Goal: Task Accomplishment & Management: Manage account settings

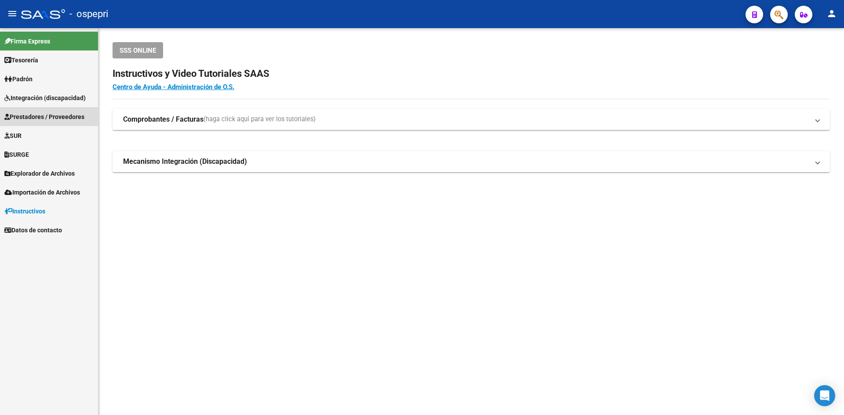
click at [54, 119] on span "Prestadores / Proveedores" at bounding box center [44, 117] width 80 height 10
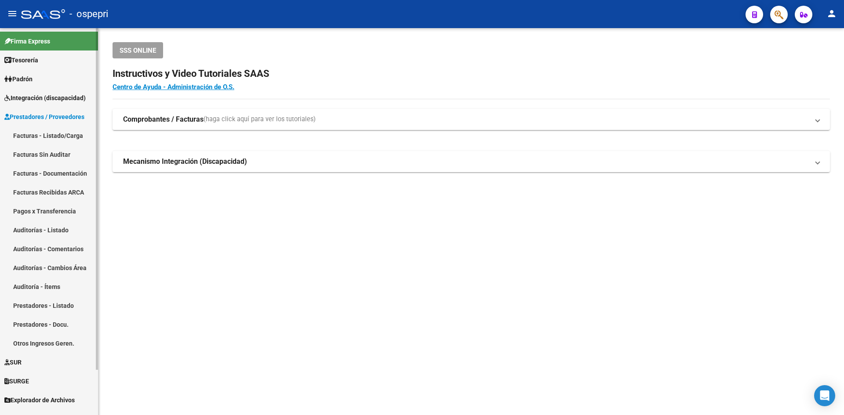
click at [51, 136] on link "Facturas - Listado/Carga" at bounding box center [49, 135] width 98 height 19
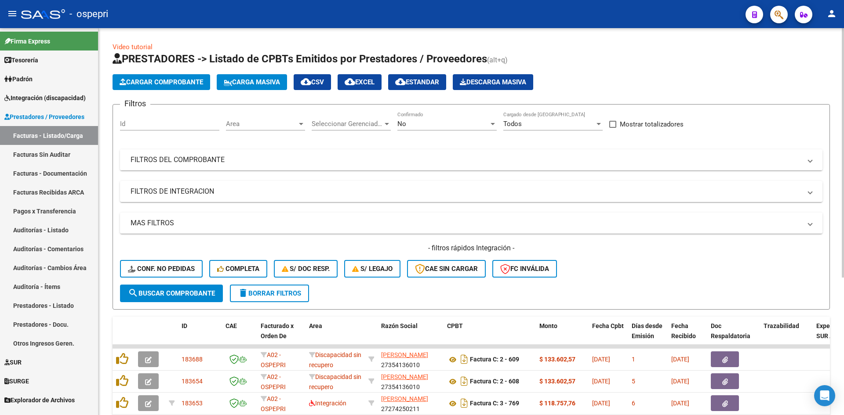
click at [415, 163] on mat-panel-title "FILTROS DEL COMPROBANTE" at bounding box center [466, 160] width 671 height 10
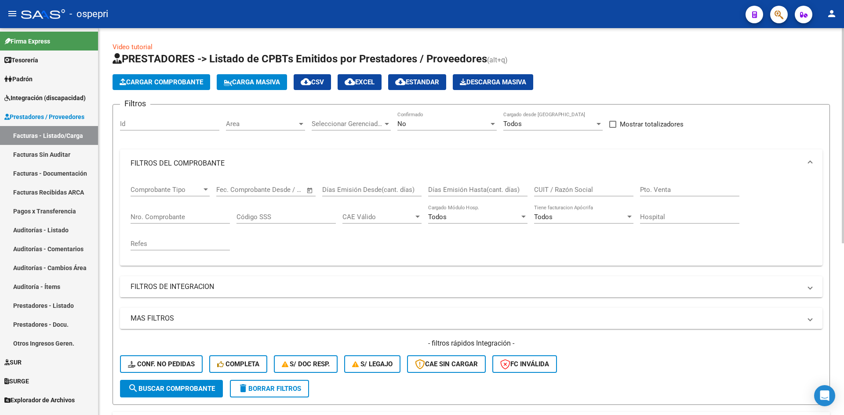
click at [547, 191] on input "CUIT / Razón Social" at bounding box center [583, 190] width 99 height 8
paste input "27302267672"
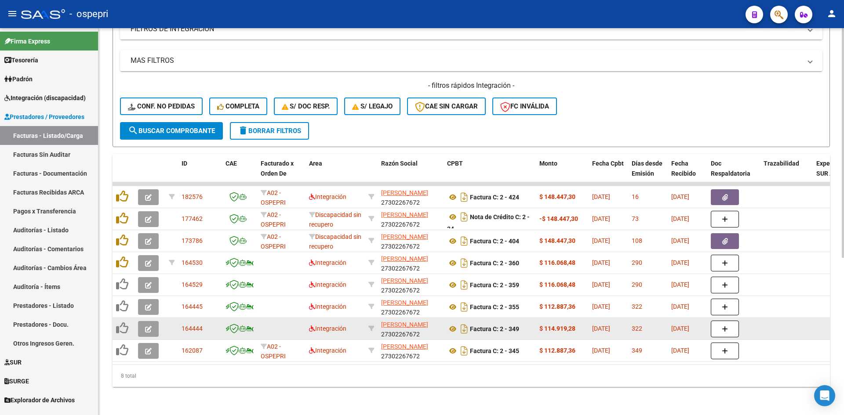
scroll to position [264, 0]
type input "27302267672"
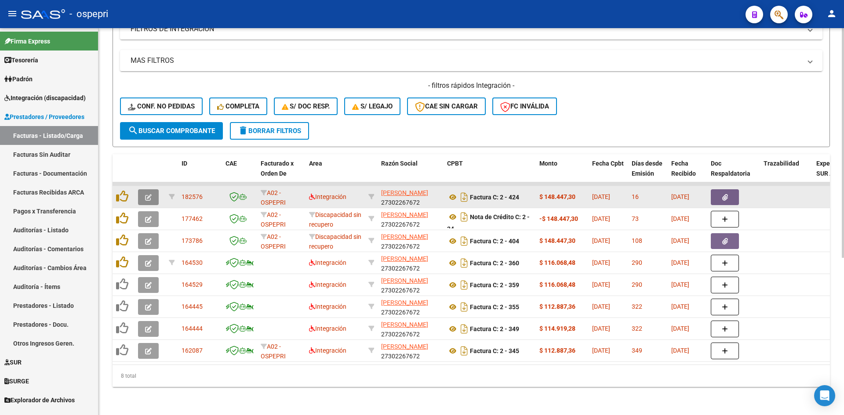
click at [149, 194] on icon "button" at bounding box center [148, 197] width 7 height 7
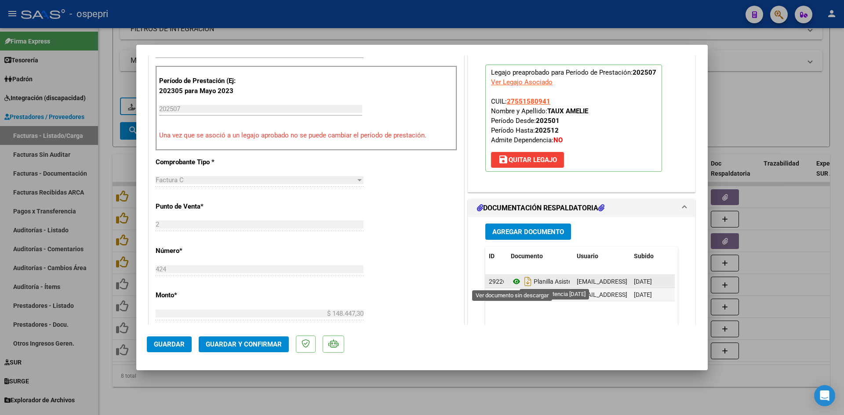
click at [513, 282] on icon at bounding box center [516, 281] width 11 height 11
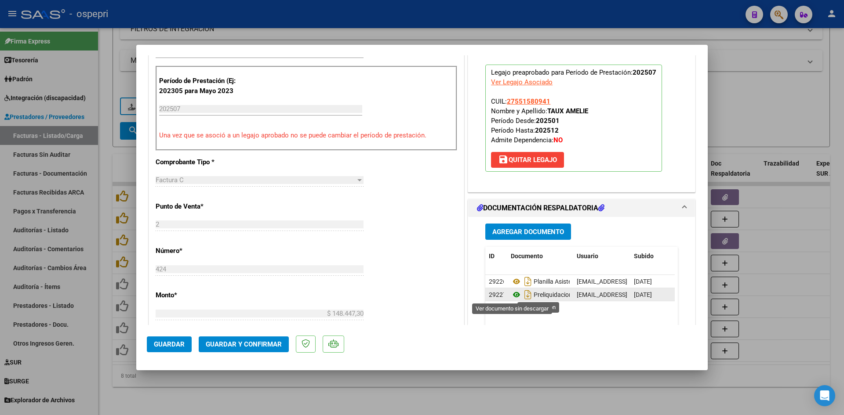
click at [512, 293] on icon at bounding box center [516, 295] width 11 height 11
type input "$ 0,00"
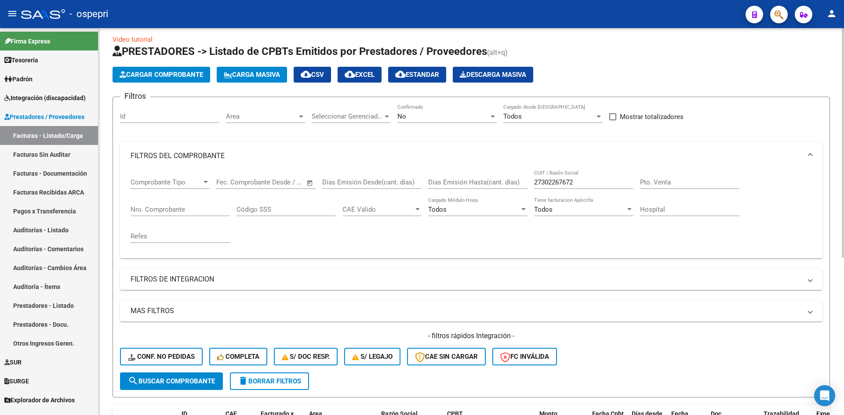
scroll to position [0, 0]
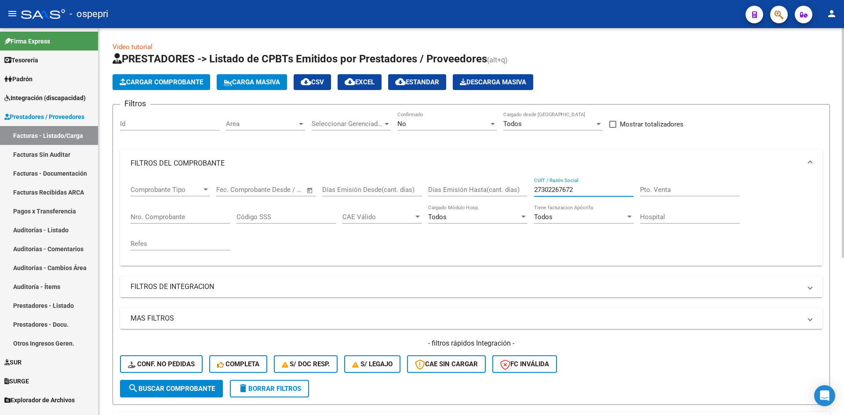
drag, startPoint x: 577, startPoint y: 189, endPoint x: 507, endPoint y: 199, distance: 70.9
click at [508, 199] on div "Comprobante Tipo Comprobante Tipo Start date – End date Fec. Comprobante Desde …" at bounding box center [471, 218] width 681 height 81
paste input "27332387451"
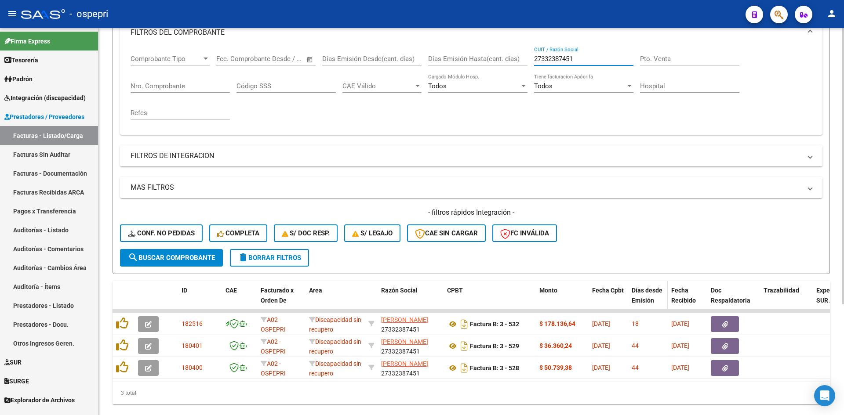
scroll to position [132, 0]
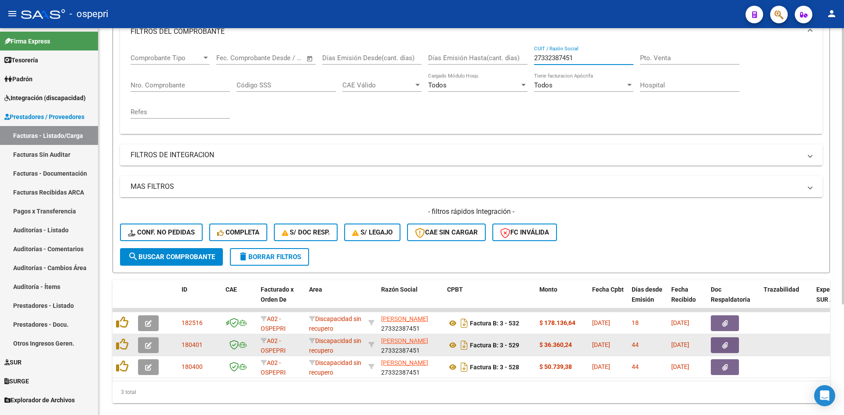
type input "27332387451"
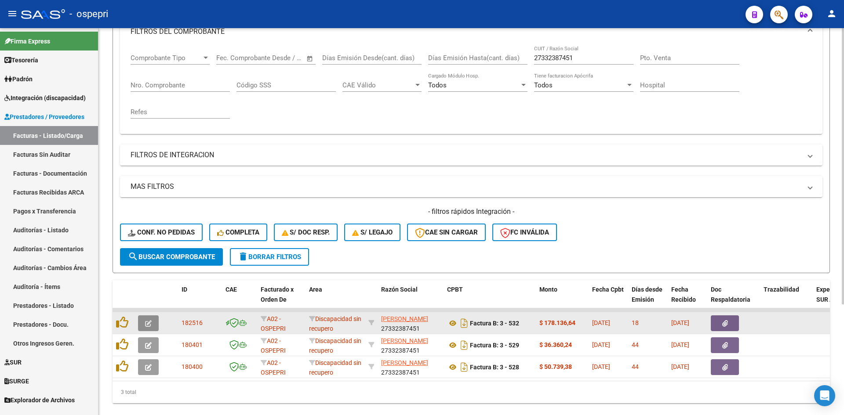
click at [140, 318] on button "button" at bounding box center [148, 324] width 21 height 16
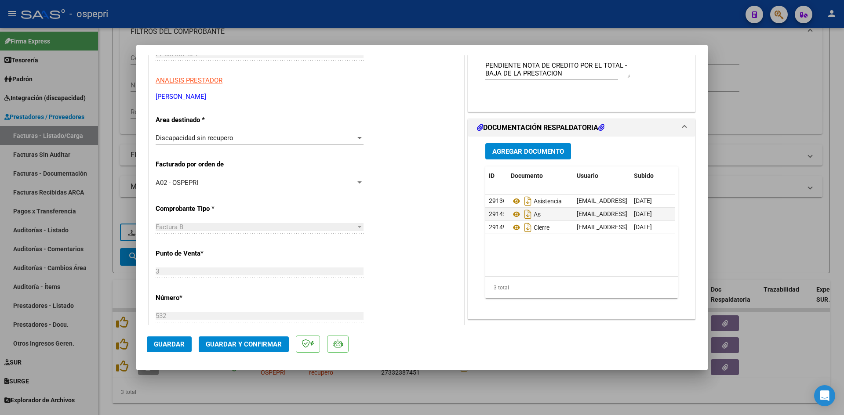
scroll to position [176, 0]
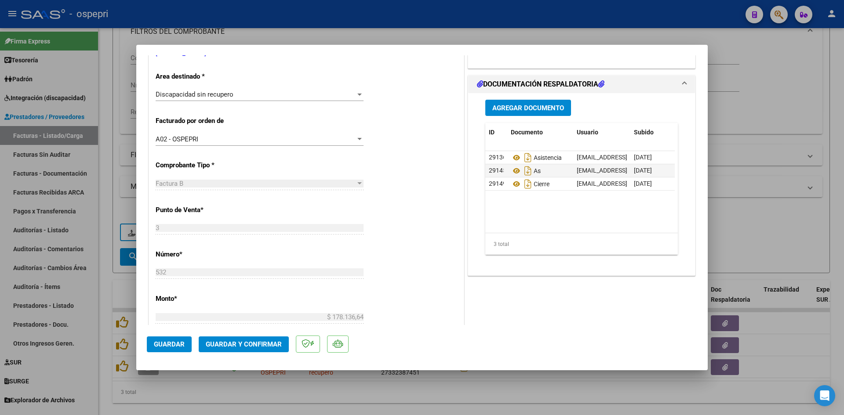
type input "$ 0,00"
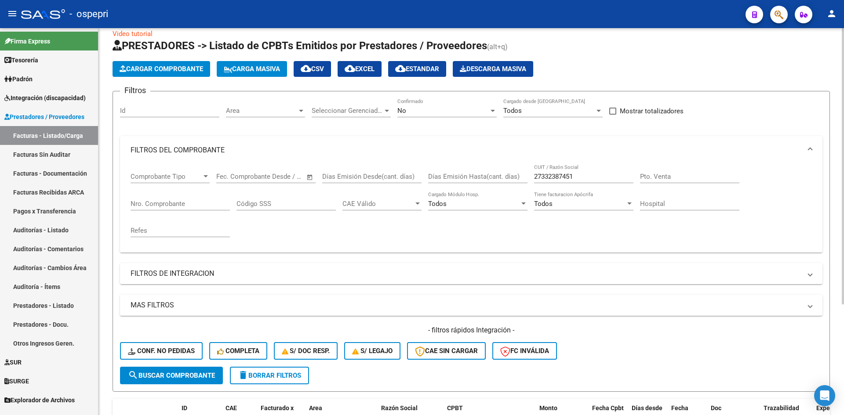
scroll to position [0, 0]
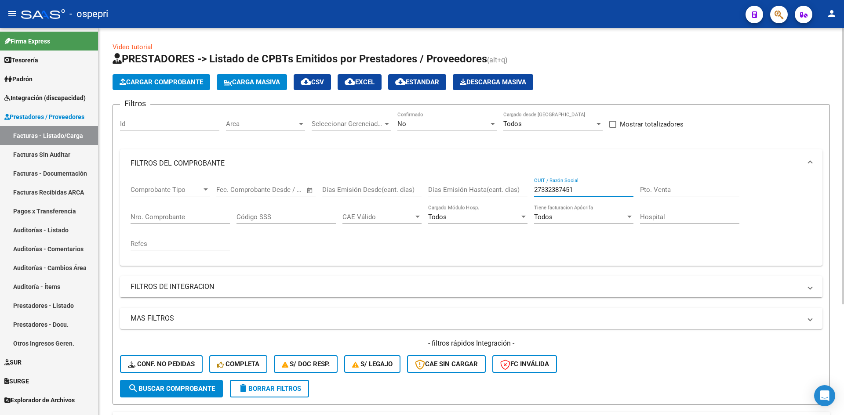
drag, startPoint x: 586, startPoint y: 187, endPoint x: 521, endPoint y: 198, distance: 65.9
click at [521, 198] on div "Comprobante Tipo Comprobante Tipo Start date – End date Fec. Comprobante Desde …" at bounding box center [471, 218] width 681 height 81
paste input "27325685560"
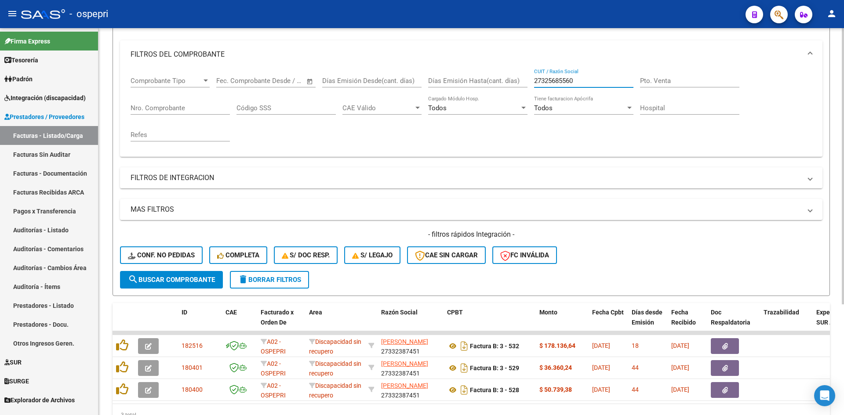
scroll to position [132, 0]
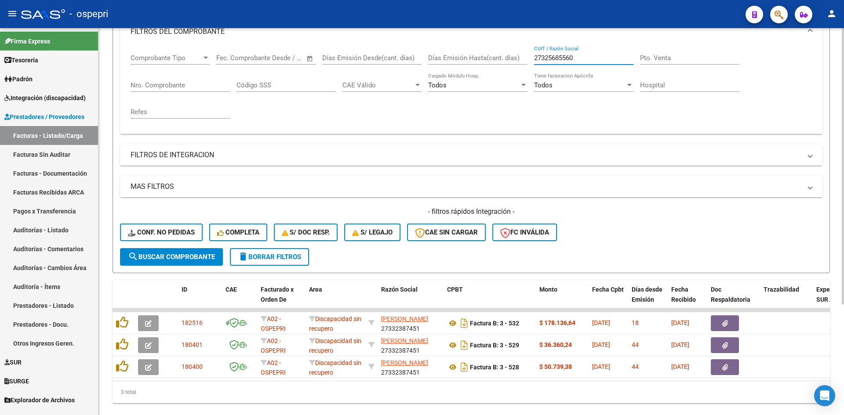
type input "27325685560"
drag, startPoint x: 583, startPoint y: 59, endPoint x: 527, endPoint y: 64, distance: 56.0
click at [527, 64] on div "Comprobante Tipo Comprobante Tipo Start date – End date Fec. Comprobante Desde …" at bounding box center [471, 86] width 681 height 81
paste input "27325685560"
type input "27325685560"
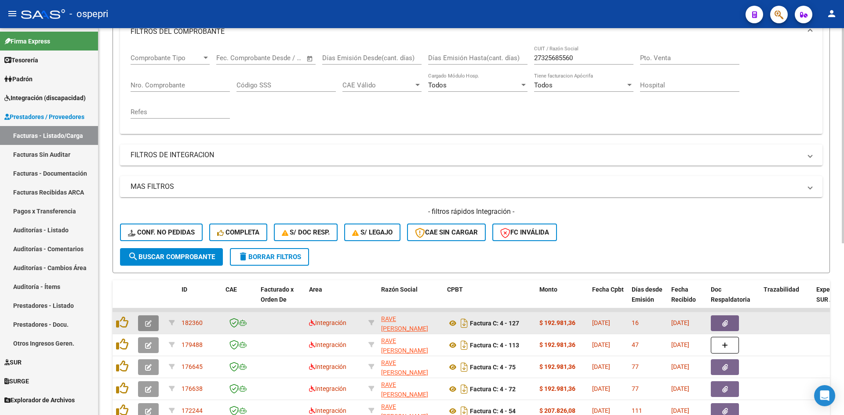
click at [142, 323] on button "button" at bounding box center [148, 324] width 21 height 16
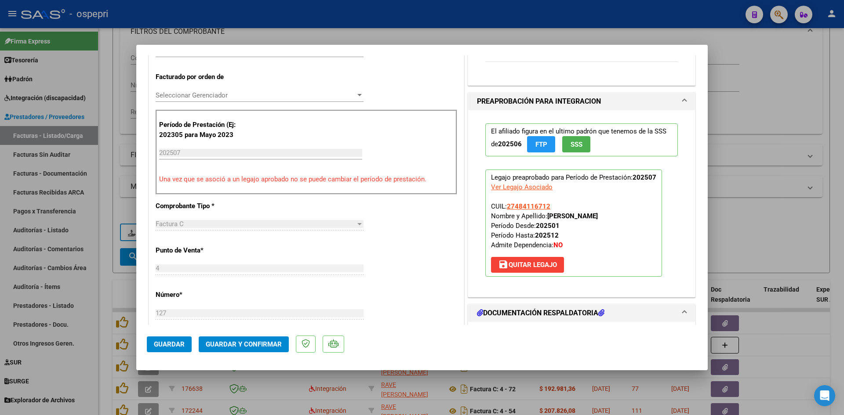
scroll to position [0, 0]
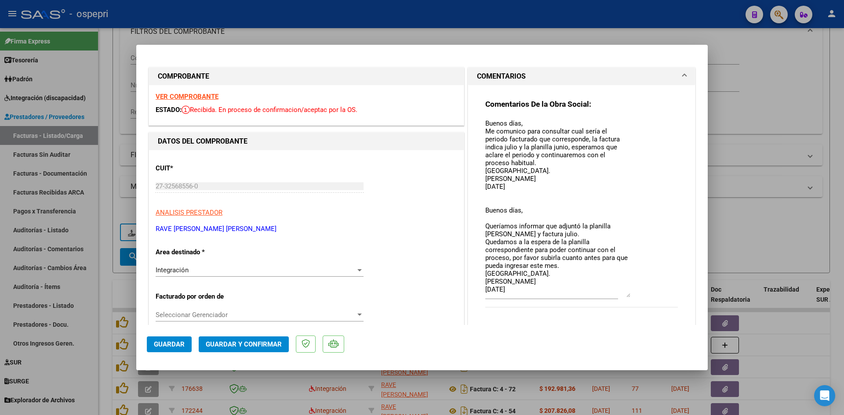
drag, startPoint x: 624, startPoint y: 135, endPoint x: 631, endPoint y: 296, distance: 161.4
click at [631, 296] on div "Comentarios De la Obra Social: Buenos días, Me comunico para consultar cual ser…" at bounding box center [581, 208] width 192 height 218
click at [209, 97] on strong "VER COMPROBANTE" at bounding box center [187, 97] width 63 height 8
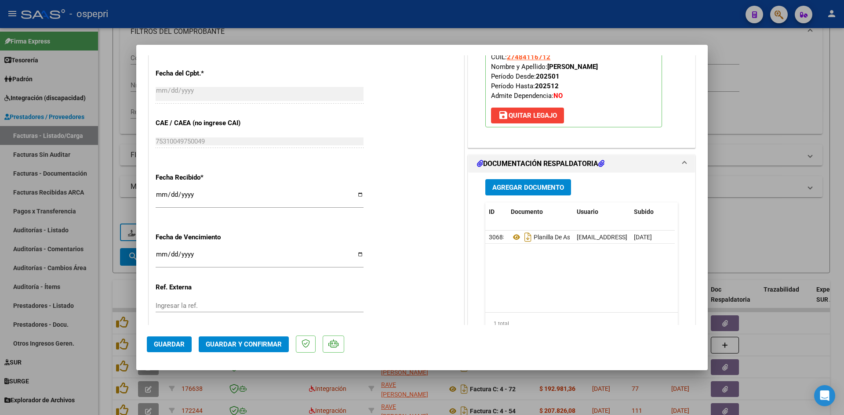
scroll to position [571, 0]
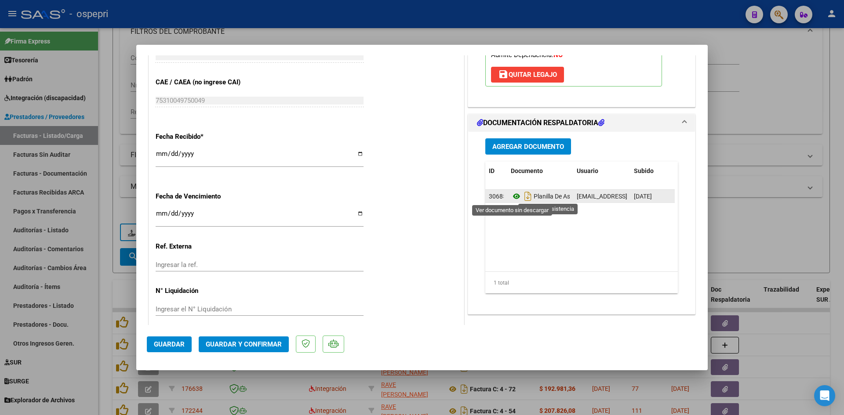
click at [514, 196] on icon at bounding box center [516, 196] width 11 height 11
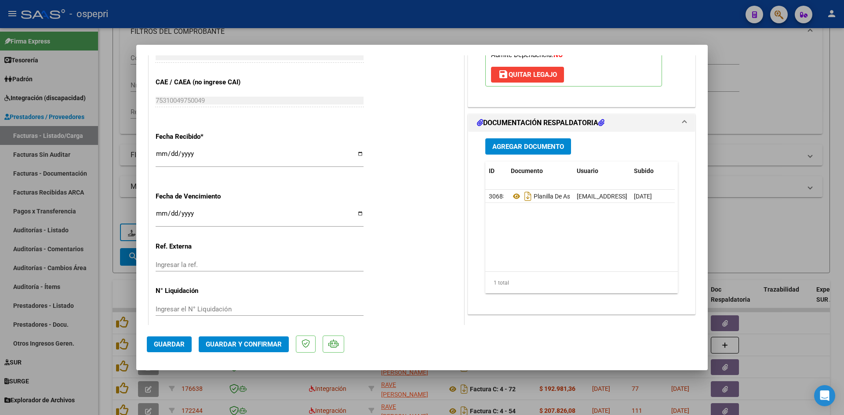
type input "$ 0,00"
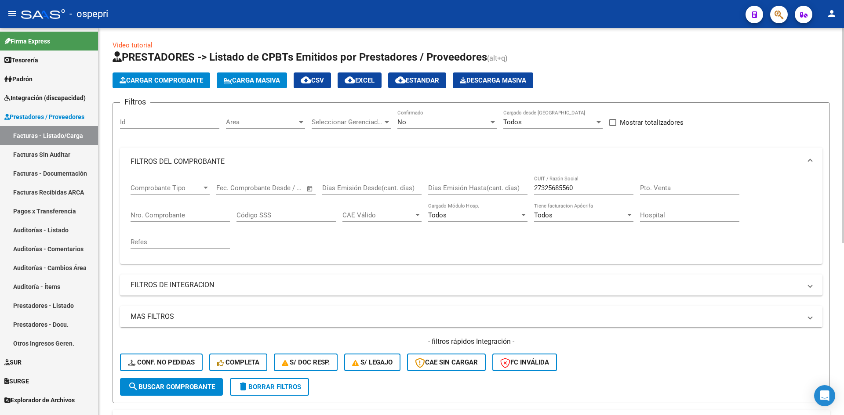
scroll to position [0, 0]
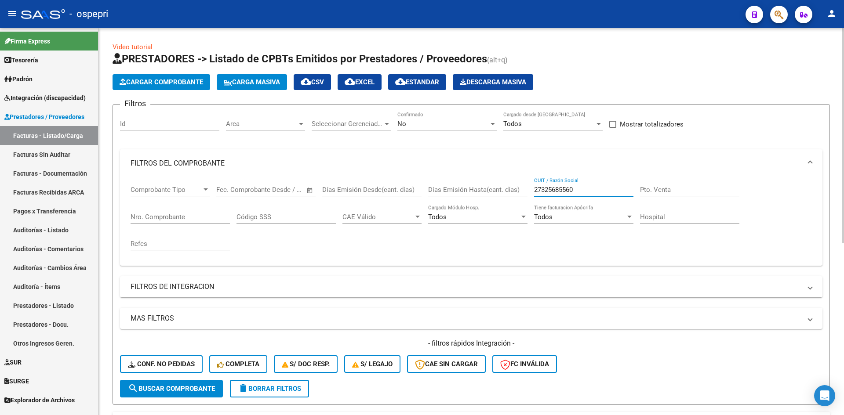
drag, startPoint x: 596, startPoint y: 189, endPoint x: 513, endPoint y: 194, distance: 82.8
click at [513, 194] on div "Comprobante Tipo Comprobante Tipo Start date – End date Fec. Comprobante Desde …" at bounding box center [471, 218] width 681 height 81
paste input "20563199785"
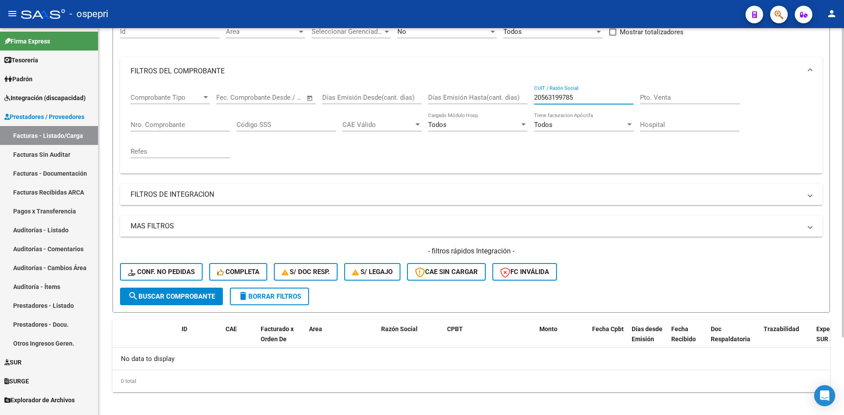
scroll to position [98, 0]
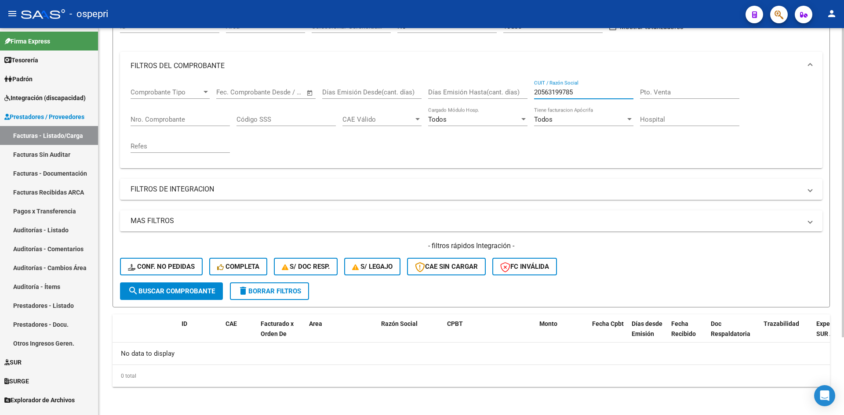
type input "20563199785"
drag, startPoint x: 591, startPoint y: 96, endPoint x: 519, endPoint y: 101, distance: 73.1
click at [519, 101] on div "Comprobante Tipo Comprobante Tipo Start date – End date Fec. Comprobante Desde …" at bounding box center [471, 120] width 681 height 81
paste input "27270910640"
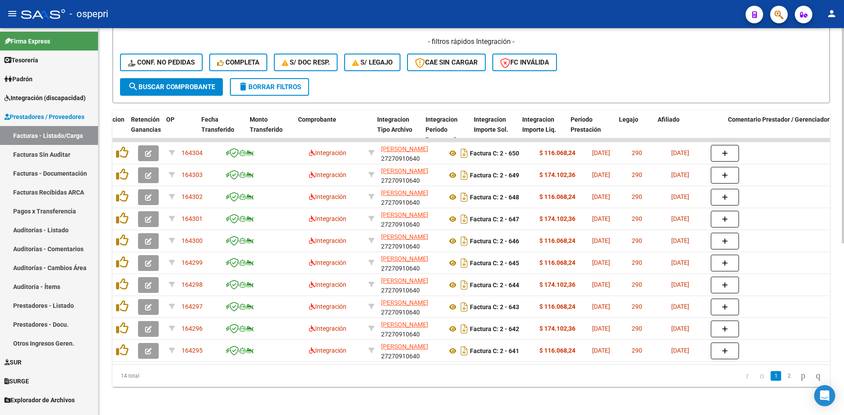
scroll to position [0, 846]
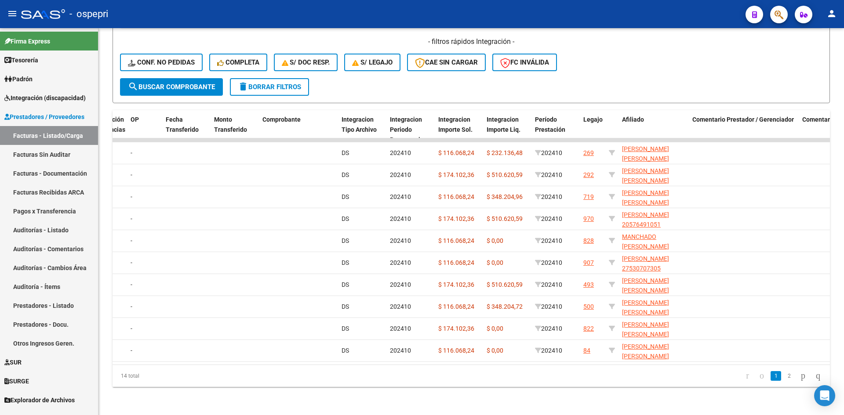
type input "27270910640"
click at [784, 376] on link "2" at bounding box center [789, 376] width 11 height 10
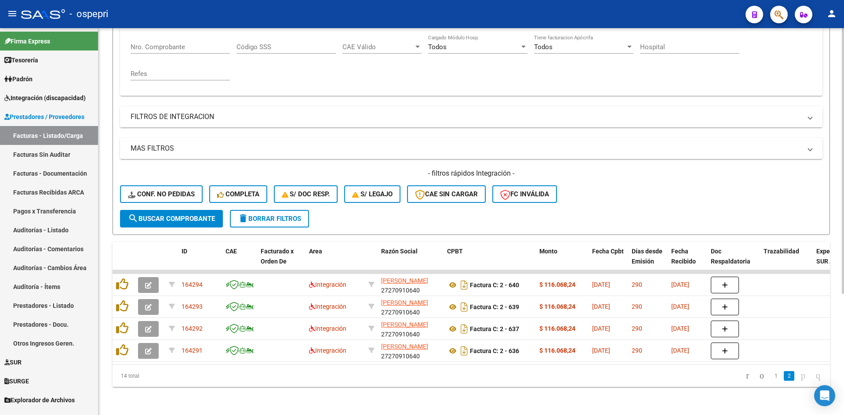
scroll to position [0, 0]
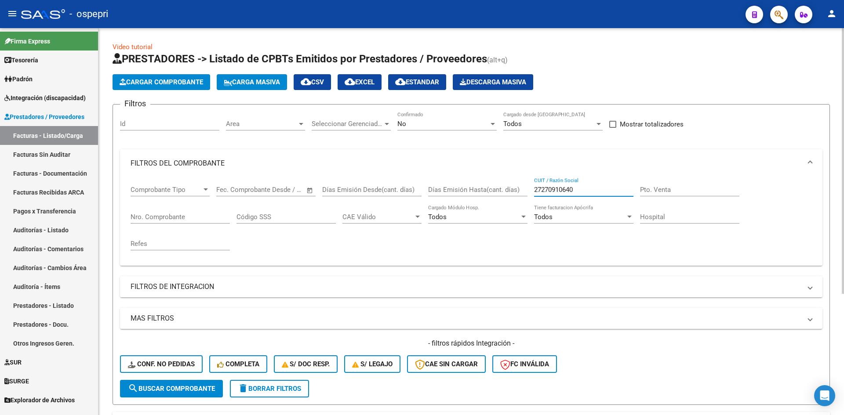
drag, startPoint x: 580, startPoint y: 189, endPoint x: 510, endPoint y: 194, distance: 70.5
click at [510, 194] on div "Comprobante Tipo Comprobante Tipo Start date – End date Fec. Comprobante Desde …" at bounding box center [471, 218] width 681 height 81
paste input "27325685560"
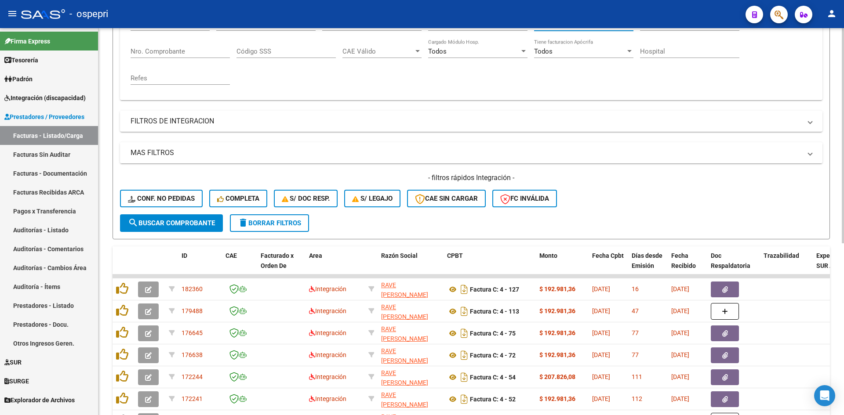
scroll to position [176, 0]
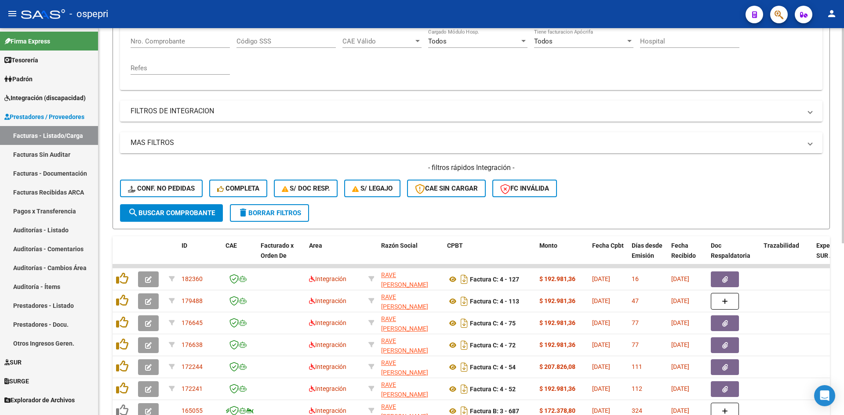
type input "27325685560"
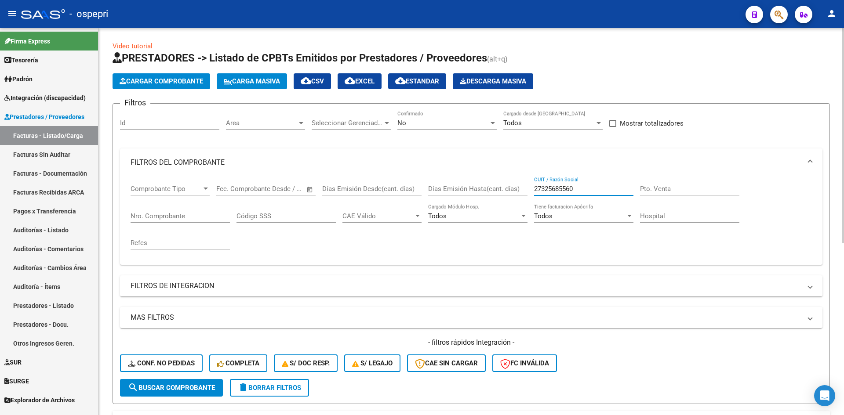
scroll to position [0, 0]
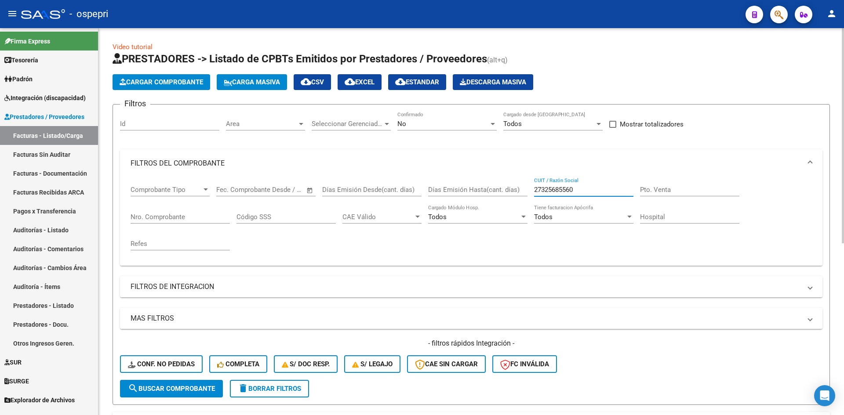
click at [201, 391] on span "search Buscar Comprobante" at bounding box center [171, 389] width 87 height 8
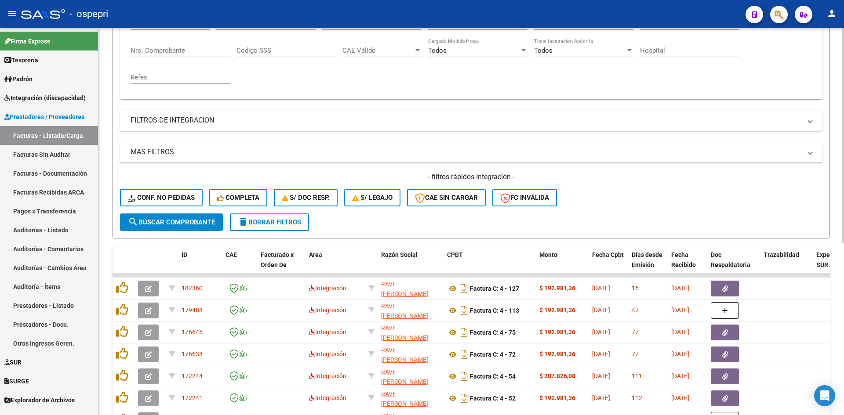
scroll to position [176, 0]
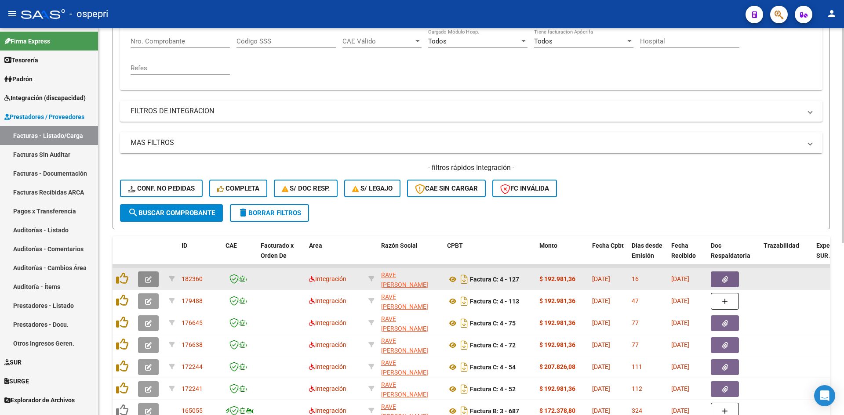
click at [149, 279] on icon "button" at bounding box center [148, 279] width 7 height 7
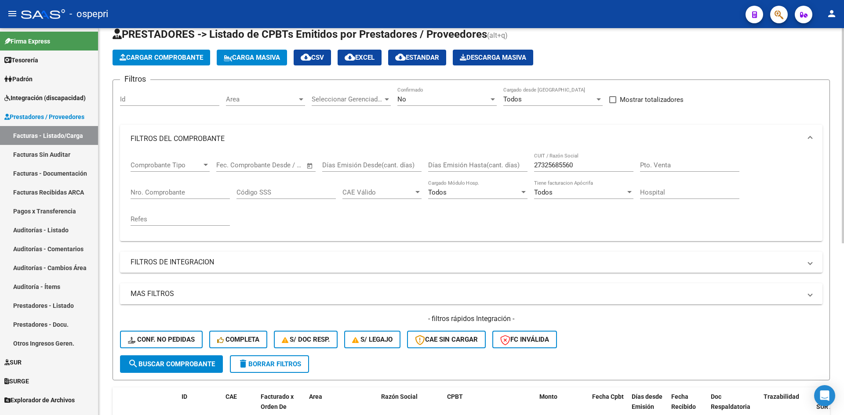
scroll to position [0, 0]
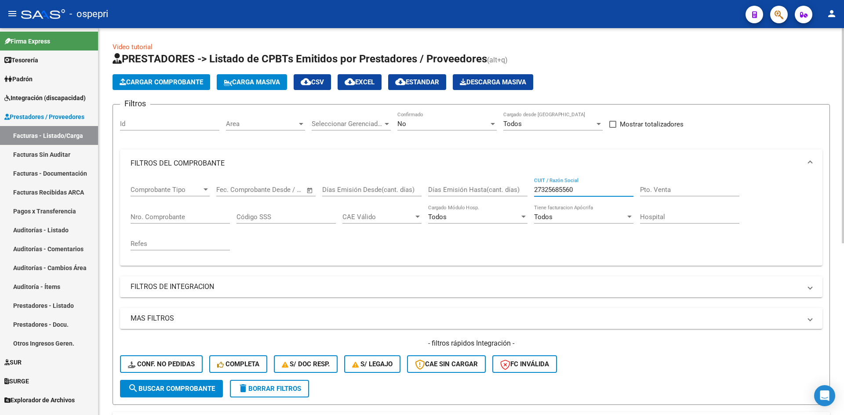
drag, startPoint x: 590, startPoint y: 190, endPoint x: 504, endPoint y: 215, distance: 89.3
click at [504, 215] on div "Comprobante Tipo Comprobante Tipo Start date – End date Fec. Comprobante Desde …" at bounding box center [471, 218] width 681 height 81
paste input "23356142284"
type input "23356142284"
click at [192, 399] on form "Filtros Id Area Area Seleccionar Gerenciador Seleccionar Gerenciador No Confirm…" at bounding box center [470, 254] width 717 height 301
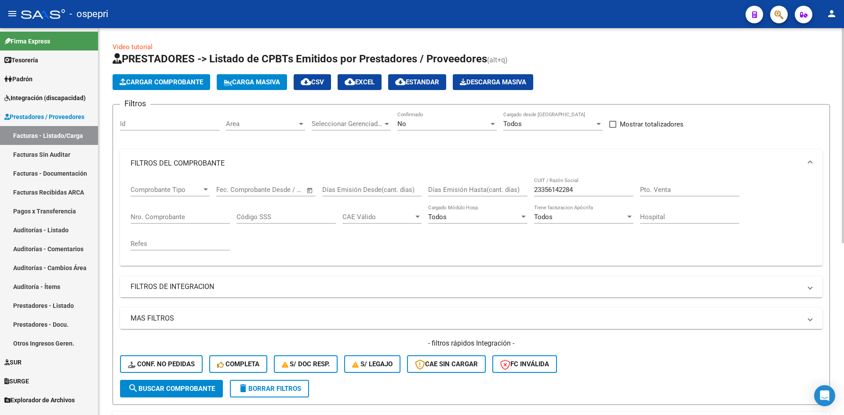
click at [199, 389] on span "search Buscar Comprobante" at bounding box center [171, 389] width 87 height 8
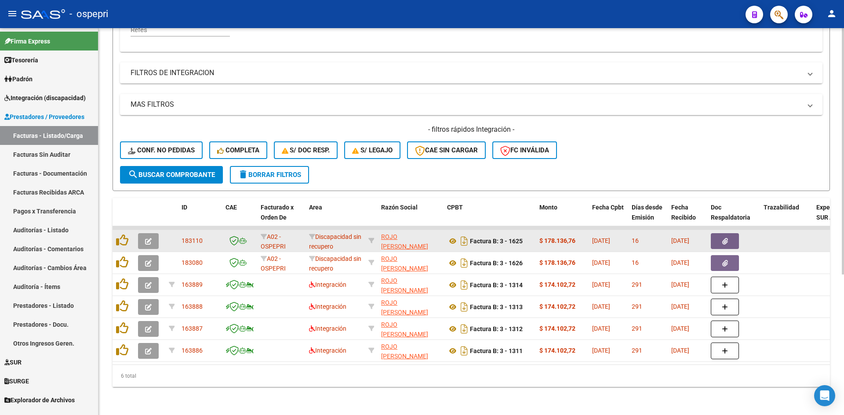
click at [145, 236] on button "button" at bounding box center [148, 241] width 21 height 16
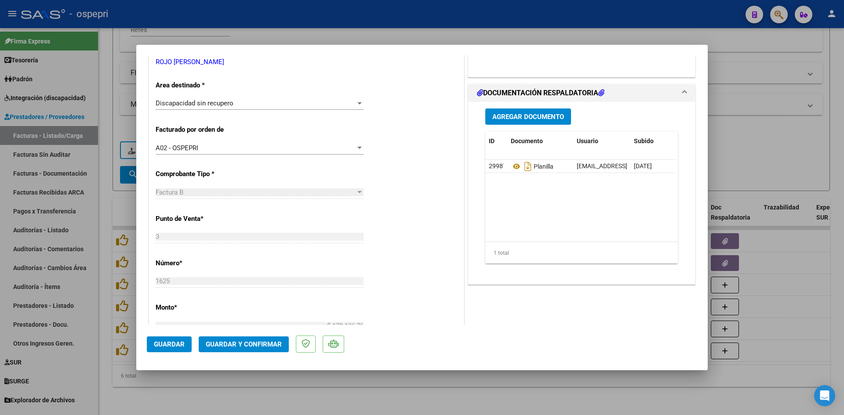
scroll to position [220, 0]
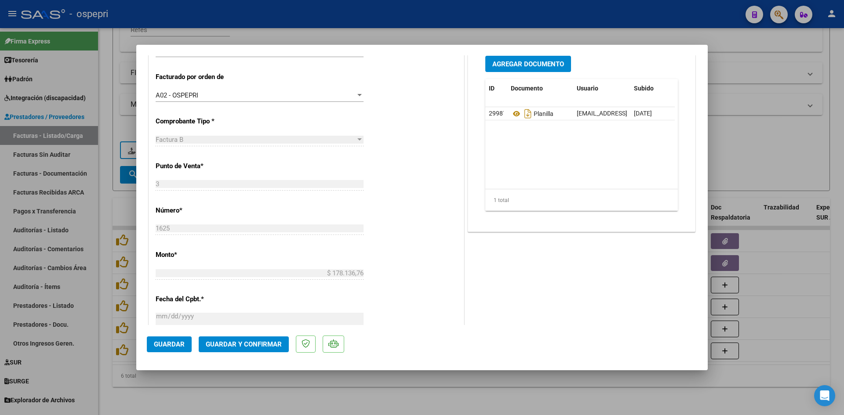
type input "$ 0,00"
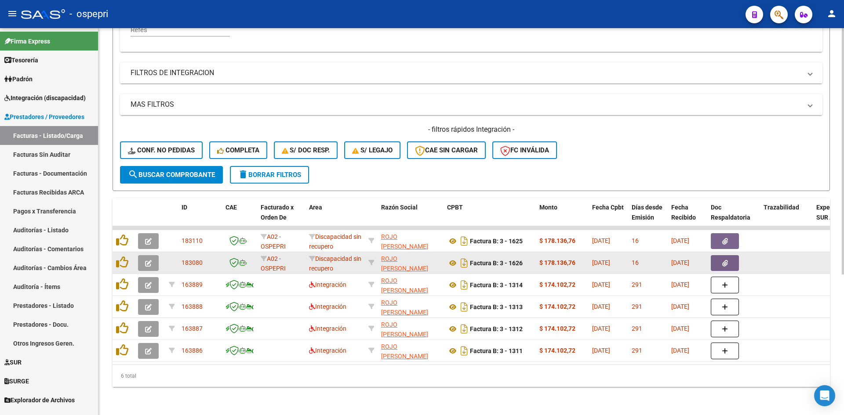
click at [152, 262] on button "button" at bounding box center [148, 263] width 21 height 16
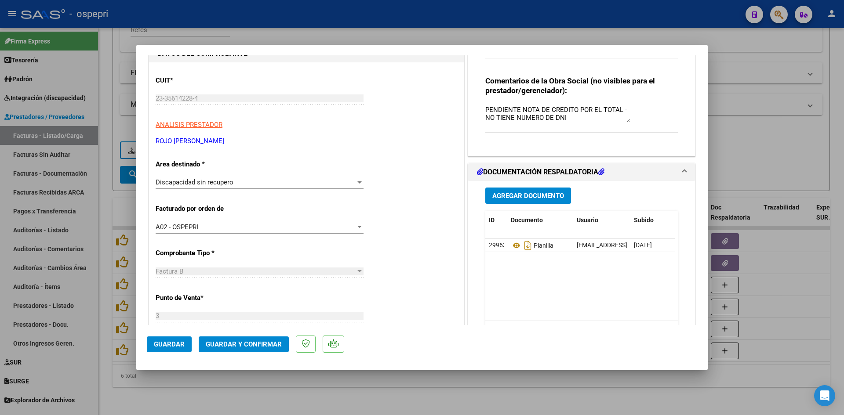
scroll to position [176, 0]
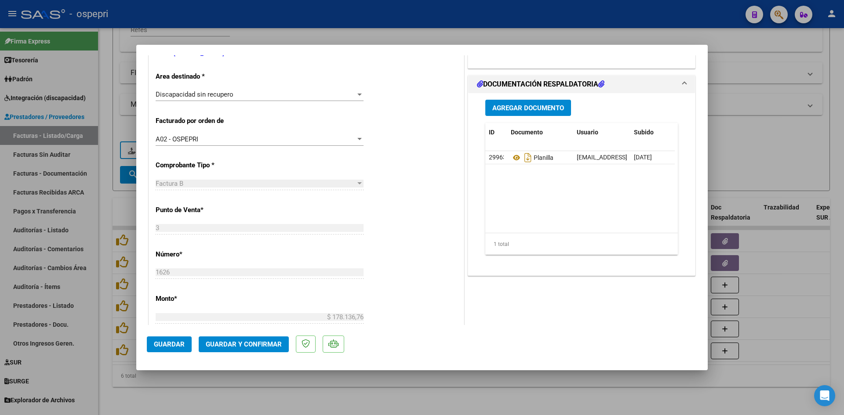
type input "$ 0,00"
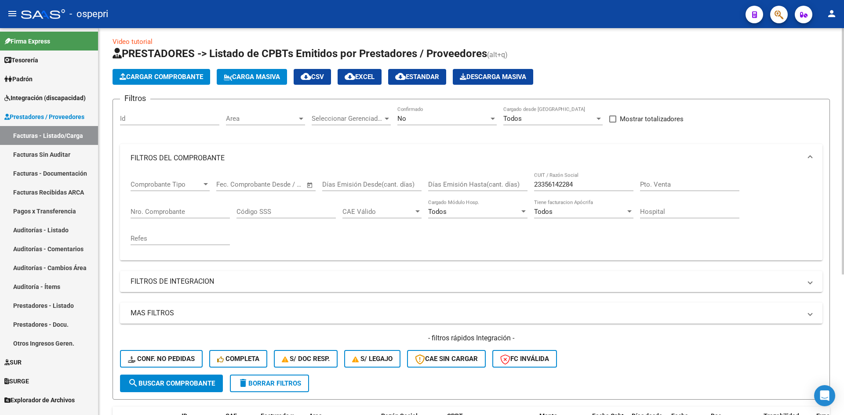
scroll to position [0, 0]
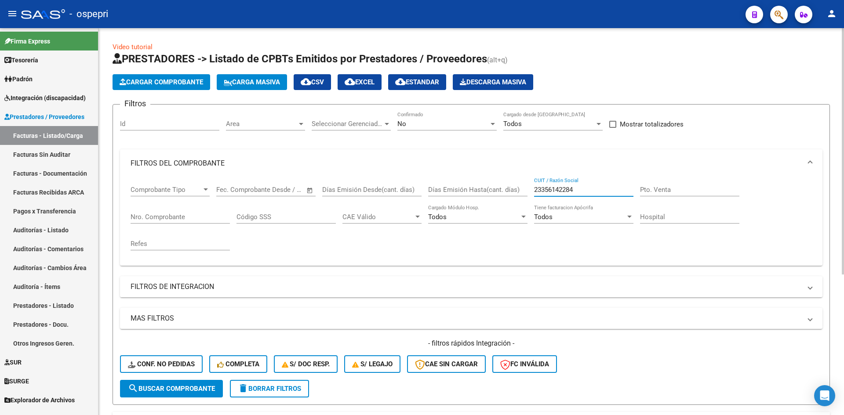
drag, startPoint x: 580, startPoint y: 189, endPoint x: 528, endPoint y: 190, distance: 52.3
click at [528, 189] on div "Comprobante Tipo Comprobante Tipo Start date – End date Fec. Comprobante Desde …" at bounding box center [471, 218] width 681 height 81
paste input "27263571954"
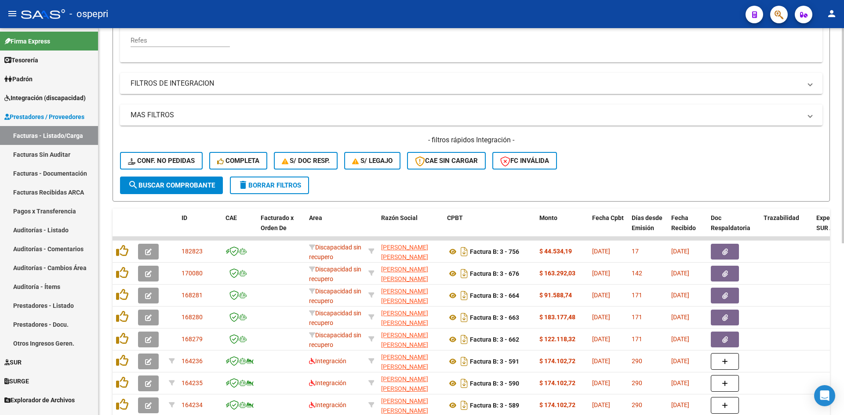
scroll to position [220, 0]
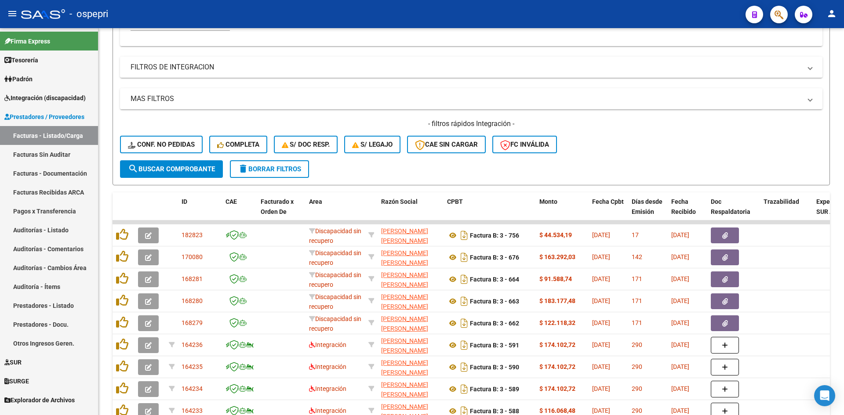
type input "27263571954"
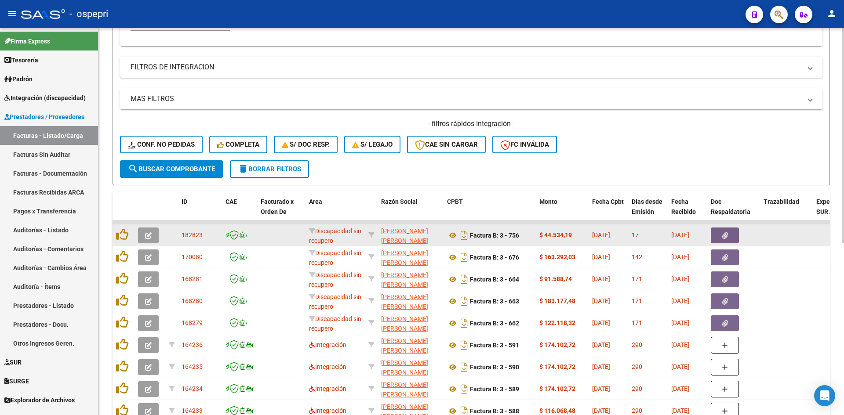
click at [149, 237] on icon "button" at bounding box center [148, 235] width 7 height 7
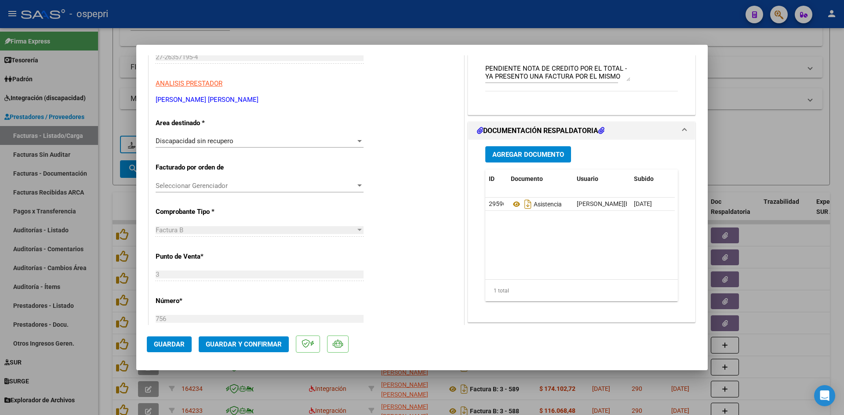
scroll to position [176, 0]
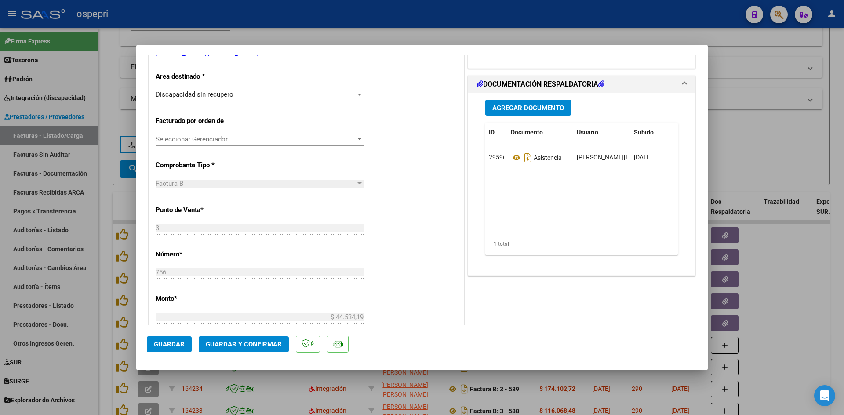
type input "$ 0,00"
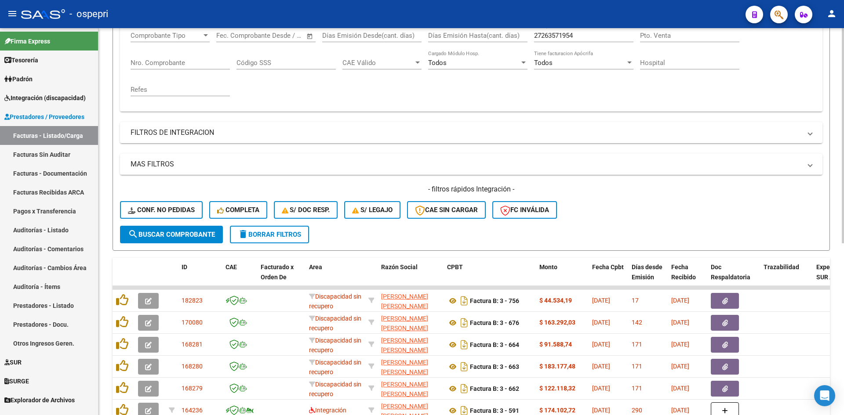
scroll to position [0, 0]
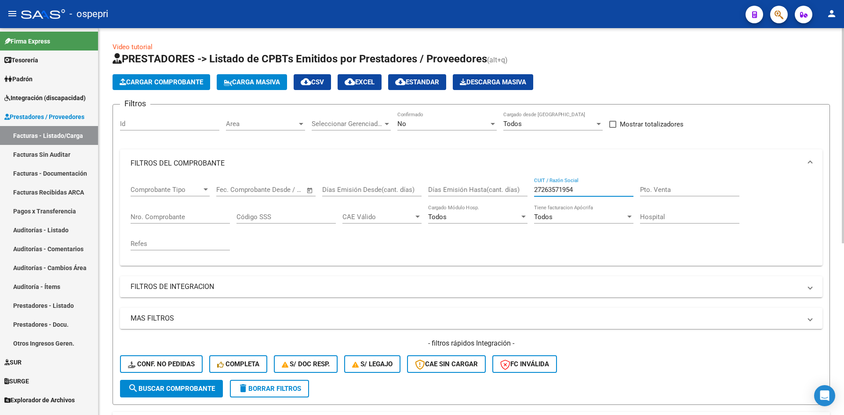
drag, startPoint x: 586, startPoint y: 190, endPoint x: 524, endPoint y: 198, distance: 62.5
click at [524, 198] on div "Comprobante Tipo Comprobante Tipo Start date – End date Fec. Comprobante Desde …" at bounding box center [471, 218] width 681 height 81
paste input "27247764890"
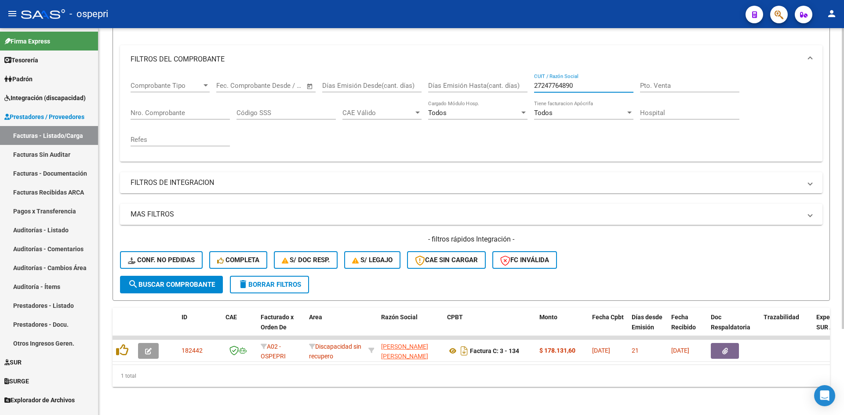
scroll to position [111, 0]
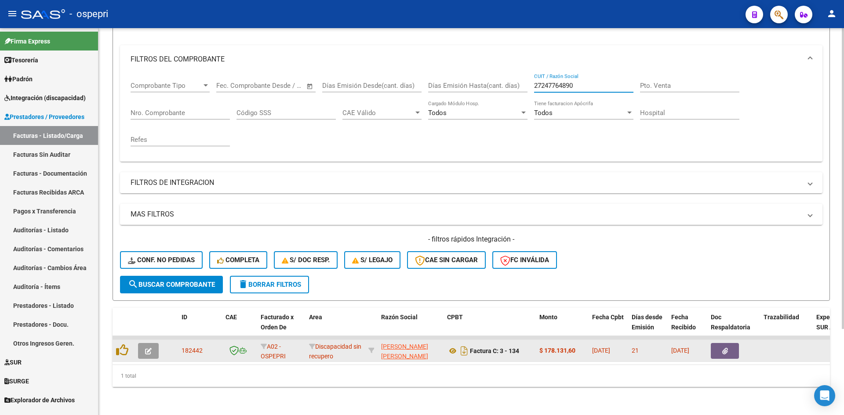
type input "27247764890"
click at [147, 348] on icon "button" at bounding box center [148, 351] width 7 height 7
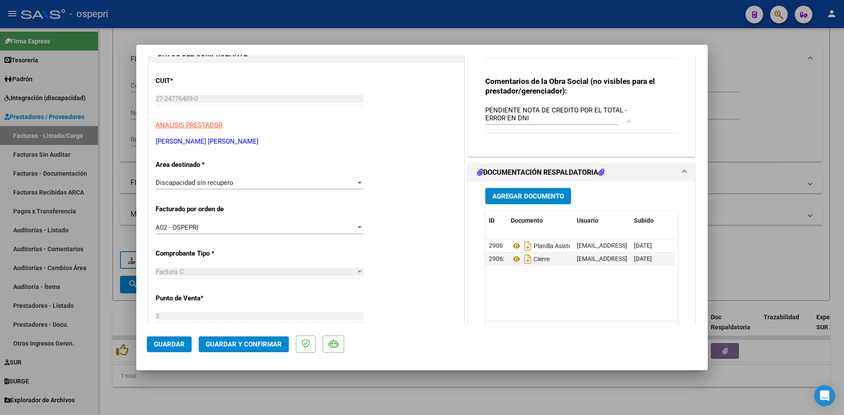
scroll to position [88, 0]
type input "$ 0,00"
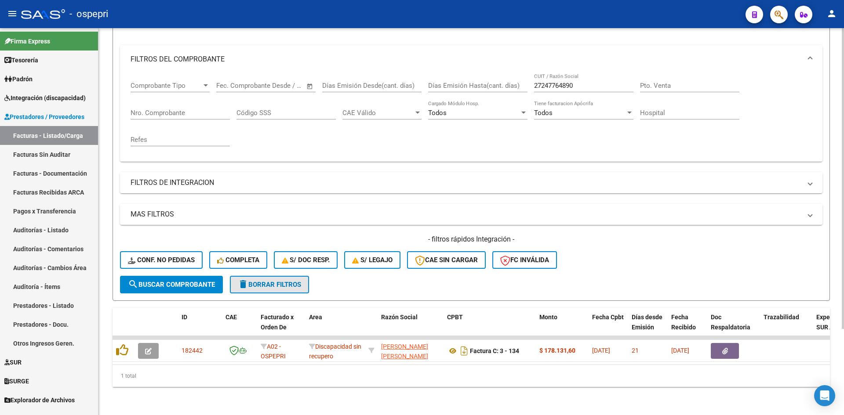
click at [300, 281] on span "delete Borrar Filtros" at bounding box center [269, 285] width 63 height 8
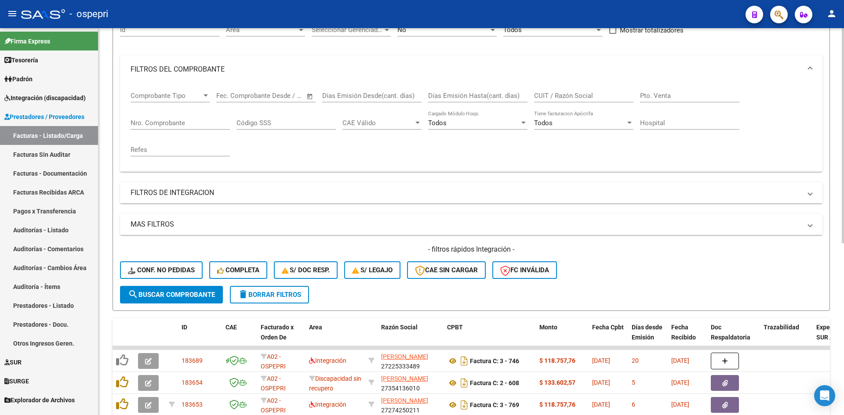
scroll to position [111, 0]
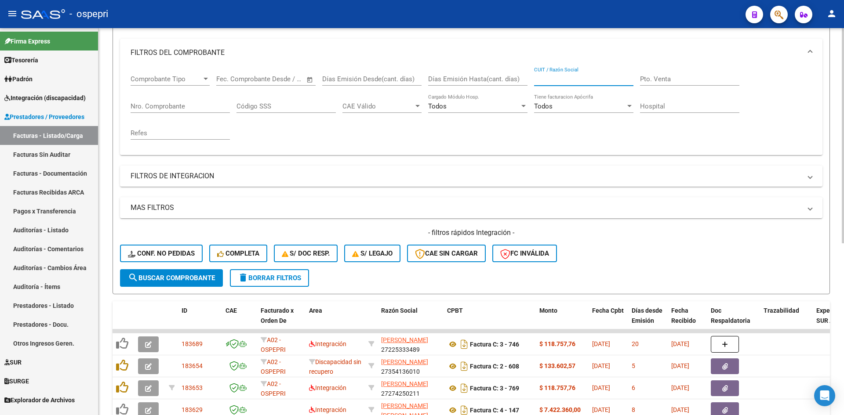
click at [554, 81] on input "CUIT / Razón Social" at bounding box center [583, 79] width 99 height 8
paste input "27391791509"
type input "27391791509"
click at [186, 278] on span "search Buscar Comprobante" at bounding box center [171, 278] width 87 height 8
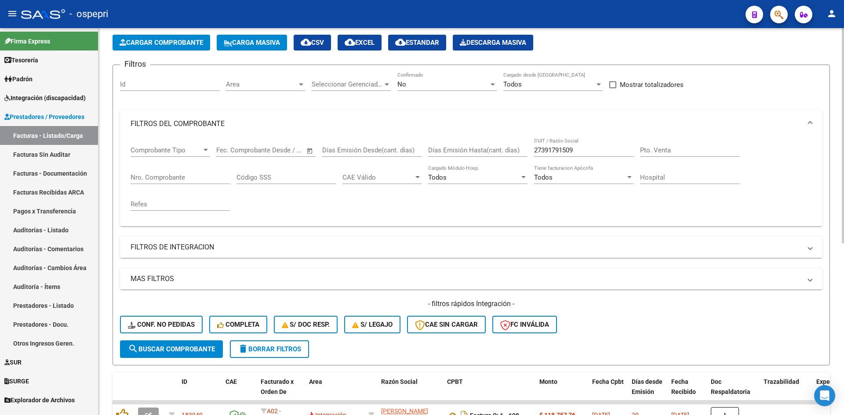
scroll to position [0, 0]
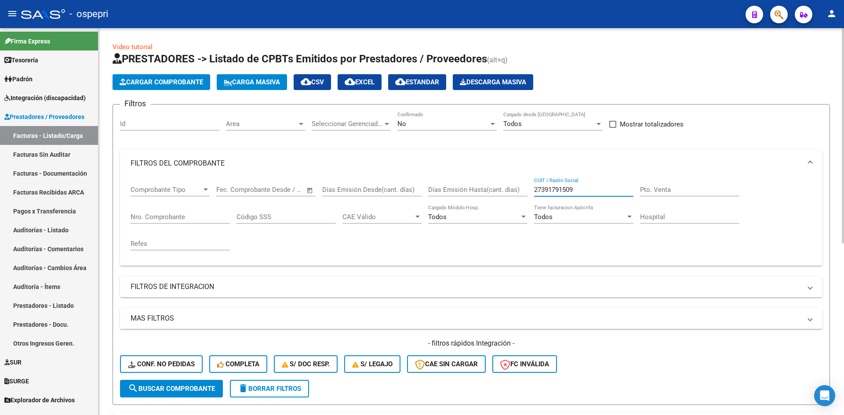
drag, startPoint x: 588, startPoint y: 191, endPoint x: 525, endPoint y: 198, distance: 62.8
click at [518, 199] on div "Comprobante Tipo Comprobante Tipo Start date – End date Fec. Comprobante Desde …" at bounding box center [471, 218] width 681 height 81
paste input "23347076724"
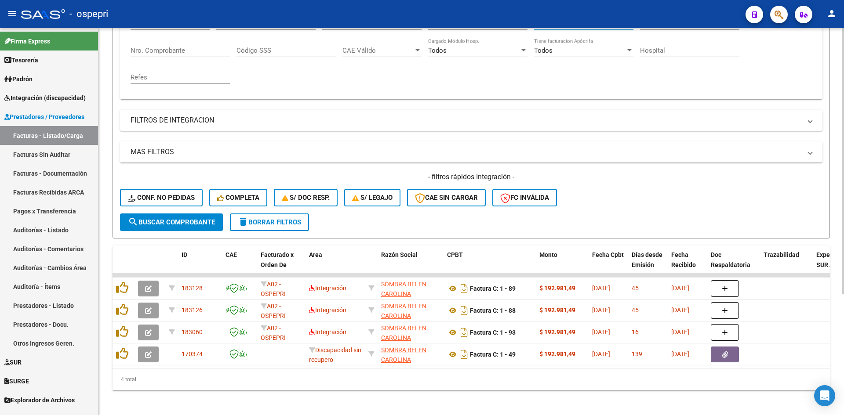
scroll to position [176, 0]
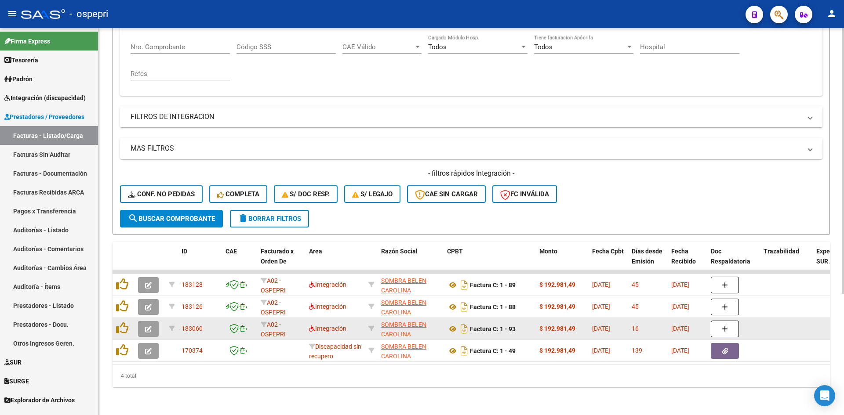
type input "23347076724"
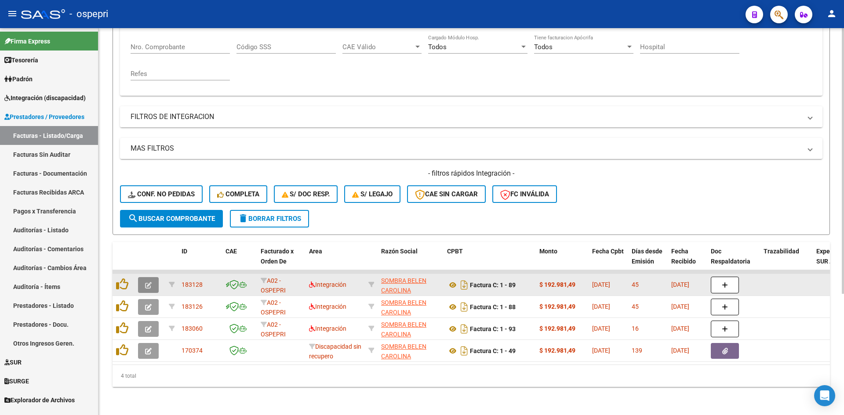
click at [146, 282] on icon "button" at bounding box center [148, 285] width 7 height 7
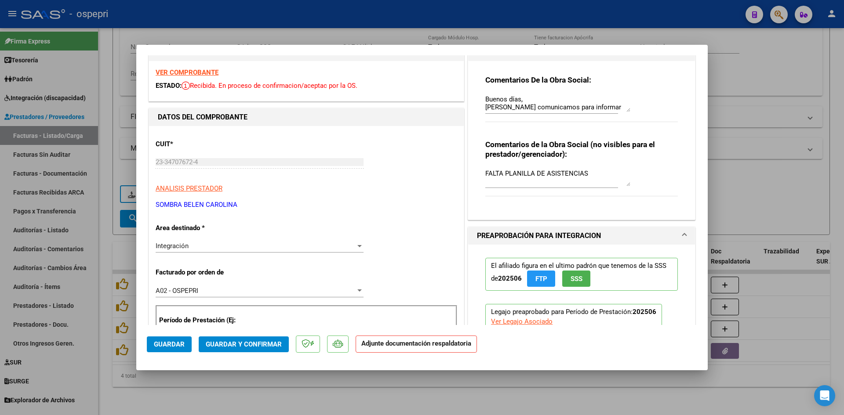
scroll to position [0, 0]
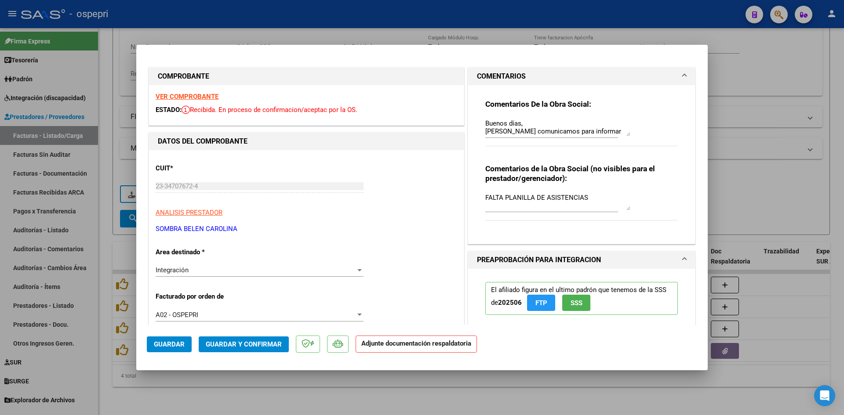
type input "$ 0,00"
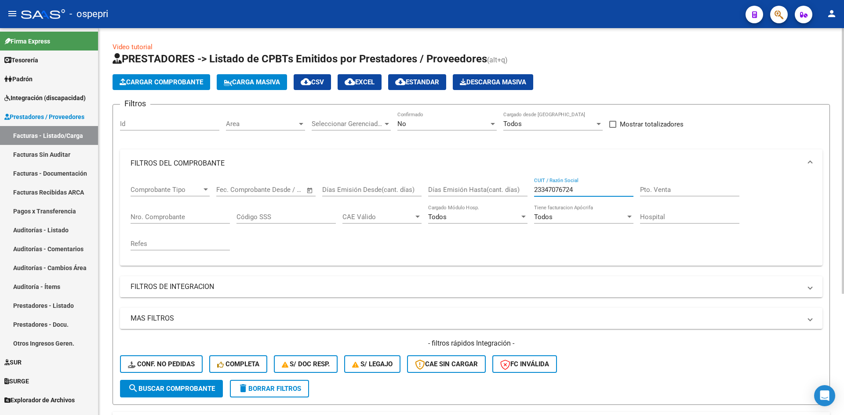
drag, startPoint x: 602, startPoint y: 187, endPoint x: 532, endPoint y: 200, distance: 70.6
click at [518, 203] on div "Comprobante Tipo Comprobante Tipo Start date – End date Fec. Comprobante Desde …" at bounding box center [471, 218] width 681 height 81
paste input "24274064117"
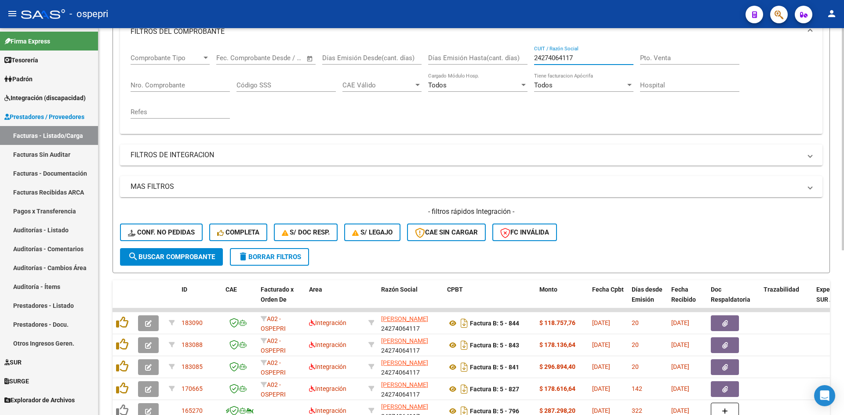
scroll to position [176, 0]
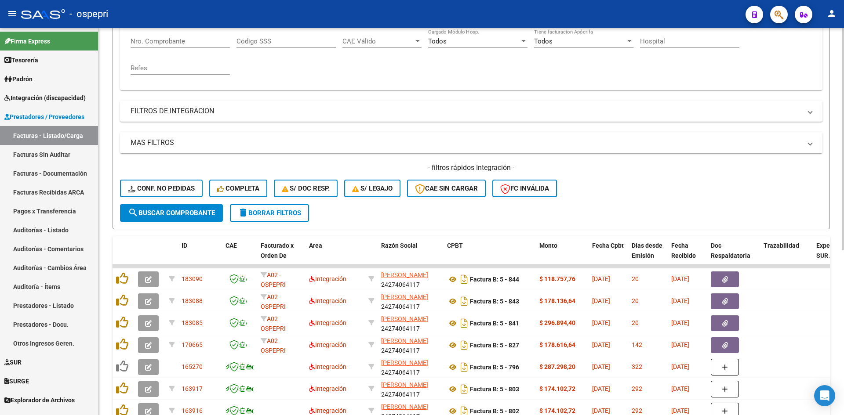
type input "24274064117"
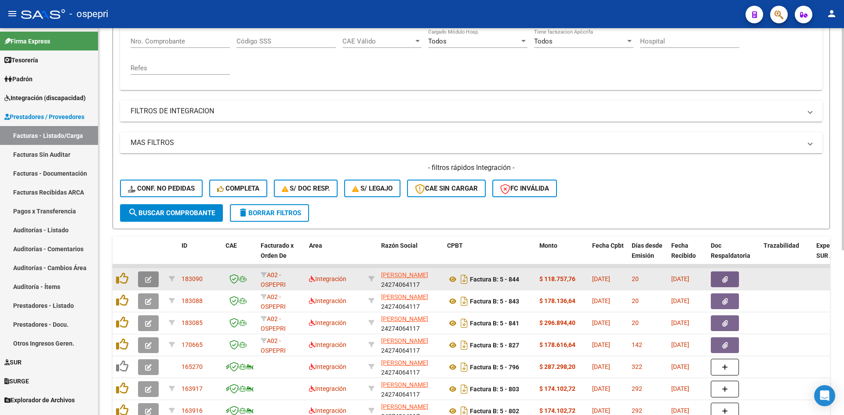
click at [146, 279] on icon "button" at bounding box center [148, 279] width 7 height 7
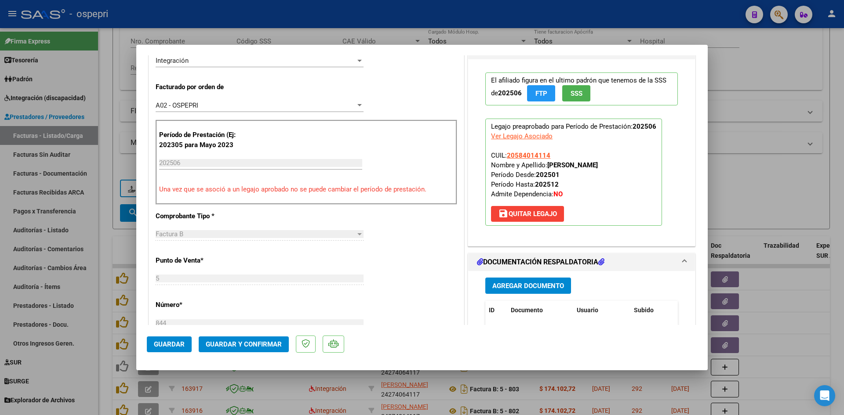
scroll to position [308, 0]
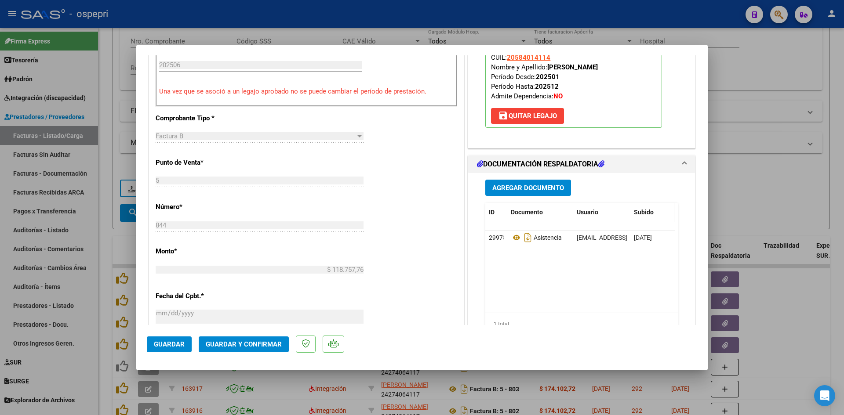
type input "$ 0,00"
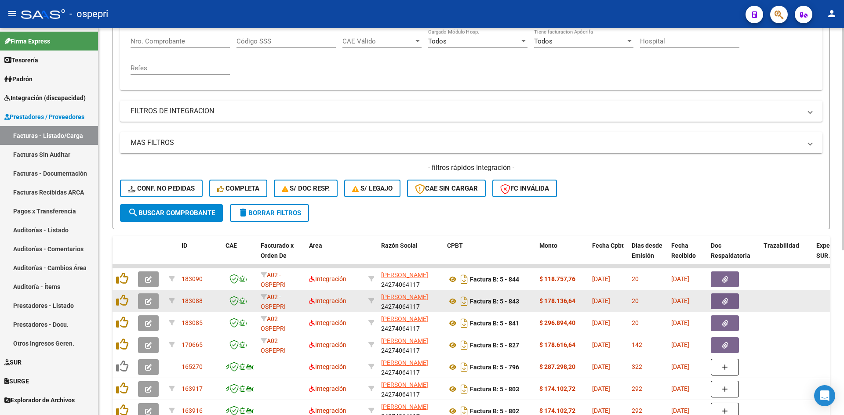
click at [153, 301] on button "button" at bounding box center [148, 302] width 21 height 16
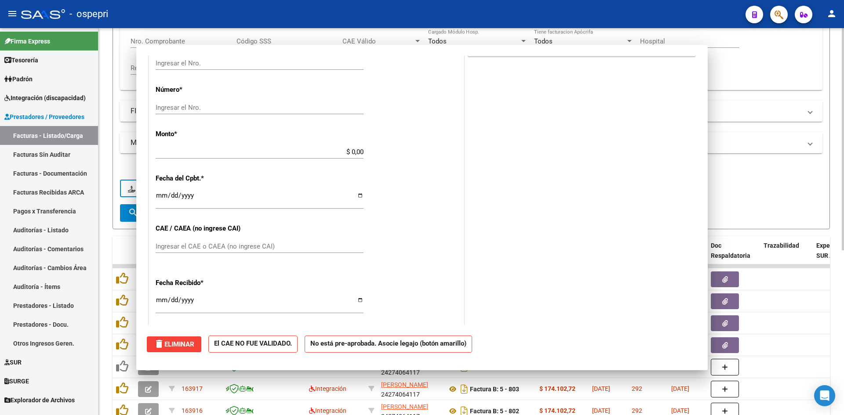
scroll to position [0, 0]
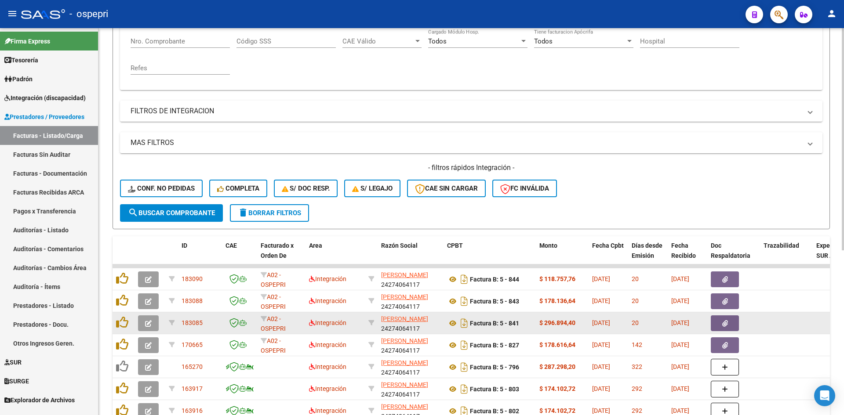
click at [146, 326] on icon "button" at bounding box center [148, 323] width 7 height 7
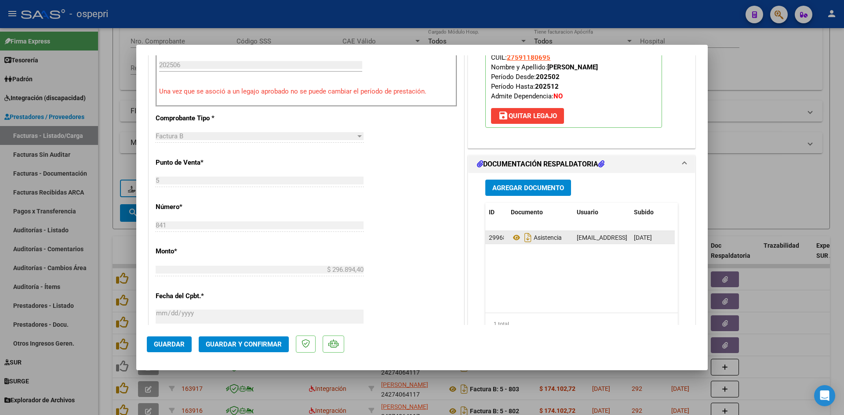
type input "$ 0,00"
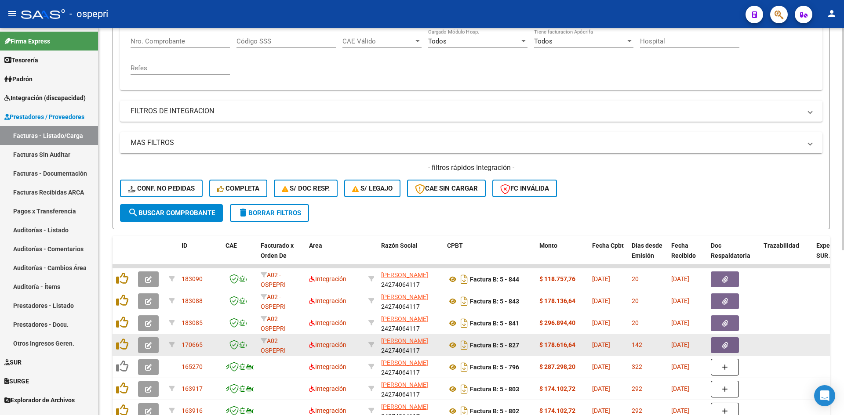
click at [149, 348] on icon "button" at bounding box center [148, 345] width 7 height 7
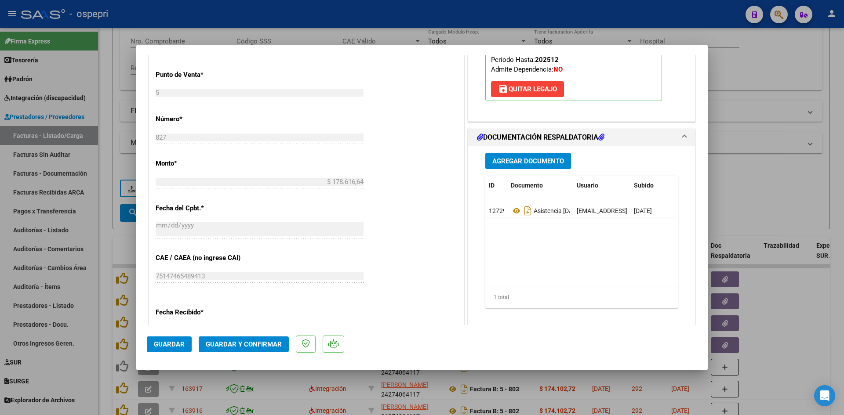
type input "$ 0,00"
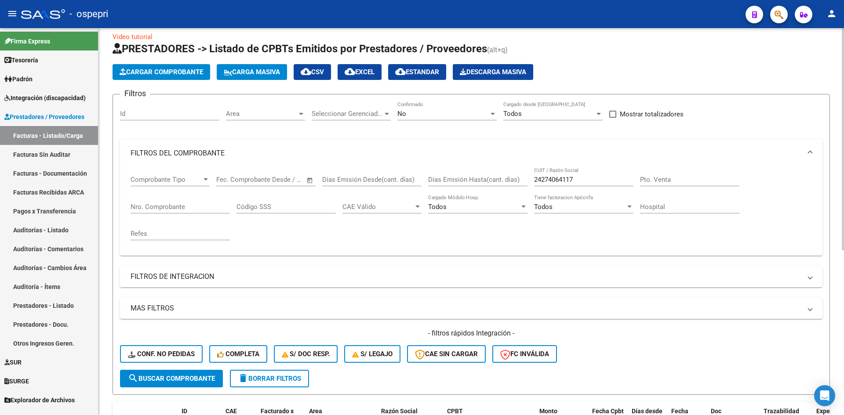
scroll to position [0, 0]
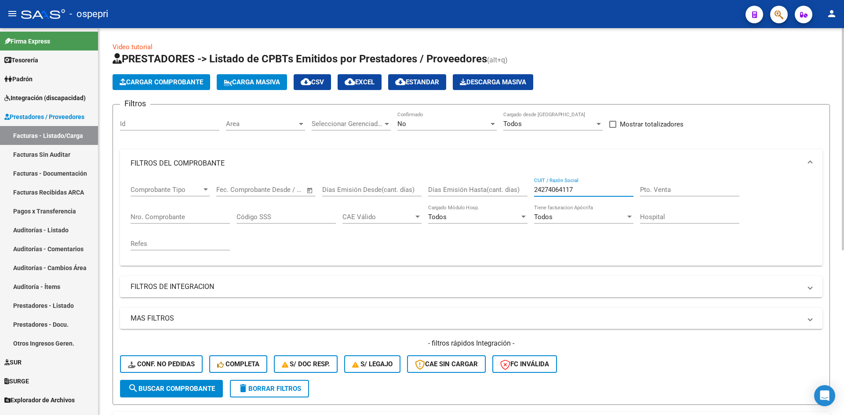
drag, startPoint x: 586, startPoint y: 188, endPoint x: 557, endPoint y: 185, distance: 29.2
click at [512, 198] on div "Comprobante Tipo Comprobante Tipo Start date – End date Fec. Comprobante Desde …" at bounding box center [471, 218] width 681 height 81
paste input "27276876649"
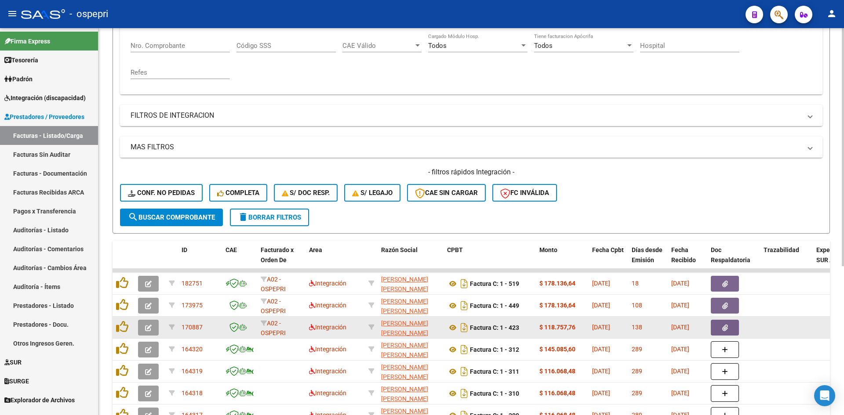
scroll to position [176, 0]
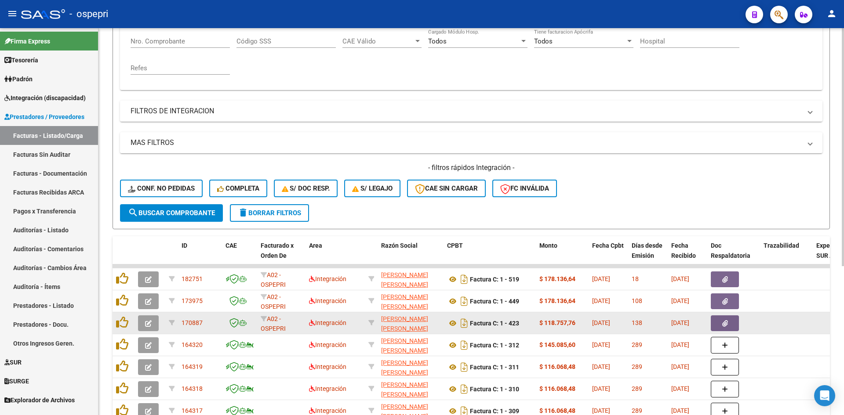
type input "27276876649"
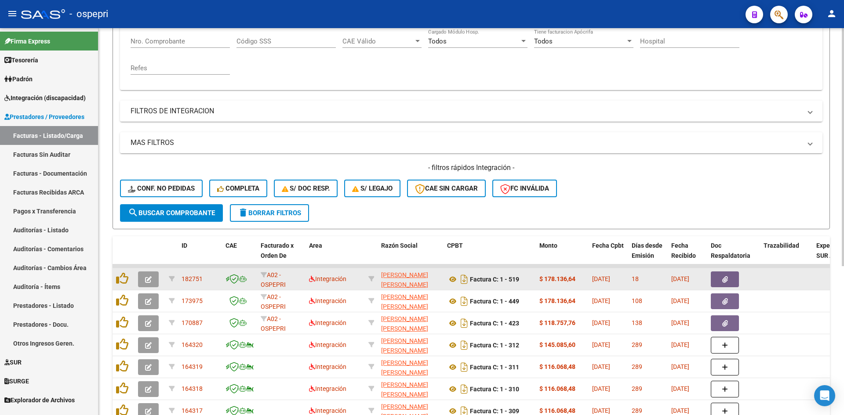
click at [145, 280] on button "button" at bounding box center [148, 280] width 21 height 16
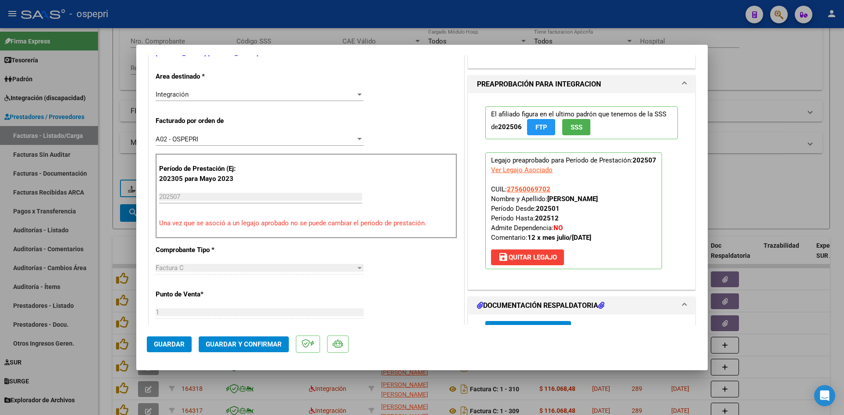
scroll to position [308, 0]
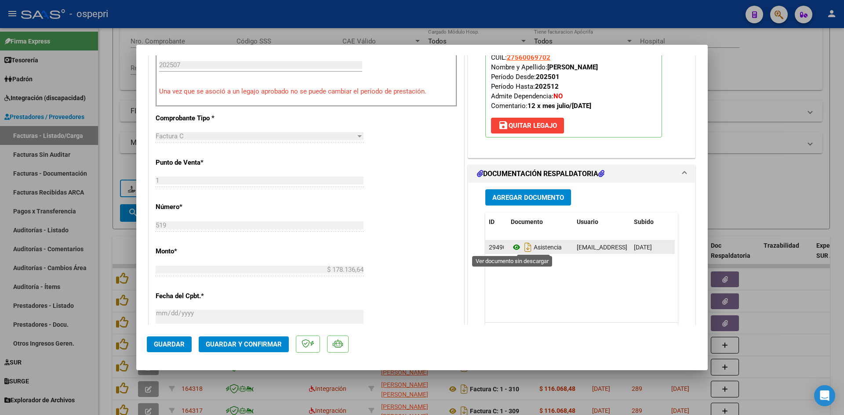
click at [512, 248] on icon at bounding box center [516, 247] width 11 height 11
type input "$ 0,00"
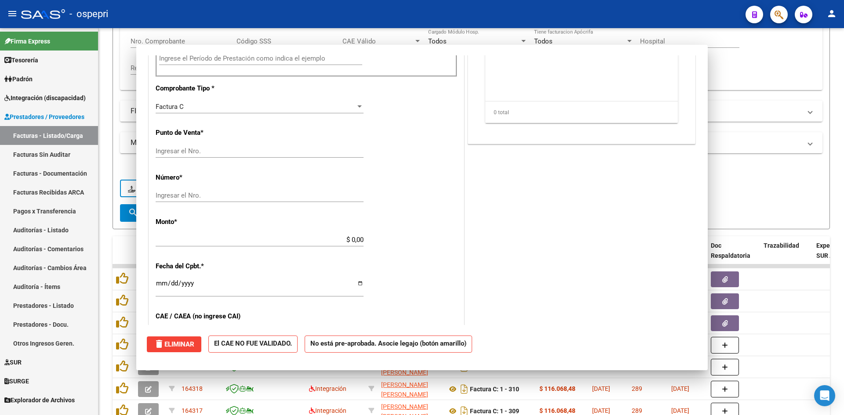
scroll to position [301, 0]
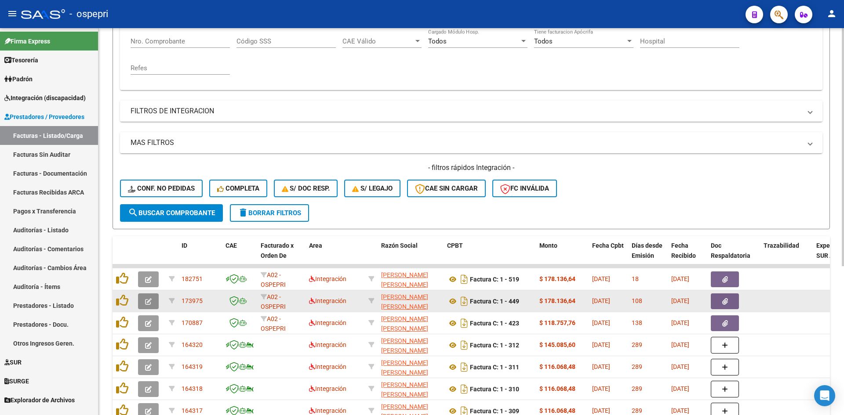
click at [145, 301] on button "button" at bounding box center [148, 302] width 21 height 16
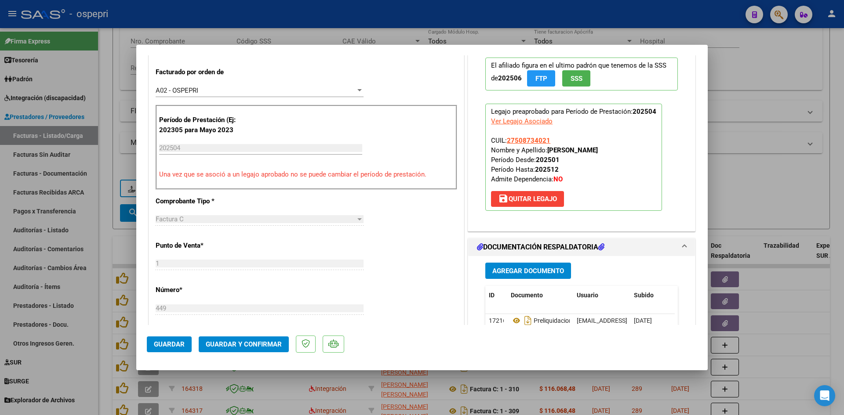
scroll to position [264, 0]
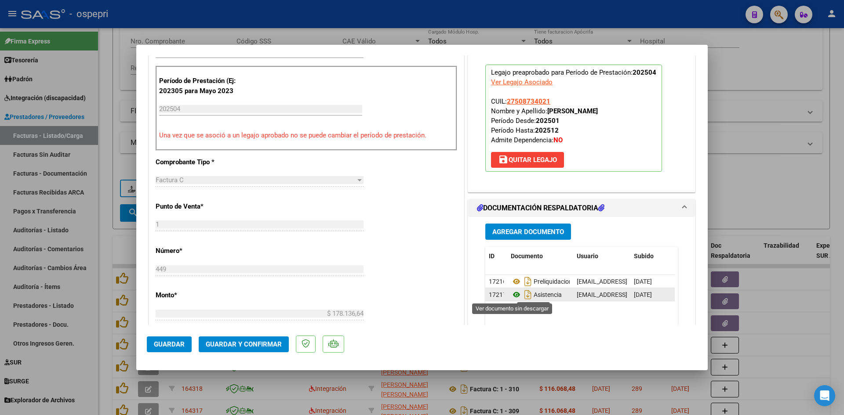
click at [512, 294] on icon at bounding box center [516, 295] width 11 height 11
click at [514, 281] on icon at bounding box center [516, 281] width 11 height 11
type input "$ 0,00"
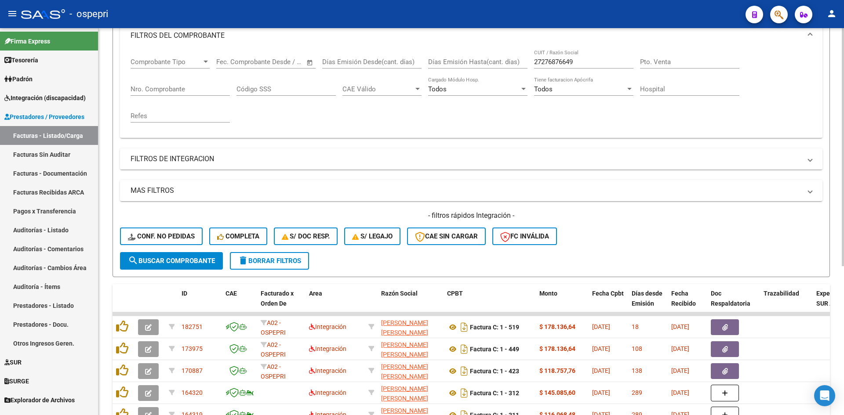
scroll to position [0, 0]
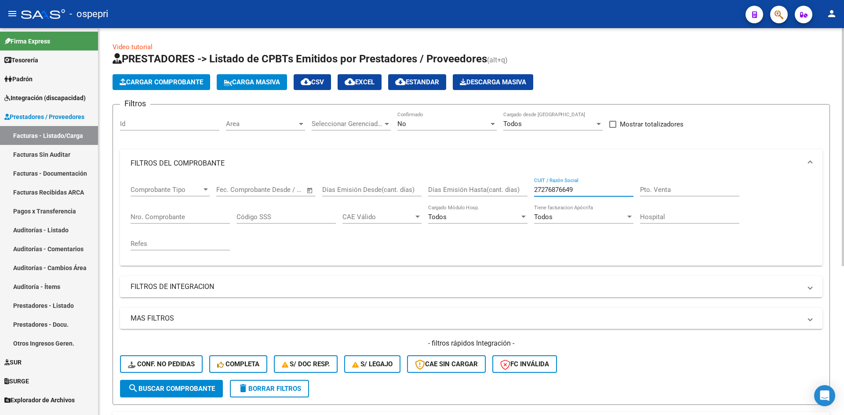
drag, startPoint x: 588, startPoint y: 188, endPoint x: 517, endPoint y: 211, distance: 74.8
click at [517, 211] on div "Comprobante Tipo Comprobante Tipo Start date – End date Fec. Comprobante Desde …" at bounding box center [471, 218] width 681 height 81
paste input "27345120853"
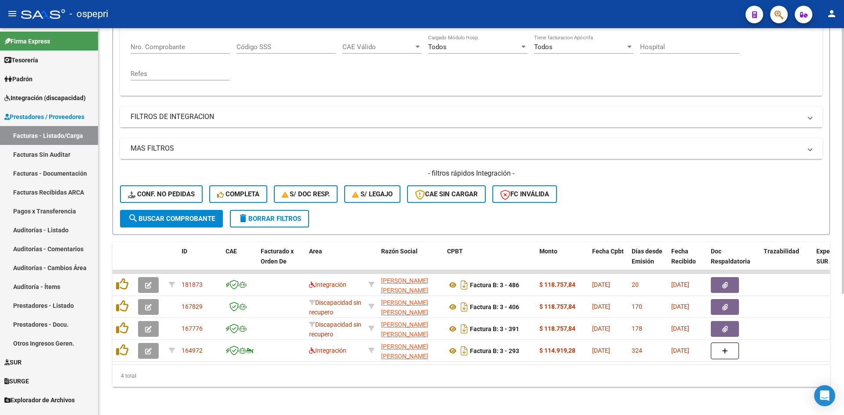
scroll to position [177, 0]
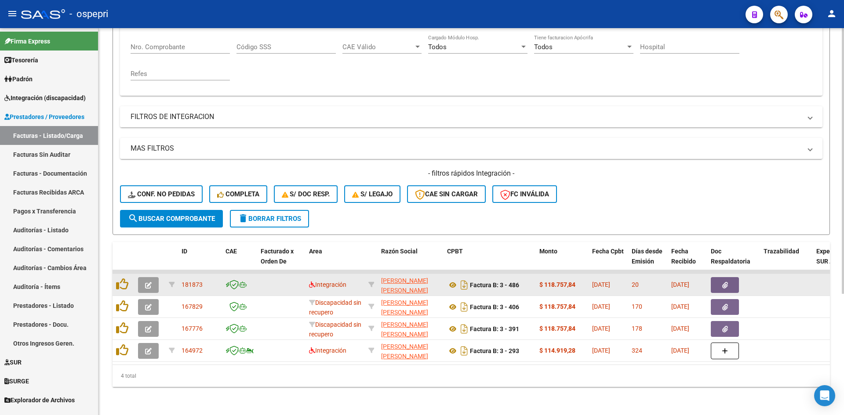
type input "27345120853"
click at [145, 282] on icon "button" at bounding box center [148, 285] width 7 height 7
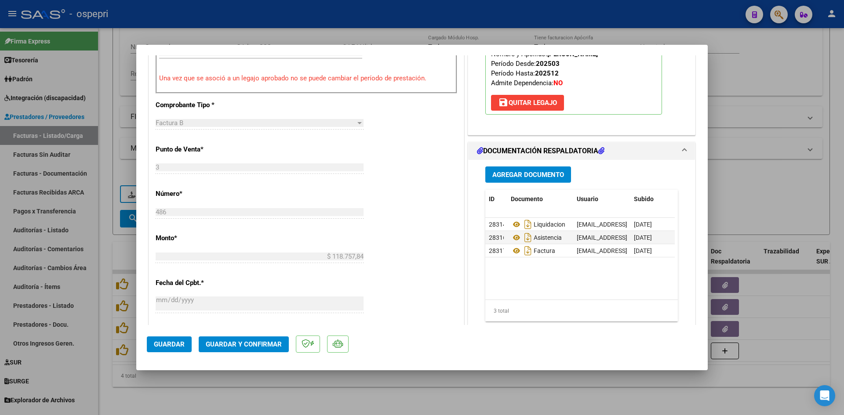
scroll to position [352, 0]
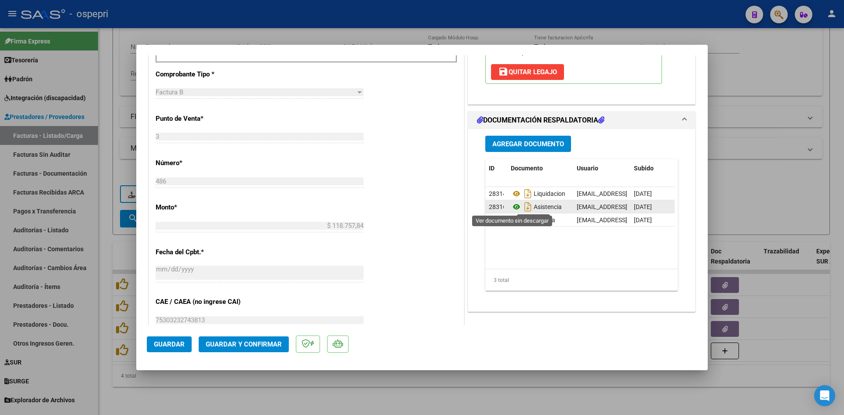
click at [511, 207] on icon at bounding box center [516, 207] width 11 height 11
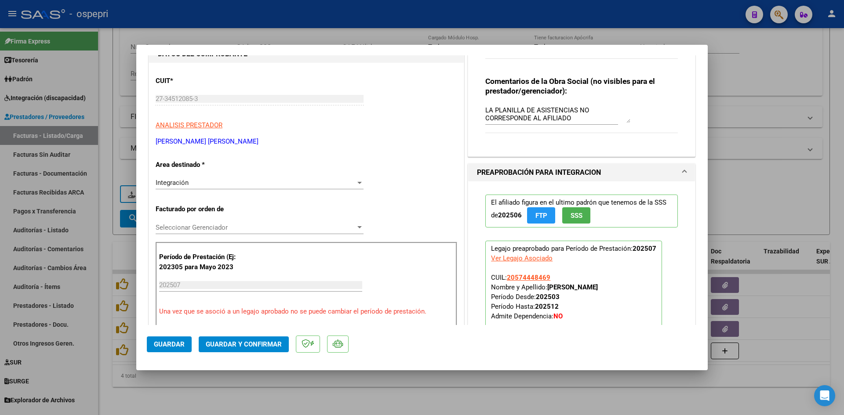
scroll to position [132, 0]
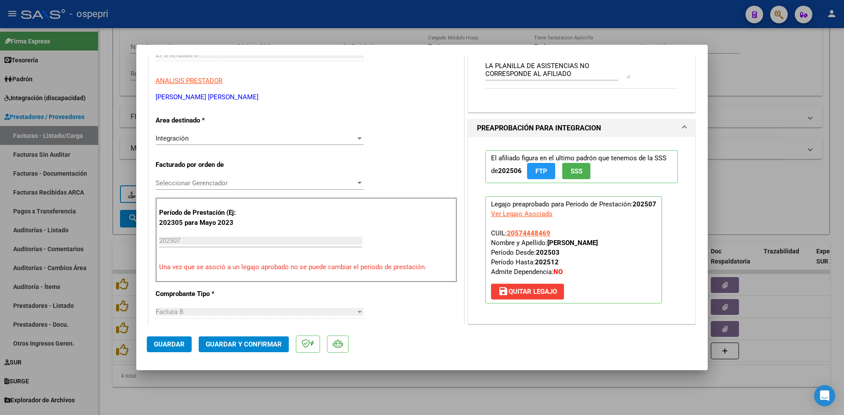
type input "$ 0,00"
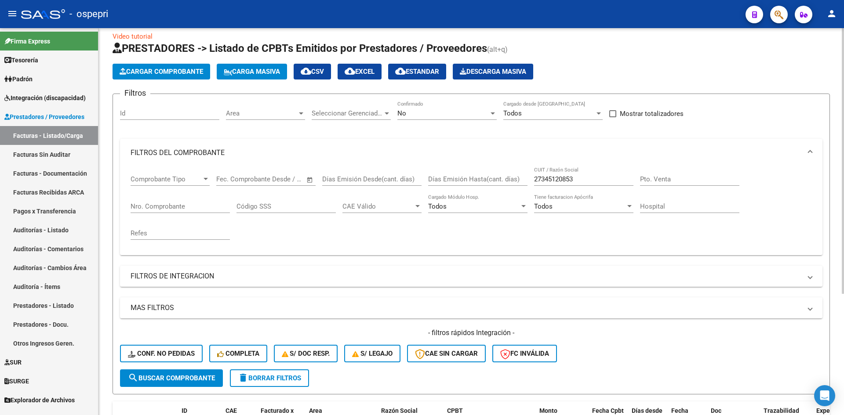
scroll to position [0, 0]
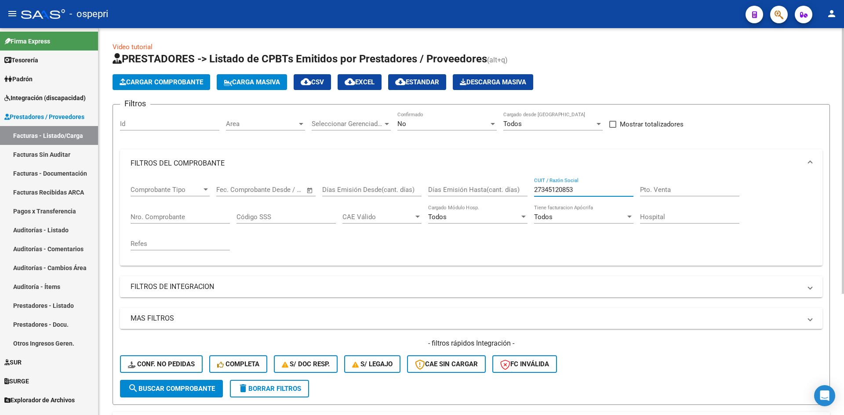
drag, startPoint x: 589, startPoint y: 192, endPoint x: 527, endPoint y: 198, distance: 62.7
click at [526, 198] on div "Comprobante Tipo Comprobante Tipo Start date – End date Fec. Comprobante Desde …" at bounding box center [471, 218] width 681 height 81
paste input "27237097691"
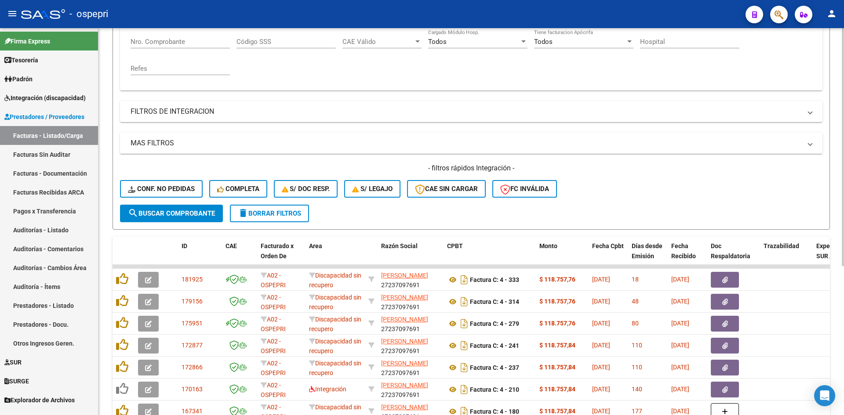
scroll to position [176, 0]
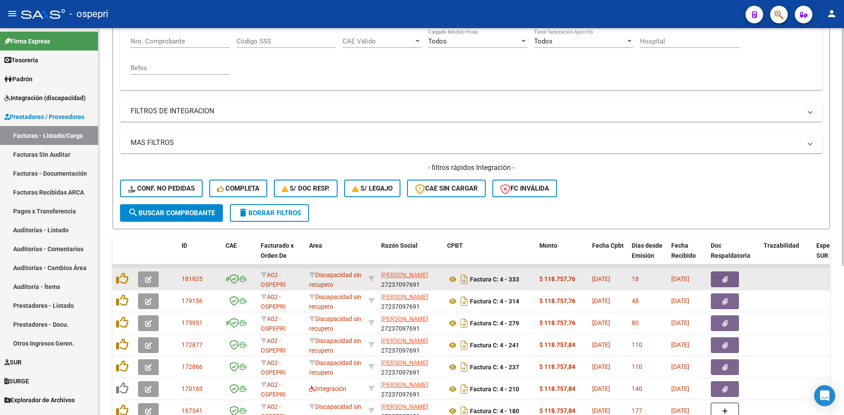
type input "27237097691"
click at [148, 280] on icon "button" at bounding box center [148, 279] width 7 height 7
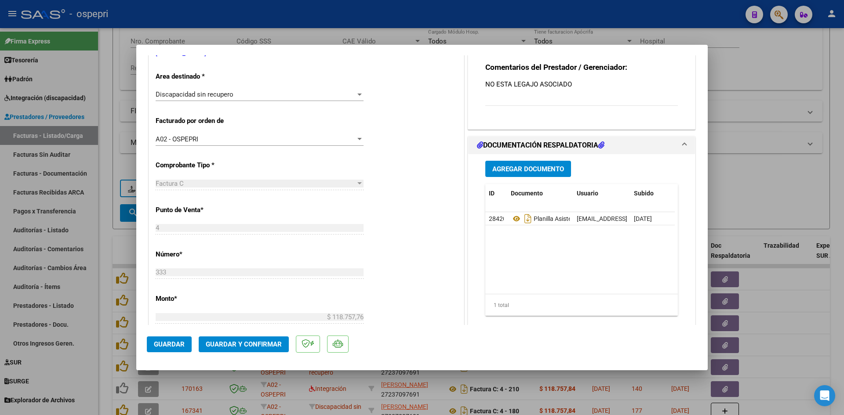
type input "$ 0,00"
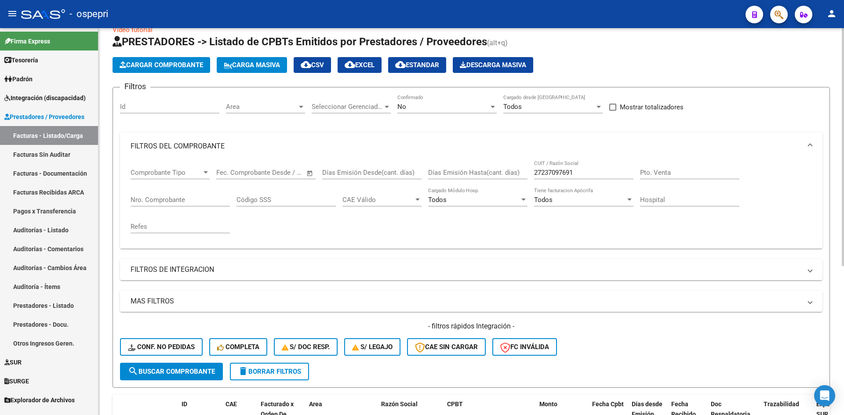
scroll to position [0, 0]
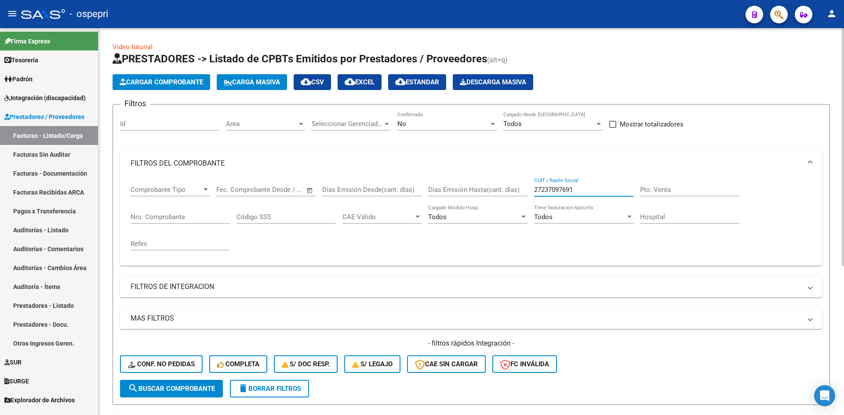
drag, startPoint x: 546, startPoint y: 190, endPoint x: 513, endPoint y: 198, distance: 34.3
click at [506, 199] on div "Comprobante Tipo Comprobante Tipo Start date – End date Fec. Comprobante Desde …" at bounding box center [471, 218] width 681 height 81
paste input "27163753842"
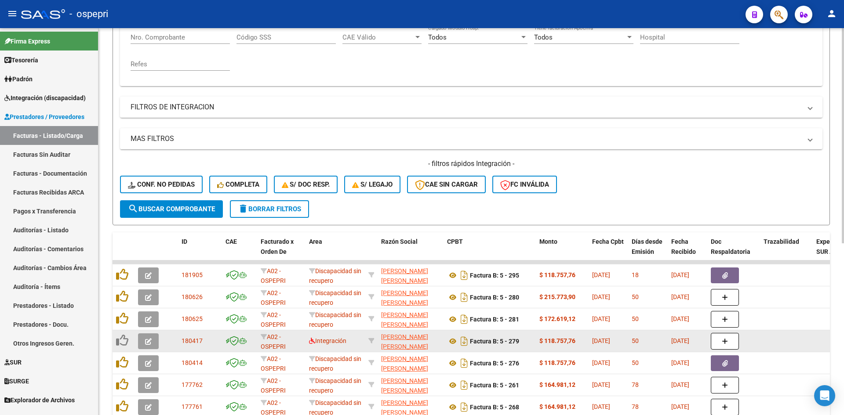
scroll to position [220, 0]
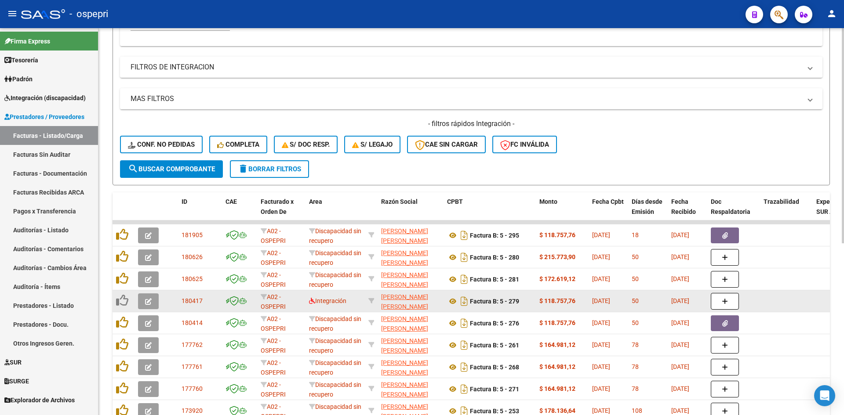
type input "27163753842"
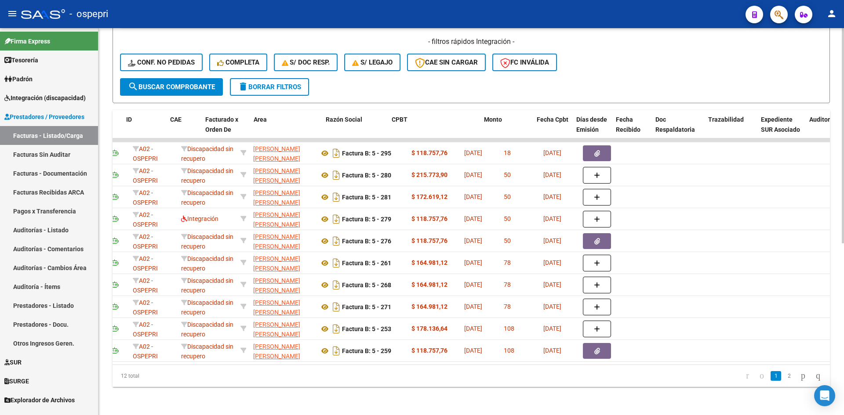
scroll to position [0, 0]
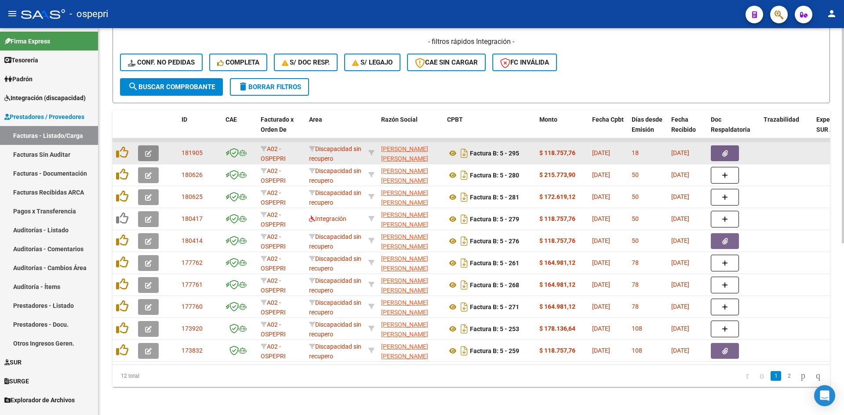
click at [146, 150] on icon "button" at bounding box center [148, 153] width 7 height 7
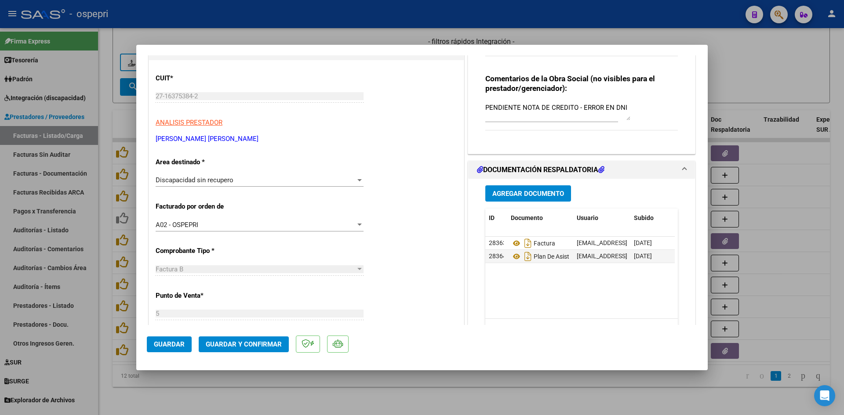
scroll to position [176, 0]
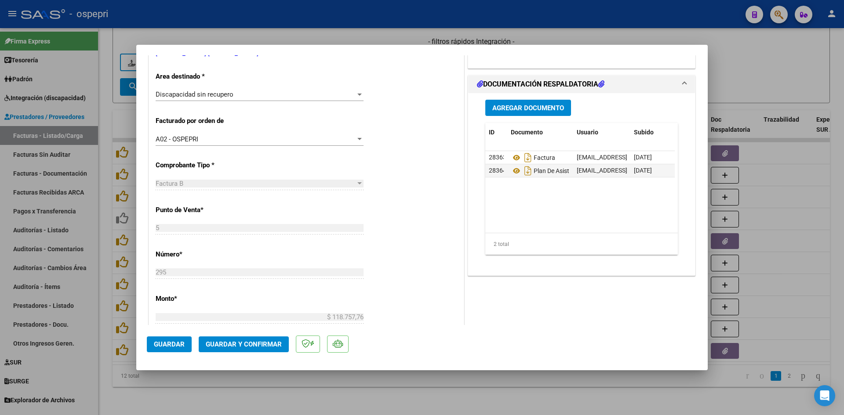
type input "$ 0,00"
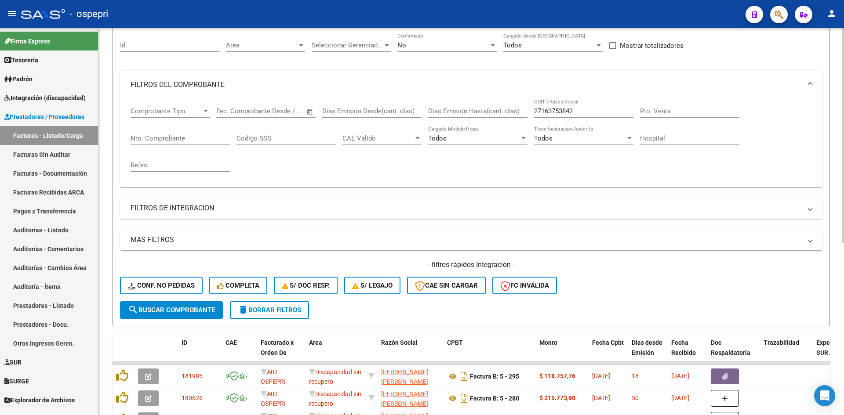
scroll to position [44, 0]
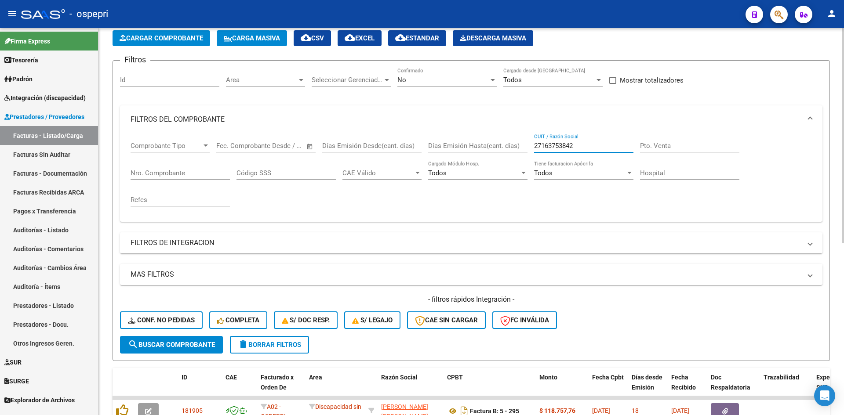
drag, startPoint x: 574, startPoint y: 146, endPoint x: 517, endPoint y: 151, distance: 56.9
click at [517, 151] on div "Comprobante Tipo Comprobante Tipo Start date – End date Fec. Comprobante Desde …" at bounding box center [471, 174] width 681 height 81
paste input "27258235334"
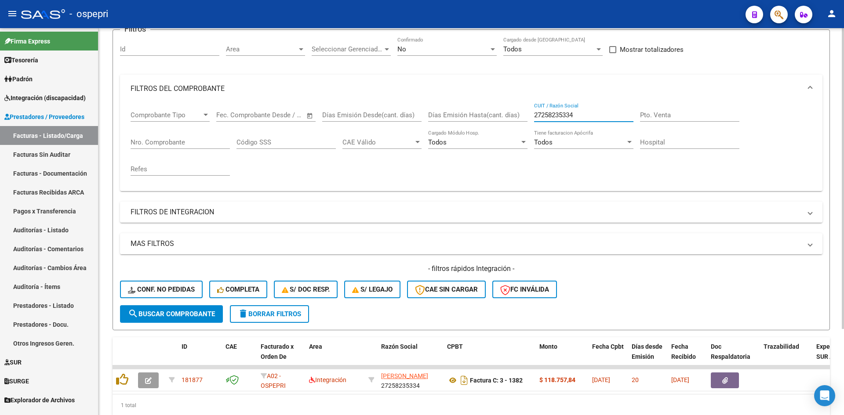
scroll to position [111, 0]
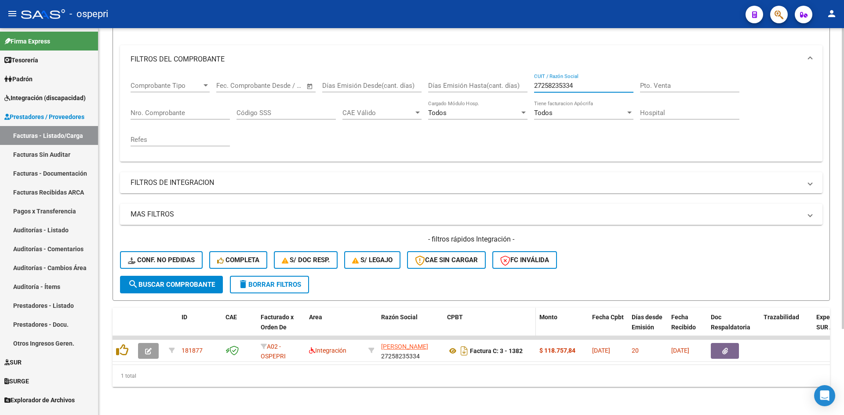
type input "27258235334"
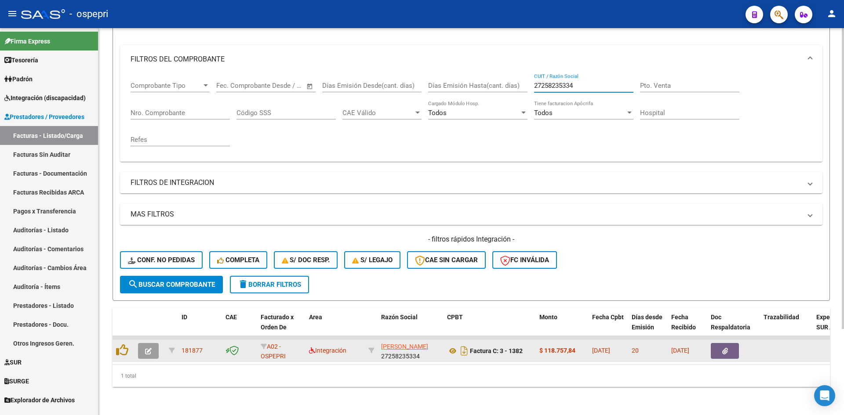
click at [147, 347] on span "button" at bounding box center [148, 351] width 7 height 8
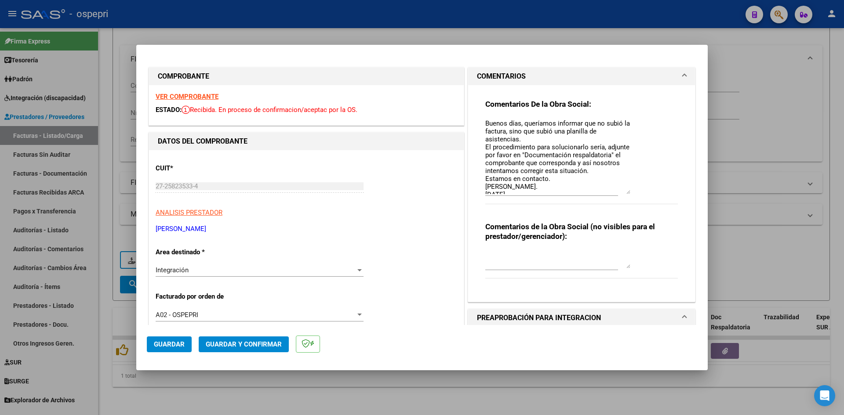
drag, startPoint x: 624, startPoint y: 136, endPoint x: 642, endPoint y: 194, distance: 60.7
click at [642, 194] on div "Comentarios De la Obra Social: Buenos días, queríamos informar que no subió la …" at bounding box center [581, 156] width 192 height 115
type input "$ 0,00"
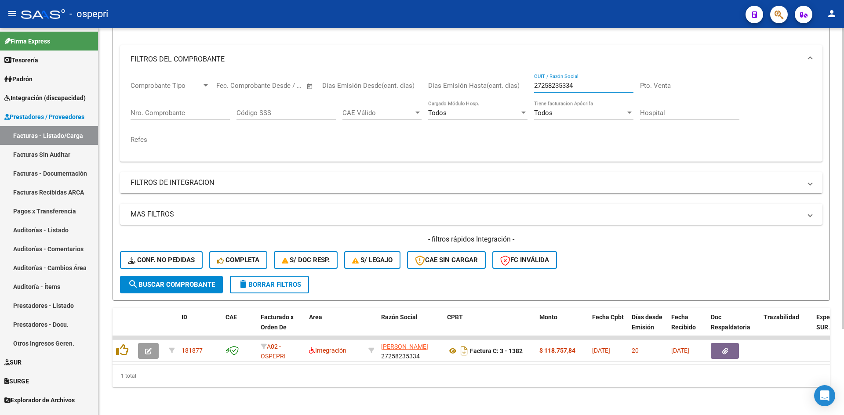
drag, startPoint x: 584, startPoint y: 78, endPoint x: 520, endPoint y: 94, distance: 66.2
click at [520, 94] on div "Comprobante Tipo Comprobante Tipo Start date – End date Fec. Comprobante Desde …" at bounding box center [471, 113] width 681 height 81
paste input "27368411499"
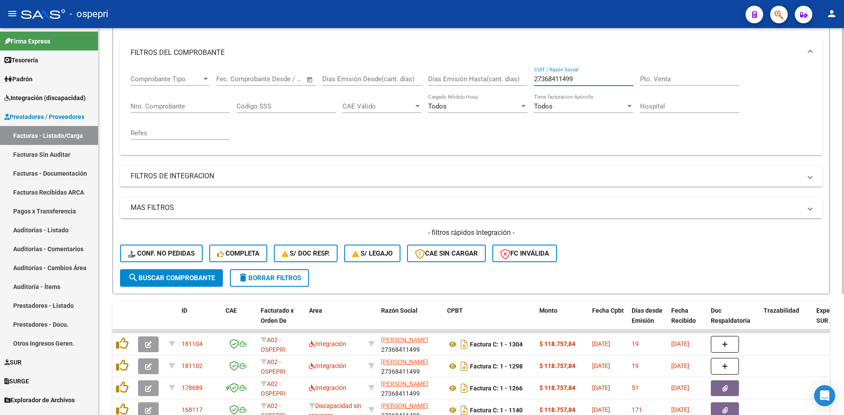
scroll to position [155, 0]
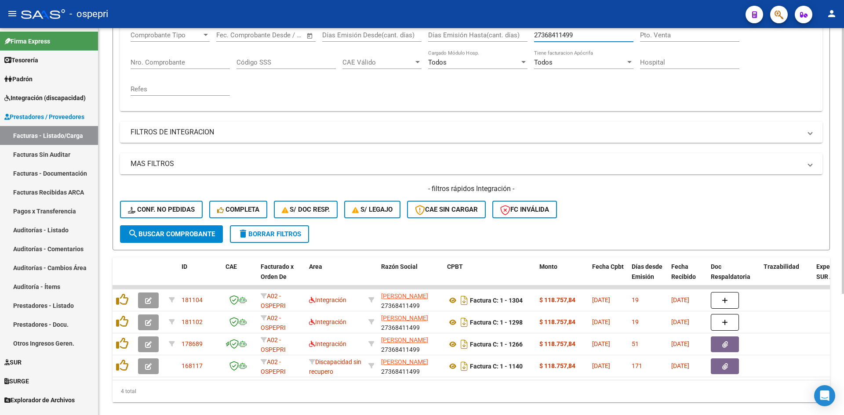
type input "27368411499"
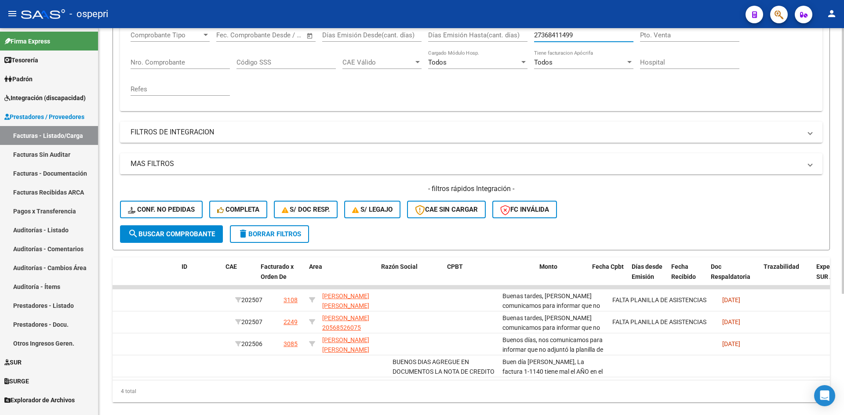
scroll to position [0, 0]
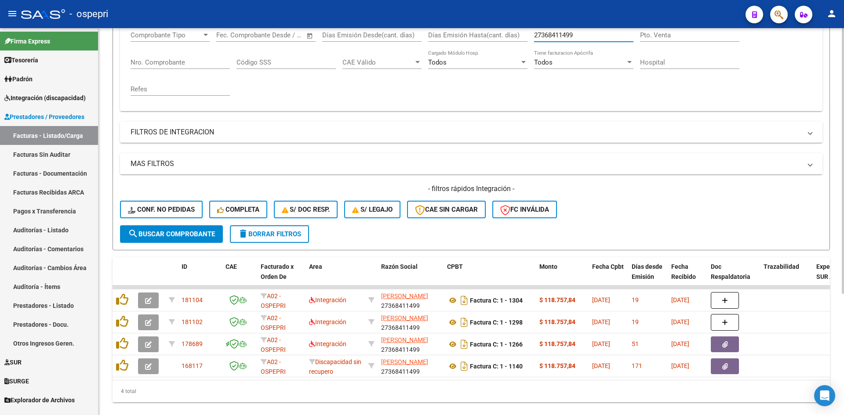
click at [265, 236] on span "delete Borrar Filtros" at bounding box center [269, 234] width 63 height 8
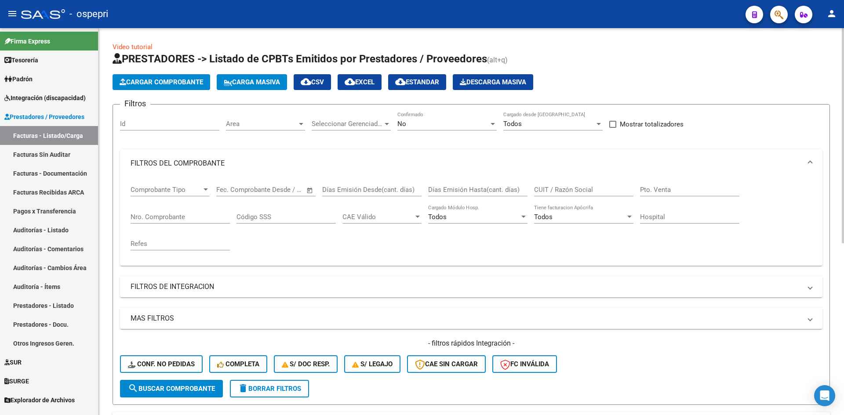
click at [550, 184] on div "CUIT / Razón Social" at bounding box center [583, 187] width 99 height 19
paste input "27263056928"
type input "27263056928"
click at [191, 385] on span "search Buscar Comprobante" at bounding box center [171, 389] width 87 height 8
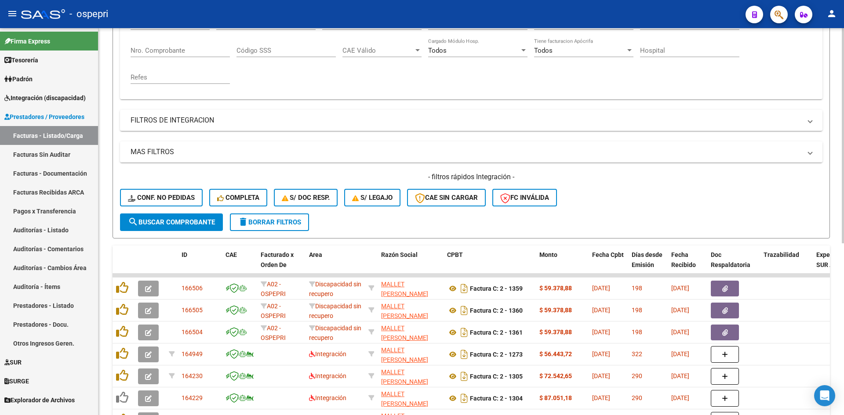
scroll to position [220, 0]
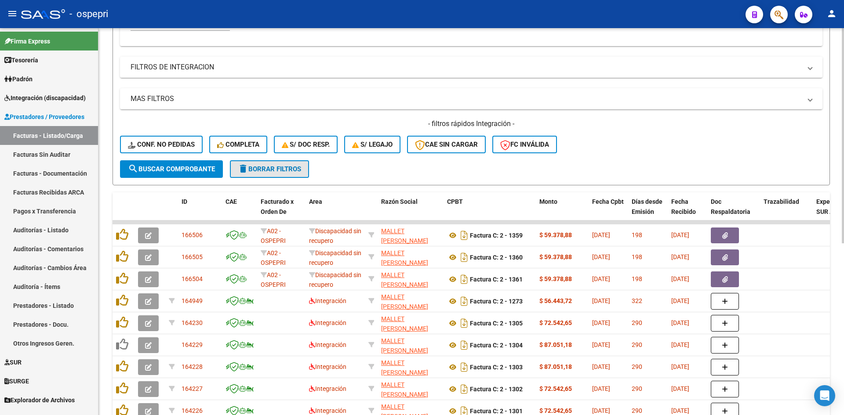
click at [278, 164] on button "delete Borrar Filtros" at bounding box center [269, 169] width 79 height 18
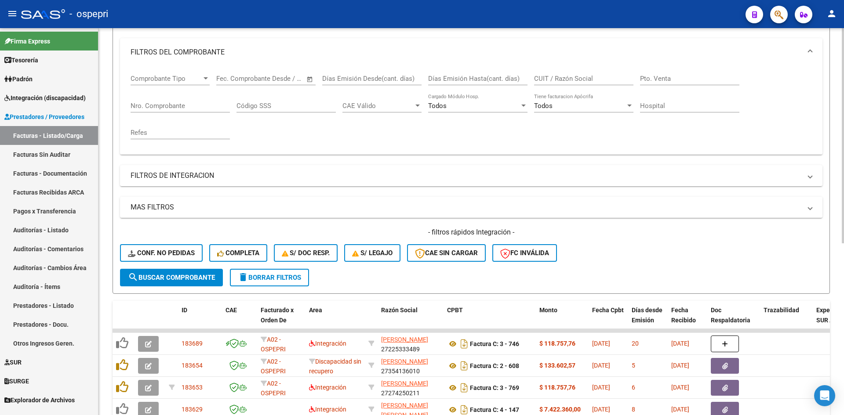
scroll to position [0, 0]
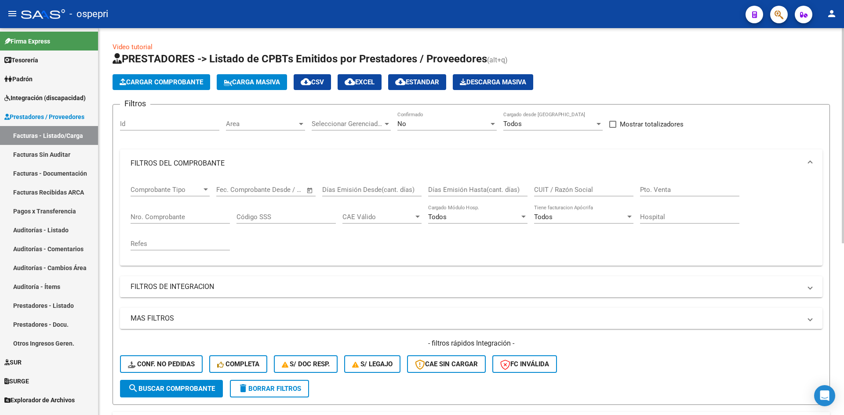
click at [321, 78] on span "cloud_download CSV" at bounding box center [312, 82] width 23 height 8
click at [560, 185] on div "CUIT / Razón Social" at bounding box center [583, 187] width 99 height 19
paste input "27278945206"
type input "27278945206"
click at [196, 392] on span "search Buscar Comprobante" at bounding box center [171, 389] width 87 height 8
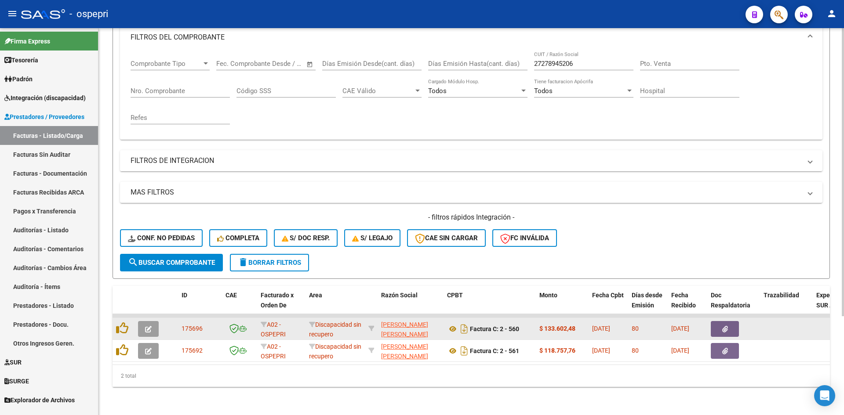
click at [145, 322] on button "button" at bounding box center [148, 329] width 21 height 16
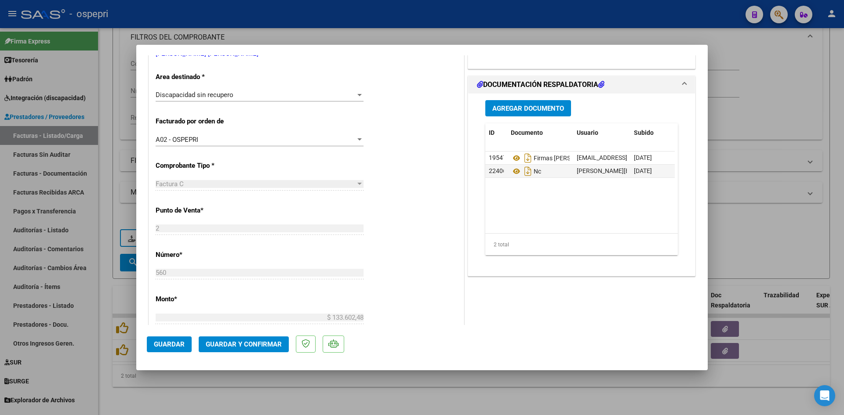
scroll to position [176, 0]
type input "$ 0,00"
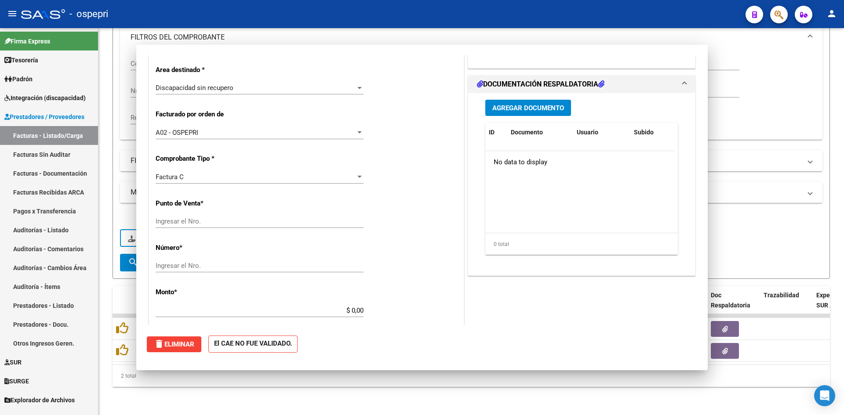
scroll to position [0, 0]
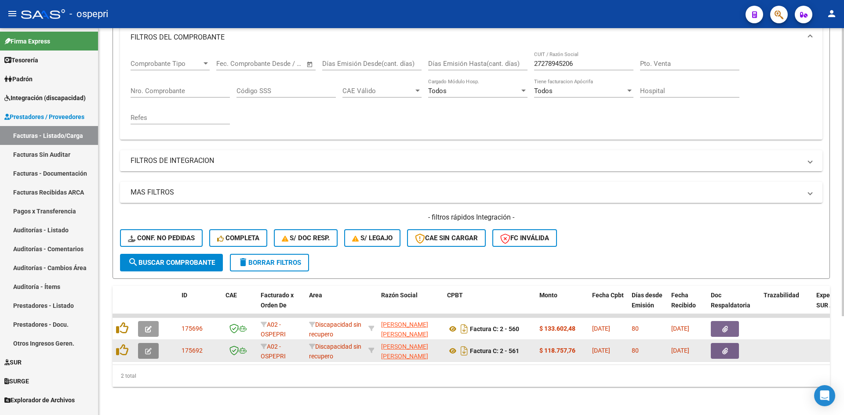
click at [145, 348] on icon "button" at bounding box center [148, 351] width 7 height 7
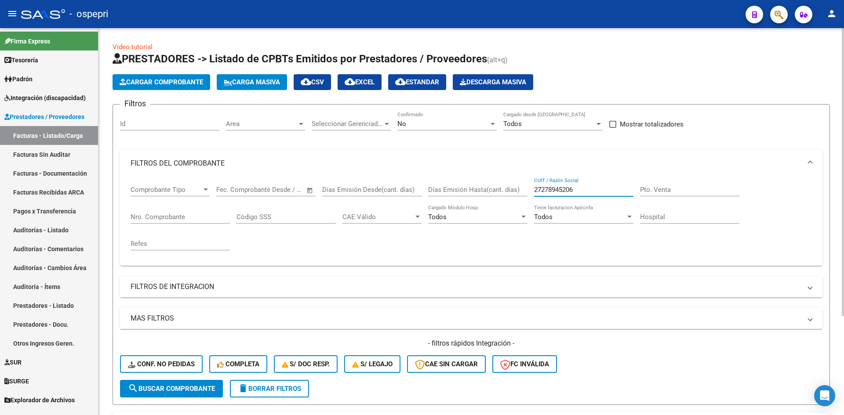
drag, startPoint x: 585, startPoint y: 190, endPoint x: 520, endPoint y: 189, distance: 64.6
click at [518, 189] on div "Comprobante Tipo Comprobante Tipo Start date – End date Fec. Comprobante Desde …" at bounding box center [471, 218] width 681 height 81
paste input "27414957590"
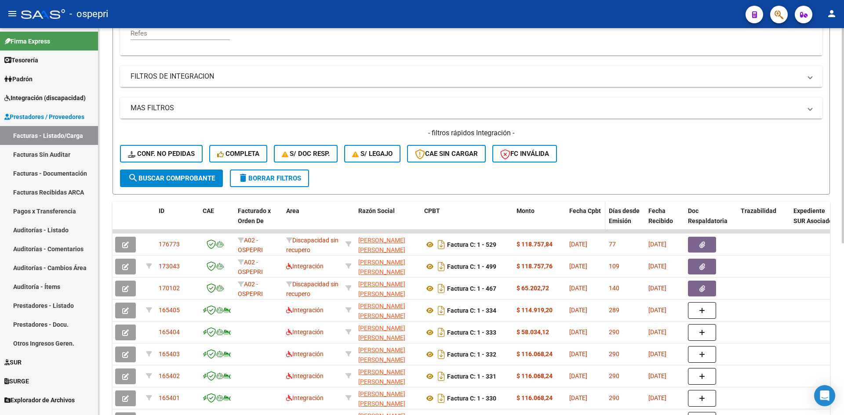
scroll to position [220, 0]
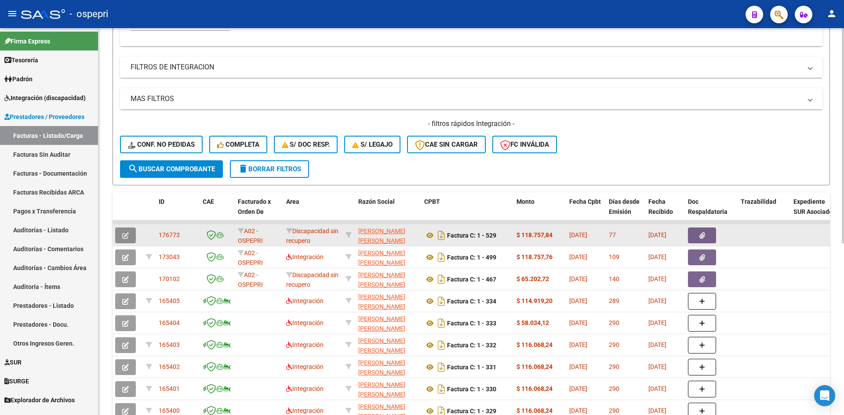
click at [126, 232] on span "button" at bounding box center [125, 236] width 7 height 8
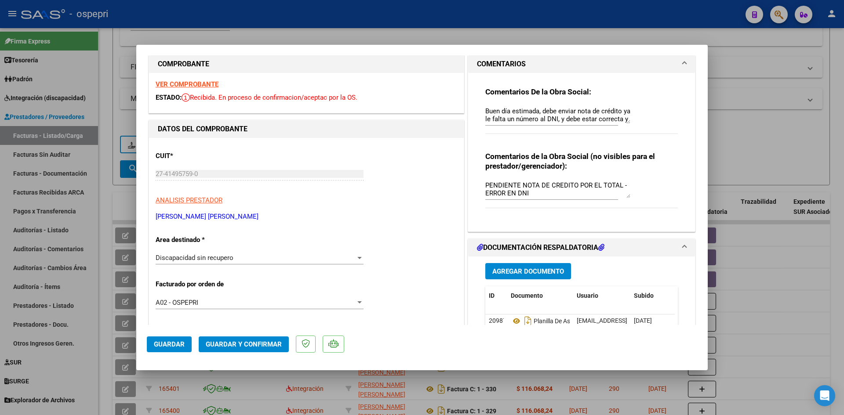
scroll to position [0, 0]
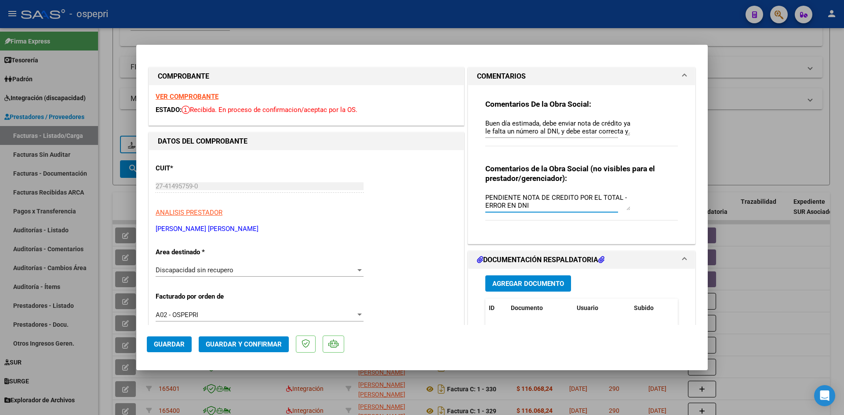
drag, startPoint x: 481, startPoint y: 196, endPoint x: 528, endPoint y: 208, distance: 48.6
click at [528, 208] on textarea "PENDIENTE NOTA DE CREDITO POR EL TOTAL - ERROR EN DNI" at bounding box center [557, 202] width 145 height 18
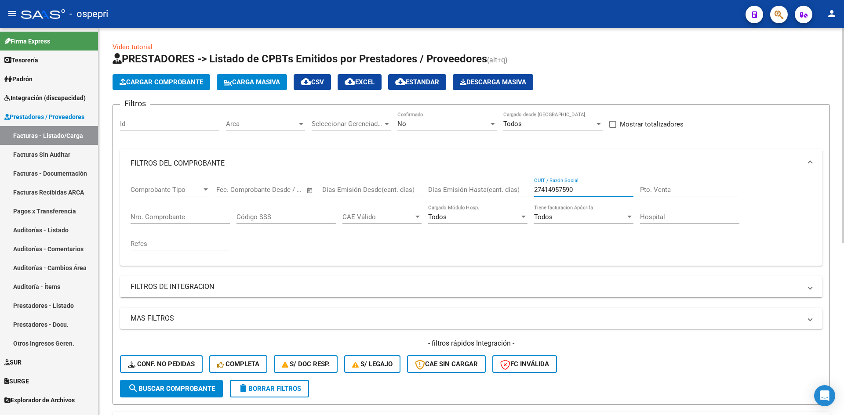
drag, startPoint x: 591, startPoint y: 189, endPoint x: 501, endPoint y: 193, distance: 89.7
click at [505, 192] on div "Comprobante Tipo Comprobante Tipo Start date – End date Fec. Comprobante Desde …" at bounding box center [471, 218] width 681 height 81
paste input "27381655623"
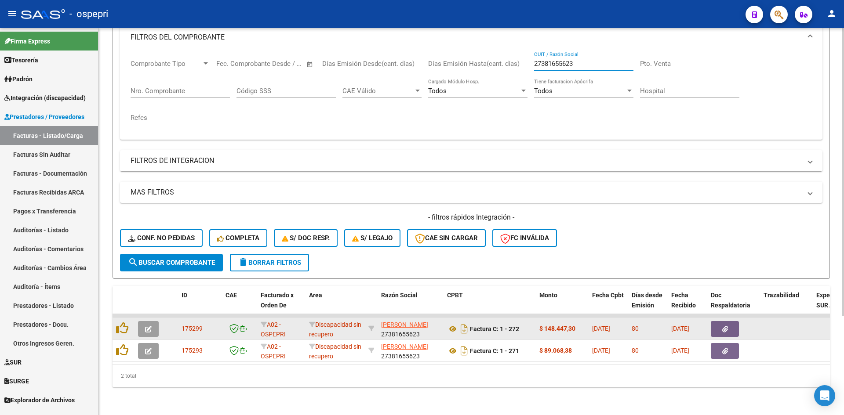
click at [148, 326] on icon "button" at bounding box center [148, 329] width 7 height 7
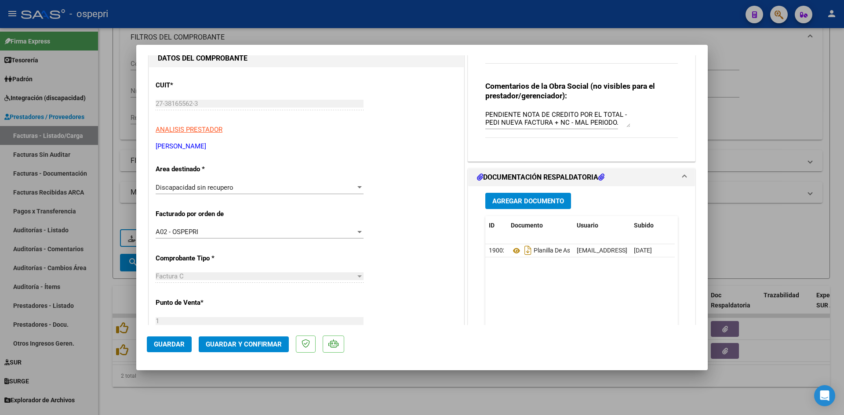
scroll to position [220, 0]
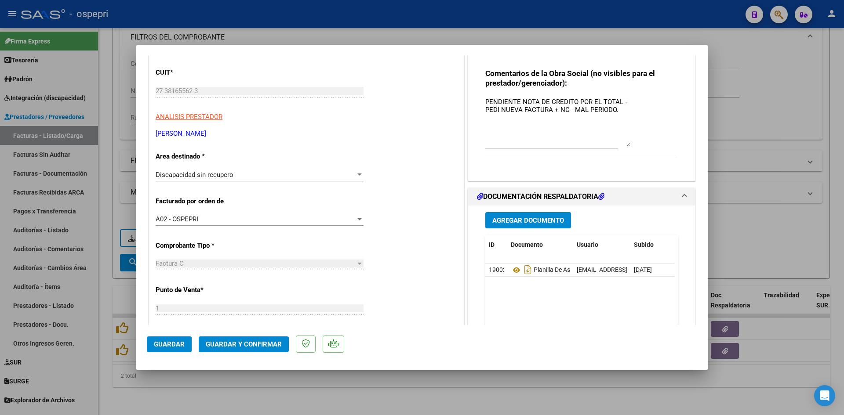
drag, startPoint x: 625, startPoint y: 113, endPoint x: 628, endPoint y: 145, distance: 32.2
click at [628, 145] on div "Comentarios de la Obra Social (no visibles para el prestador/gerenciador): PEND…" at bounding box center [581, 118] width 192 height 98
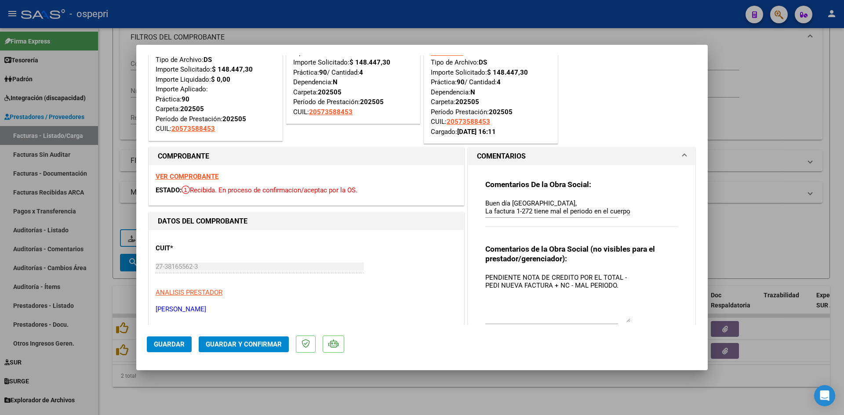
scroll to position [0, 0]
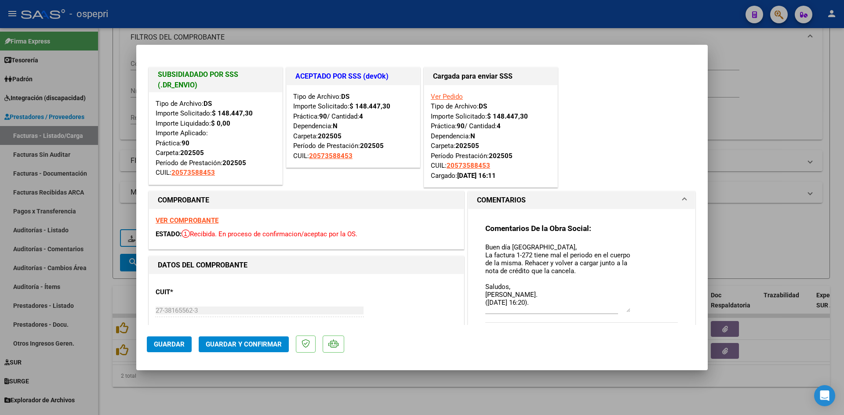
drag, startPoint x: 621, startPoint y: 258, endPoint x: 616, endPoint y: 310, distance: 52.5
click at [616, 310] on textarea "Buen día Florencia, La factura 1-272 tiene mal el periodo en el cuerpo de la mi…" at bounding box center [557, 278] width 145 height 70
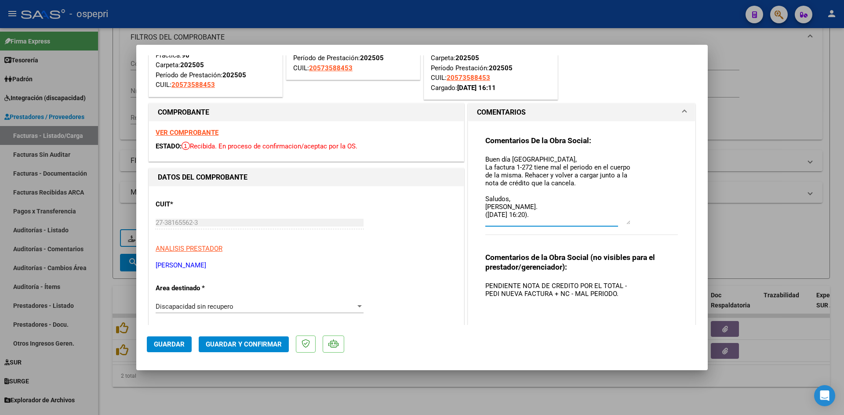
scroll to position [132, 0]
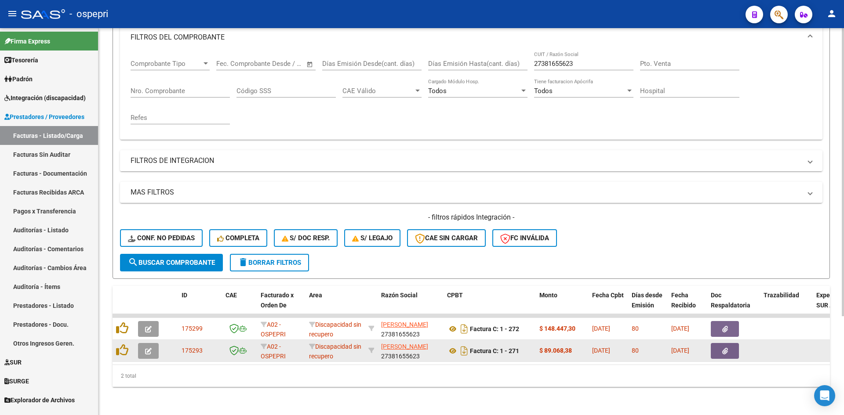
click at [145, 343] on button "button" at bounding box center [148, 351] width 21 height 16
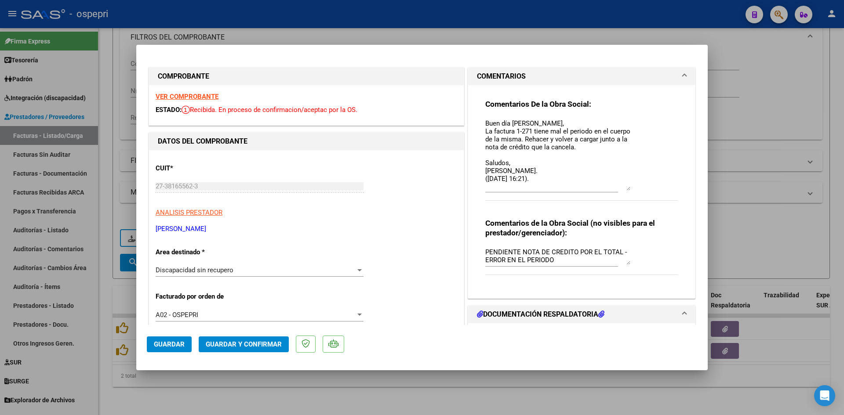
drag, startPoint x: 624, startPoint y: 134, endPoint x: 639, endPoint y: 189, distance: 56.5
click at [639, 189] on div "Comentarios De la Obra Social: Buen día Florencia, La factura 1-271 tiene mal e…" at bounding box center [581, 154] width 192 height 111
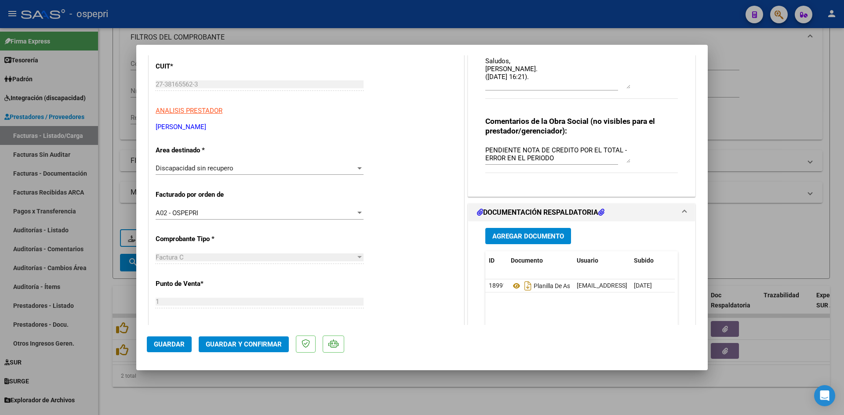
scroll to position [88, 0]
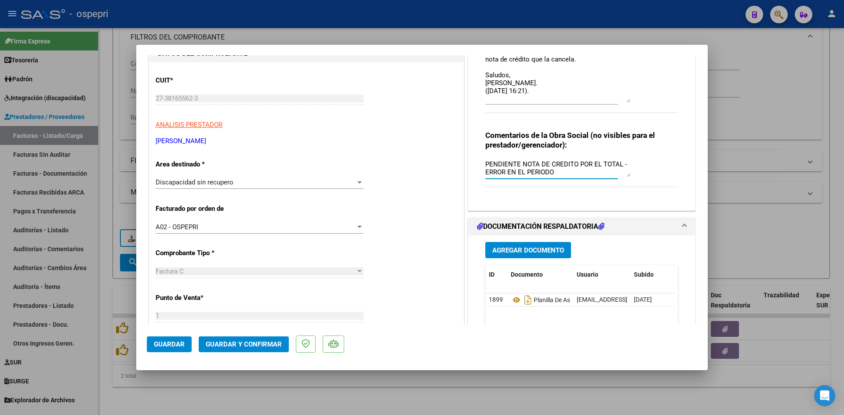
drag, startPoint x: 483, startPoint y: 164, endPoint x: 557, endPoint y: 180, distance: 75.9
click at [557, 180] on div "PENDIENTE NOTA DE CREDITO POR EL TOTAL - ERROR EN EL PERIODO" at bounding box center [551, 172] width 133 height 29
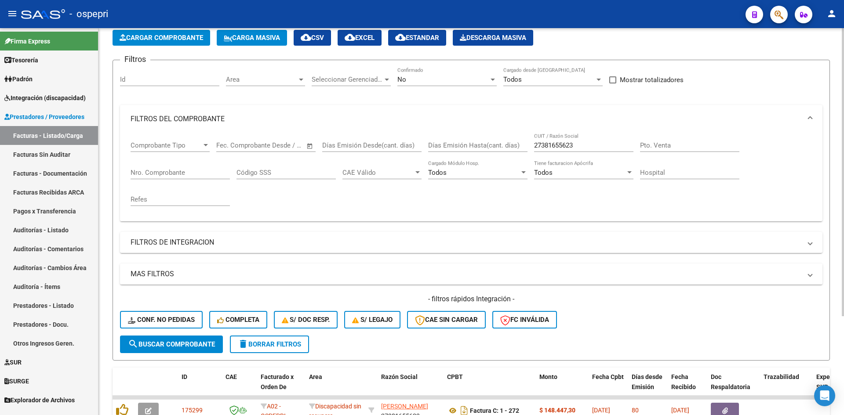
scroll to position [44, 0]
drag, startPoint x: 574, startPoint y: 145, endPoint x: 521, endPoint y: 147, distance: 53.2
click at [521, 147] on div "Comprobante Tipo Comprobante Tipo Start date – End date Fec. Comprobante Desde …" at bounding box center [471, 174] width 681 height 81
paste input "27351877591"
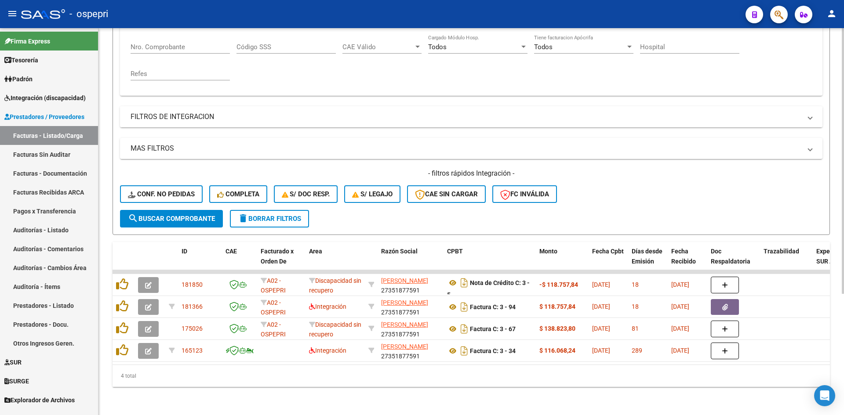
scroll to position [176, 0]
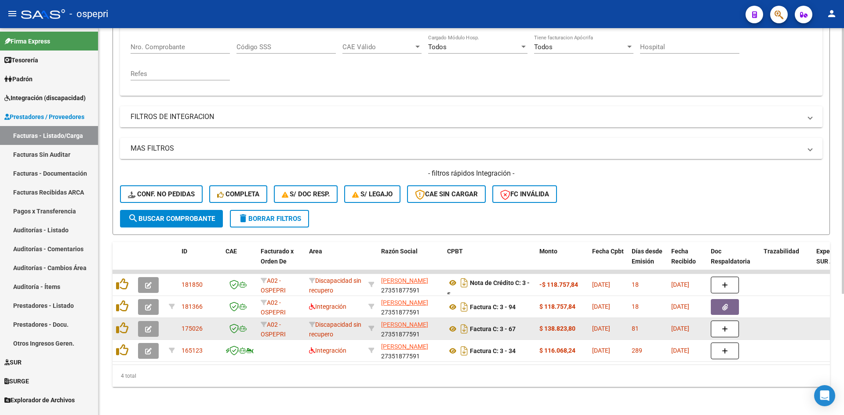
click at [144, 325] on button "button" at bounding box center [148, 329] width 21 height 16
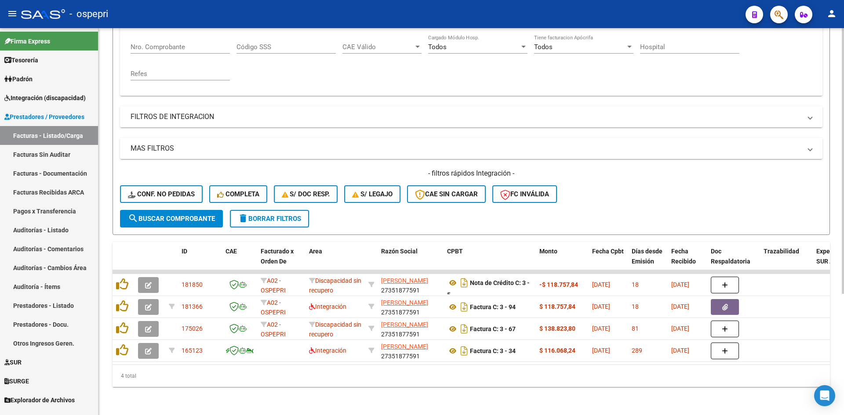
scroll to position [0, 0]
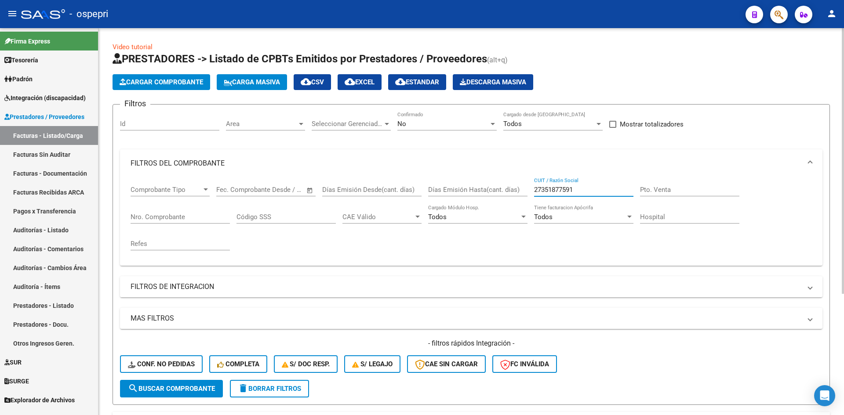
drag, startPoint x: 581, startPoint y: 189, endPoint x: 530, endPoint y: 212, distance: 56.2
click at [530, 212] on div "Comprobante Tipo Comprobante Tipo Start date – End date Fec. Comprobante Desde …" at bounding box center [471, 218] width 681 height 81
paste input "27413480162"
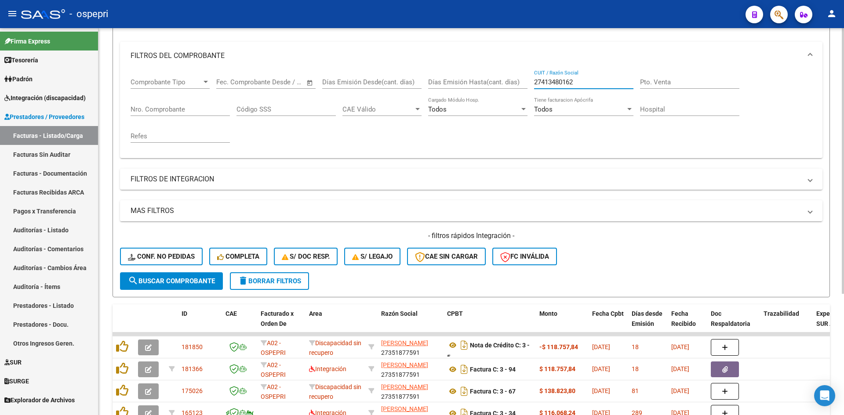
scroll to position [132, 0]
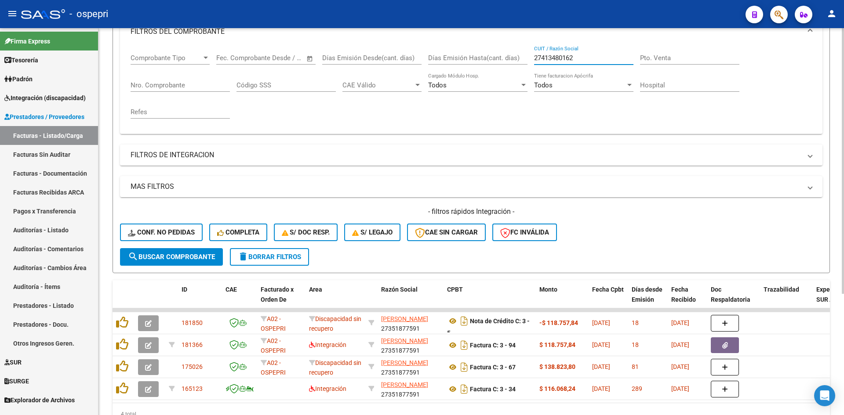
click at [165, 254] on span "search Buscar Comprobante" at bounding box center [171, 257] width 87 height 8
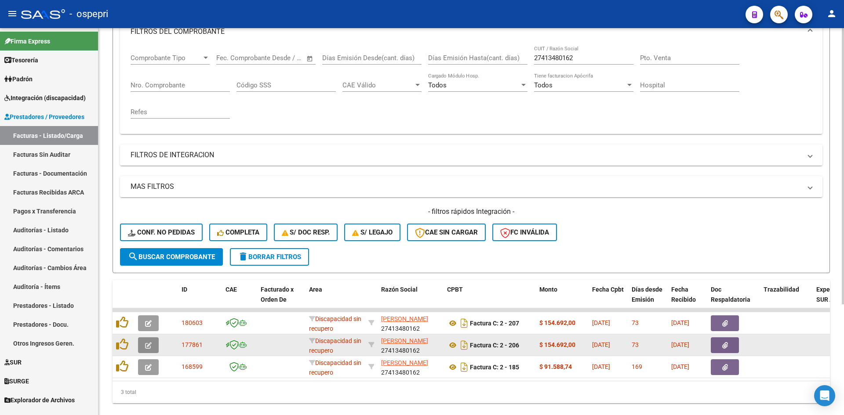
click at [152, 345] on button "button" at bounding box center [148, 345] width 21 height 16
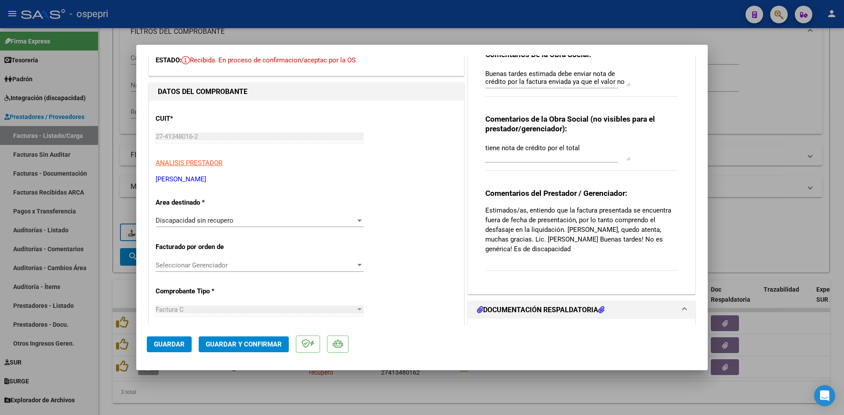
scroll to position [44, 0]
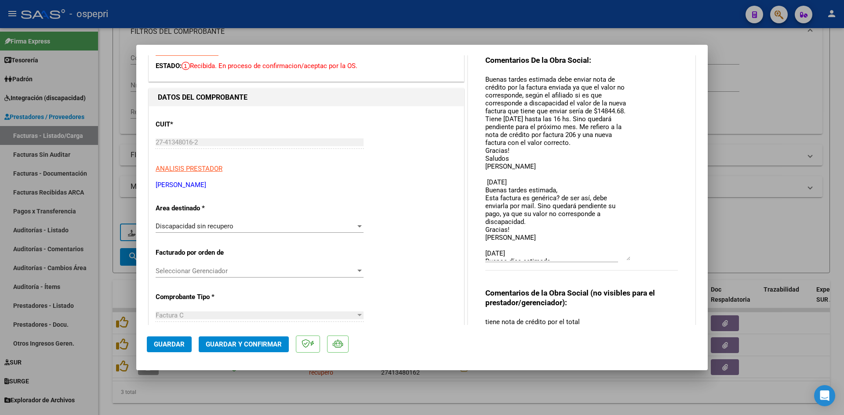
drag, startPoint x: 624, startPoint y: 91, endPoint x: 624, endPoint y: 260, distance: 168.3
click at [624, 260] on textarea "Buenas tardes estimada debe enviar nota de crédito por la factura enviada ya qu…" at bounding box center [557, 168] width 145 height 186
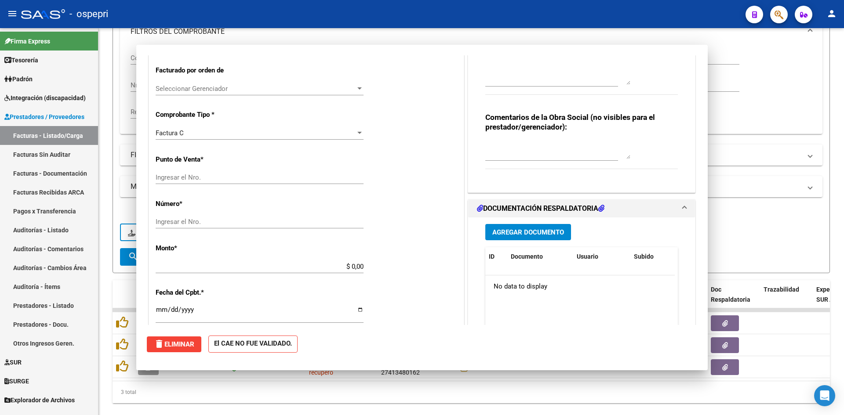
scroll to position [0, 0]
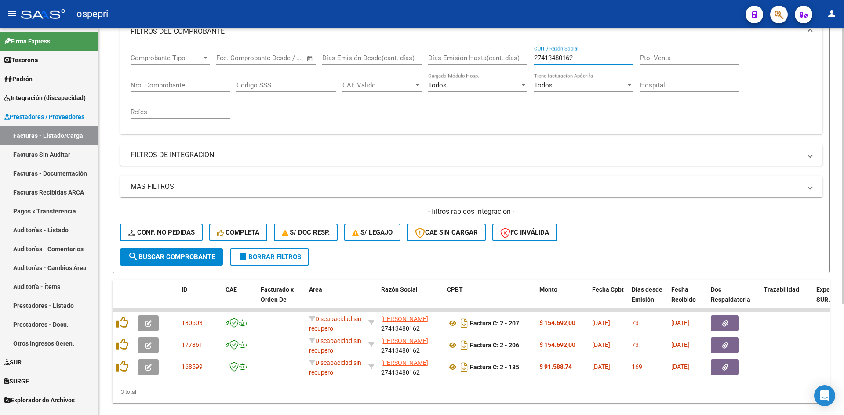
drag, startPoint x: 584, startPoint y: 58, endPoint x: 523, endPoint y: 61, distance: 60.3
click at [523, 61] on div "Comprobante Tipo Comprobante Tipo Start date – End date Fec. Comprobante Desde …" at bounding box center [471, 86] width 681 height 81
paste input "27356646148"
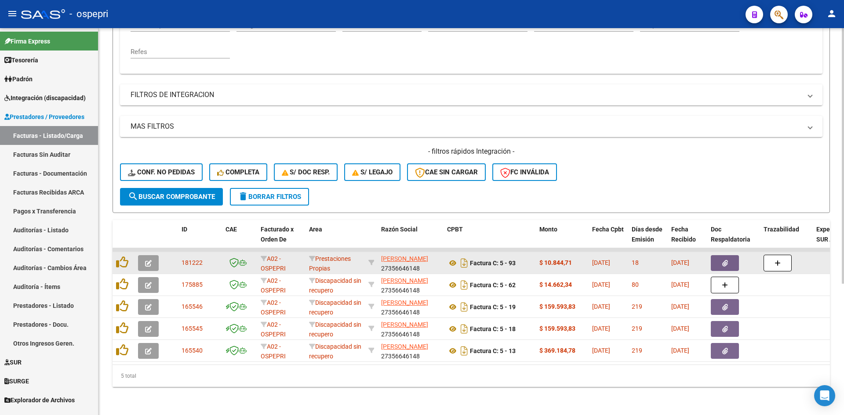
click at [149, 259] on span "button" at bounding box center [148, 263] width 7 height 8
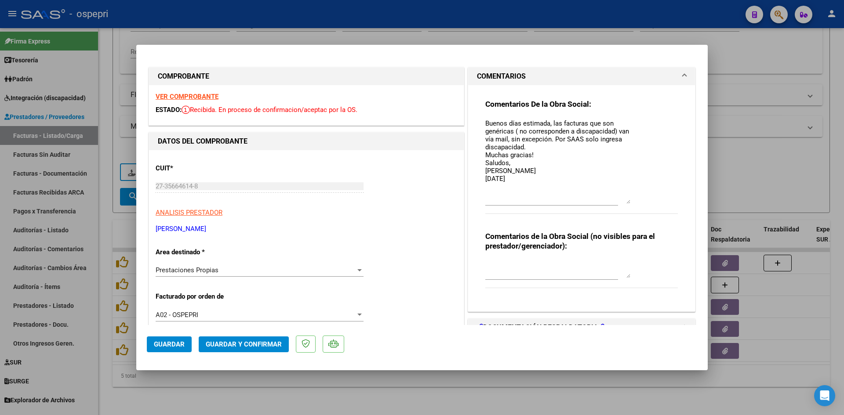
drag, startPoint x: 625, startPoint y: 132, endPoint x: 623, endPoint y: 200, distance: 67.7
click at [623, 200] on textarea "Buenos días estimada, las facturas que son genéricas ( no corresponden a discap…" at bounding box center [557, 161] width 145 height 85
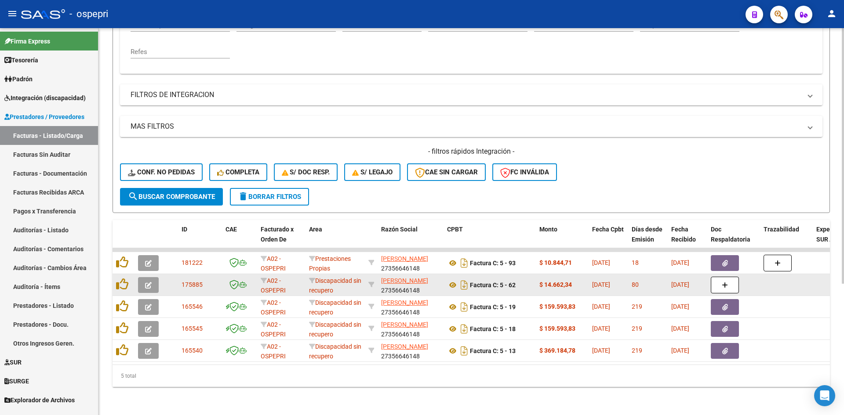
click at [148, 282] on icon "button" at bounding box center [148, 285] width 7 height 7
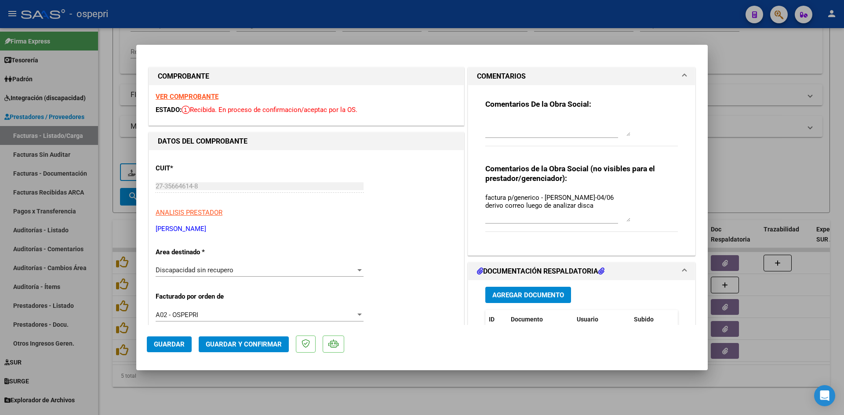
drag, startPoint x: 625, startPoint y: 208, endPoint x: 625, endPoint y: 220, distance: 11.4
click at [625, 220] on textarea "factura p/generico - Yoli-04/06 derivo correo luego de analizar disca" at bounding box center [557, 207] width 145 height 29
click at [209, 97] on strong "VER COMPROBANTE" at bounding box center [187, 97] width 63 height 8
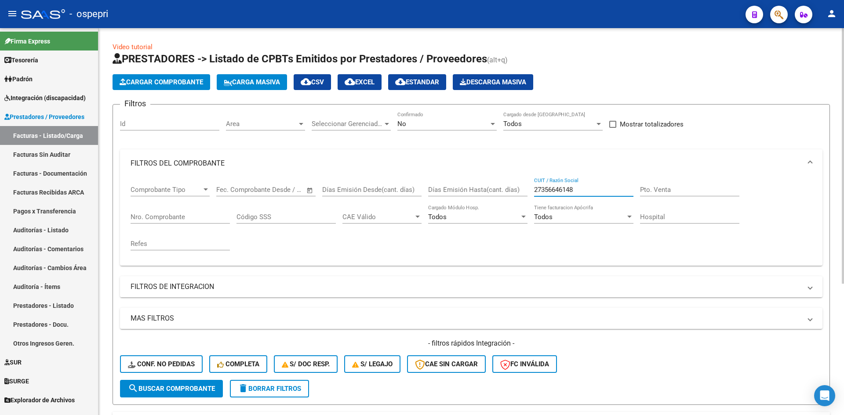
drag, startPoint x: 509, startPoint y: 190, endPoint x: 504, endPoint y: 192, distance: 5.7
click at [504, 192] on div "Comprobante Tipo Comprobante Tipo Start date – End date Fec. Comprobante Desde …" at bounding box center [471, 218] width 681 height 81
paste input "27325293999"
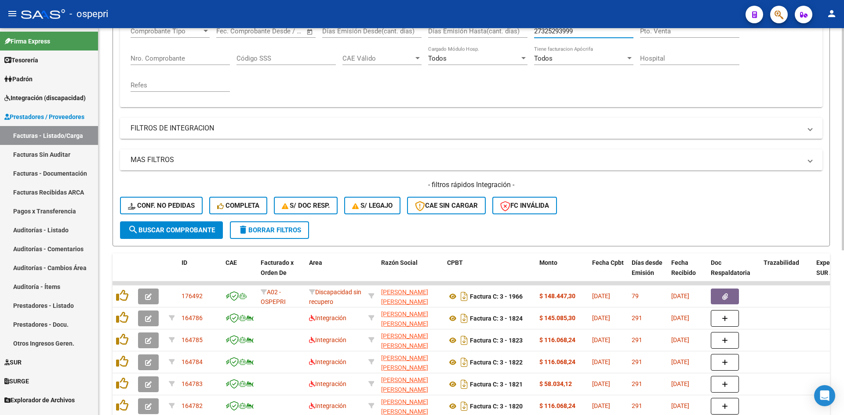
scroll to position [176, 0]
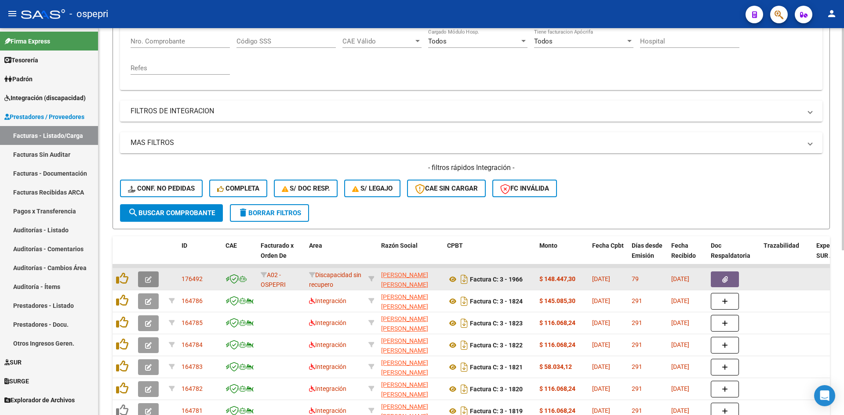
click at [149, 283] on button "button" at bounding box center [148, 280] width 21 height 16
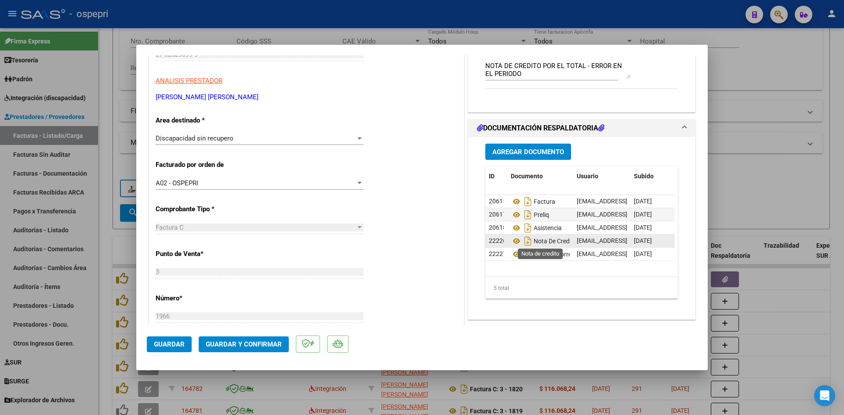
scroll to position [0, 0]
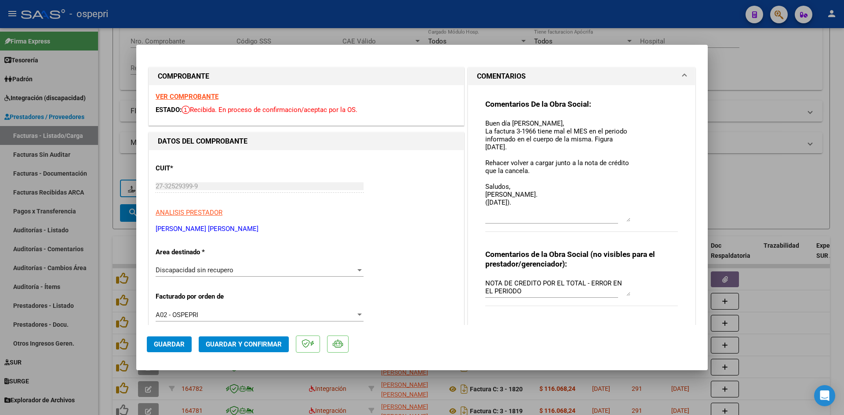
drag, startPoint x: 625, startPoint y: 133, endPoint x: 628, endPoint y: 219, distance: 85.7
click at [628, 219] on div "Comentarios De la Obra Social: Buen día Cintia, La factura 3-1966 tiene mal el …" at bounding box center [581, 170] width 192 height 142
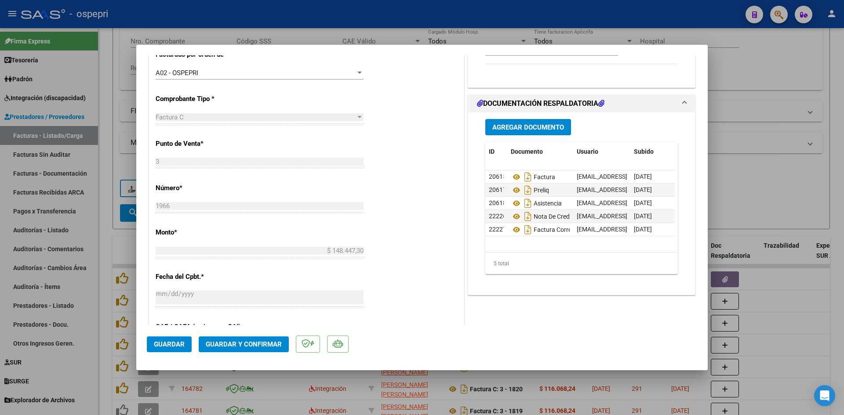
scroll to position [308, 0]
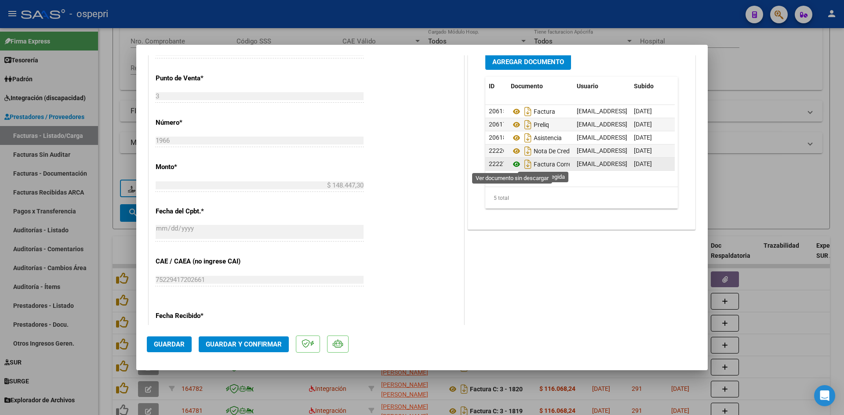
click at [515, 164] on icon at bounding box center [516, 164] width 11 height 11
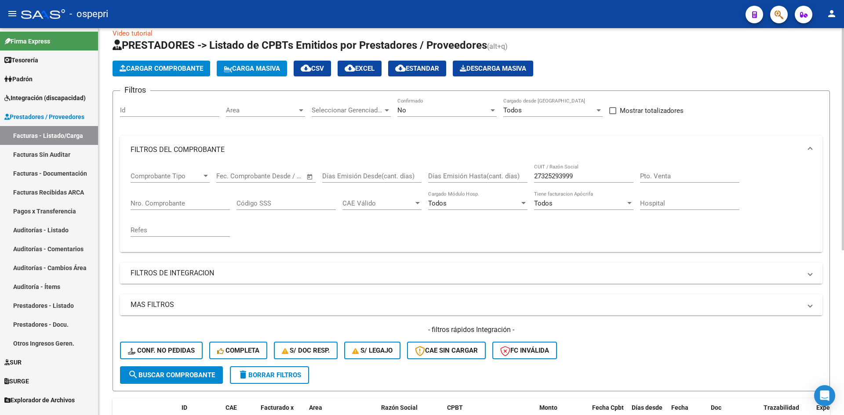
scroll to position [0, 0]
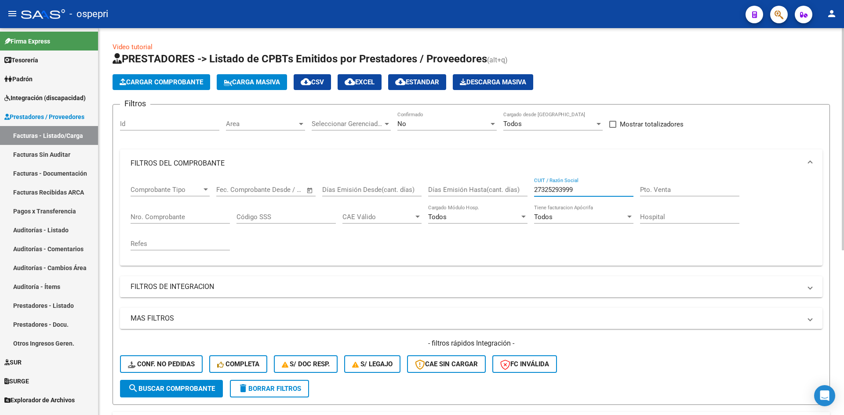
drag, startPoint x: 585, startPoint y: 191, endPoint x: 519, endPoint y: 197, distance: 66.2
click at [519, 197] on div "Comprobante Tipo Comprobante Tipo Start date – End date Fec. Comprobante Desde …" at bounding box center [471, 218] width 681 height 81
paste input "27315300202"
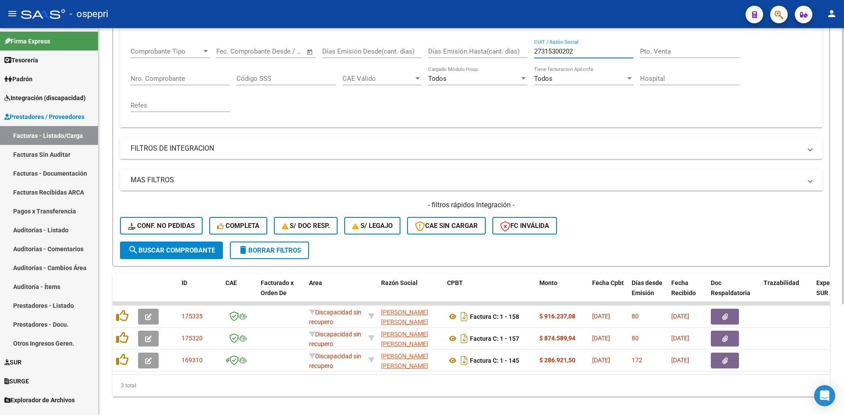
scroll to position [155, 0]
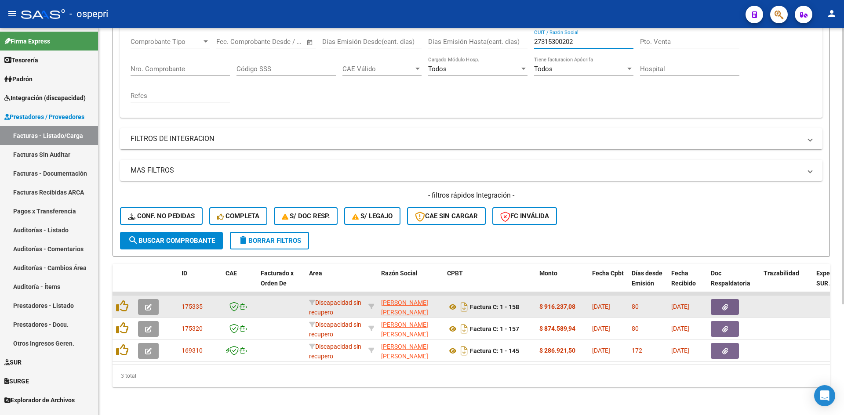
click at [145, 304] on icon "button" at bounding box center [148, 307] width 7 height 7
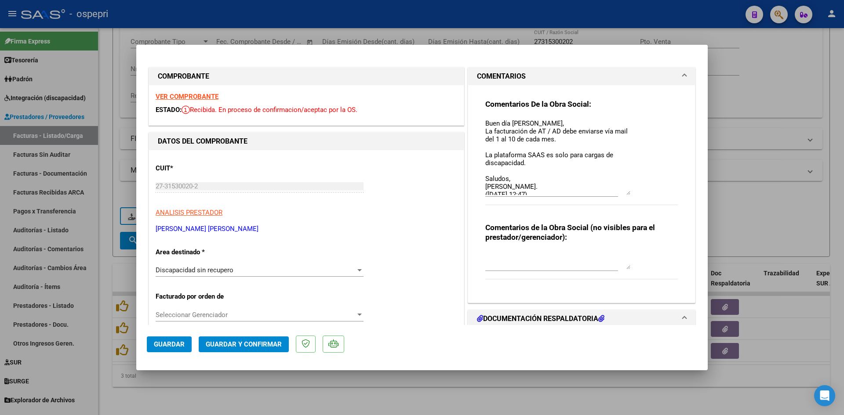
drag, startPoint x: 623, startPoint y: 135, endPoint x: 625, endPoint y: 194, distance: 58.9
click at [625, 194] on textarea "Buen día Isabel, La facturación de AT / AD debe enviarse vía mail del 1 al 10 d…" at bounding box center [557, 157] width 145 height 76
drag, startPoint x: 535, startPoint y: 127, endPoint x: 559, endPoint y: 131, distance: 24.4
click at [559, 131] on textarea "Buen día Isabel, La facturación de AT / AD debe enviarse vía mail del 1 al 10 d…" at bounding box center [557, 157] width 145 height 76
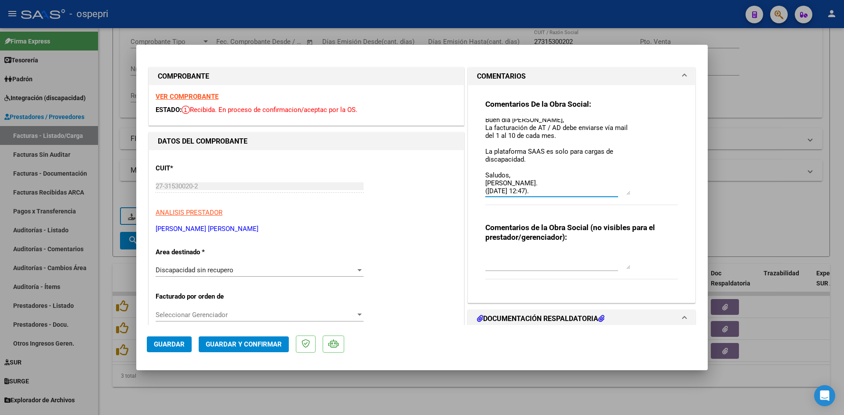
click at [505, 260] on textarea at bounding box center [557, 261] width 145 height 18
click at [167, 347] on span "Guardar" at bounding box center [169, 345] width 31 height 8
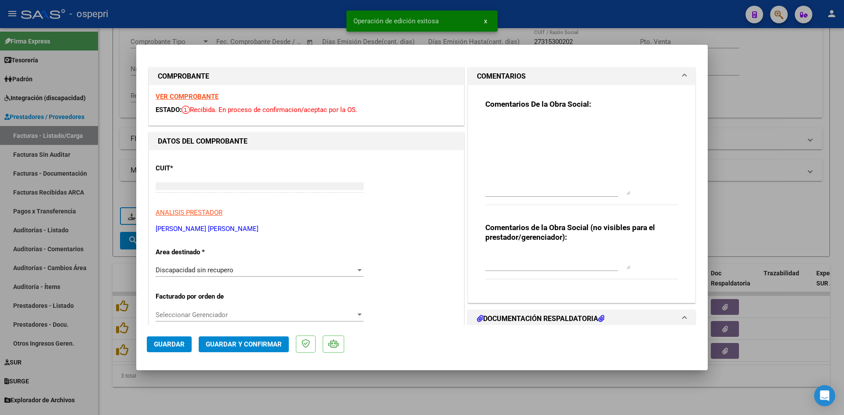
scroll to position [0, 0]
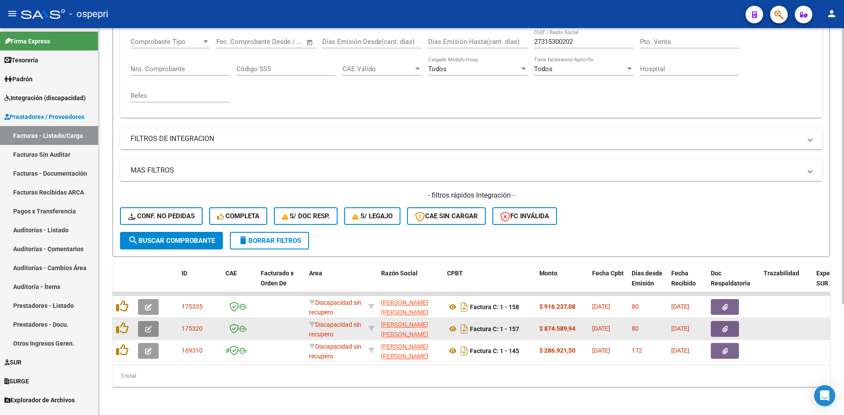
click at [147, 326] on icon "button" at bounding box center [148, 329] width 7 height 7
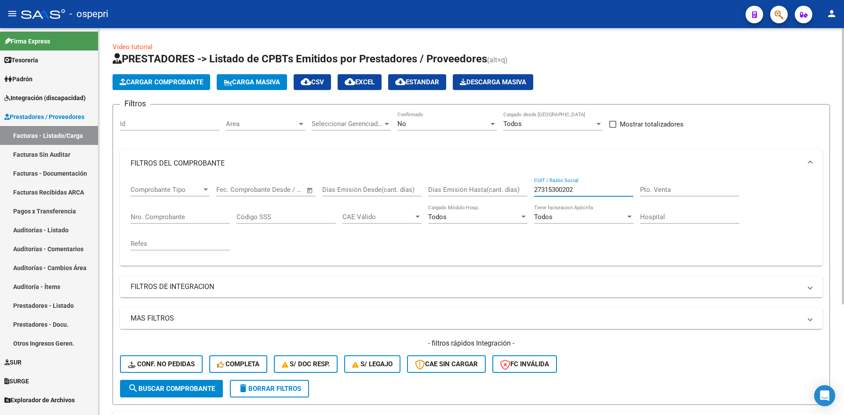
drag, startPoint x: 581, startPoint y: 186, endPoint x: 538, endPoint y: 196, distance: 44.3
click at [535, 203] on div "27315300202 CUIT / Razón Social" at bounding box center [583, 191] width 99 height 27
paste input "27333490647"
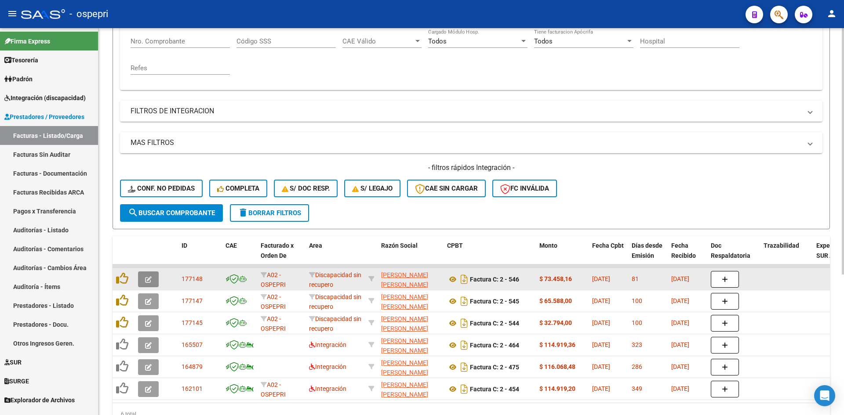
click at [145, 279] on icon "button" at bounding box center [148, 279] width 7 height 7
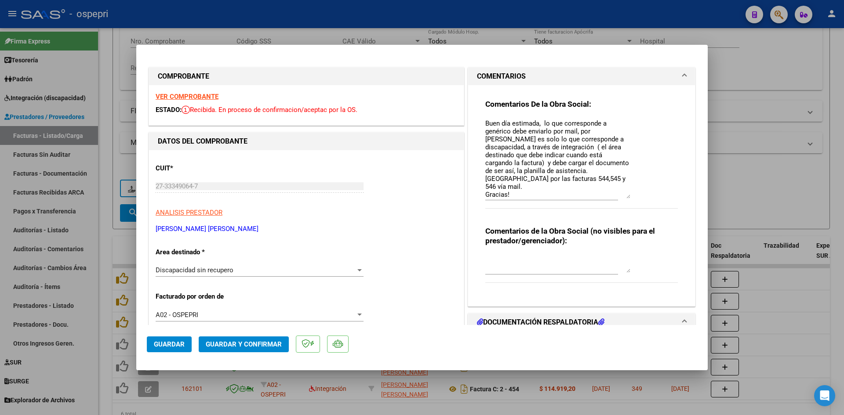
drag, startPoint x: 623, startPoint y: 134, endPoint x: 623, endPoint y: 197, distance: 62.4
click at [623, 197] on textarea "Buen día estimada, lo que corresponde a genérico debe enviarlo por mail, por SA…" at bounding box center [557, 159] width 145 height 80
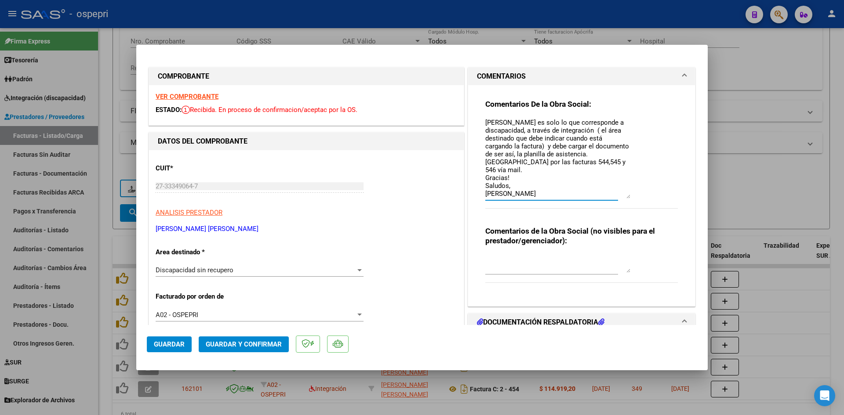
click at [489, 257] on textarea at bounding box center [557, 264] width 145 height 18
click at [171, 348] on span "Guardar" at bounding box center [169, 345] width 31 height 8
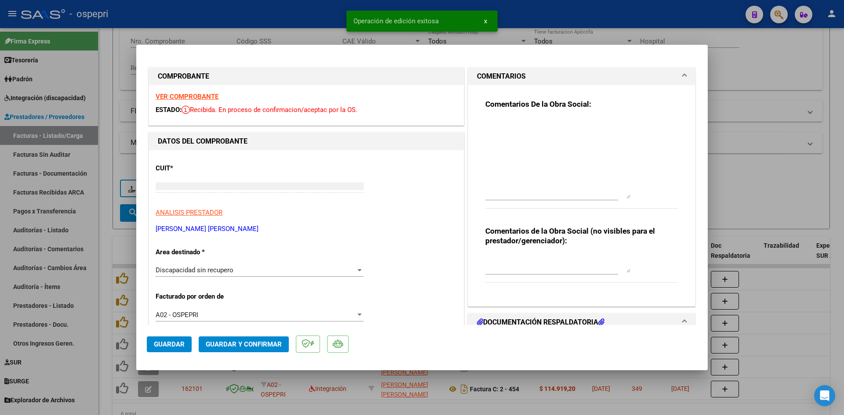
scroll to position [0, 0]
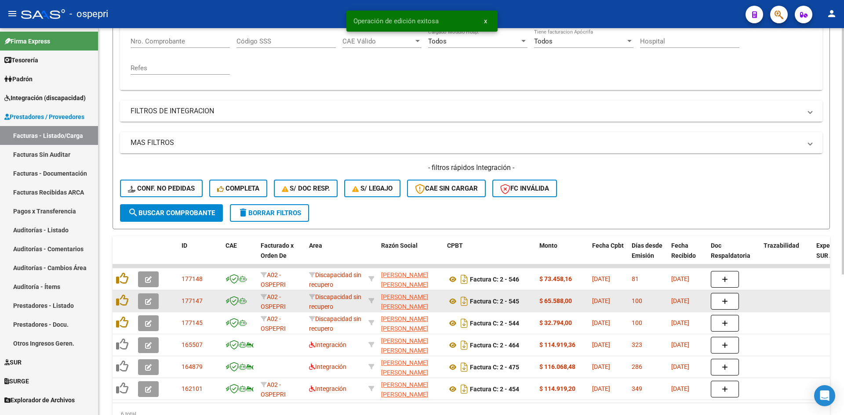
click at [145, 303] on icon "button" at bounding box center [148, 301] width 7 height 7
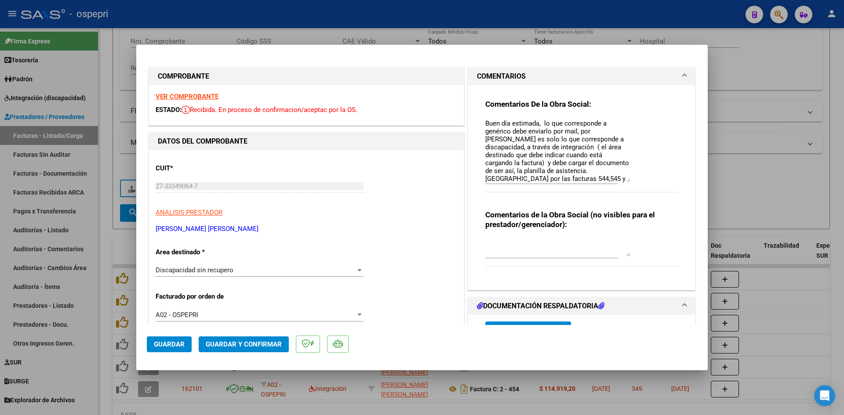
drag, startPoint x: 624, startPoint y: 137, endPoint x: 639, endPoint y: 180, distance: 45.0
click at [639, 180] on div "Comentarios De la Obra Social: Buen día estimada, lo que corresponde a genérico…" at bounding box center [581, 150] width 192 height 103
click at [485, 246] on textarea at bounding box center [557, 247] width 145 height 18
click at [170, 340] on button "Guardar" at bounding box center [169, 345] width 45 height 16
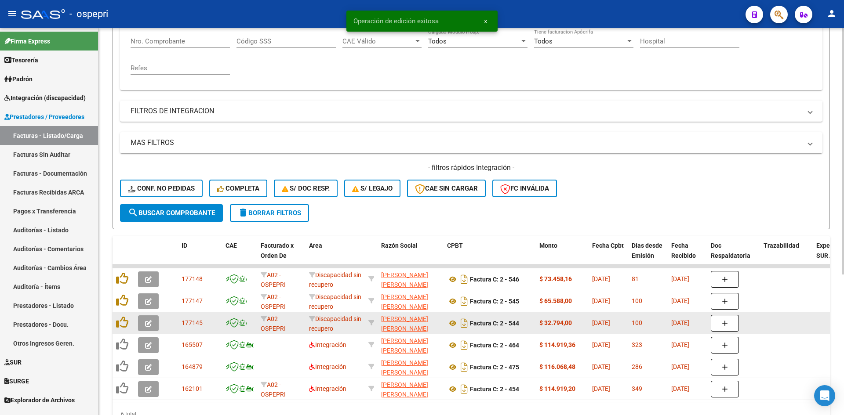
click at [145, 324] on icon "button" at bounding box center [148, 323] width 7 height 7
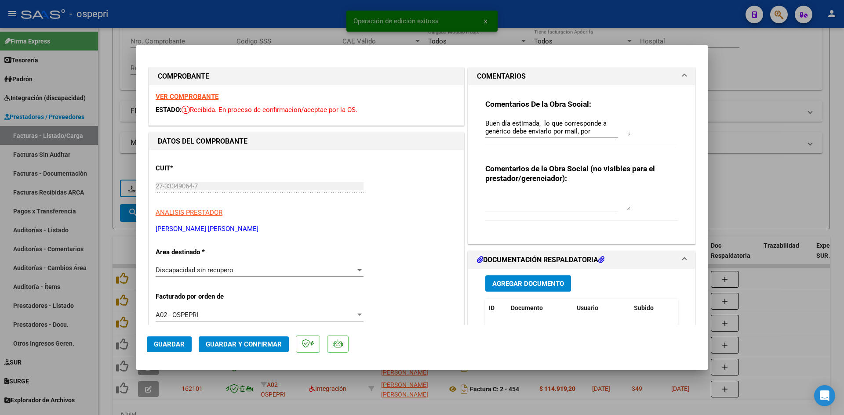
click at [488, 196] on textarea at bounding box center [557, 202] width 145 height 18
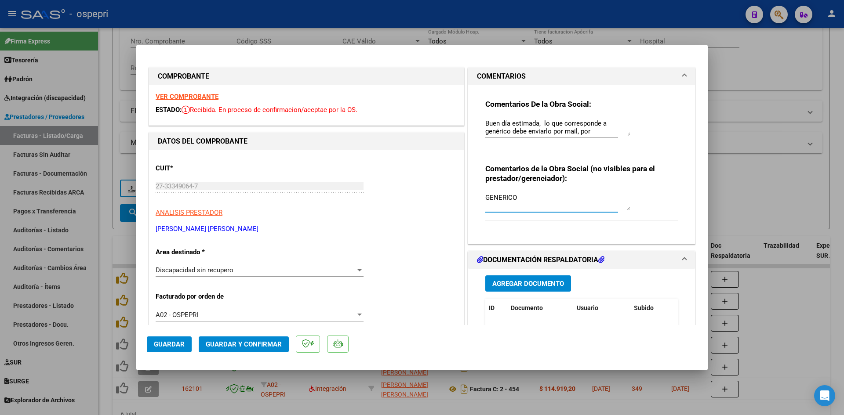
click at [171, 344] on span "Guardar" at bounding box center [169, 345] width 31 height 8
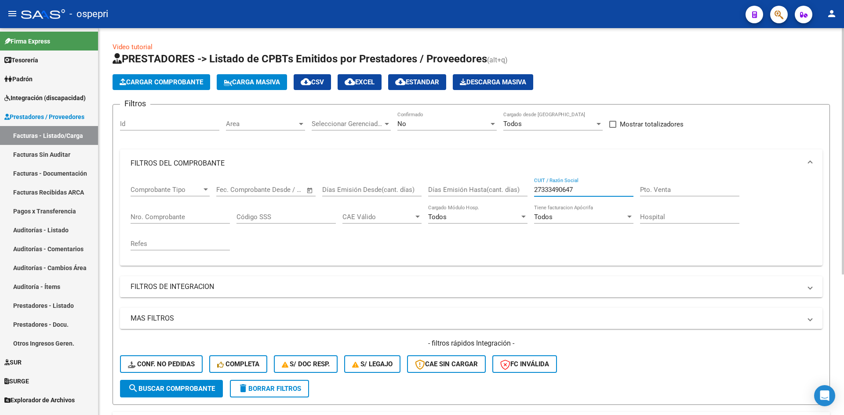
drag, startPoint x: 578, startPoint y: 192, endPoint x: 520, endPoint y: 200, distance: 58.6
click at [520, 200] on div "Comprobante Tipo Comprobante Tipo Start date – End date Fec. Comprobante Desde …" at bounding box center [471, 218] width 681 height 81
paste input "30714404764"
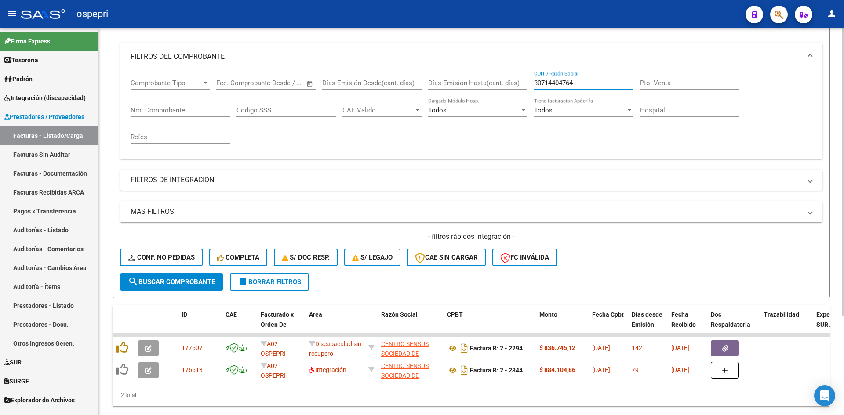
scroll to position [133, 0]
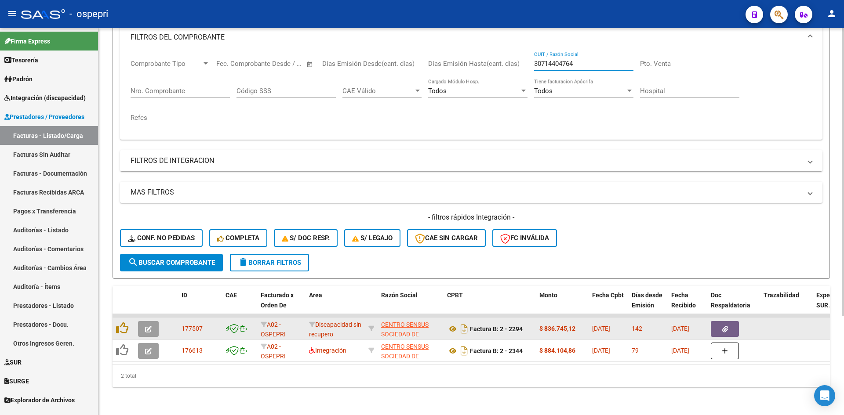
click at [152, 322] on button "button" at bounding box center [148, 329] width 21 height 16
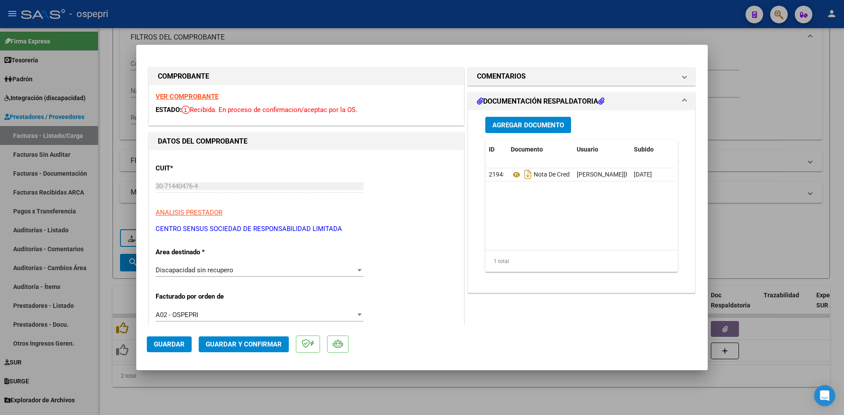
click at [184, 97] on strong "VER COMPROBANTE" at bounding box center [187, 97] width 63 height 8
click at [512, 175] on icon at bounding box center [516, 175] width 11 height 11
click at [614, 79] on mat-panel-title "COMENTARIOS" at bounding box center [576, 76] width 199 height 11
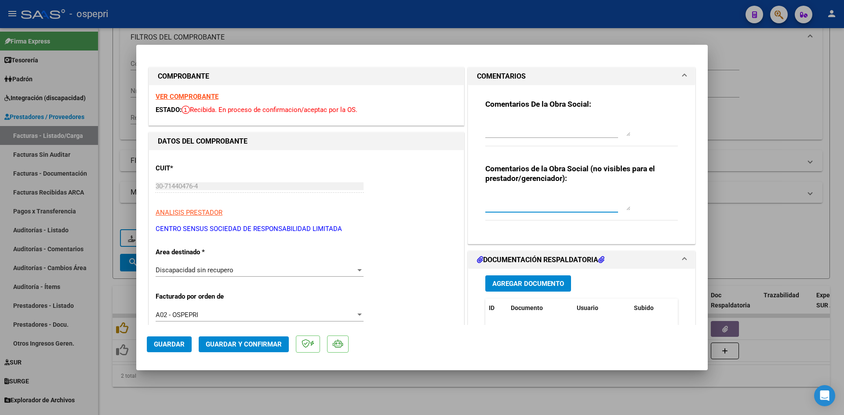
click at [506, 200] on textarea at bounding box center [557, 202] width 145 height 18
click at [162, 344] on span "Guardar" at bounding box center [169, 345] width 31 height 8
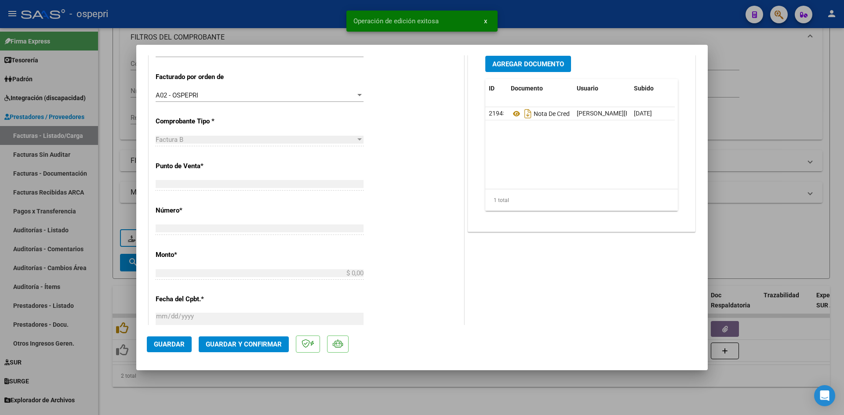
scroll to position [0, 0]
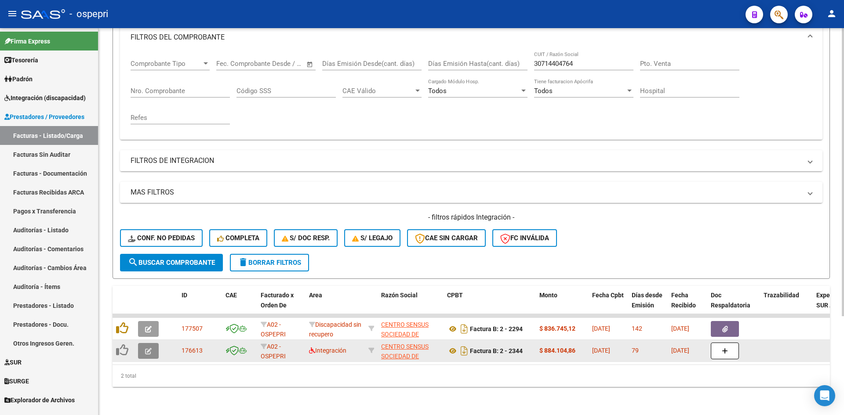
click at [143, 343] on button "button" at bounding box center [148, 351] width 21 height 16
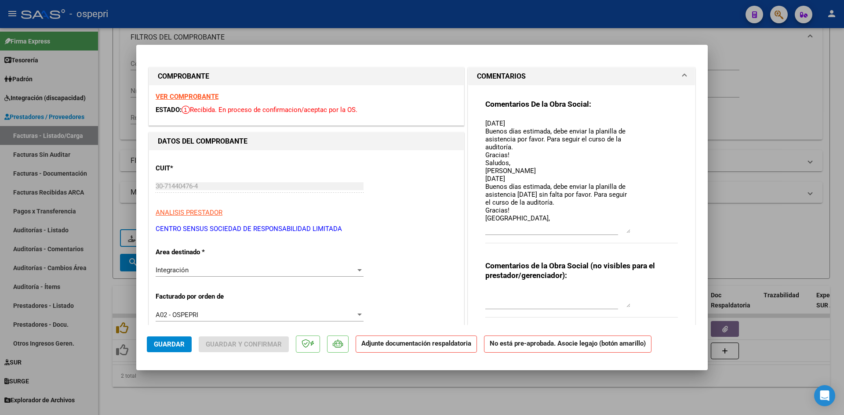
drag, startPoint x: 625, startPoint y: 135, endPoint x: 624, endPoint y: 232, distance: 97.1
click at [624, 232] on textarea "10/06/25 Buenos días estimada, debe enviar la planilla de asistencia por favor.…" at bounding box center [557, 176] width 145 height 115
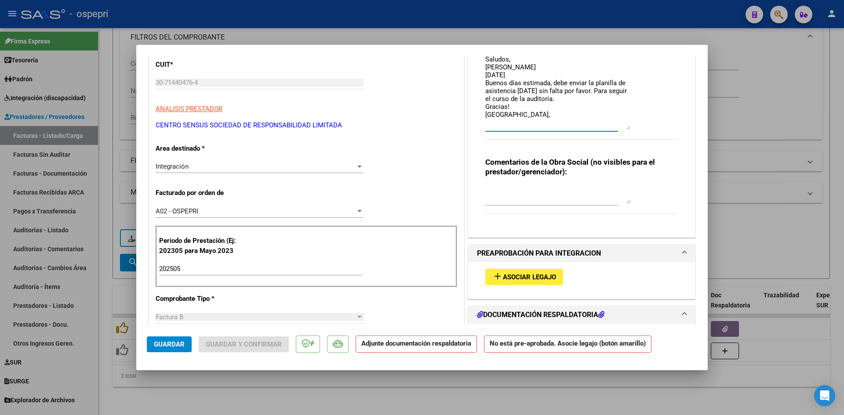
scroll to position [88, 0]
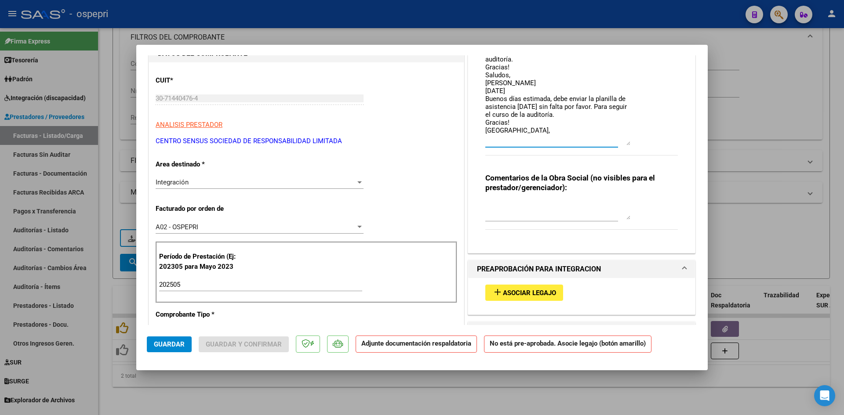
click at [493, 210] on textarea at bounding box center [557, 211] width 145 height 18
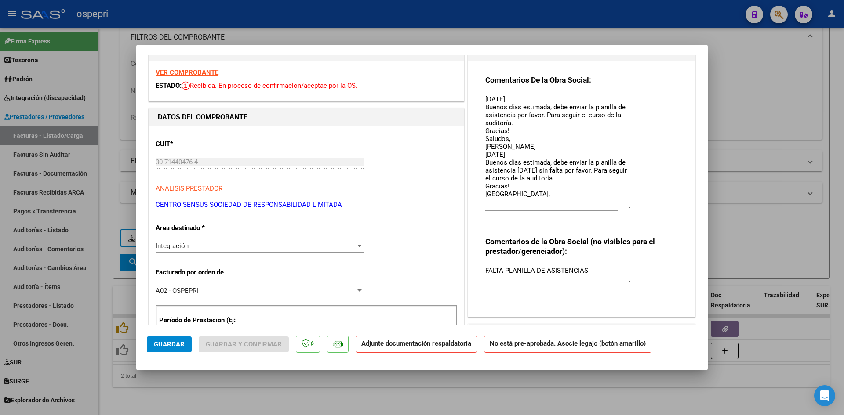
scroll to position [0, 0]
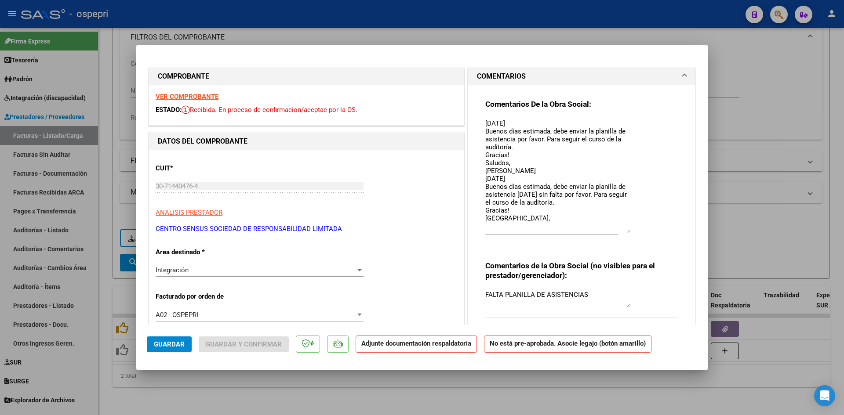
click at [205, 96] on strong "VER COMPROBANTE" at bounding box center [187, 97] width 63 height 8
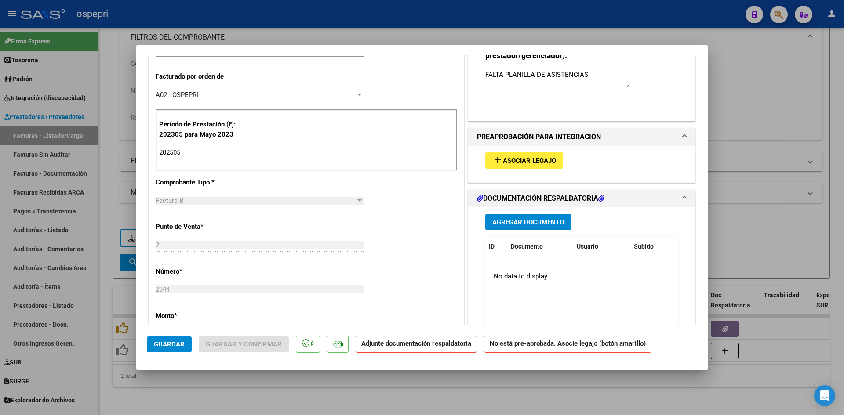
scroll to position [264, 0]
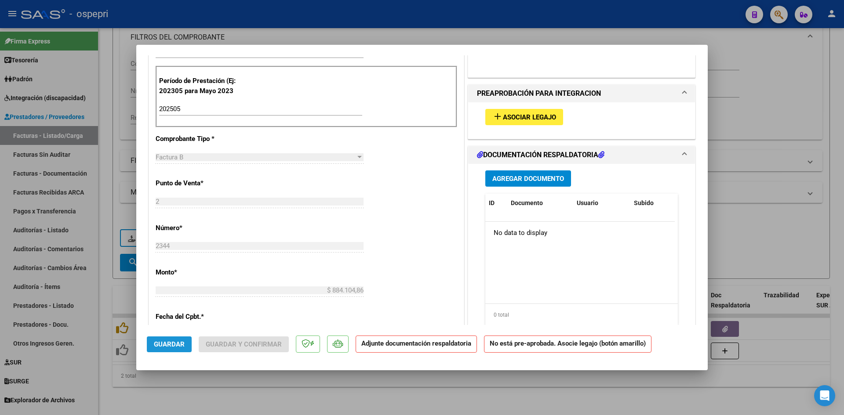
click at [170, 347] on span "Guardar" at bounding box center [169, 345] width 31 height 8
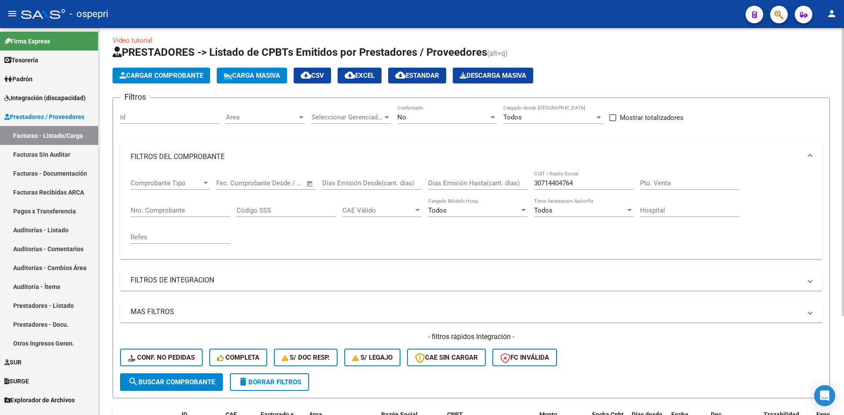
scroll to position [0, 0]
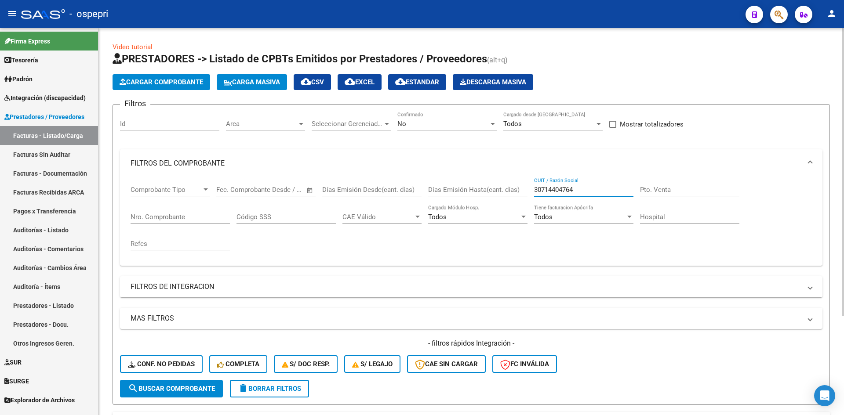
drag, startPoint x: 611, startPoint y: 189, endPoint x: 510, endPoint y: 204, distance: 101.7
click at [510, 202] on div "Comprobante Tipo Comprobante Tipo Start date – End date Fec. Comprobante Desde …" at bounding box center [471, 218] width 681 height 81
paste input "27292876748"
drag, startPoint x: 566, startPoint y: 191, endPoint x: 515, endPoint y: 199, distance: 51.7
click at [516, 199] on div "Comprobante Tipo Comprobante Tipo Start date – End date Fec. Comprobante Desde …" at bounding box center [471, 218] width 681 height 81
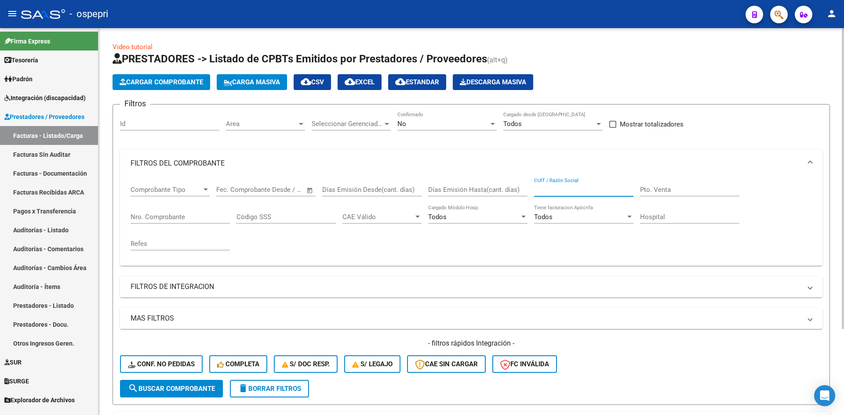
paste input "27364922367"
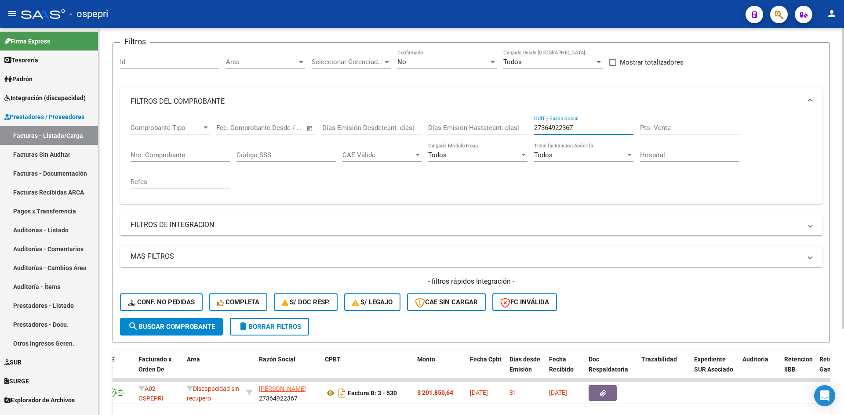
scroll to position [23, 0]
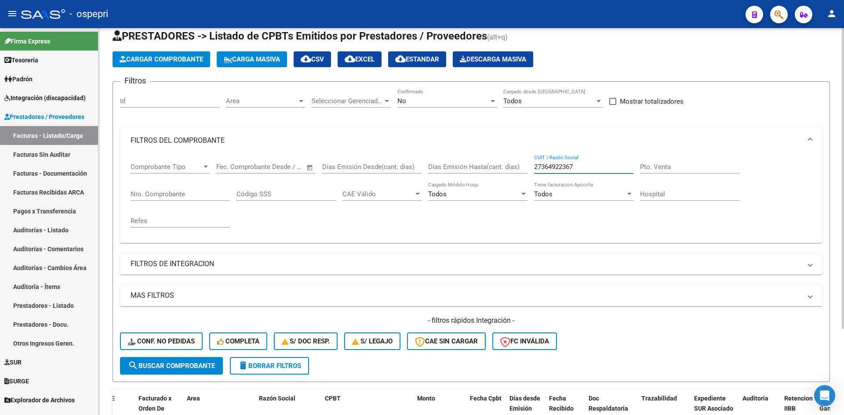
drag, startPoint x: 591, startPoint y: 171, endPoint x: 516, endPoint y: 175, distance: 74.8
click at [519, 174] on div "Comprobante Tipo Comprobante Tipo Start date – End date Fec. Comprobante Desde …" at bounding box center [471, 195] width 681 height 81
paste input "27374616817"
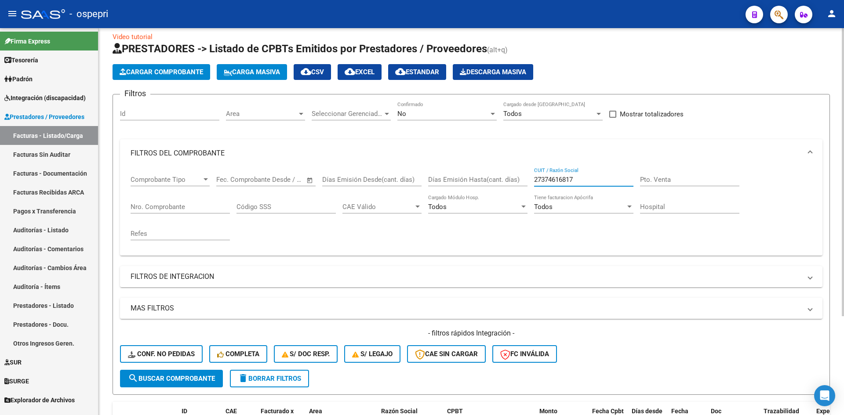
scroll to position [0, 0]
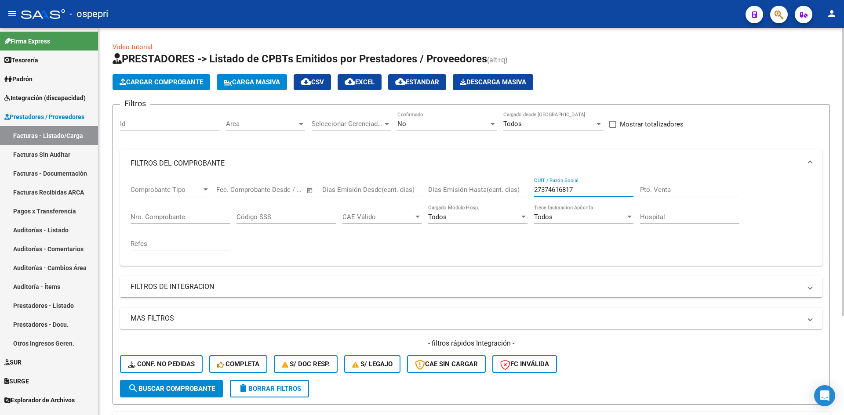
drag, startPoint x: 592, startPoint y: 191, endPoint x: 526, endPoint y: 204, distance: 67.2
click at [530, 203] on div "Comprobante Tipo Comprobante Tipo Start date – End date Fec. Comprobante Desde …" at bounding box center [471, 218] width 681 height 81
paste input "30710485050"
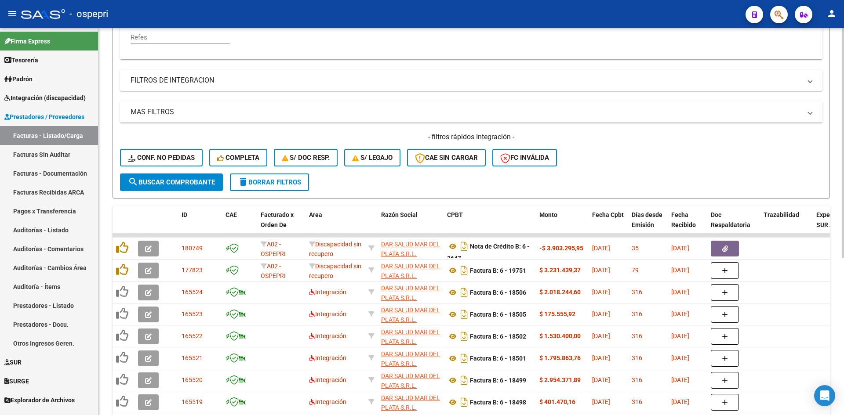
scroll to position [220, 0]
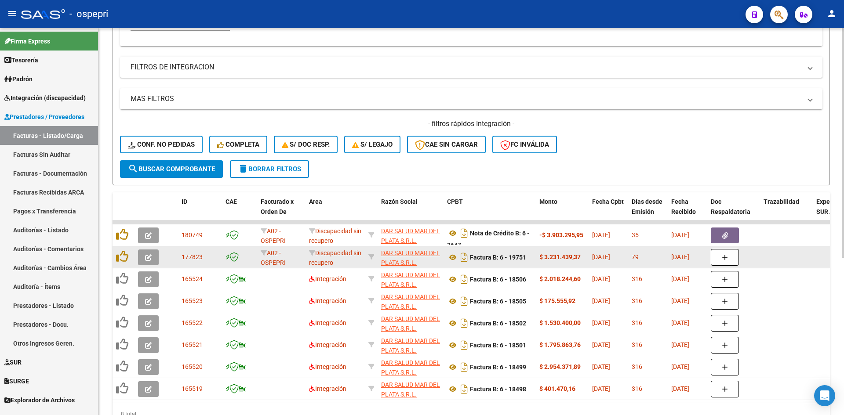
click at [147, 258] on icon "button" at bounding box center [148, 257] width 7 height 7
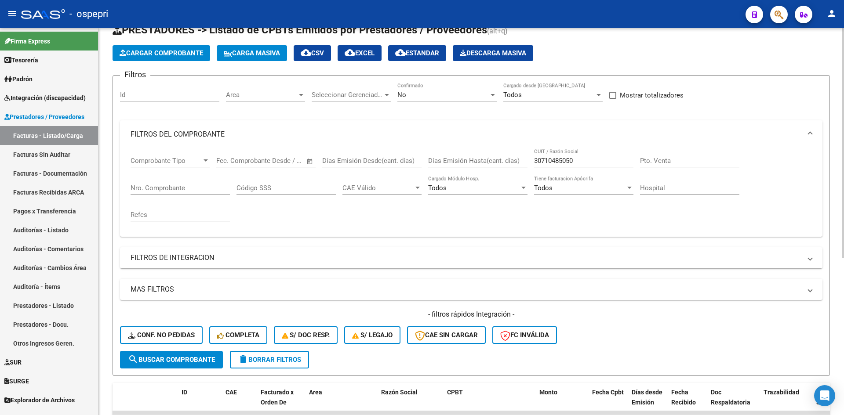
scroll to position [0, 0]
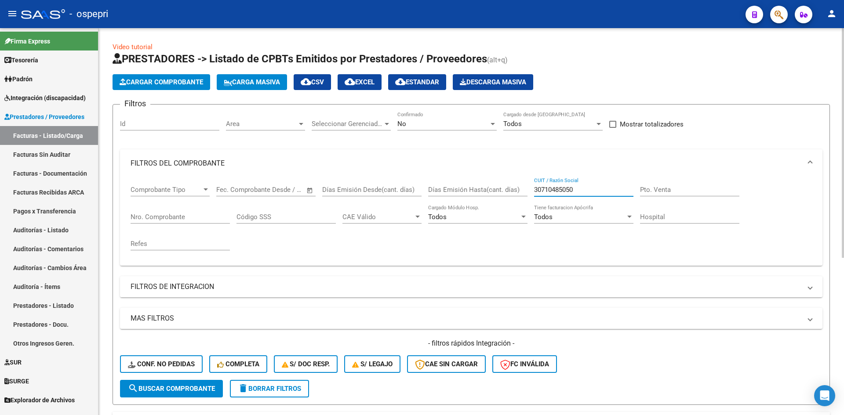
drag, startPoint x: 594, startPoint y: 190, endPoint x: 525, endPoint y: 196, distance: 69.2
click at [524, 196] on div "Comprobante Tipo Comprobante Tipo Start date – End date Fec. Comprobante Desde …" at bounding box center [471, 218] width 681 height 81
paste input "27176814425"
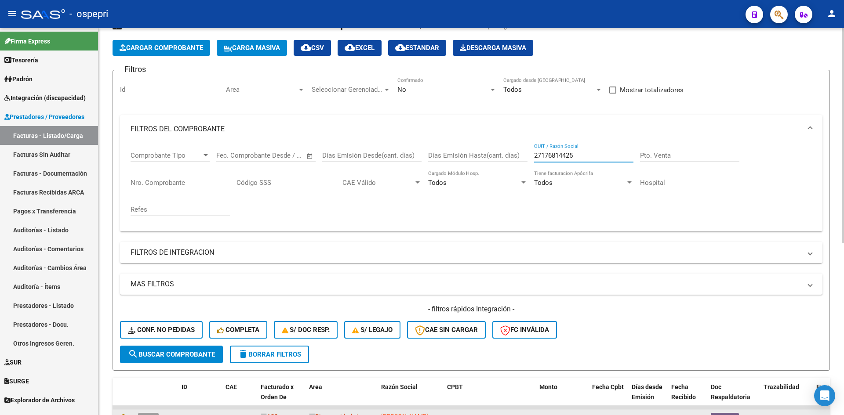
scroll to position [132, 0]
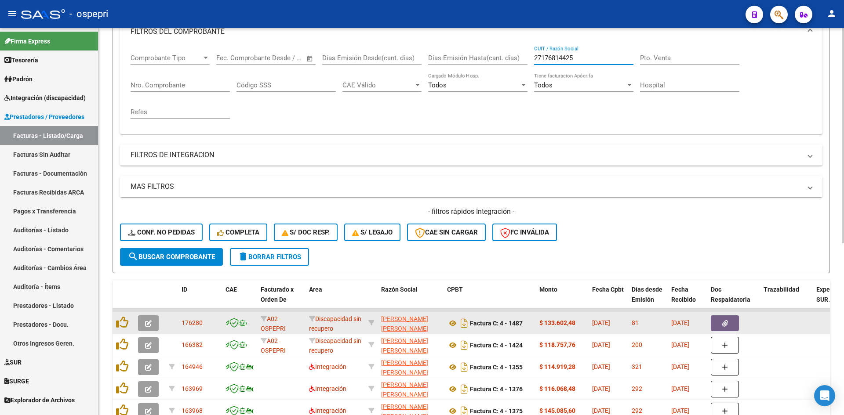
click at [149, 324] on icon "button" at bounding box center [148, 323] width 7 height 7
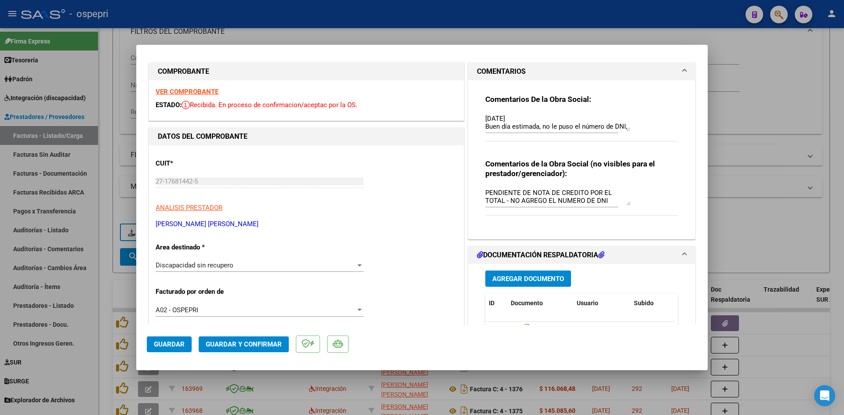
scroll to position [0, 0]
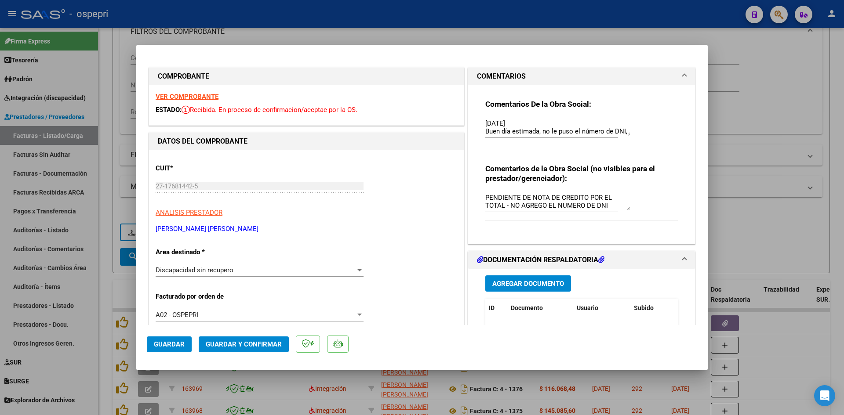
click at [214, 96] on strong "VER COMPROBANTE" at bounding box center [187, 97] width 63 height 8
drag, startPoint x: 482, startPoint y: 198, endPoint x: 624, endPoint y: 214, distance: 142.8
click at [624, 214] on div "Comentarios de la Obra Social (no visibles para el prestador/gerenciador): PEND…" at bounding box center [581, 197] width 192 height 66
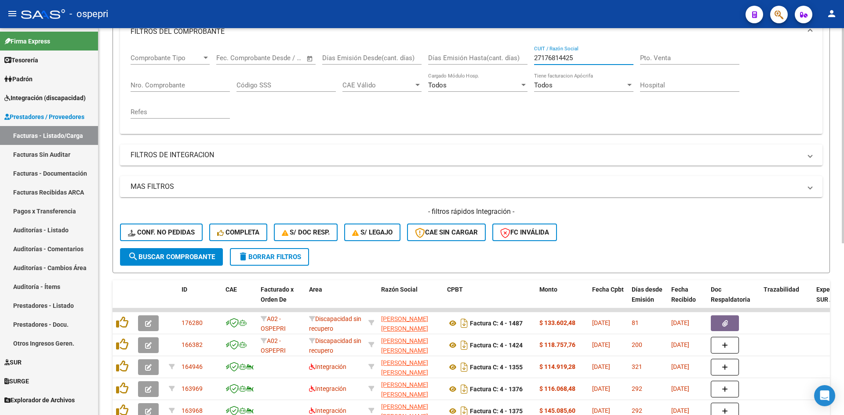
drag, startPoint x: 591, startPoint y: 58, endPoint x: 529, endPoint y: 73, distance: 63.7
click at [525, 74] on div "Comprobante Tipo Comprobante Tipo Start date – End date Fec. Comprobante Desde …" at bounding box center [471, 86] width 681 height 81
paste input "27326515006"
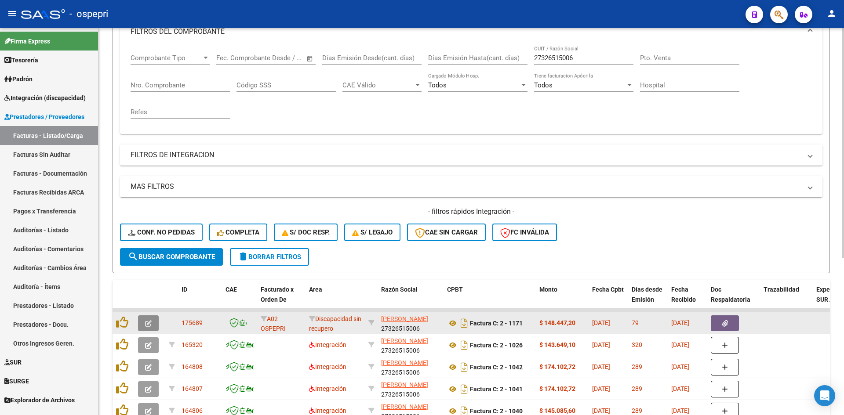
click at [149, 324] on icon "button" at bounding box center [148, 323] width 7 height 7
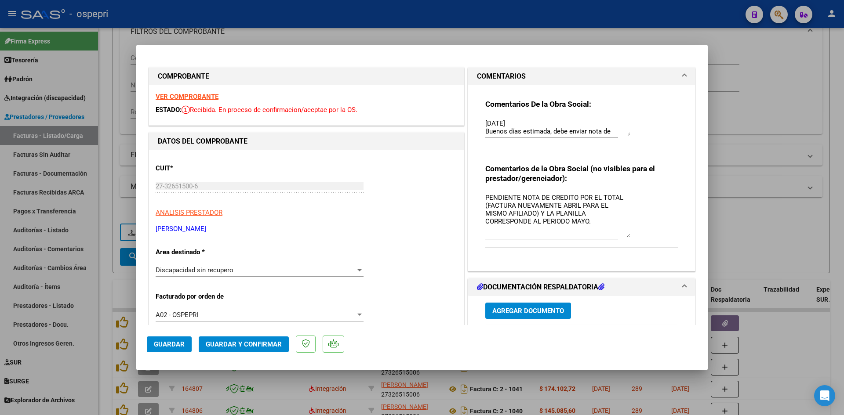
drag, startPoint x: 620, startPoint y: 209, endPoint x: 625, endPoint y: 236, distance: 27.7
click at [625, 236] on textarea "PENDIENTE NOTA DE CREDITO POR EL TOTAL (FACTURA NUEVAMENTE ABRIL PARA EL MISMO …" at bounding box center [557, 215] width 145 height 45
click at [206, 95] on strong "VER COMPROBANTE" at bounding box center [187, 97] width 63 height 8
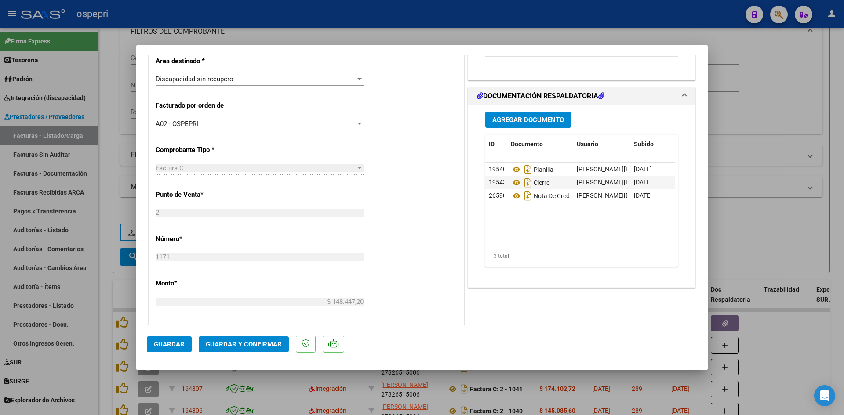
scroll to position [220, 0]
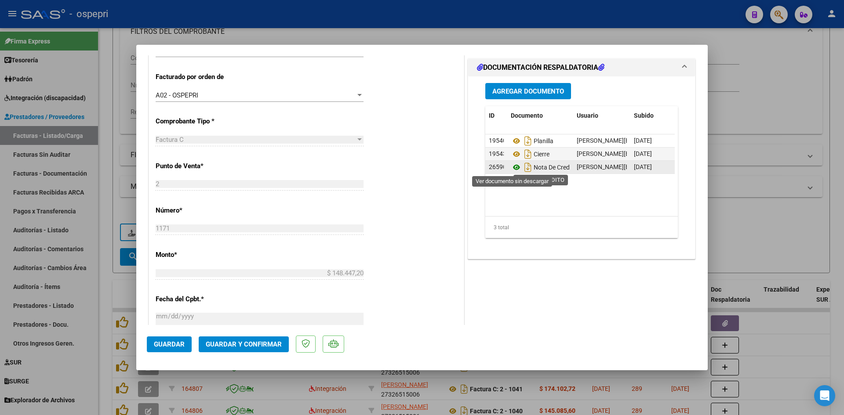
click at [514, 167] on icon at bounding box center [516, 167] width 11 height 11
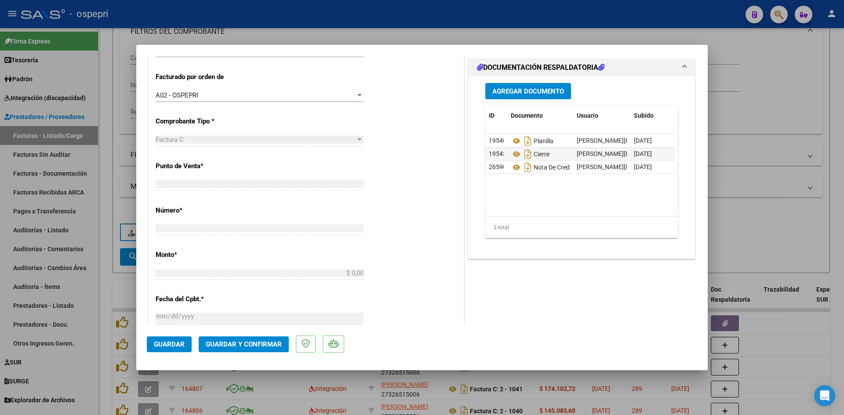
scroll to position [213, 0]
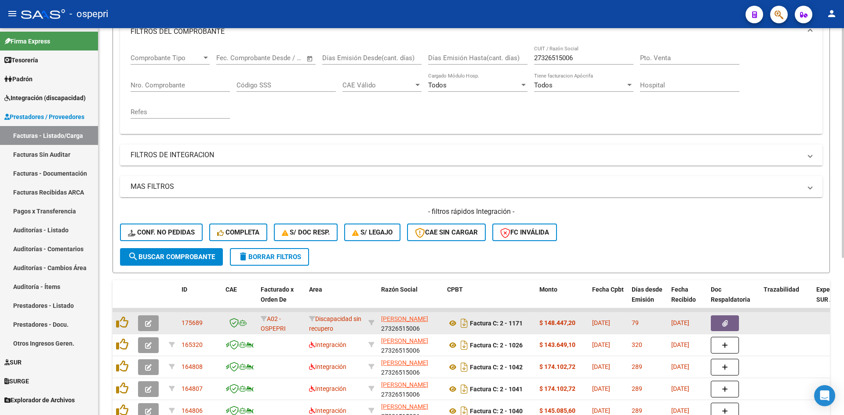
click at [148, 325] on icon "button" at bounding box center [148, 323] width 7 height 7
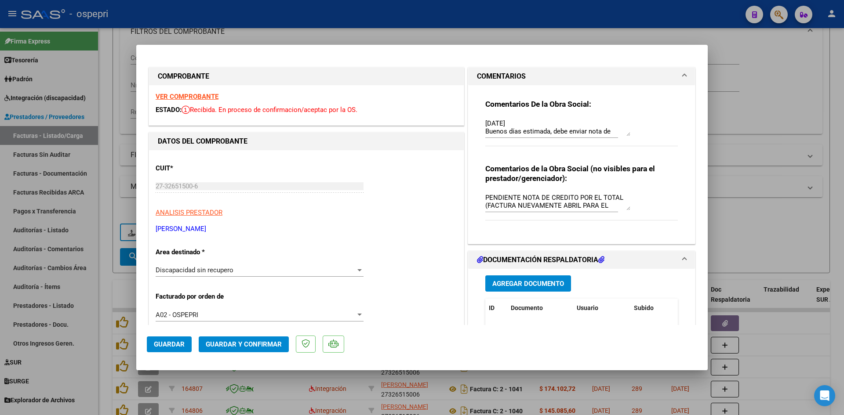
click at [519, 196] on textarea "PENDIENTE NOTA DE CREDITO POR EL TOTAL (FACTURA NUEVAMENTE ABRIL PARA EL MISMO …" at bounding box center [557, 202] width 145 height 18
click at [167, 347] on span "Guardar" at bounding box center [169, 345] width 31 height 8
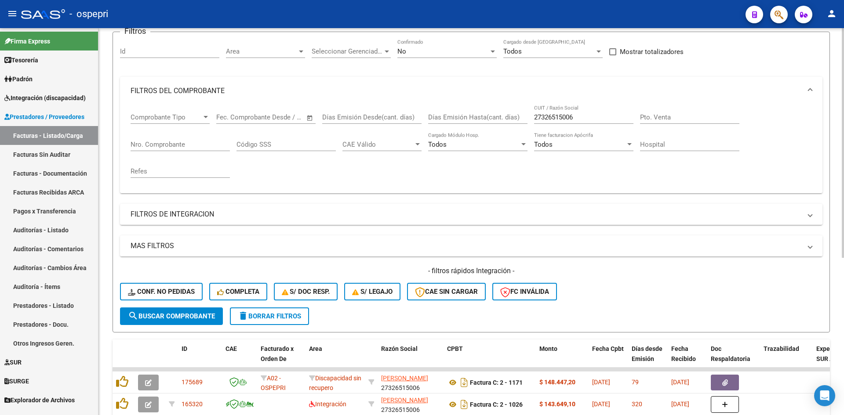
scroll to position [44, 0]
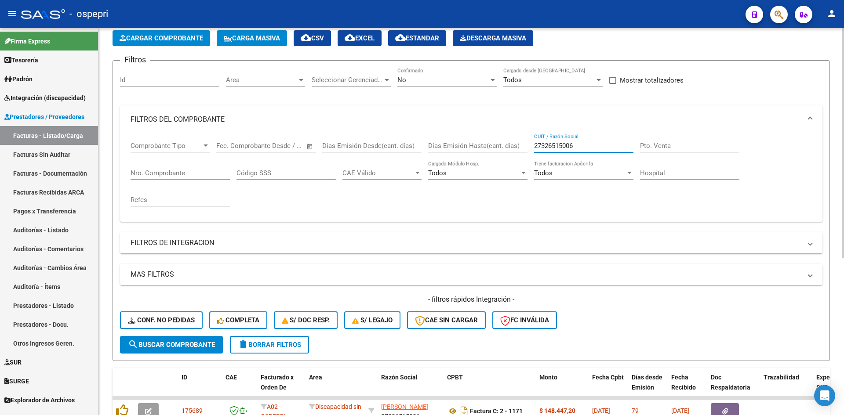
drag, startPoint x: 582, startPoint y: 149, endPoint x: 527, endPoint y: 152, distance: 54.6
click at [527, 151] on div "Comprobante Tipo Comprobante Tipo Start date – End date Fec. Comprobante Desde …" at bounding box center [471, 174] width 681 height 81
paste input "27304963471"
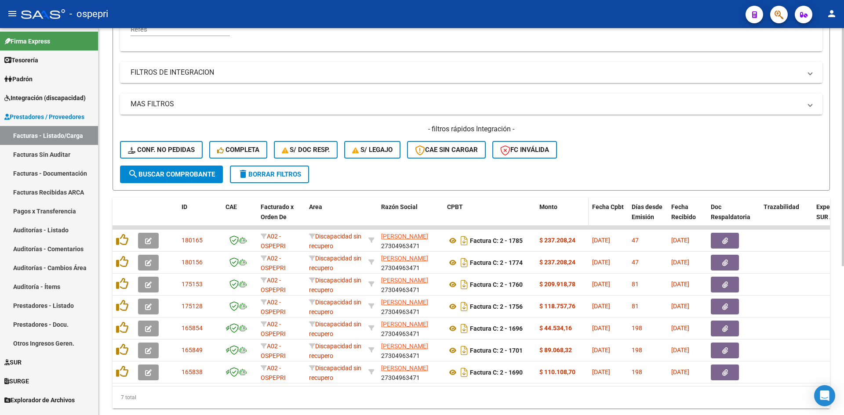
scroll to position [243, 0]
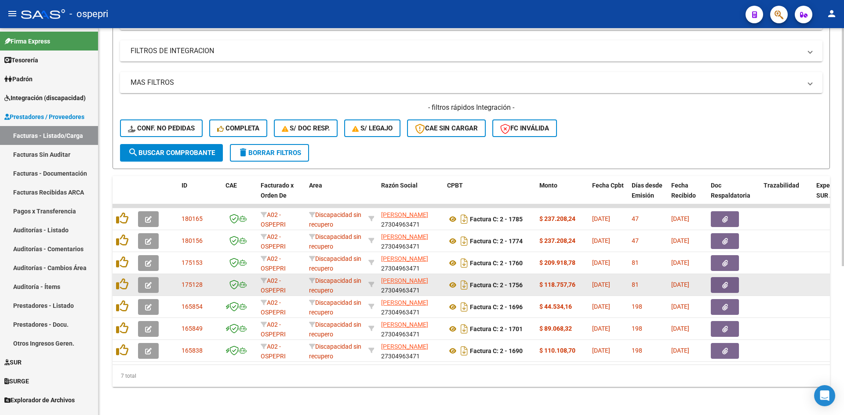
click at [146, 282] on icon "button" at bounding box center [148, 285] width 7 height 7
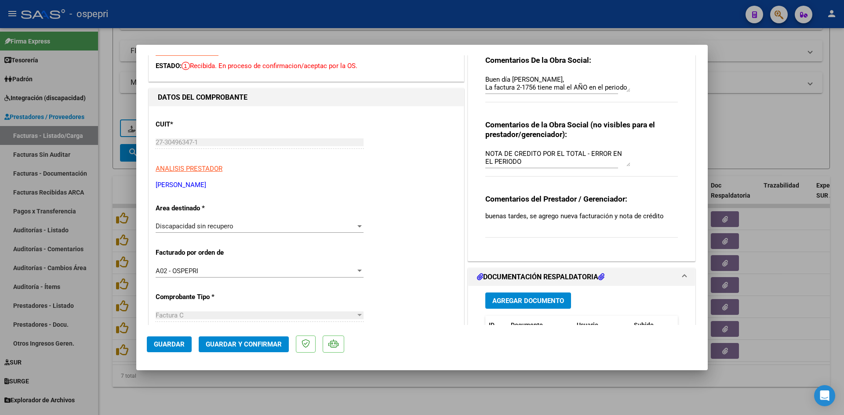
scroll to position [0, 0]
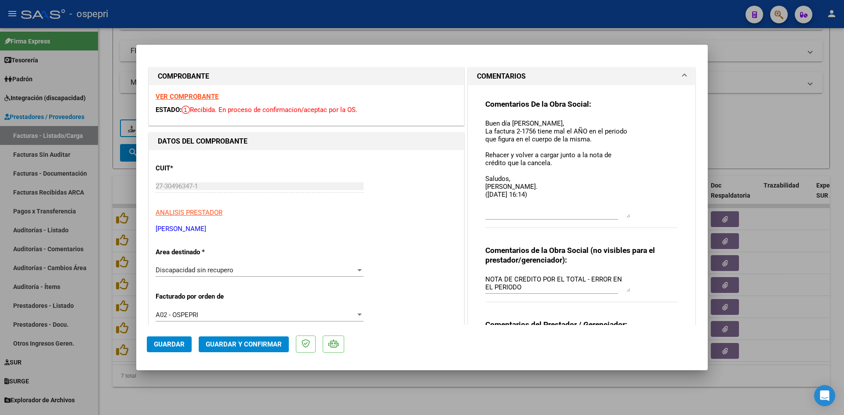
drag, startPoint x: 624, startPoint y: 134, endPoint x: 631, endPoint y: 215, distance: 82.0
click at [631, 215] on div "Comentarios De la Obra Social: Buen día Lorena, La factura 2-1756 tiene mal el …" at bounding box center [581, 168] width 192 height 138
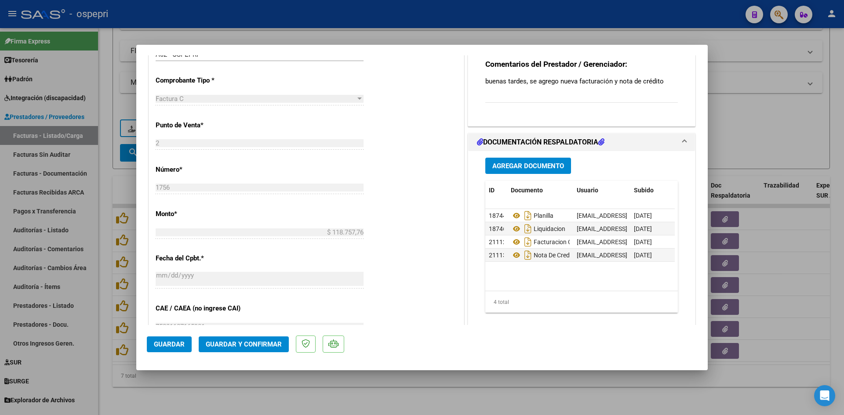
scroll to position [264, 0]
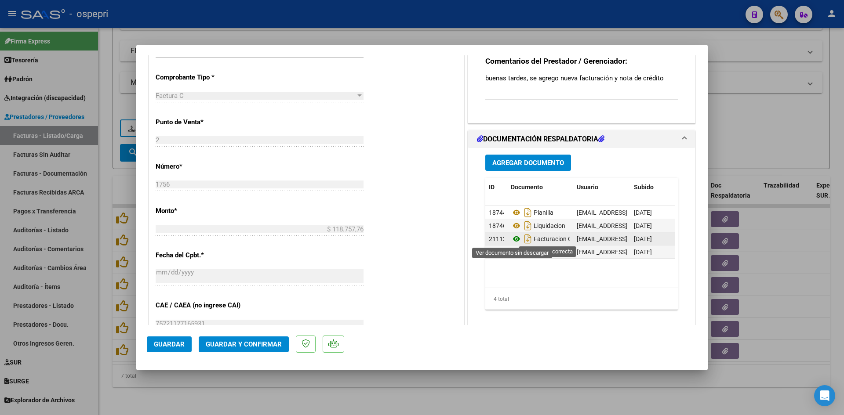
click at [512, 238] on icon at bounding box center [516, 239] width 11 height 11
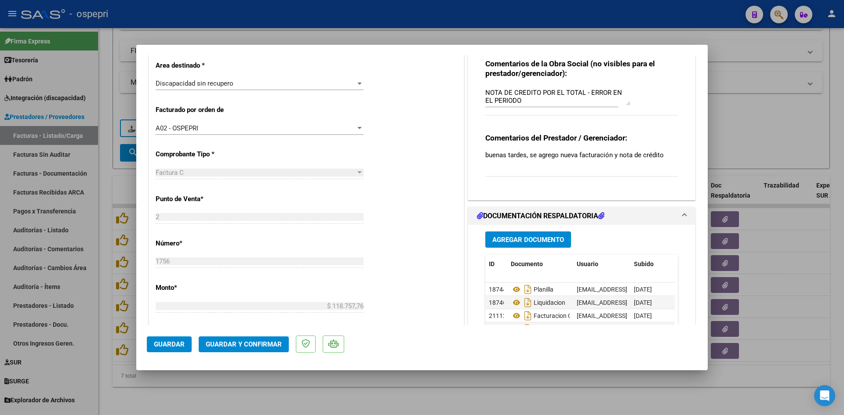
scroll to position [231, 0]
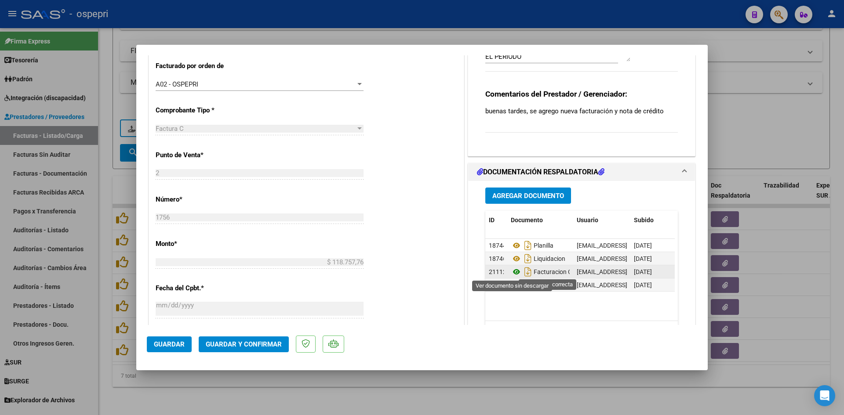
click at [511, 271] on icon at bounding box center [516, 272] width 11 height 11
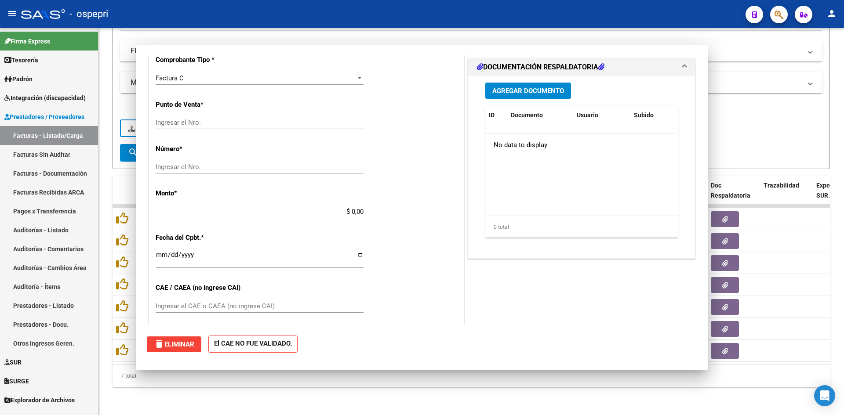
scroll to position [268, 0]
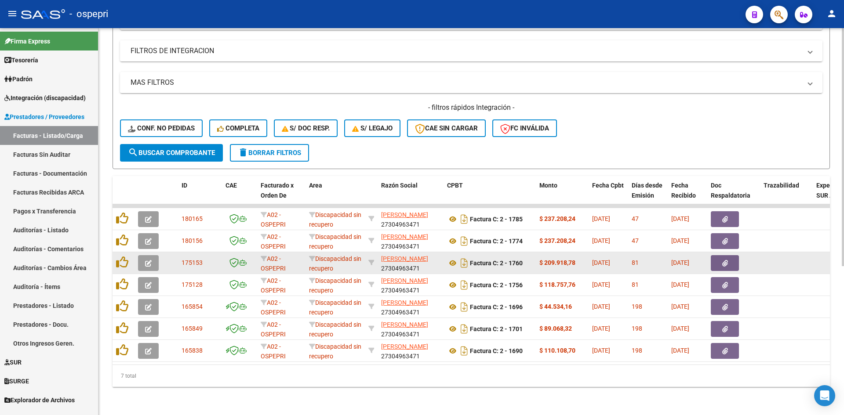
click at [144, 255] on button "button" at bounding box center [148, 263] width 21 height 16
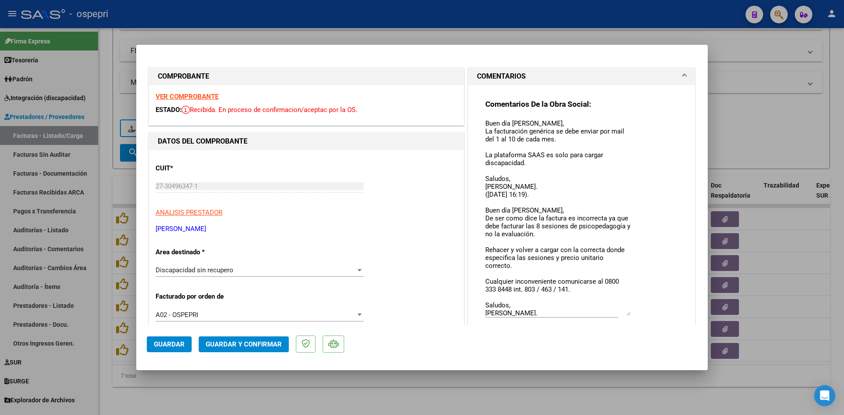
drag, startPoint x: 626, startPoint y: 133, endPoint x: 633, endPoint y: 312, distance: 179.9
click at [633, 312] on div "Comentarios De la Obra Social: Buen día Lorena, La facturación genérica se debe…" at bounding box center [581, 217] width 192 height 236
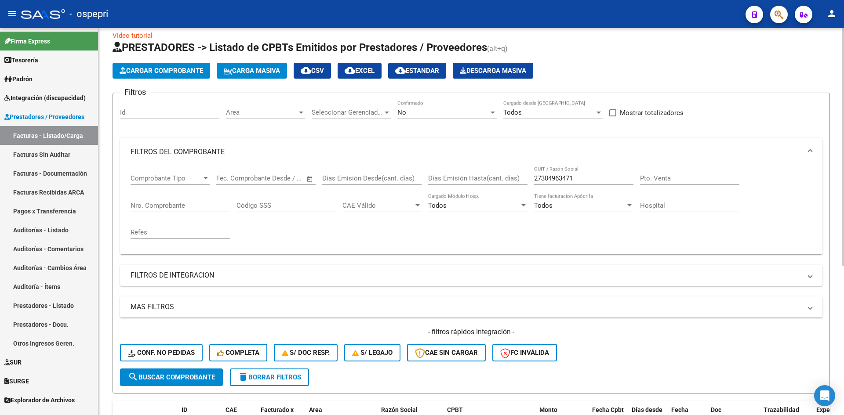
scroll to position [0, 0]
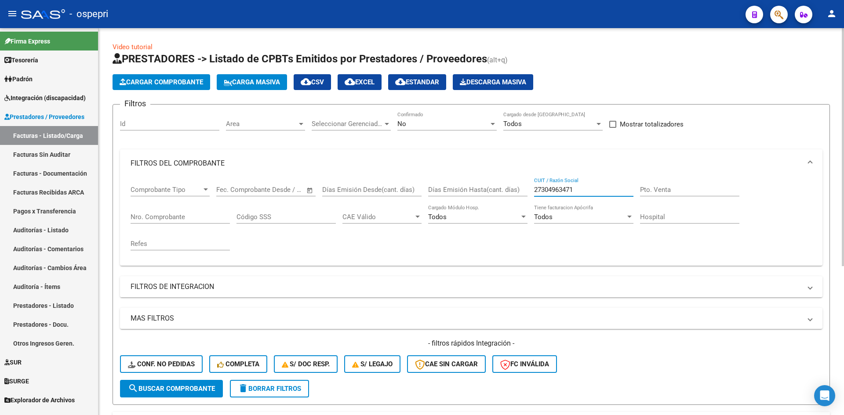
drag, startPoint x: 583, startPoint y: 192, endPoint x: 531, endPoint y: 206, distance: 53.7
click at [530, 207] on div "Comprobante Tipo Comprobante Tipo Start date – End date Fec. Comprobante Desde …" at bounding box center [471, 218] width 681 height 81
paste input "27361505269"
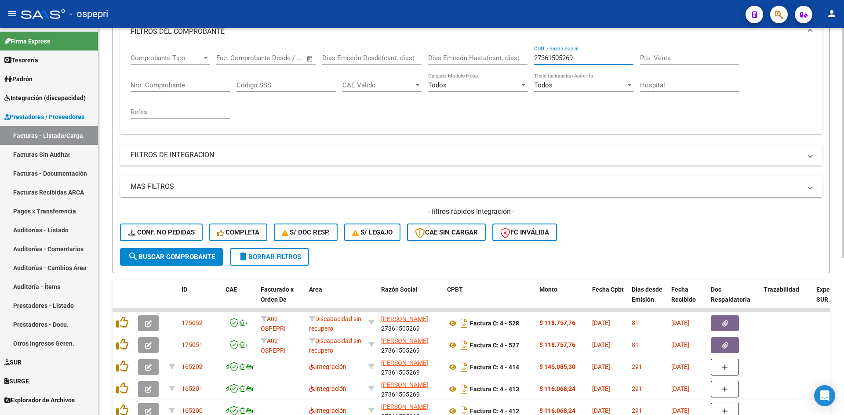
scroll to position [220, 0]
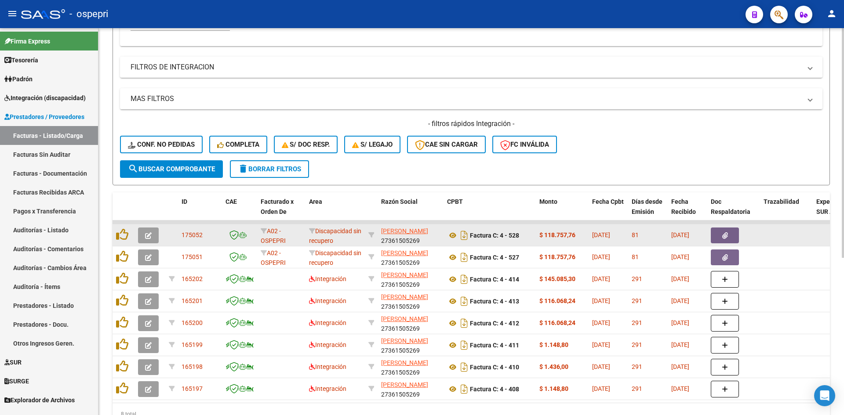
click at [141, 234] on button "button" at bounding box center [148, 236] width 21 height 16
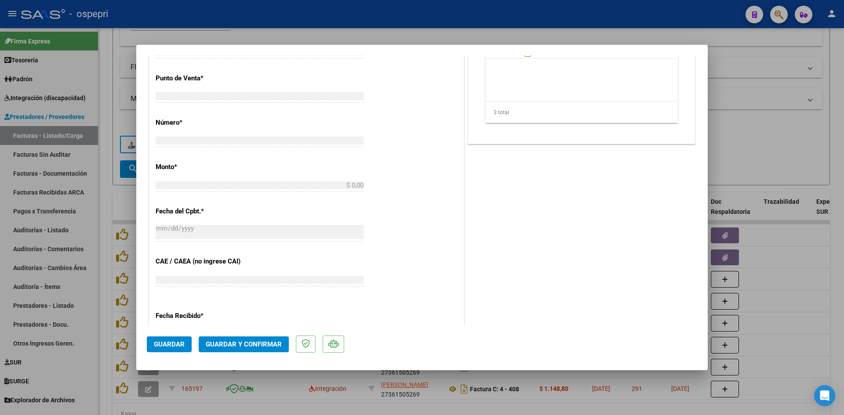
scroll to position [301, 0]
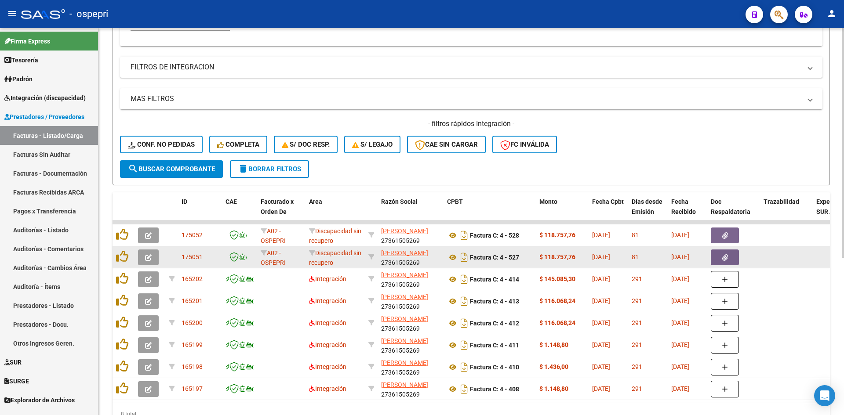
click at [148, 258] on icon "button" at bounding box center [148, 257] width 7 height 7
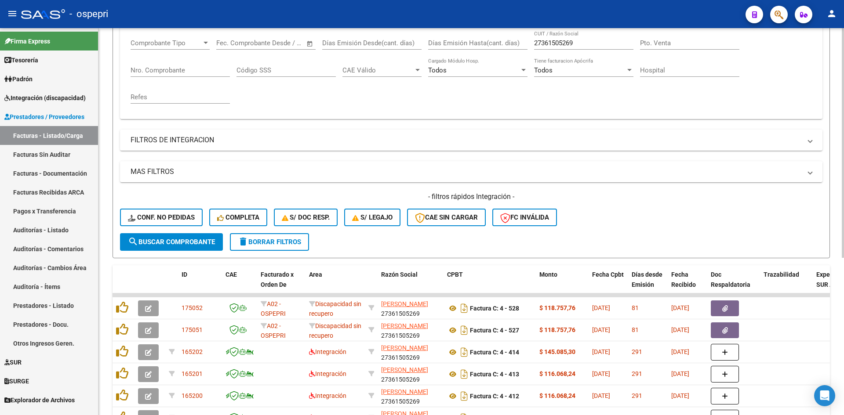
scroll to position [0, 0]
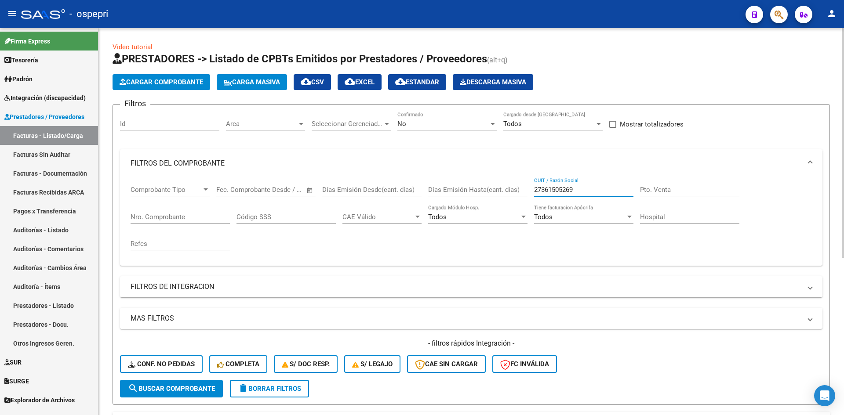
drag, startPoint x: 576, startPoint y: 189, endPoint x: 507, endPoint y: 216, distance: 73.9
click at [507, 213] on div "Comprobante Tipo Comprobante Tipo Start date – End date Fec. Comprobante Desde …" at bounding box center [471, 218] width 681 height 81
paste input "27363881691"
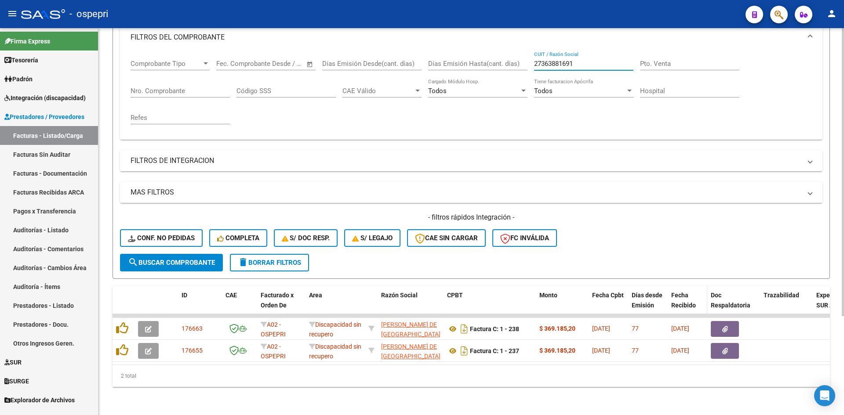
scroll to position [133, 0]
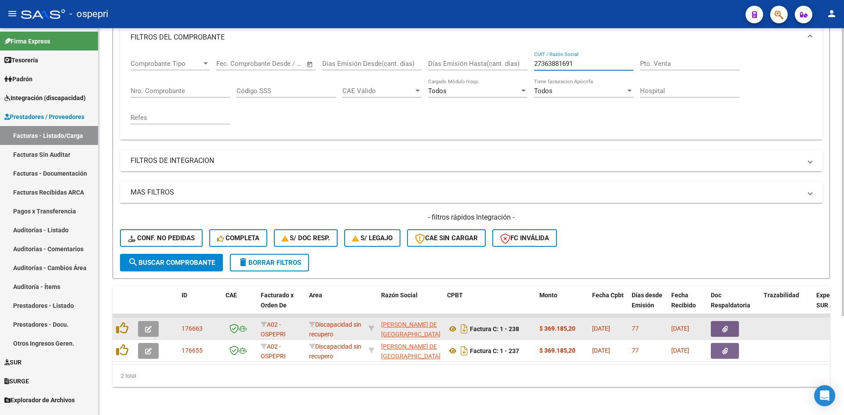
click at [148, 326] on icon "button" at bounding box center [148, 329] width 7 height 7
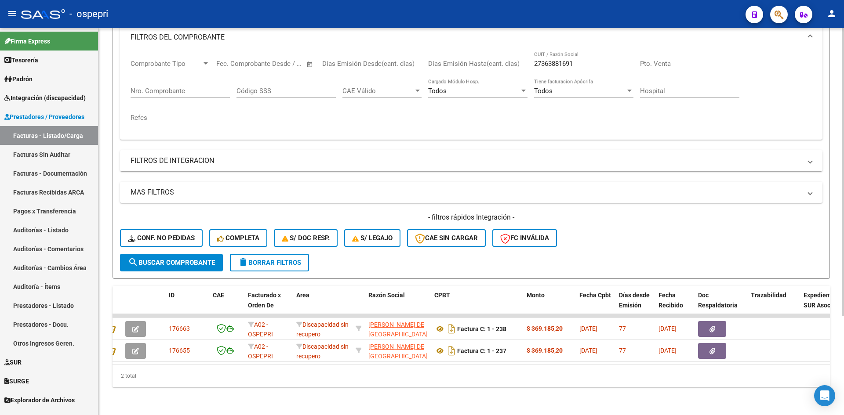
scroll to position [0, 8]
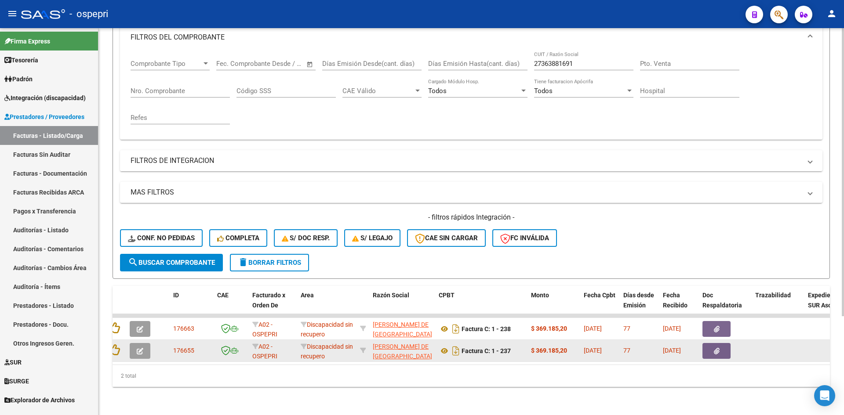
click at [143, 348] on icon "button" at bounding box center [140, 351] width 7 height 7
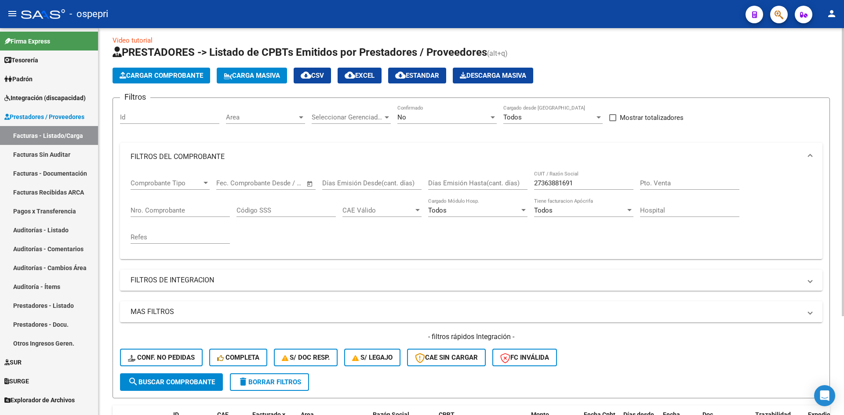
scroll to position [0, 0]
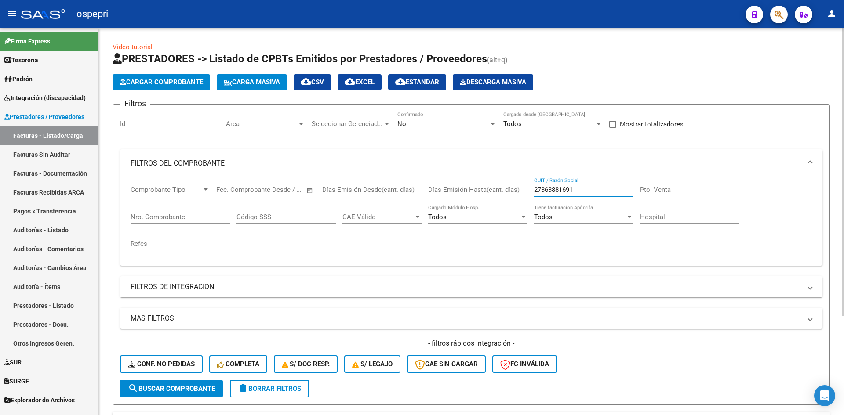
drag, startPoint x: 584, startPoint y: 188, endPoint x: 517, endPoint y: 206, distance: 70.0
click at [517, 206] on div "Comprobante Tipo Comprobante Tipo Start date – End date Fec. Comprobante Desde …" at bounding box center [471, 218] width 681 height 81
paste input "27304038913"
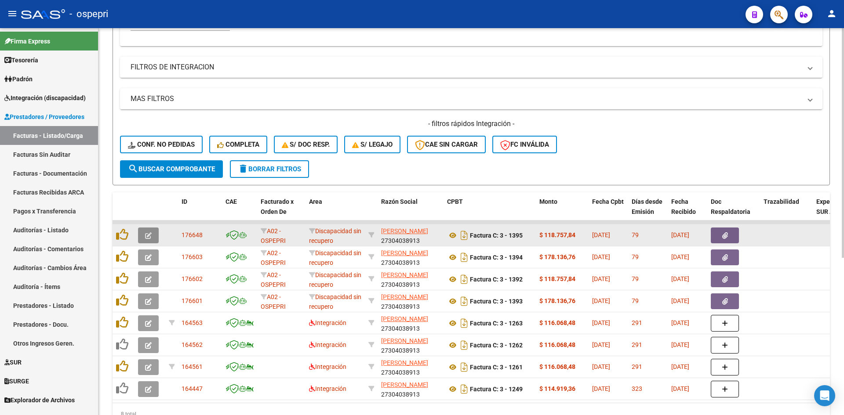
click at [147, 234] on icon "button" at bounding box center [148, 235] width 7 height 7
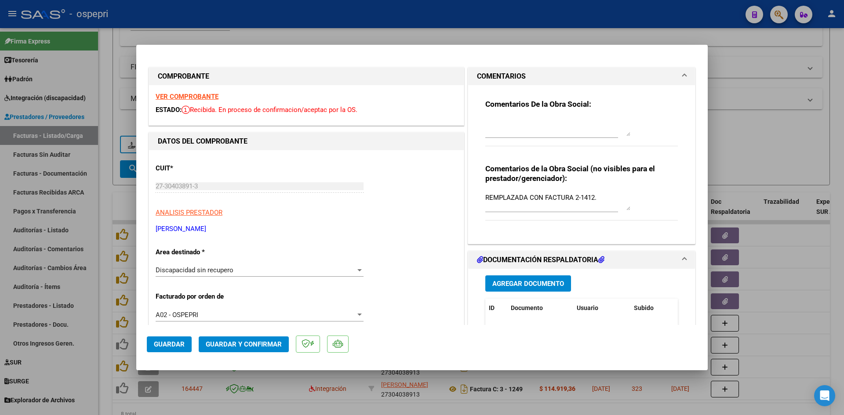
click at [182, 96] on strong "VER COMPROBANTE" at bounding box center [187, 97] width 63 height 8
drag, startPoint x: 257, startPoint y: 228, endPoint x: 146, endPoint y: 231, distance: 110.3
click at [146, 231] on mat-dialog-content "COMPROBANTE VER COMPROBANTE ESTADO: Recibida. En proceso de confirmacion/acepta…" at bounding box center [421, 190] width 571 height 270
copy p "[PERSON_NAME]"
click at [635, 203] on div "Comentarios de la Obra Social (no visibles para el prestador/gerenciador): REMP…" at bounding box center [581, 197] width 192 height 66
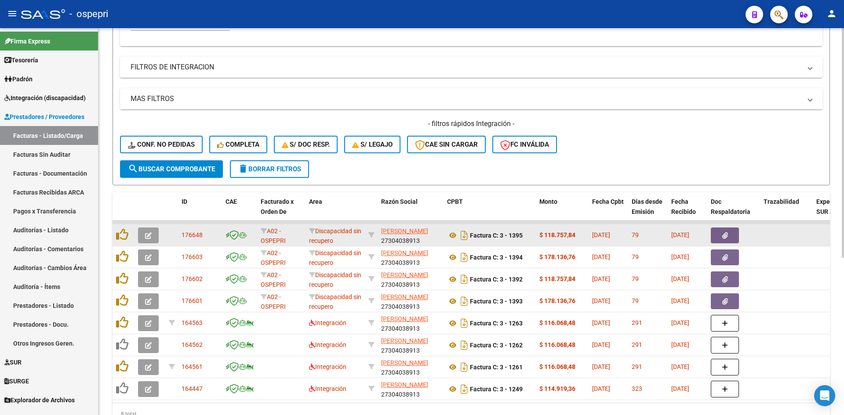
click at [146, 235] on icon "button" at bounding box center [148, 235] width 7 height 7
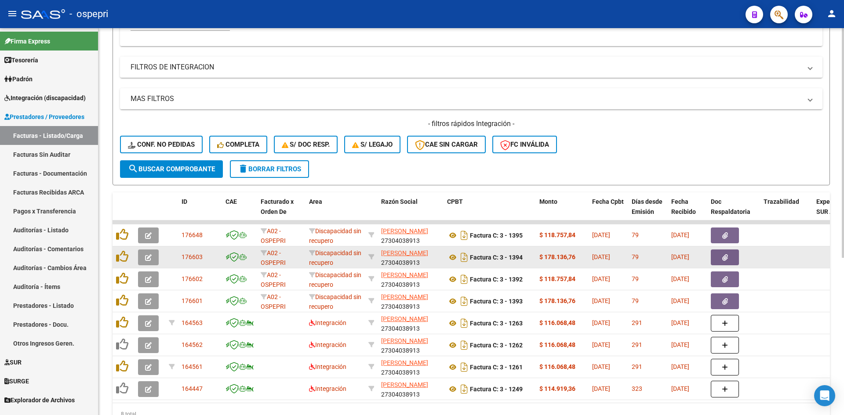
click at [142, 259] on button "button" at bounding box center [148, 258] width 21 height 16
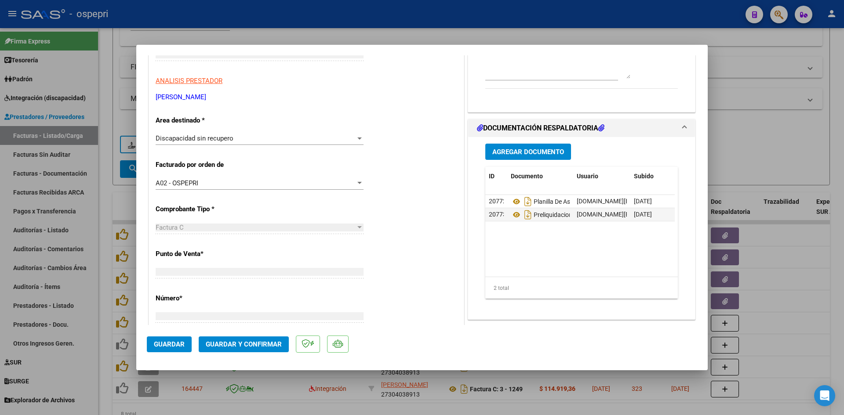
scroll to position [142, 0]
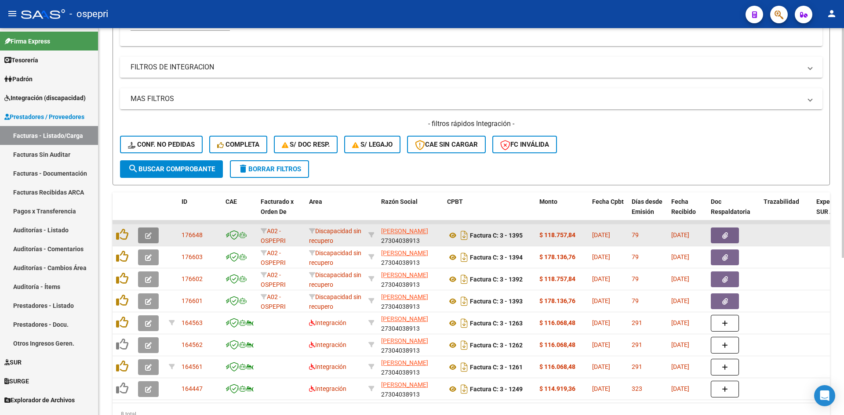
click at [149, 237] on icon "button" at bounding box center [148, 235] width 7 height 7
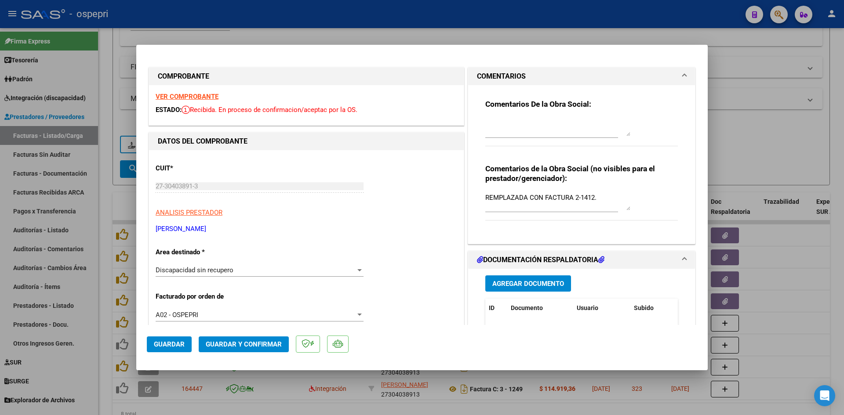
click at [185, 94] on strong "VER COMPROBANTE" at bounding box center [187, 97] width 63 height 8
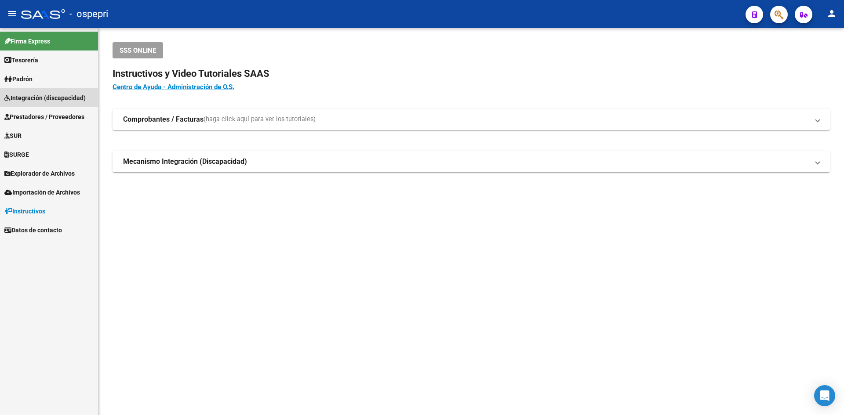
click at [66, 98] on span "Integración (discapacidad)" at bounding box center [44, 98] width 81 height 10
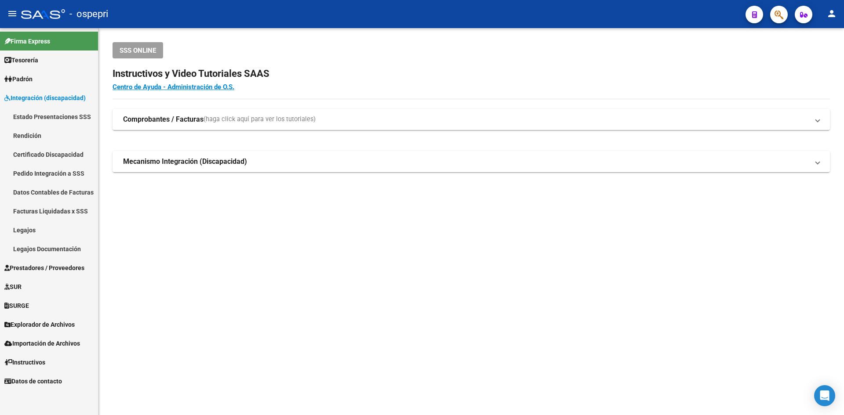
click at [26, 226] on link "Legajos" at bounding box center [49, 230] width 98 height 19
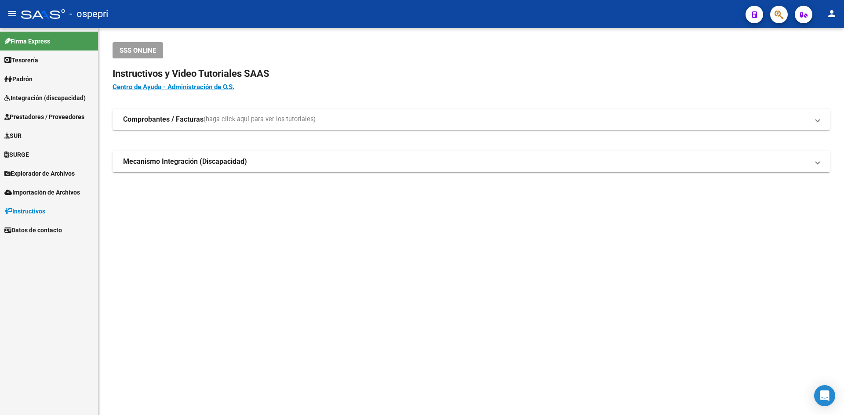
click at [25, 98] on span "Integración (discapacidad)" at bounding box center [44, 98] width 81 height 10
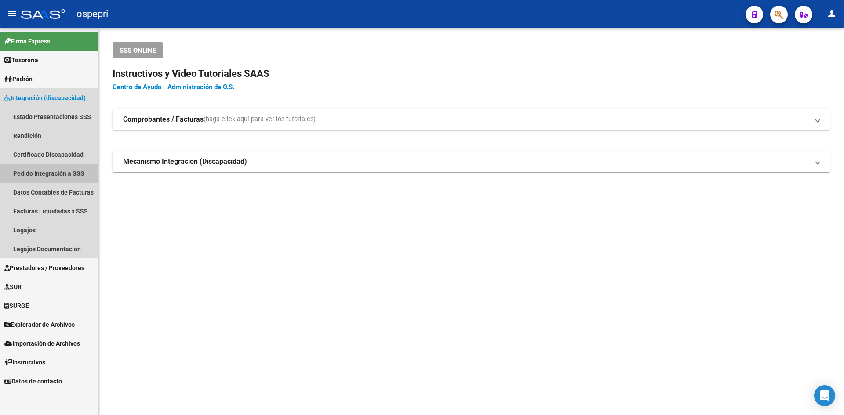
click at [30, 173] on link "Pedido Integración a SSS" at bounding box center [49, 173] width 98 height 19
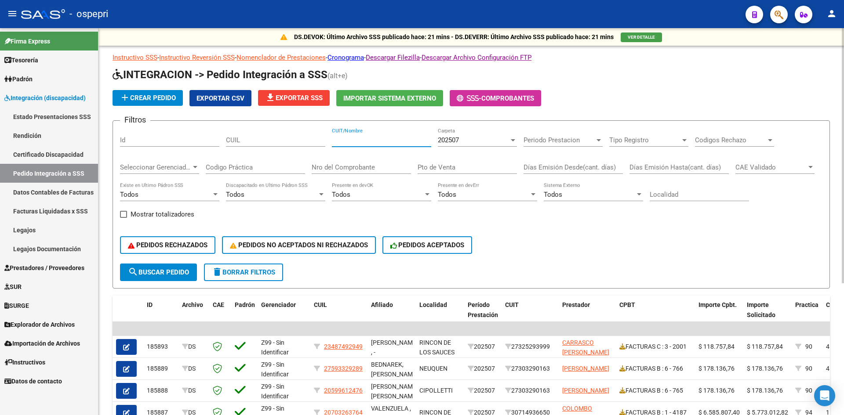
click at [351, 141] on input "CUIT/Nombre" at bounding box center [381, 140] width 99 height 8
paste input "20563199785"
type input "20563199785"
click at [177, 268] on span "search Buscar Pedido" at bounding box center [158, 272] width 61 height 8
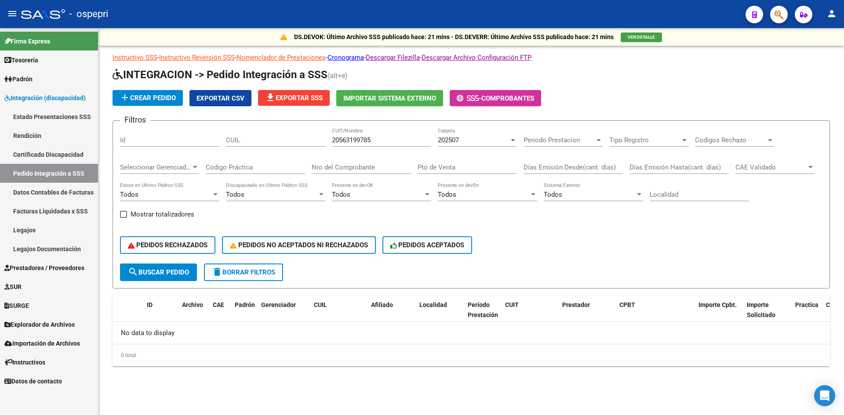
click at [457, 140] on span "202507" at bounding box center [448, 140] width 21 height 8
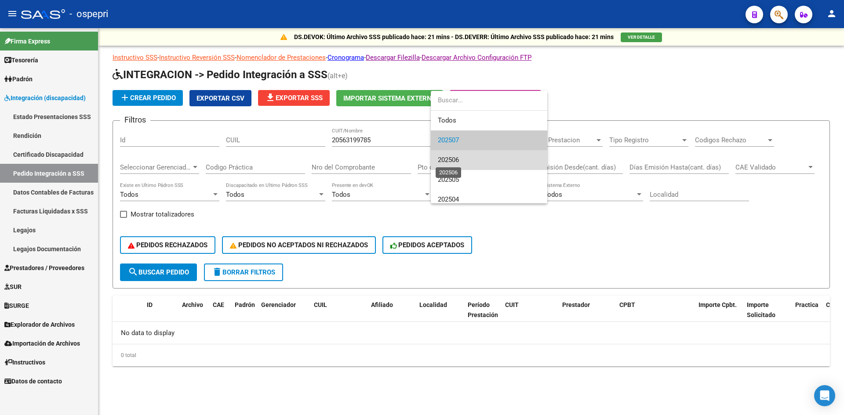
click at [457, 157] on span "202506" at bounding box center [448, 160] width 21 height 8
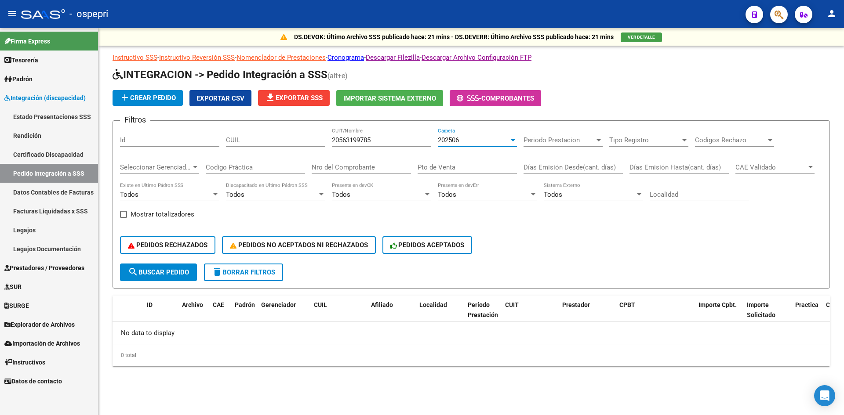
click at [461, 140] on div "202506" at bounding box center [473, 140] width 71 height 8
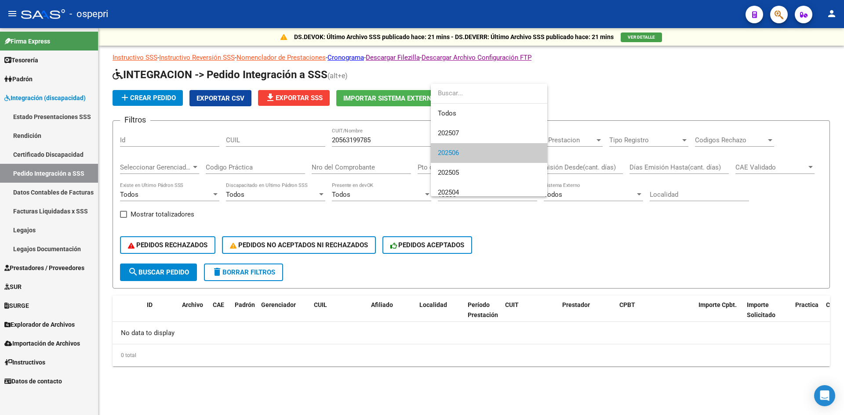
scroll to position [13, 0]
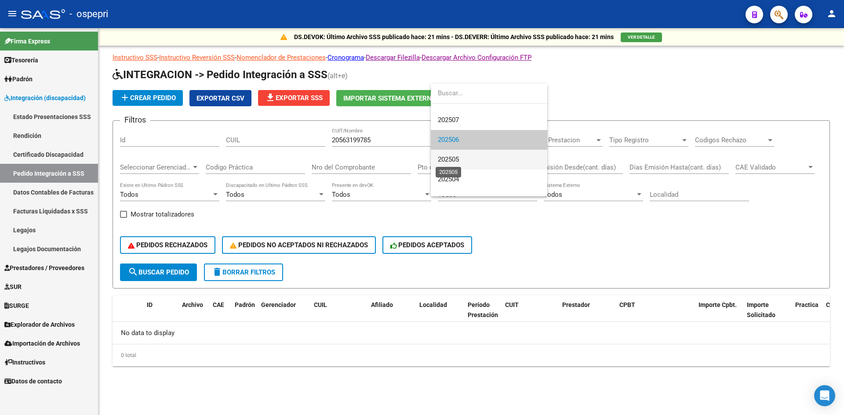
click at [454, 161] on span "202505" at bounding box center [448, 160] width 21 height 8
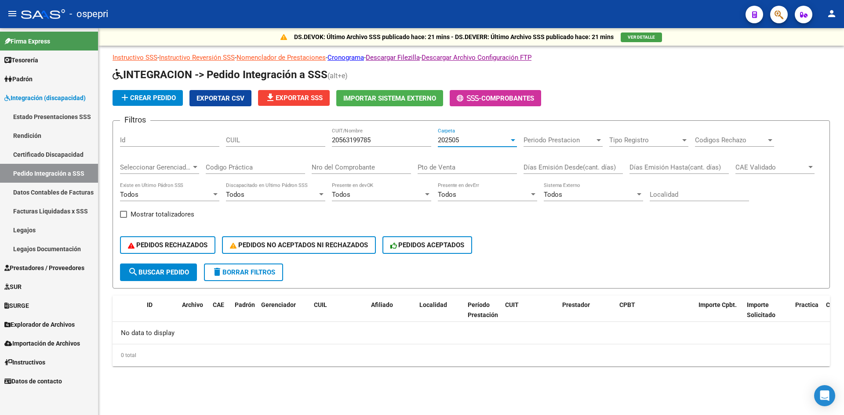
click at [460, 141] on div "202505" at bounding box center [473, 140] width 71 height 8
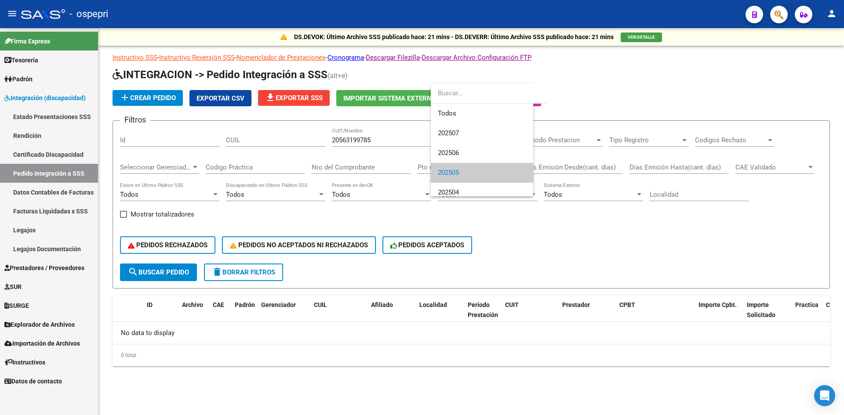
scroll to position [33, 0]
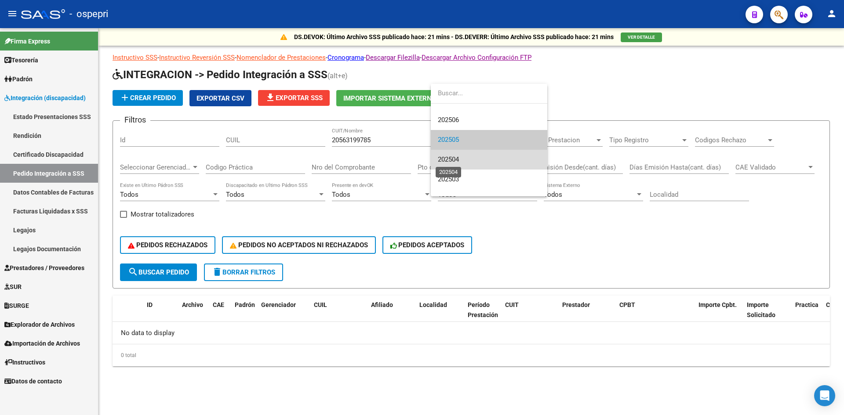
click at [457, 156] on span "202504" at bounding box center [448, 160] width 21 height 8
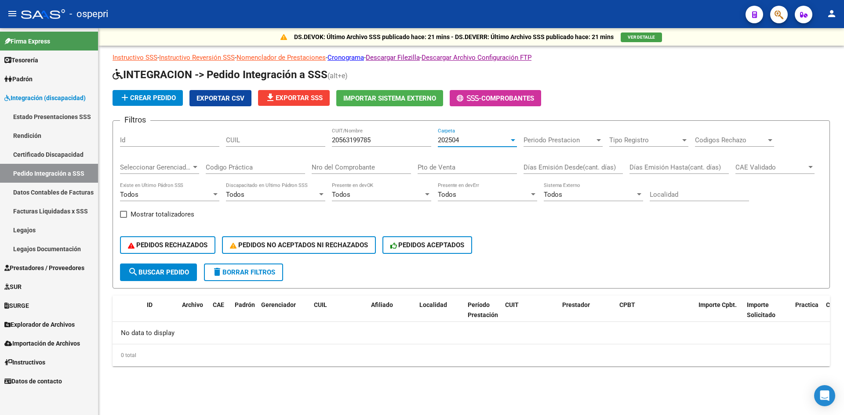
click at [472, 143] on div "202504" at bounding box center [473, 140] width 71 height 8
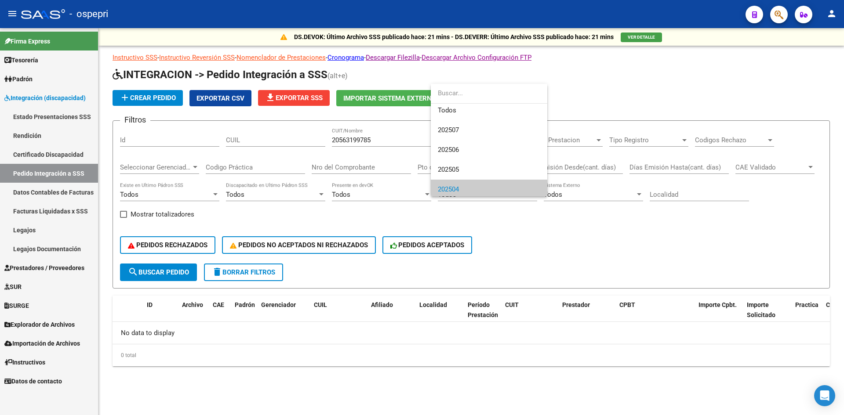
scroll to position [0, 0]
click at [466, 153] on span "202506" at bounding box center [489, 153] width 102 height 20
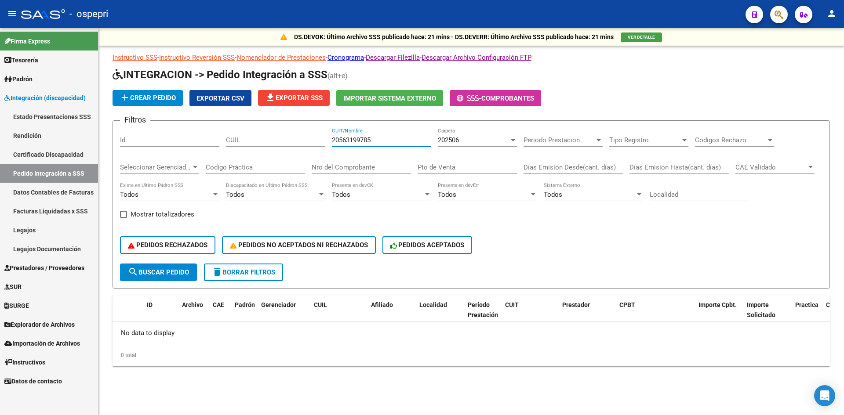
drag, startPoint x: 317, startPoint y: 141, endPoint x: 305, endPoint y: 145, distance: 13.6
click at [305, 145] on div "Filtros Id CUIL 20563199785 CUIT/Nombre 202506 Carpeta Periodo Prestacion Perio…" at bounding box center [471, 196] width 702 height 136
paste input "27270910640"
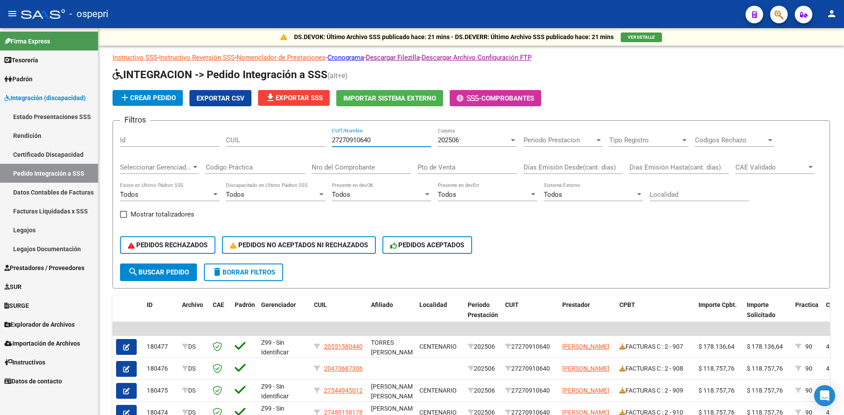
type input "27270910640"
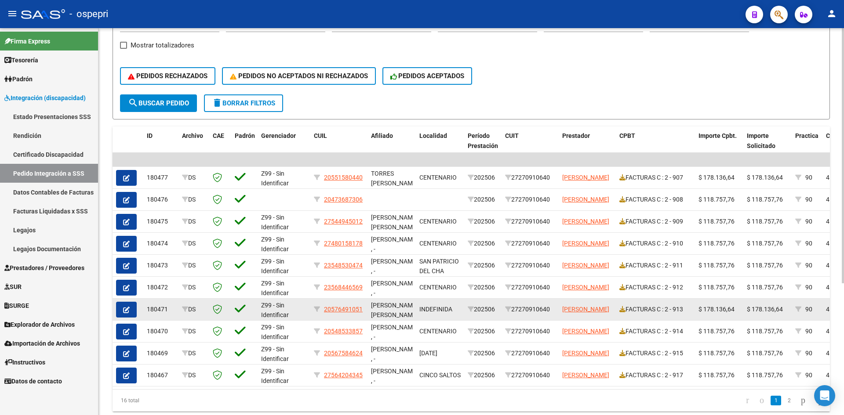
scroll to position [176, 0]
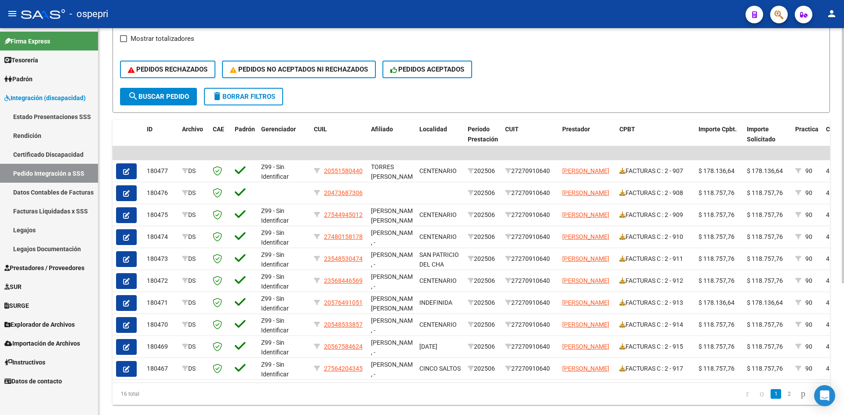
click at [784, 399] on link "2" at bounding box center [789, 394] width 11 height 10
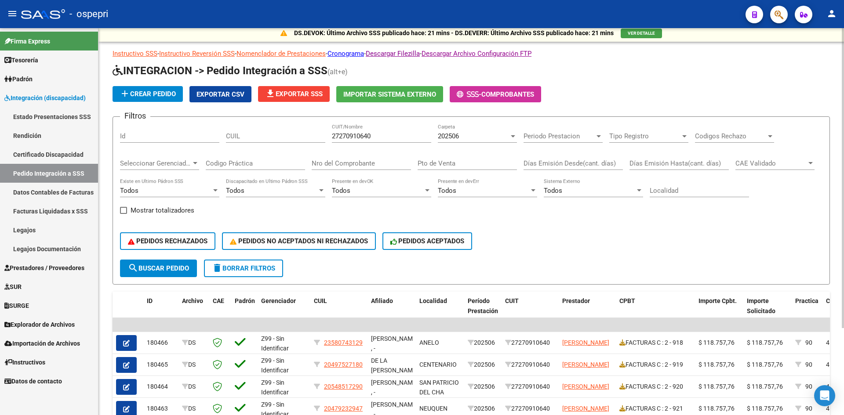
scroll to position [0, 0]
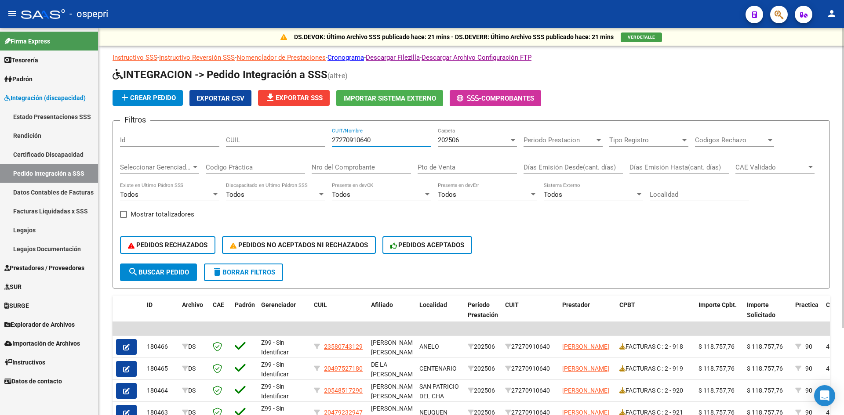
drag, startPoint x: 375, startPoint y: 139, endPoint x: 312, endPoint y: 148, distance: 63.8
click at [310, 147] on div "Filtros Id CUIL 27270910640 CUIT/Nombre 202506 Carpeta Periodo Prestacion Perio…" at bounding box center [471, 196] width 702 height 136
paste input "27325293999"
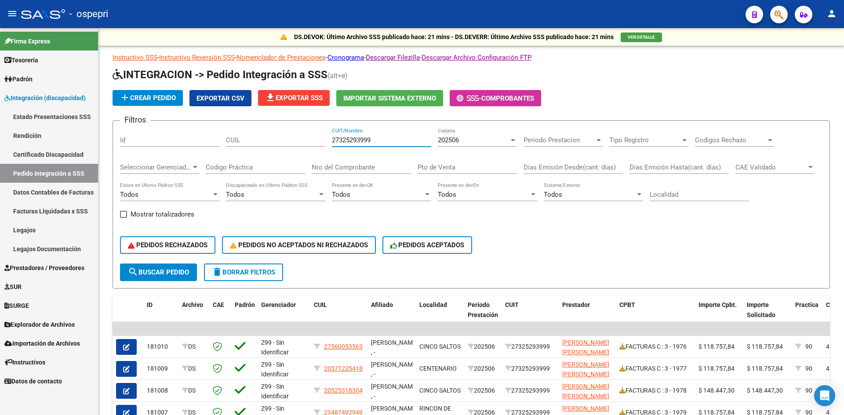
type input "27325293999"
click at [465, 142] on div "202506" at bounding box center [473, 140] width 71 height 8
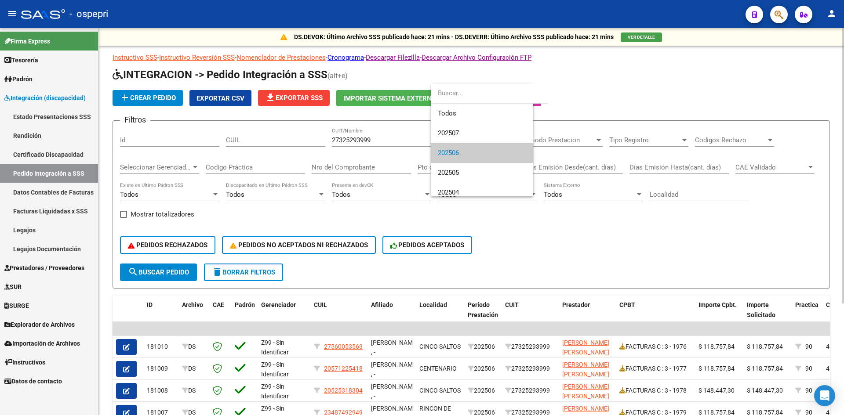
scroll to position [13, 0]
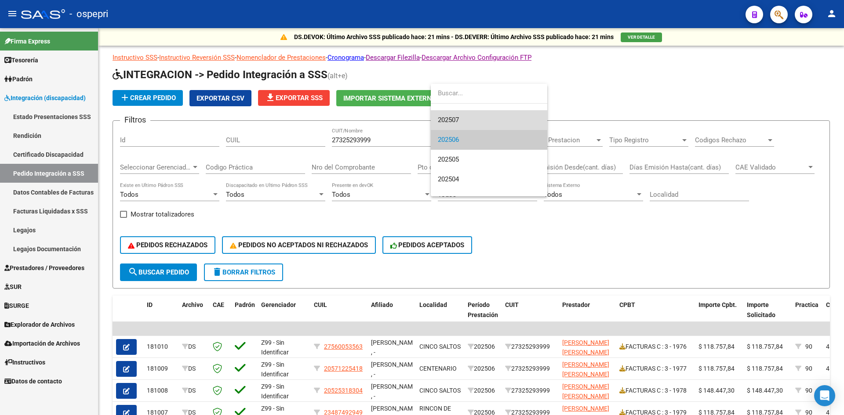
click at [464, 118] on span "202507" at bounding box center [489, 120] width 102 height 20
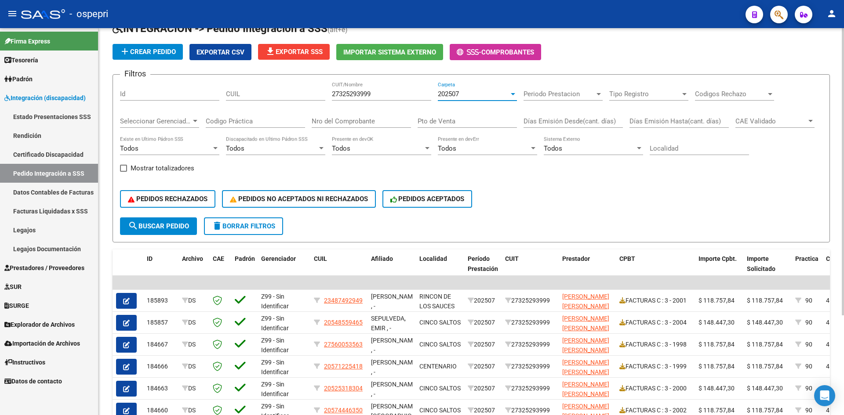
scroll to position [44, 0]
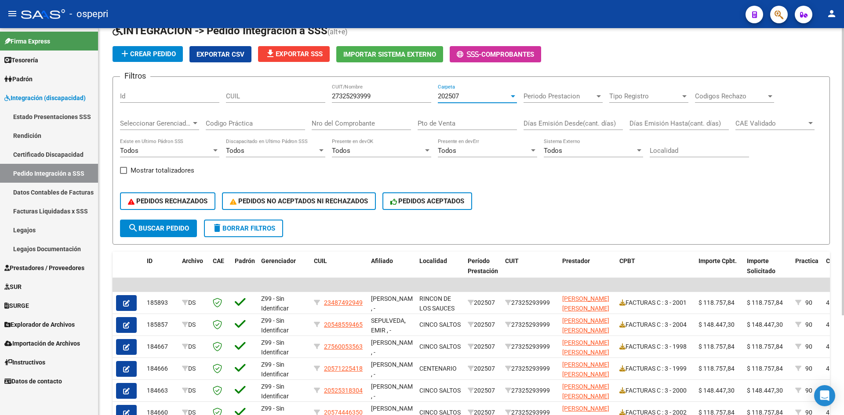
click at [483, 95] on div "202507" at bounding box center [473, 96] width 71 height 8
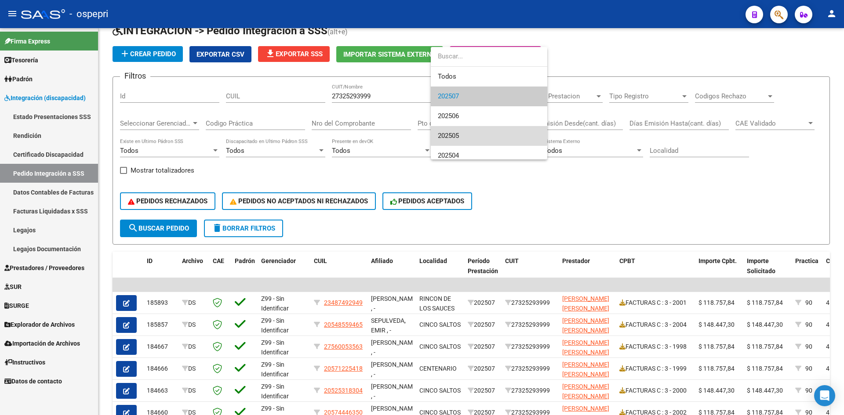
click at [468, 133] on span "202505" at bounding box center [489, 136] width 102 height 20
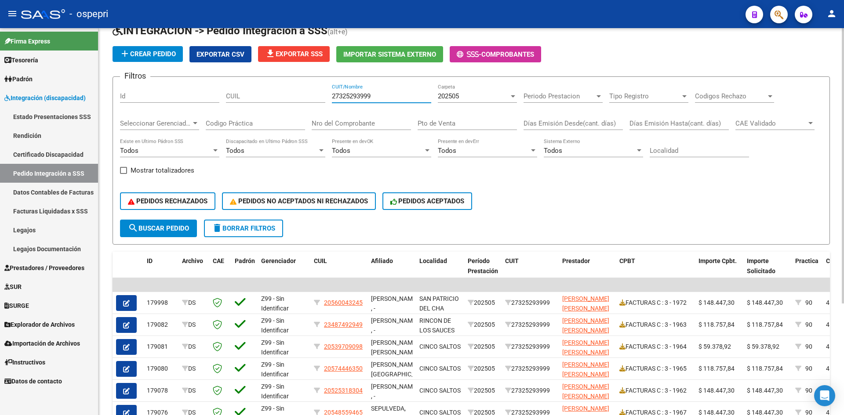
drag, startPoint x: 395, startPoint y: 98, endPoint x: 331, endPoint y: 106, distance: 65.1
click at [331, 106] on div "Filtros Id CUIL 27325293999 CUIT/Nombre 202505 Carpeta Periodo Prestacion Perio…" at bounding box center [471, 152] width 702 height 136
paste input "text"
paste input "30714404764"
type input "30714404764"
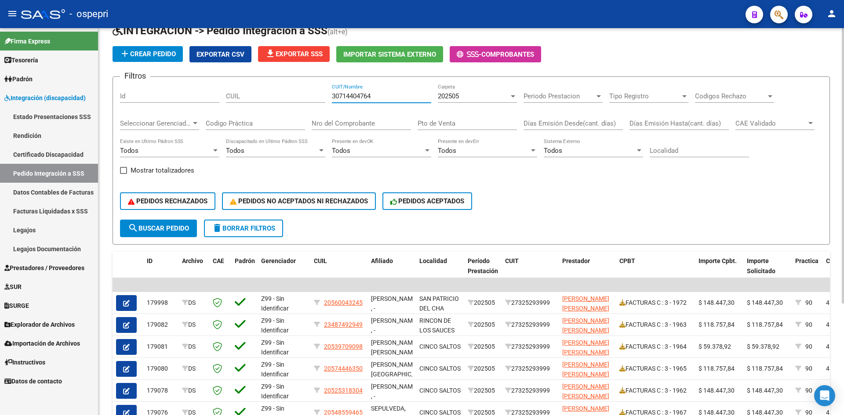
click at [175, 231] on span "search Buscar Pedido" at bounding box center [158, 229] width 61 height 8
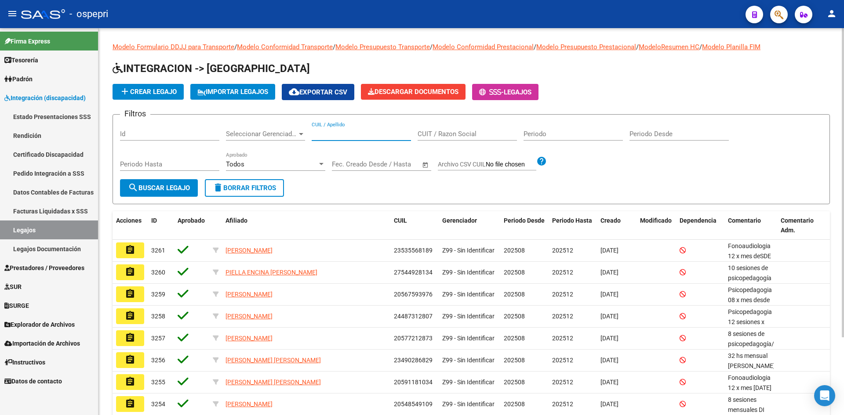
click at [324, 136] on input "CUIL / Apellido" at bounding box center [361, 134] width 99 height 8
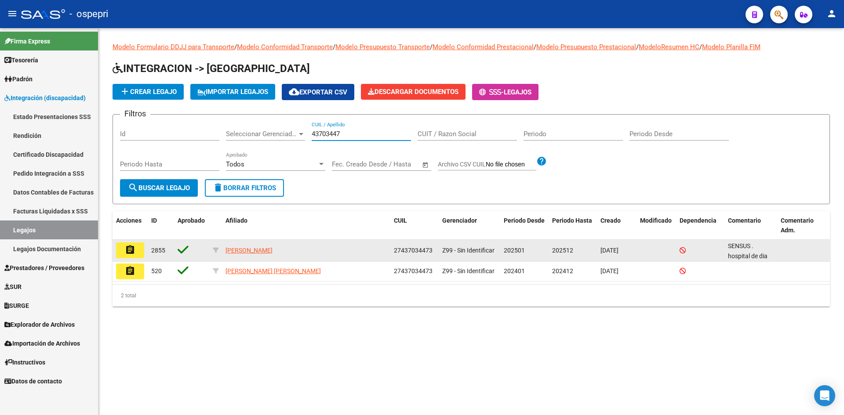
type input "43703447"
click at [131, 248] on mat-icon "assignment" at bounding box center [130, 250] width 11 height 11
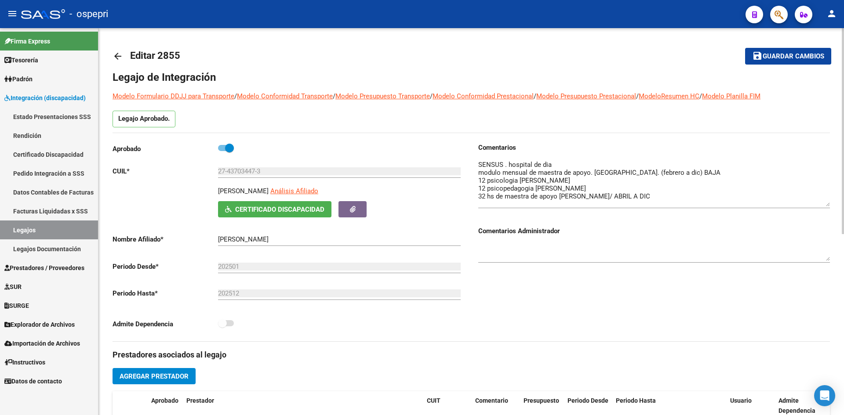
drag, startPoint x: 828, startPoint y: 174, endPoint x: 831, endPoint y: 203, distance: 29.2
click at [831, 203] on div "arrow_back Editar 2855 save Guardar cambios Legajo de Integración Modelo Formul…" at bounding box center [470, 391] width 745 height 727
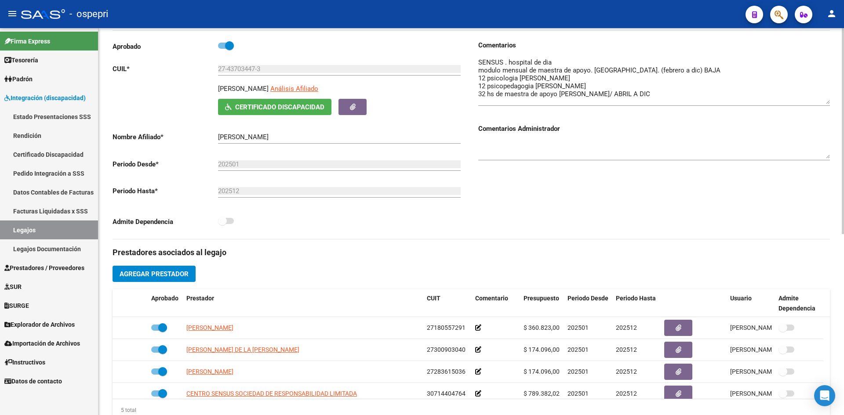
scroll to position [88, 0]
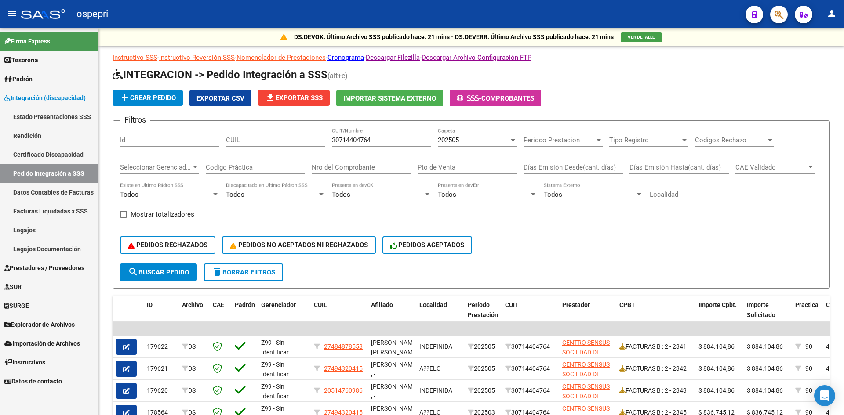
scroll to position [44, 0]
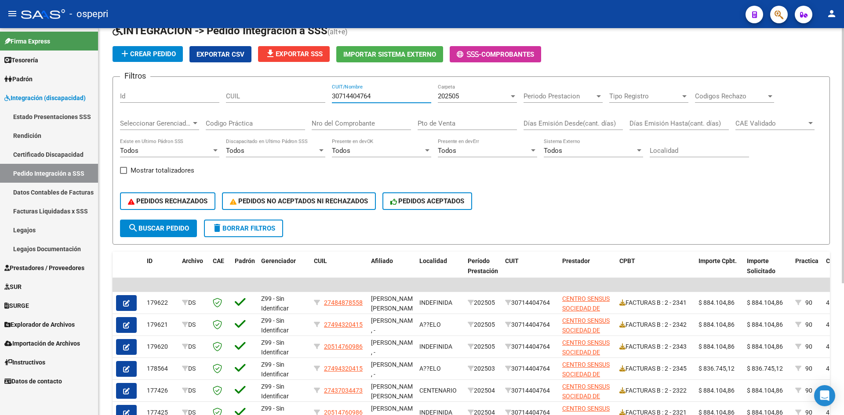
drag, startPoint x: 344, startPoint y: 99, endPoint x: 325, endPoint y: 98, distance: 18.5
click at [323, 101] on div "Filtros Id CUIL 30714404764 CUIT/Nombre 202505 Carpeta Periodo Prestacion Perio…" at bounding box center [471, 152] width 702 height 136
paste input "27304963471"
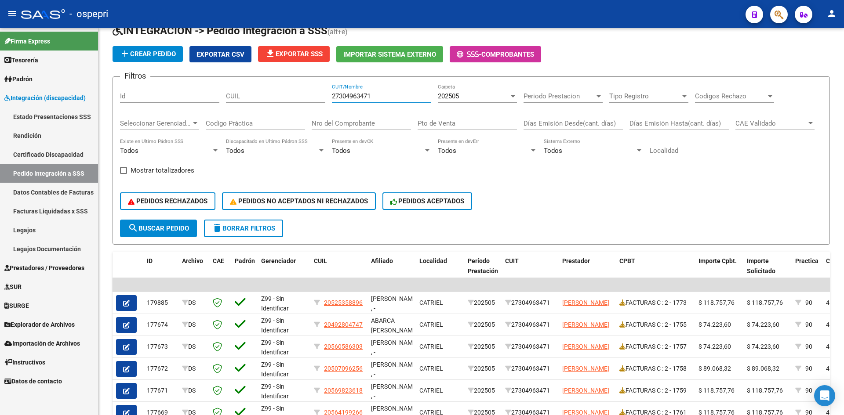
type input "27304963471"
drag, startPoint x: 378, startPoint y: 95, endPoint x: 332, endPoint y: 112, distance: 49.8
click at [326, 111] on div "Filtros Id CUIL 27304963471 CUIT/Nombre 202505 Carpeta Periodo Prestacion Perio…" at bounding box center [471, 152] width 702 height 136
paste input "[DOMAIN_NAME][EMAIL_ADDRESS][DOMAIN_NAME]"
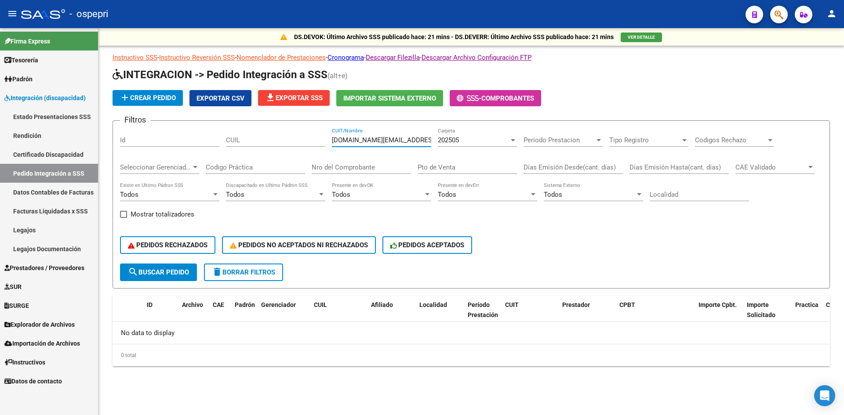
scroll to position [0, 0]
click at [488, 146] on div "202505 Carpeta" at bounding box center [477, 137] width 79 height 19
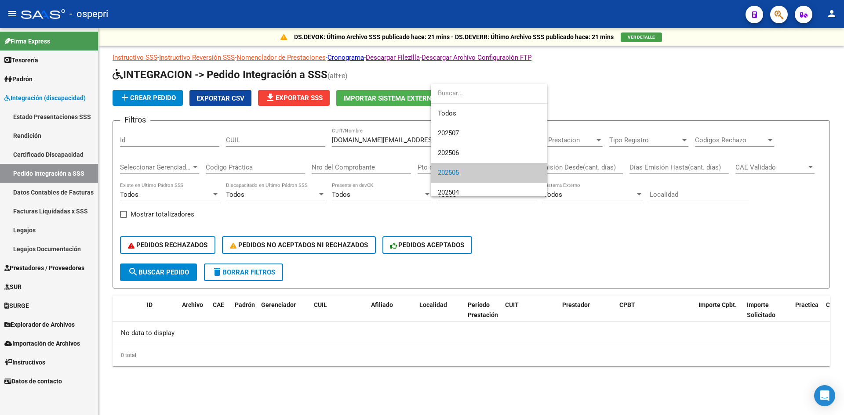
scroll to position [33, 0]
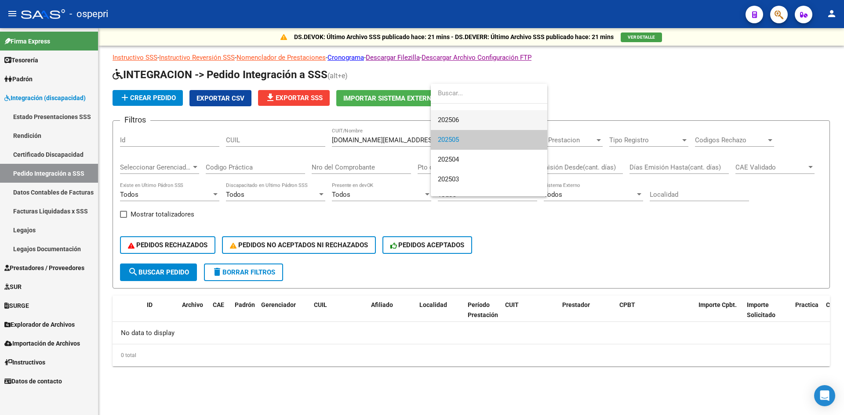
click at [487, 120] on span "202506" at bounding box center [489, 120] width 102 height 20
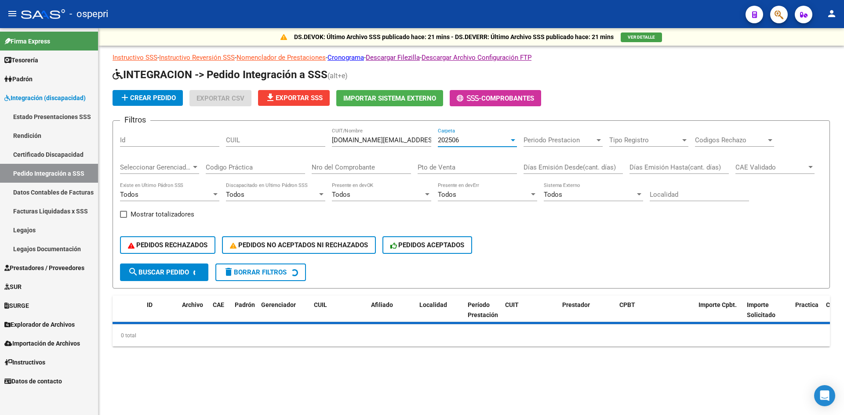
scroll to position [40, 0]
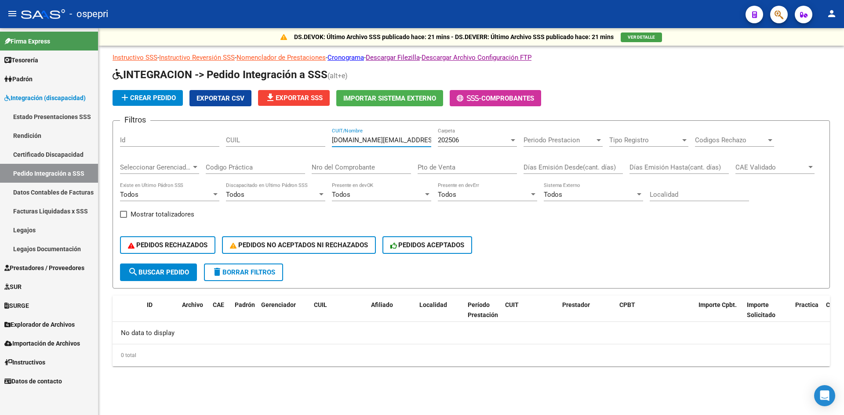
drag, startPoint x: 424, startPoint y: 141, endPoint x: 343, endPoint y: 152, distance: 82.5
click at [343, 152] on div "gutierrezvanesa.to@gmail.com CUIT/Nombre" at bounding box center [381, 141] width 99 height 27
type input "g"
paste input "27304038913"
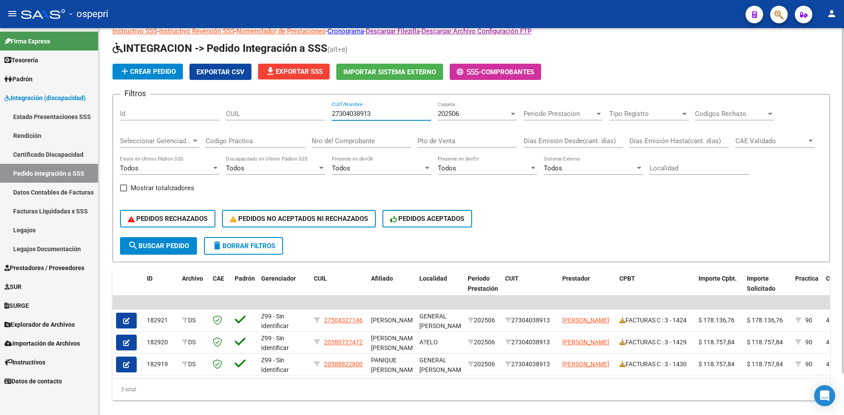
scroll to position [44, 0]
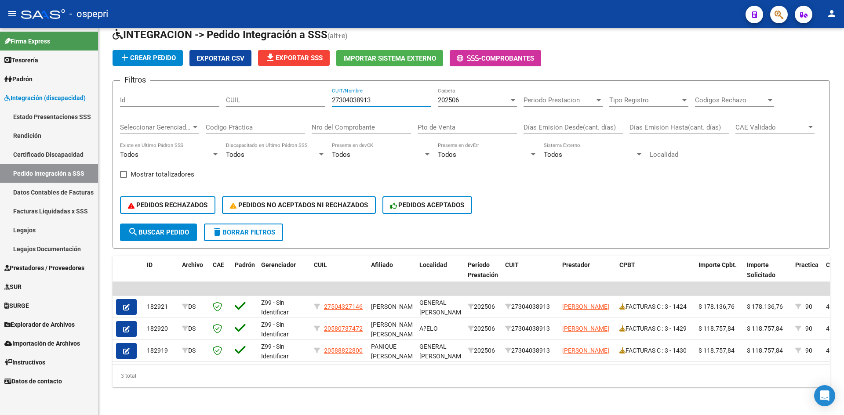
type input "27304038913"
click at [474, 98] on div "202506" at bounding box center [473, 100] width 71 height 8
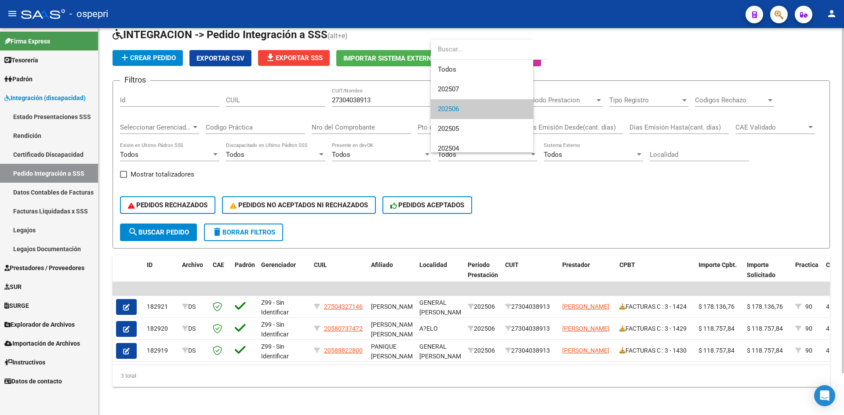
scroll to position [13, 0]
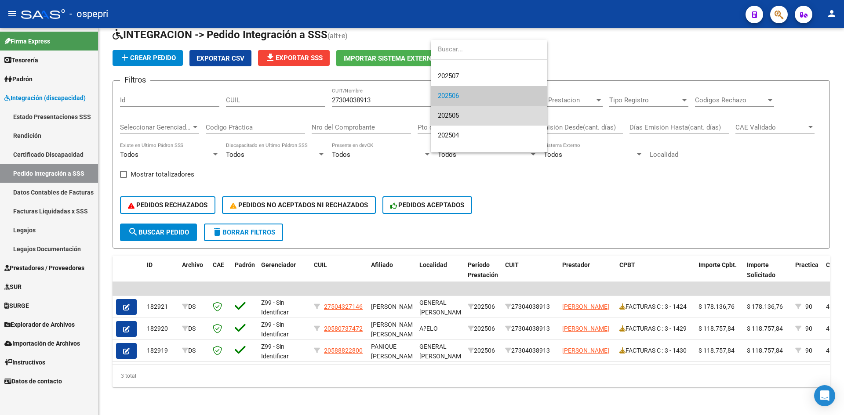
click at [469, 114] on span "202505" at bounding box center [489, 116] width 102 height 20
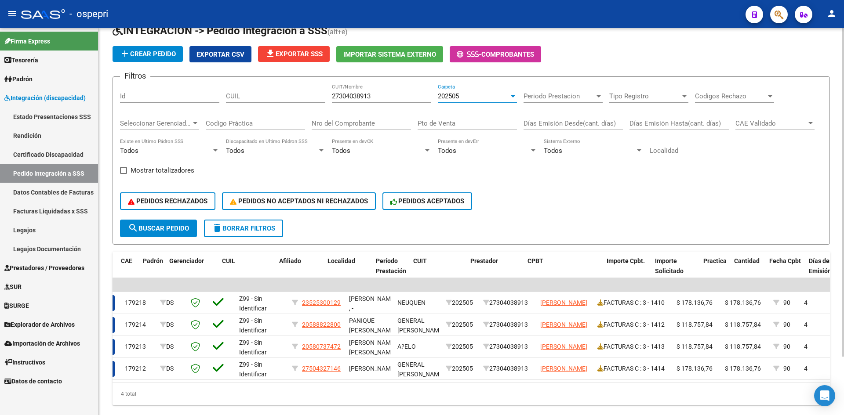
scroll to position [0, 0]
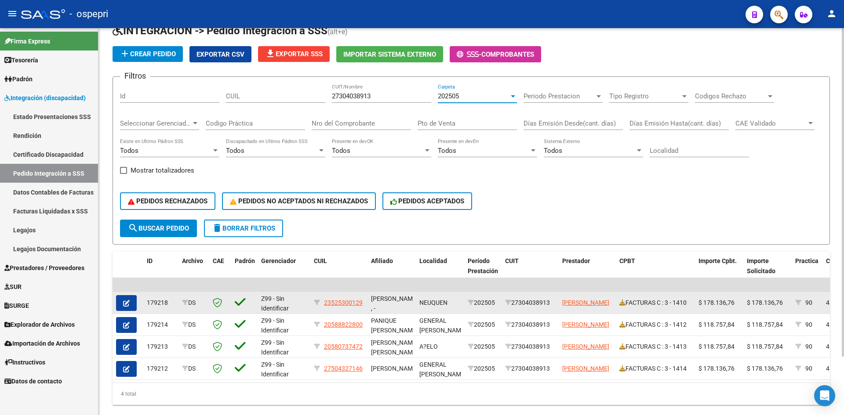
click at [128, 304] on icon "button" at bounding box center [126, 303] width 7 height 7
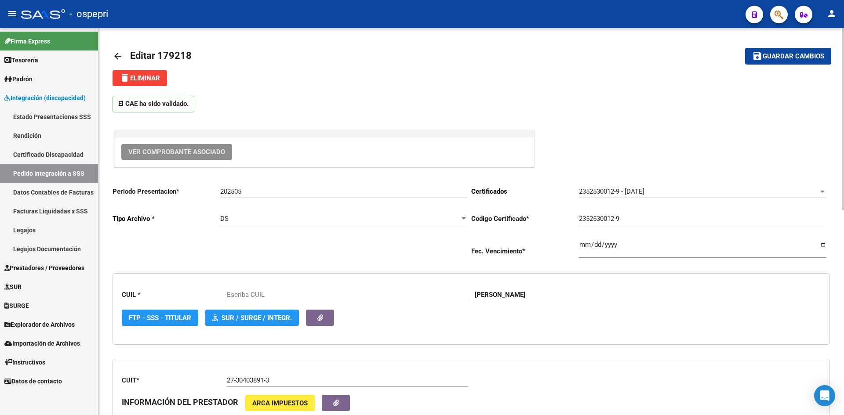
click at [189, 150] on span "Ver Comprobante Asociado" at bounding box center [176, 152] width 97 height 8
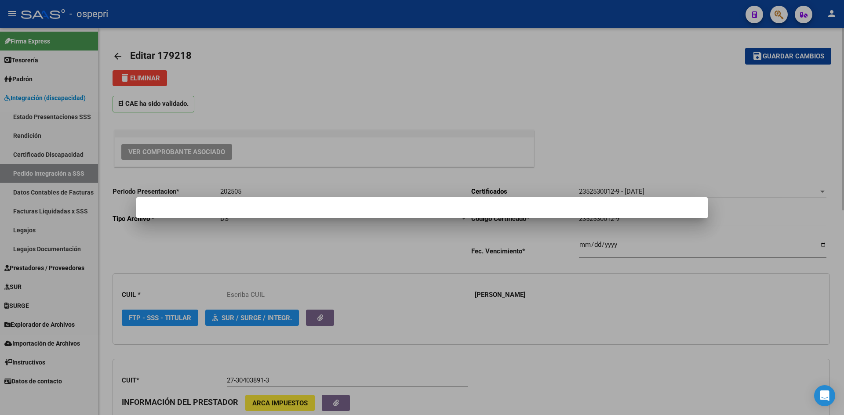
type input "23525300129"
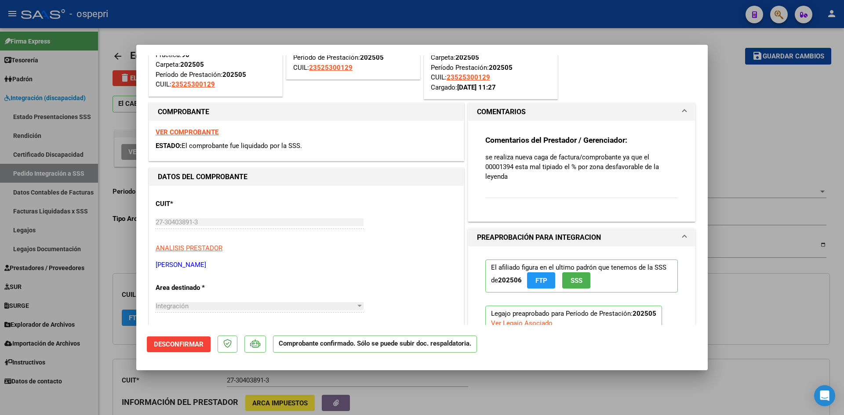
scroll to position [88, 0]
type input "$ 0,00"
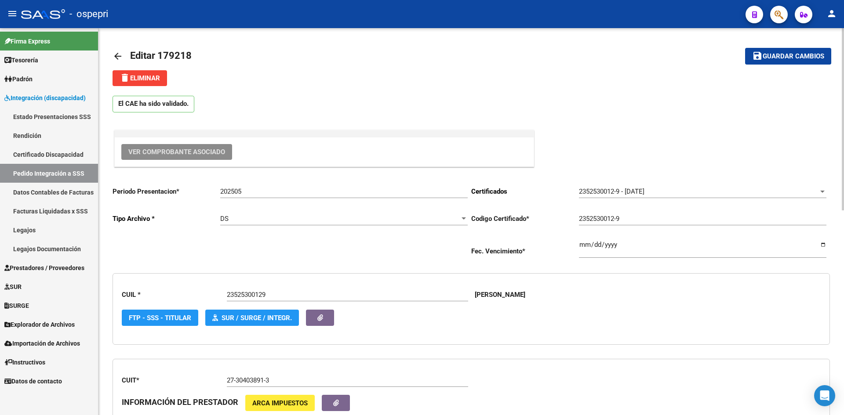
click at [120, 54] on mat-icon "arrow_back" at bounding box center [117, 56] width 11 height 11
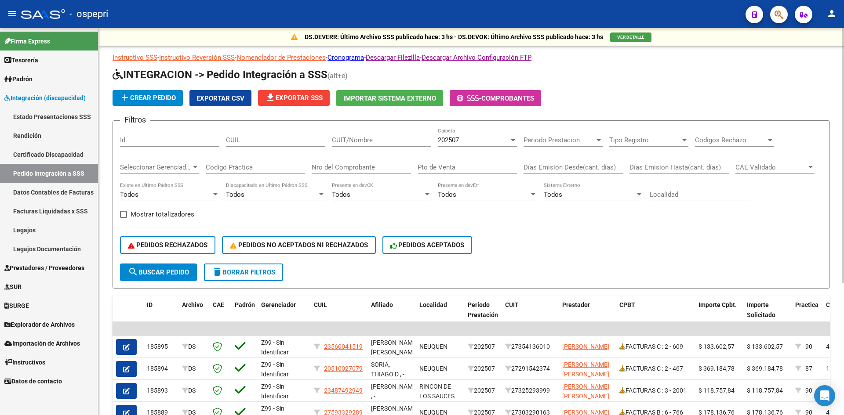
click at [355, 140] on input "CUIT/Nombre" at bounding box center [381, 140] width 99 height 8
paste input "27304038913"
type input "27304038913"
click at [480, 141] on div "202507" at bounding box center [473, 140] width 71 height 8
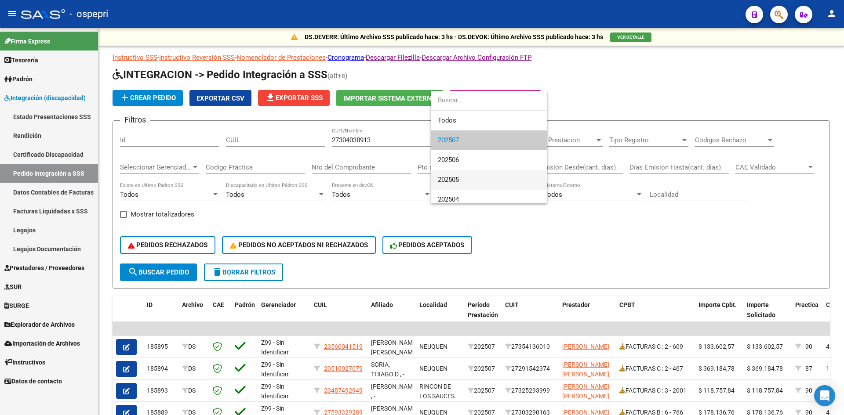
click at [468, 182] on span "202505" at bounding box center [489, 180] width 102 height 20
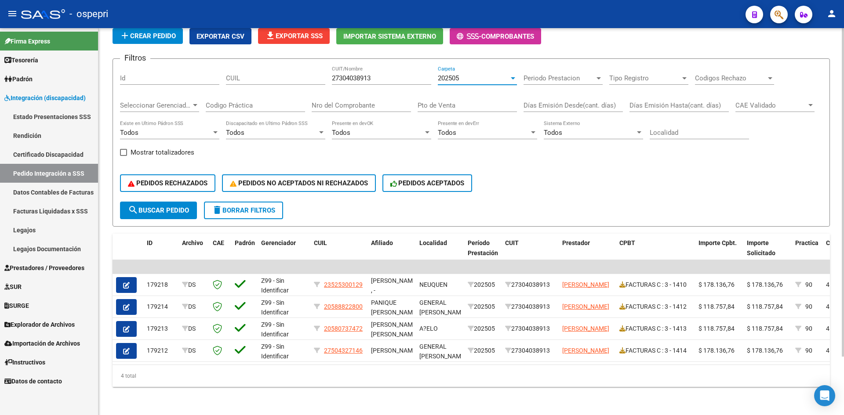
scroll to position [69, 0]
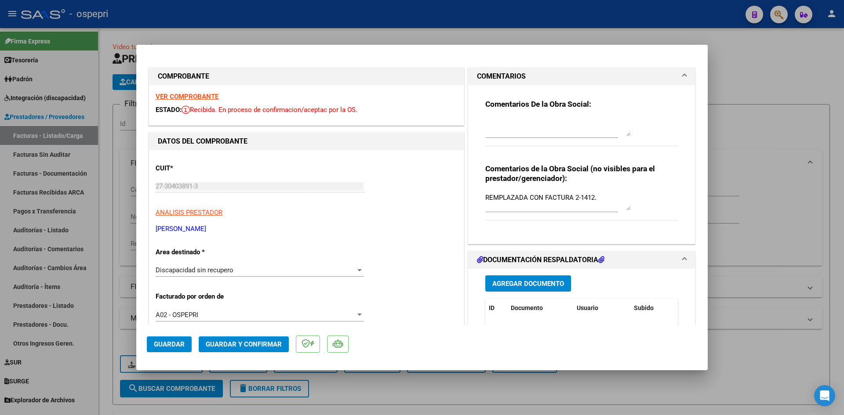
scroll to position [220, 0]
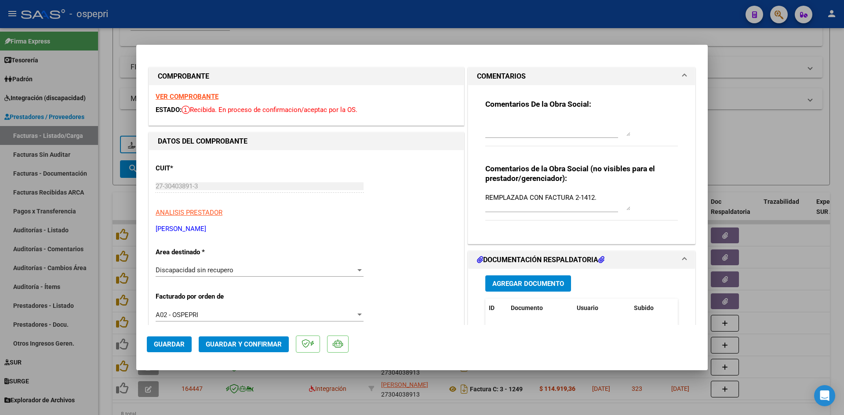
type input "$ 0,00"
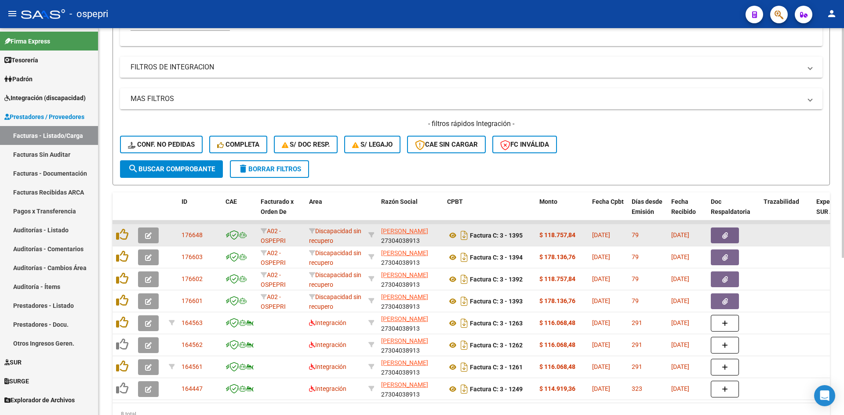
click at [152, 236] on button "button" at bounding box center [148, 236] width 21 height 16
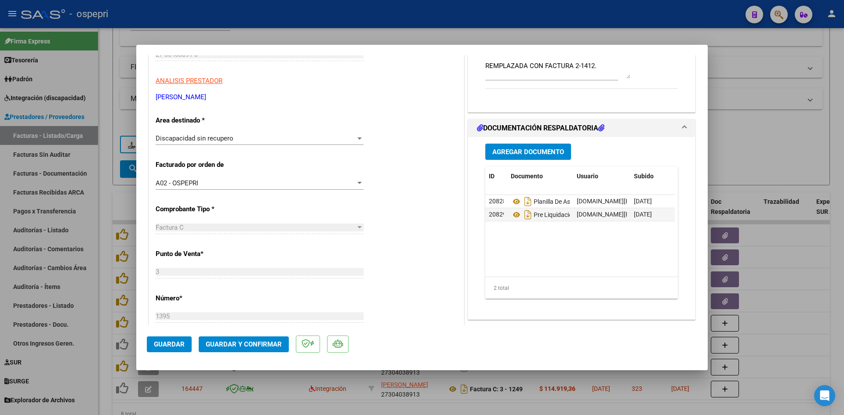
scroll to position [0, 0]
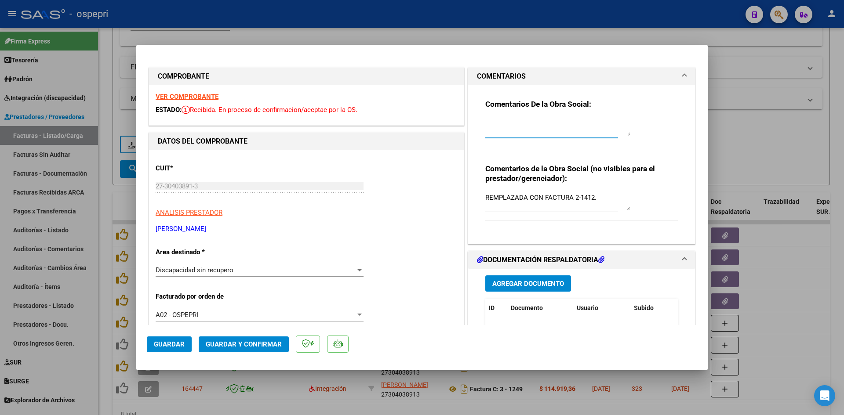
click at [489, 119] on textarea at bounding box center [557, 128] width 145 height 18
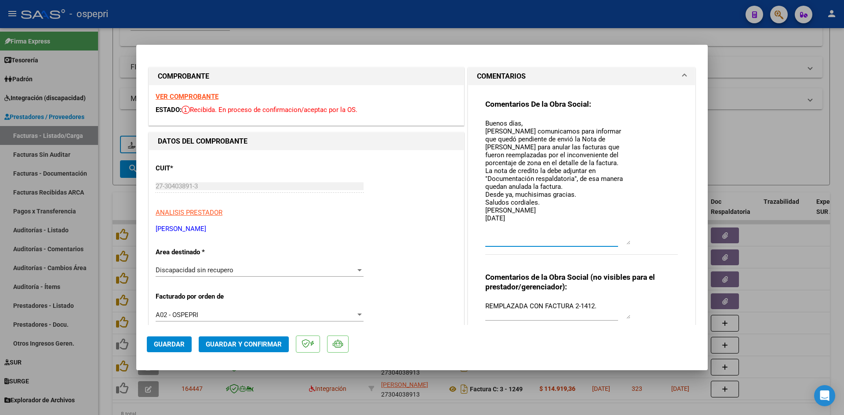
drag, startPoint x: 624, startPoint y: 134, endPoint x: 626, endPoint y: 243, distance: 108.5
click at [626, 243] on textarea "Buenos días, [PERSON_NAME] comunicamos para informar que quedó pendiente de env…" at bounding box center [557, 182] width 145 height 126
click at [534, 196] on textarea "Buenos días, [PERSON_NAME] comunicamos para informar que quedó pendiente de env…" at bounding box center [557, 182] width 145 height 126
click at [551, 221] on textarea "Buenos días, [PERSON_NAME] comunicamos para informar que quedó pendiente de env…" at bounding box center [557, 182] width 145 height 126
drag, startPoint x: 502, startPoint y: 189, endPoint x: 501, endPoint y: 194, distance: 5.8
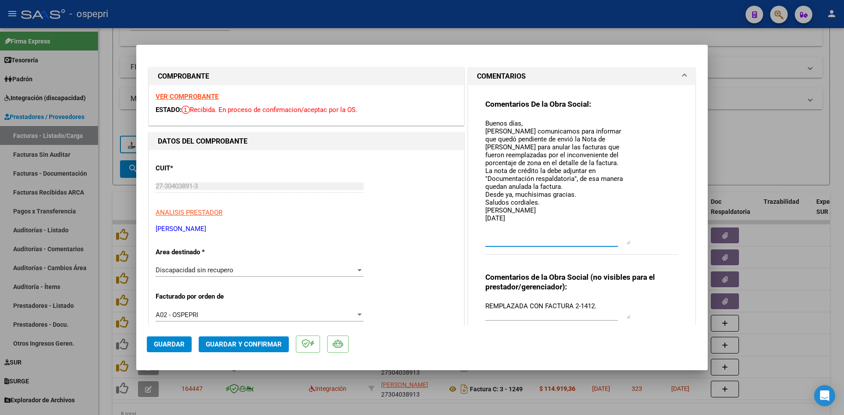
click at [502, 191] on textarea "Buenos días, [PERSON_NAME] comunicamos para informar que quedó pendiente de env…" at bounding box center [557, 182] width 145 height 126
click at [515, 190] on textarea "Buenos días, [PERSON_NAME] comunicamos para informar que quedó pendiente de env…" at bounding box center [557, 182] width 145 height 126
click at [503, 185] on textarea "Buenos días, [PERSON_NAME] comunicamos para informar que quedó pendiente de env…" at bounding box center [557, 182] width 145 height 126
click at [554, 215] on textarea "Buenos días, [PERSON_NAME] comunicamos para informar que quedó pendiente de env…" at bounding box center [557, 182] width 145 height 126
drag, startPoint x: 483, startPoint y: 123, endPoint x: 519, endPoint y: 218, distance: 101.8
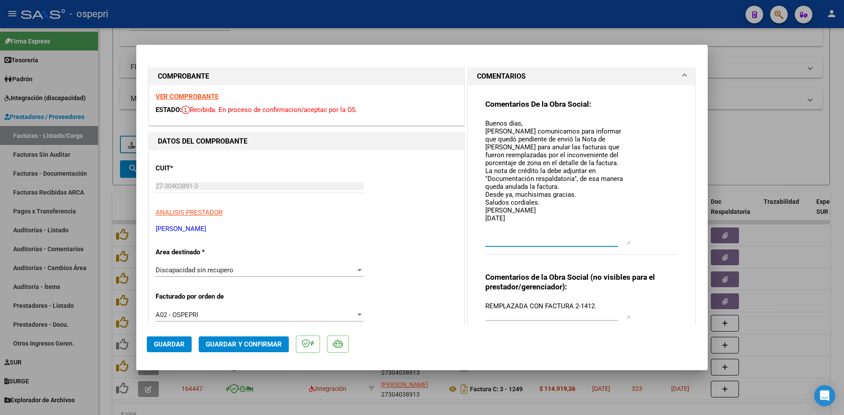
click at [519, 218] on textarea "Buenos días, [PERSON_NAME] comunicamos para informar que quedó pendiente de env…" at bounding box center [557, 182] width 145 height 126
type textarea "Buenos días, [PERSON_NAME] comunicamos para informar que quedó pendiente de env…"
click at [485, 305] on textarea "REMPLAZADA CON FACTURA 2-1412." at bounding box center [557, 310] width 145 height 18
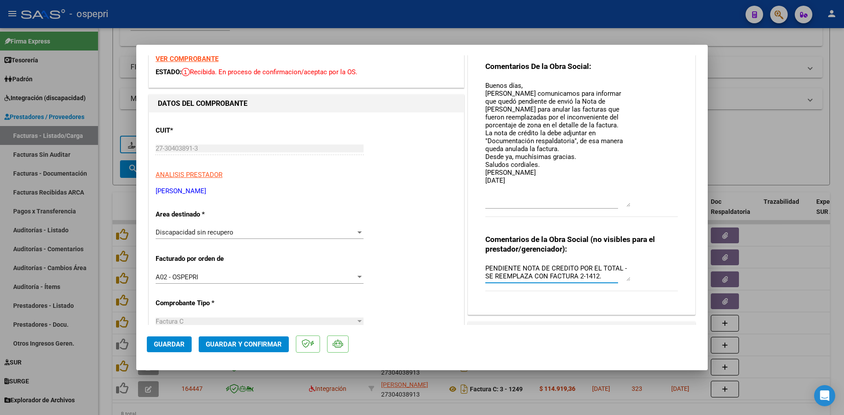
scroll to position [44, 0]
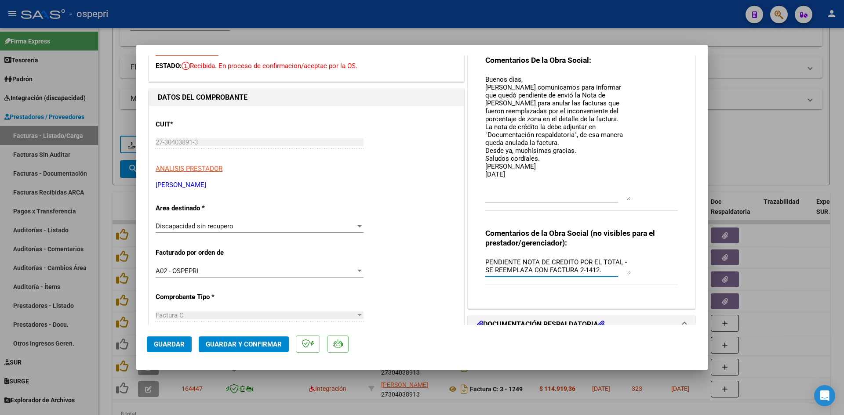
click at [602, 270] on textarea "PENDIENTE NOTA DE CREDITO POR EL TOTAL - SE REEMPLAZA CON FACTURA 2-1412." at bounding box center [557, 267] width 145 height 18
type textarea "PENDIENTE NOTA DE CREDITO POR EL TOTAL - SE REEMPLAZA CON FACTURA 2-1412. ERROR…"
click at [160, 346] on span "Guardar" at bounding box center [169, 345] width 31 height 8
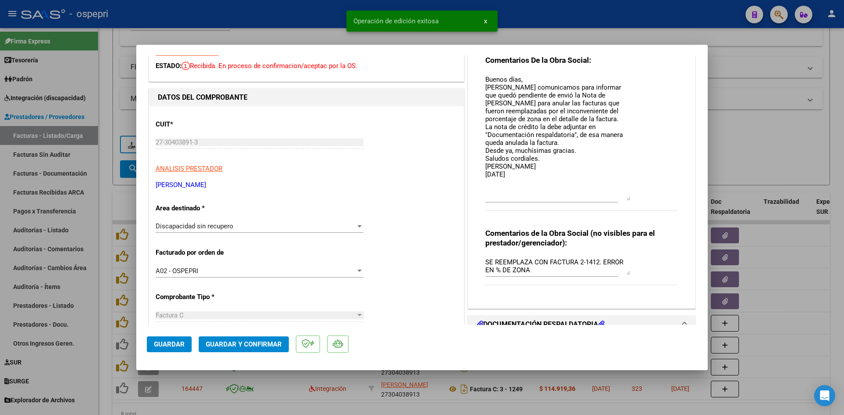
type input "$ 0,00"
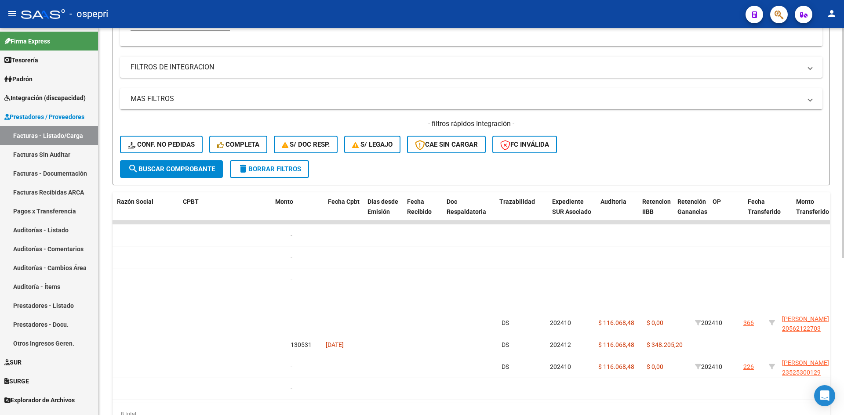
scroll to position [0, 0]
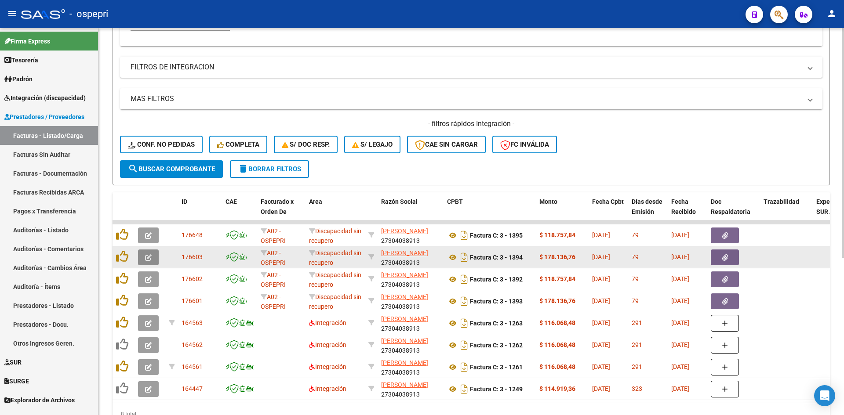
click at [152, 259] on button "button" at bounding box center [148, 258] width 21 height 16
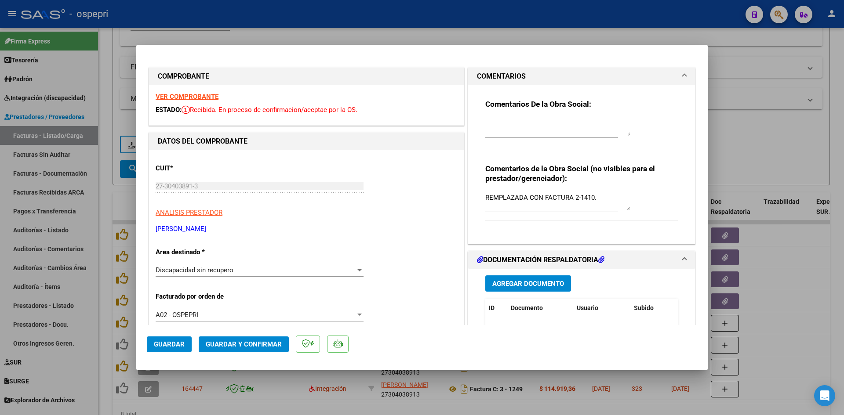
click at [487, 115] on div "Comentarios De la Obra Social:" at bounding box center [581, 127] width 192 height 57
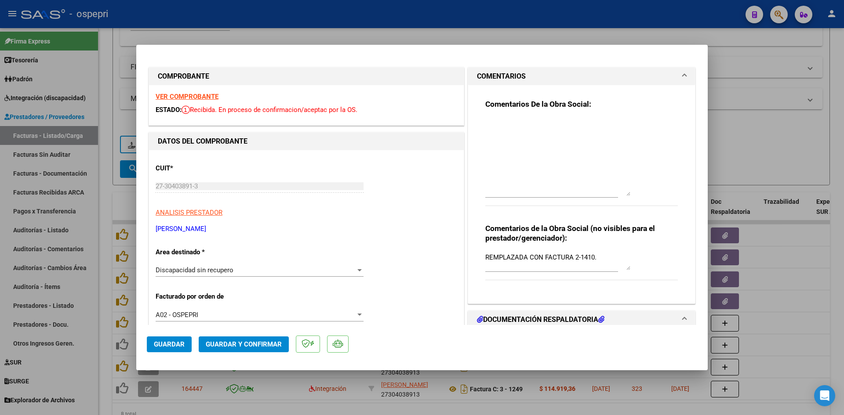
drag, startPoint x: 624, startPoint y: 135, endPoint x: 619, endPoint y: 188, distance: 53.0
click at [624, 195] on textarea at bounding box center [557, 157] width 145 height 77
paste textarea "Buenos días, [PERSON_NAME] comunicamos para informar que quedó pendiente de env…"
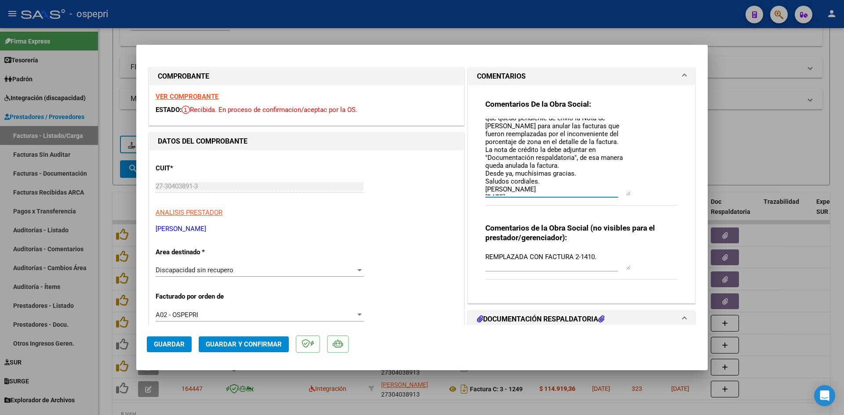
scroll to position [22, 0]
type textarea "Buenos días, [PERSON_NAME] comunicamos para informar que quedó pendiente de env…"
click at [485, 257] on textarea "REMPLAZADA CON FACTURA 2-1410." at bounding box center [557, 261] width 145 height 18
click at [533, 266] on textarea "PENDIENTE NOTA DE CREDITO POR EL TOTAL - SE REMPLAZADA CON FACTURA 2-1410." at bounding box center [557, 261] width 145 height 18
click at [603, 265] on textarea "PENDIENTE NOTA DE CREDITO POR EL TOTAL - SE REMPLAZA CON FACTURA 2-1410." at bounding box center [557, 261] width 145 height 18
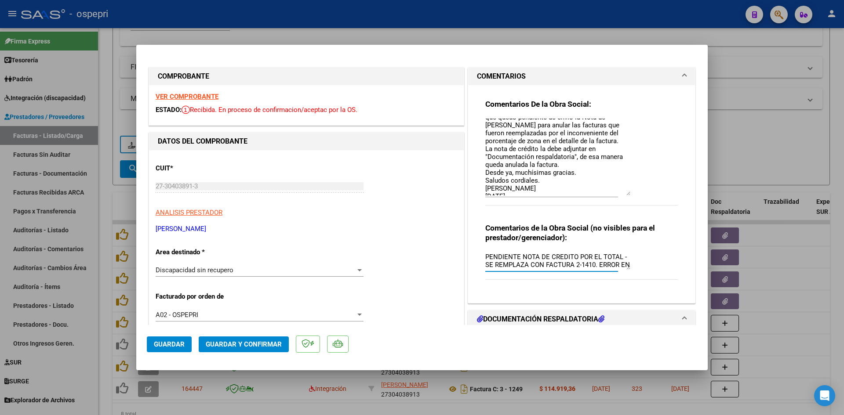
scroll to position [7, 0]
type textarea "PENDIENTE NOTA DE CREDITO POR EL TOTAL - SE REMPLAZA CON FACTURA 2-1410. ERROR …"
click at [177, 346] on span "Guardar" at bounding box center [169, 345] width 31 height 8
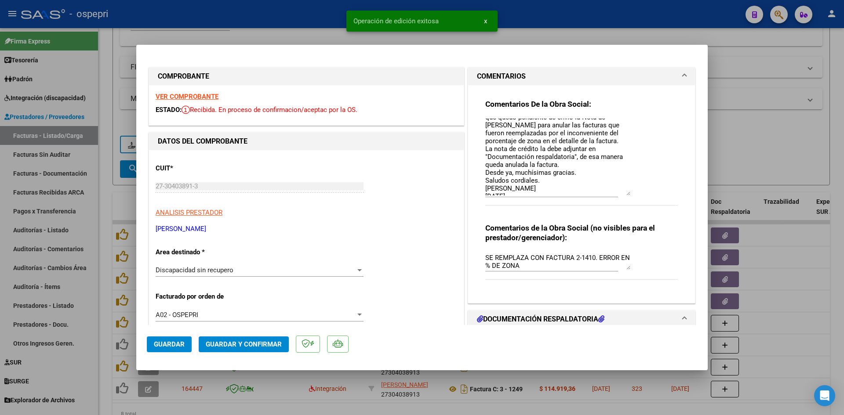
type input "$ 0,00"
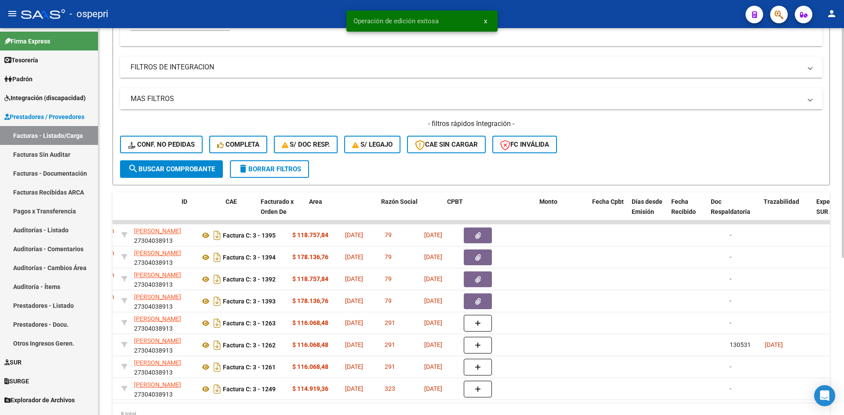
scroll to position [0, 0]
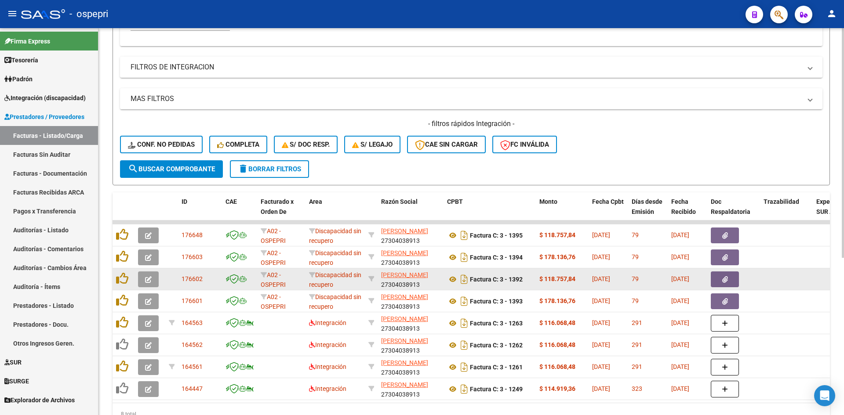
click at [152, 283] on button "button" at bounding box center [148, 280] width 21 height 16
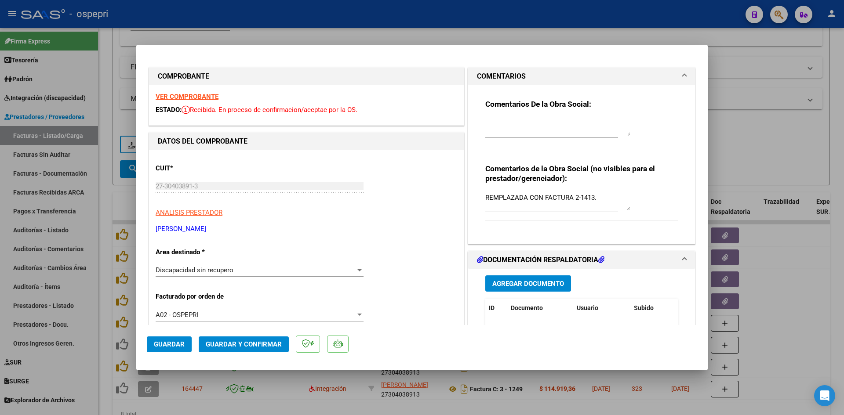
click at [488, 117] on div at bounding box center [557, 127] width 145 height 21
paste textarea "Buenos días, [PERSON_NAME] comunicamos para informar que quedó pendiente de env…"
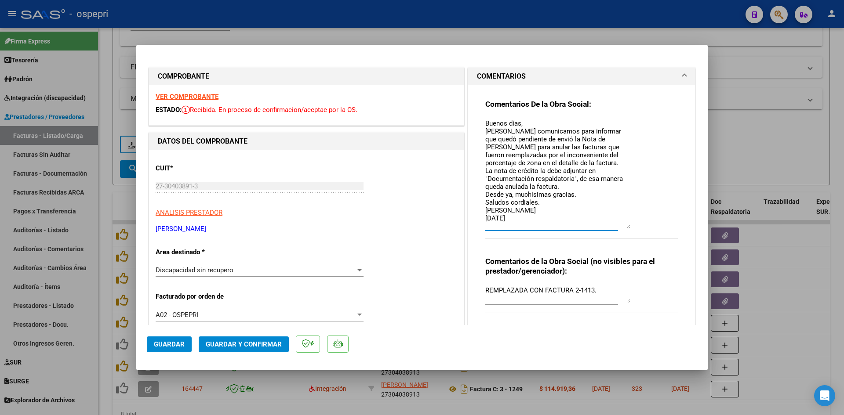
drag, startPoint x: 628, startPoint y: 190, endPoint x: 630, endPoint y: 228, distance: 37.8
click at [630, 228] on div "Comentarios De la Obra Social: Buenos días, [PERSON_NAME] comunicamos para info…" at bounding box center [581, 173] width 192 height 149
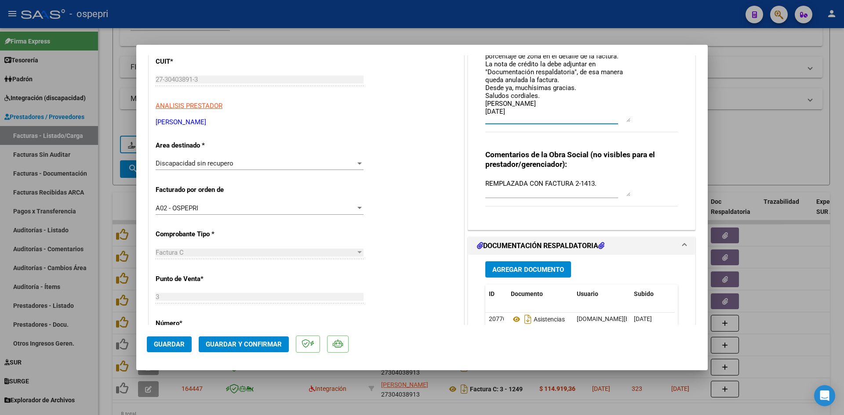
scroll to position [132, 0]
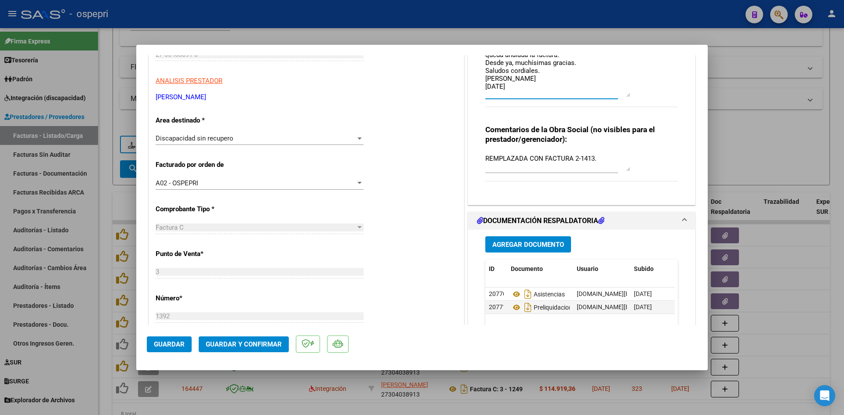
type textarea "Buenos días, [PERSON_NAME] comunicamos para informar que quedó pendiente de env…"
click at [485, 161] on textarea "REMPLAZADA CON FACTURA 2-1413." at bounding box center [557, 163] width 145 height 18
click at [532, 168] on textarea "PENDIENTE NOTA DE CREDITO POR EL TOTAL - SE REMPLAZADA CON FACTURA 2-1413." at bounding box center [557, 163] width 145 height 18
click at [597, 165] on textarea "PENDIENTE NOTA DE CREDITO POR EL TOTAL - SE REMPLAZA CON FACTURA 2-1413." at bounding box center [557, 163] width 145 height 18
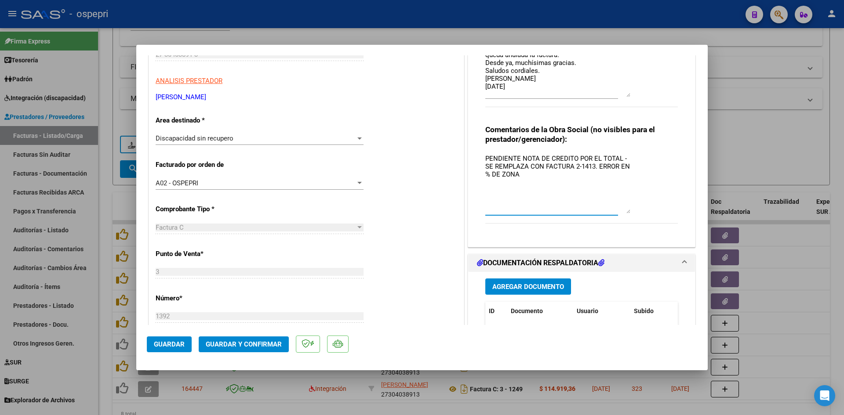
scroll to position [0, 0]
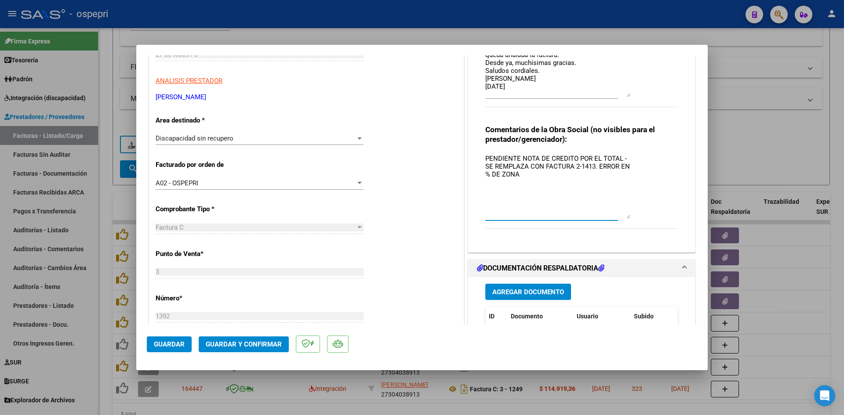
drag, startPoint x: 624, startPoint y: 170, endPoint x: 628, endPoint y: 217, distance: 47.6
click at [628, 217] on div "Comentarios de la Obra Social (no visibles para el prestador/gerenciador): PEND…" at bounding box center [581, 182] width 192 height 114
type textarea "PENDIENTE NOTA DE CREDITO POR EL TOTAL - SE REMPLAZA CON FACTURA 2-1413. ERROR …"
click at [171, 342] on span "Guardar" at bounding box center [169, 345] width 31 height 8
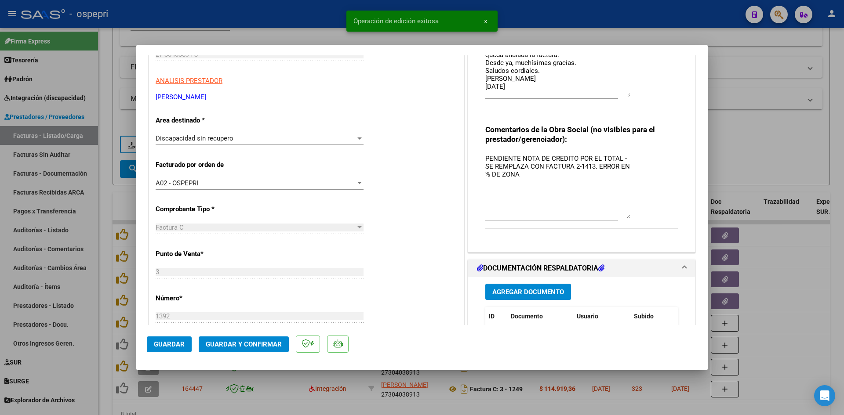
type input "$ 0,00"
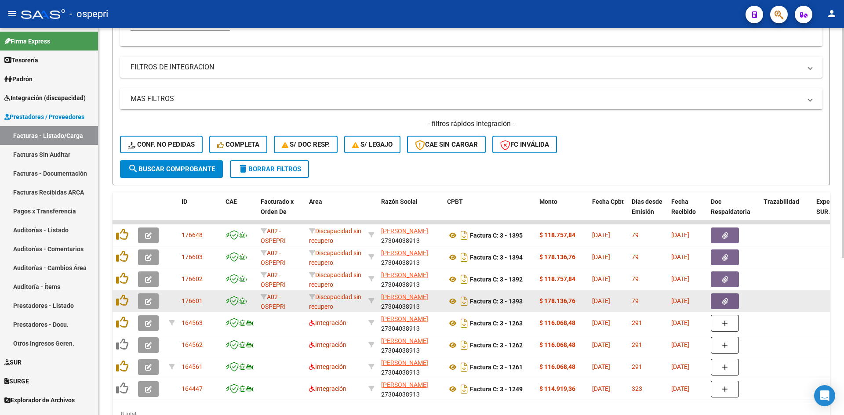
click at [150, 302] on icon "button" at bounding box center [148, 301] width 7 height 7
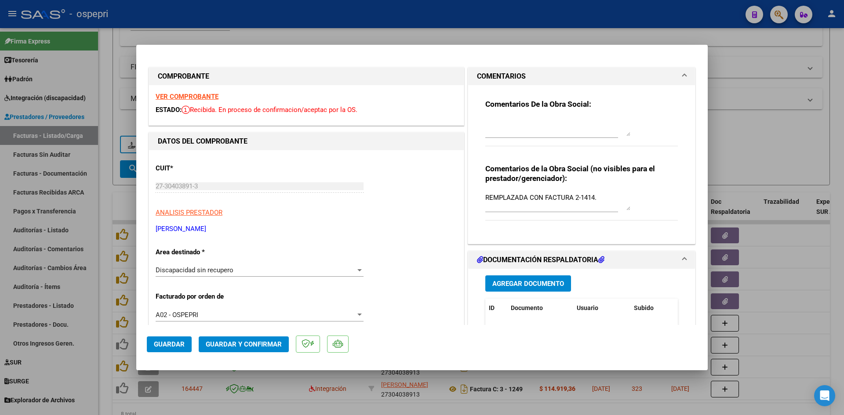
click at [492, 119] on textarea at bounding box center [557, 128] width 145 height 18
paste textarea "Buenos días, [PERSON_NAME] comunicamos para informar que quedó pendiente de env…"
type textarea "Buenos días, [PERSON_NAME] comunicamos para informar que quedó pendiente de env…"
click at [485, 199] on textarea "REMPLAZADA CON FACTURA 2-1414." at bounding box center [557, 202] width 145 height 18
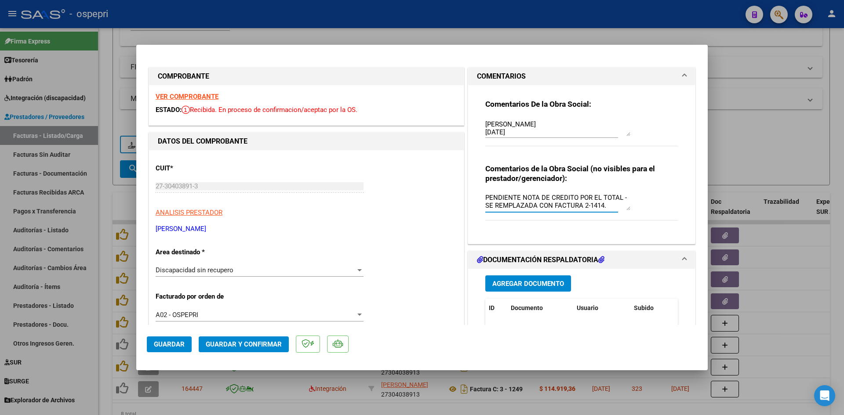
click at [533, 207] on textarea "PENDIENTE NOTA DE CREDITO POR EL TOTAL - SE REMPLAZADA CON FACTURA 2-1414." at bounding box center [557, 202] width 145 height 18
click at [599, 207] on textarea "PENDIENTE NOTA DE CREDITO POR EL TOTAL - SE REMPLAZA CON FACTURA 2-1414." at bounding box center [557, 202] width 145 height 18
type textarea "PENDIENTE NOTA DE CREDITO POR EL TOTAL - SE REMPLAZA CON FACTURA 2-1414. ERROR …"
click at [172, 345] on span "Guardar" at bounding box center [169, 345] width 31 height 8
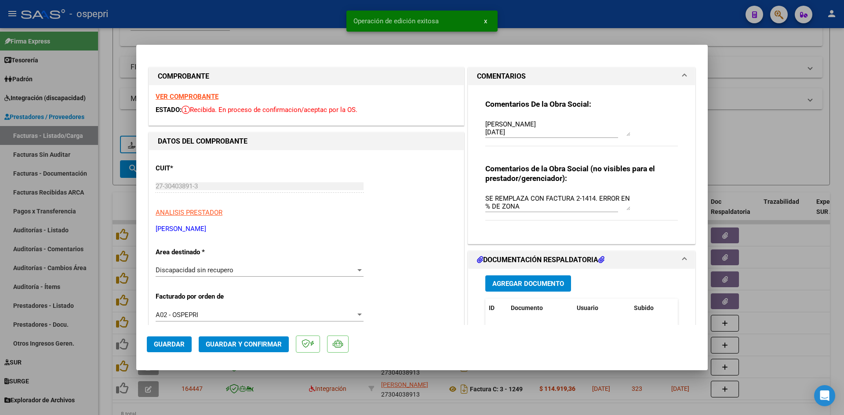
type input "$ 0,00"
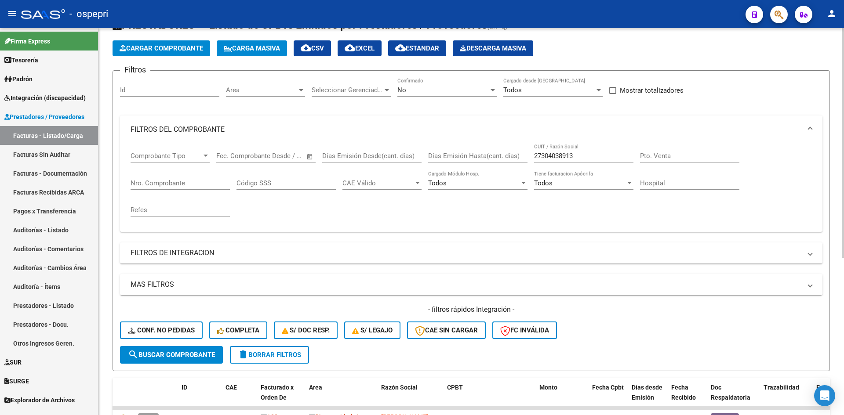
scroll to position [0, 0]
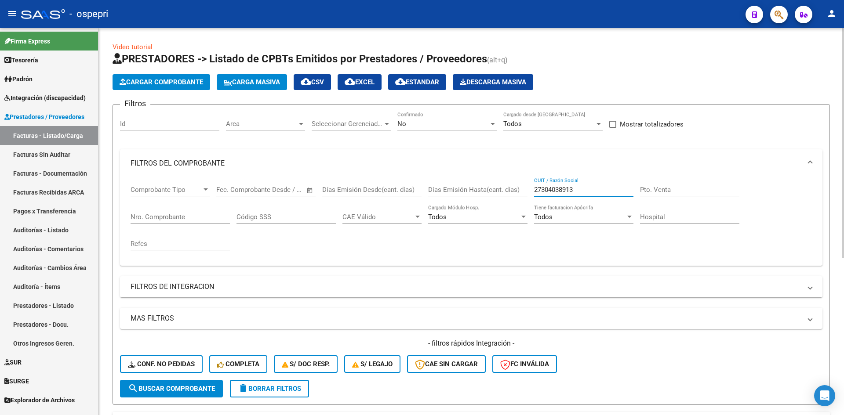
drag, startPoint x: 576, startPoint y: 187, endPoint x: 518, endPoint y: 210, distance: 62.6
click at [518, 210] on div "Comprobante Tipo Comprobante Tipo Start date – End date Fec. Comprobante Desde …" at bounding box center [471, 218] width 681 height 81
paste input "27295475124"
type input "27295475124"
click at [185, 393] on button "search Buscar Comprobante" at bounding box center [171, 389] width 103 height 18
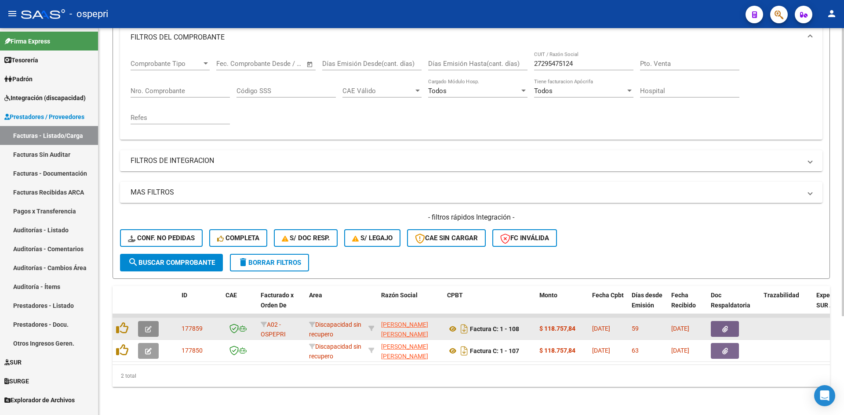
click at [144, 323] on button "button" at bounding box center [148, 329] width 21 height 16
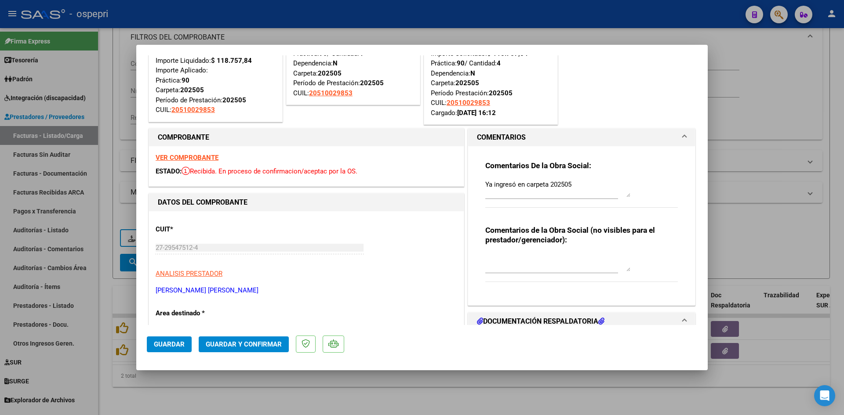
scroll to position [44, 0]
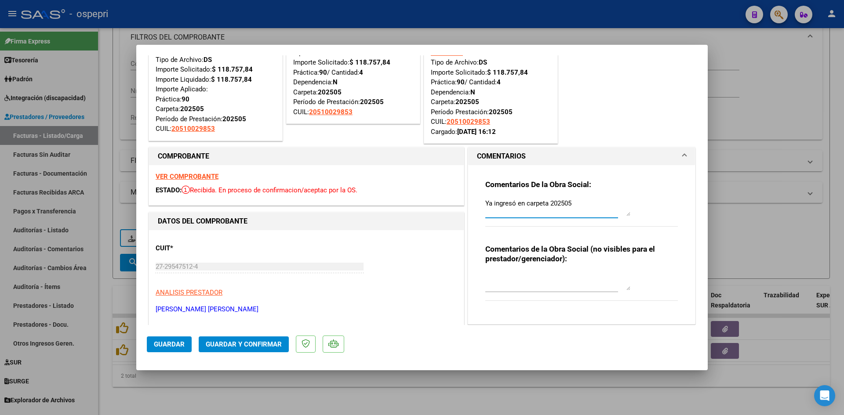
drag, startPoint x: 573, startPoint y: 202, endPoint x: 477, endPoint y: 215, distance: 96.7
click at [479, 215] on div "Comentarios De la Obra Social: Ya ingresó en carpeta 202505 Comentarios de la O…" at bounding box center [582, 241] width 206 height 152
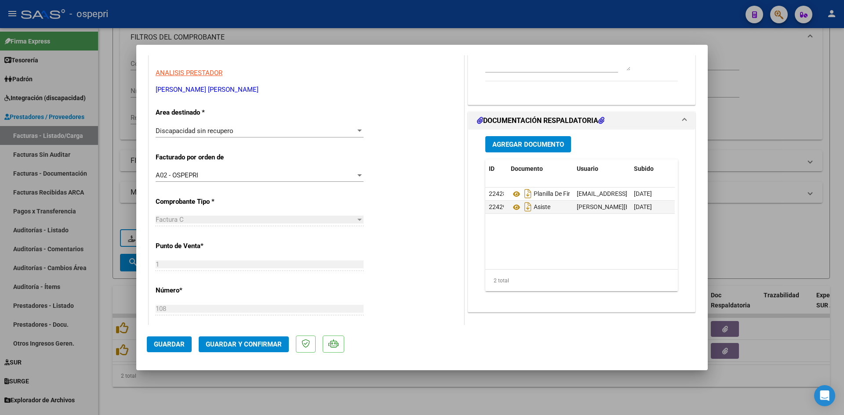
scroll to position [308, 0]
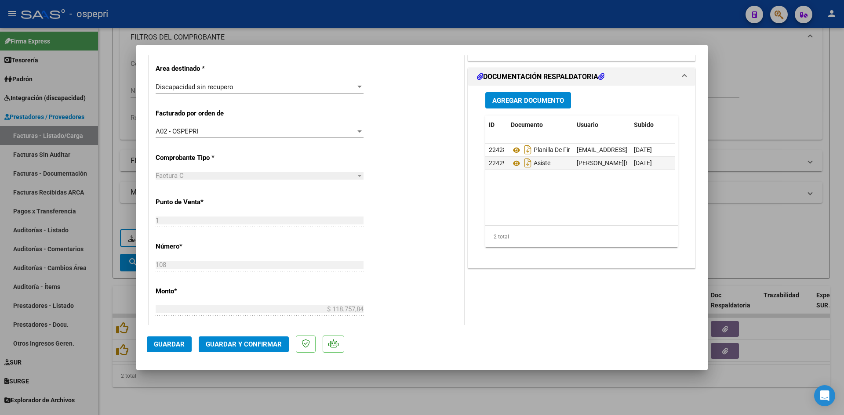
type input "$ 0,00"
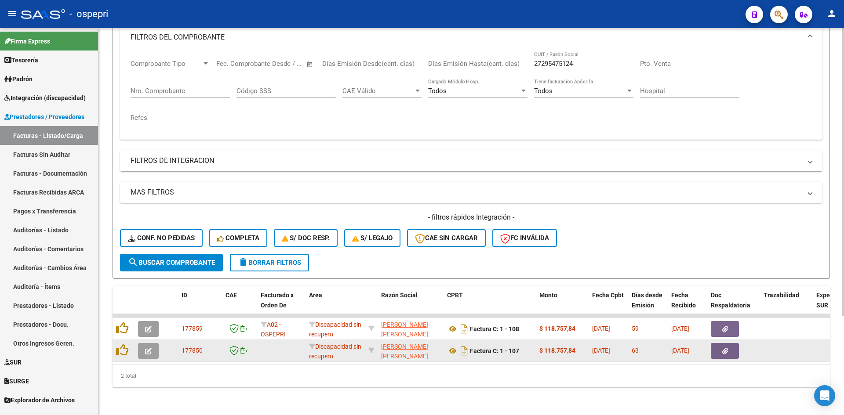
click at [147, 352] on button "button" at bounding box center [148, 351] width 21 height 16
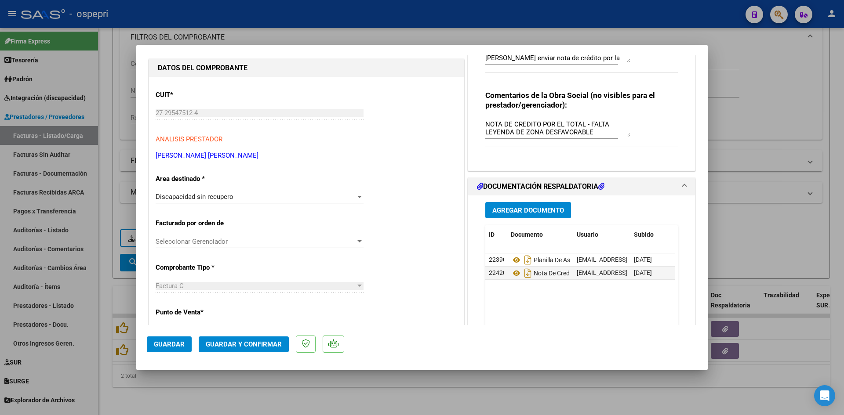
scroll to position [88, 0]
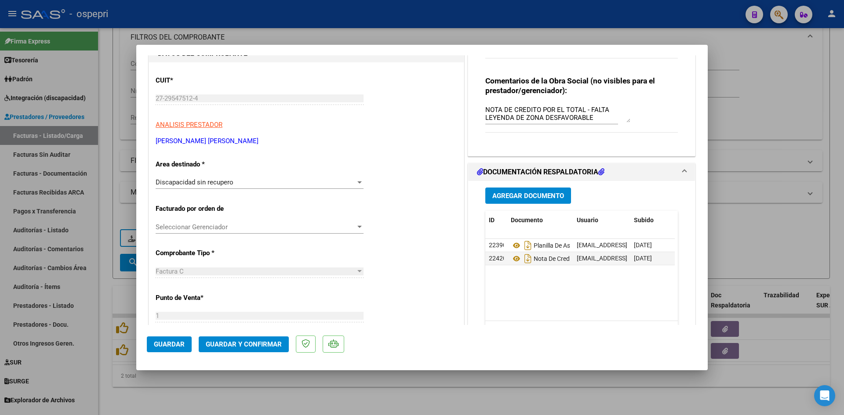
type input "$ 0,00"
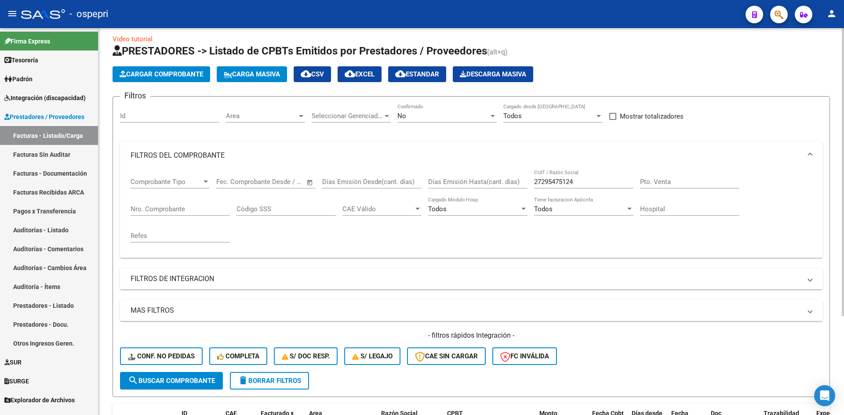
scroll to position [0, 0]
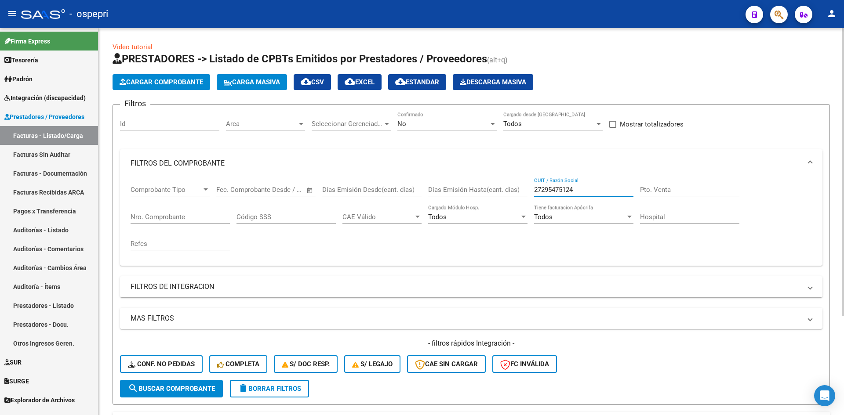
drag, startPoint x: 593, startPoint y: 187, endPoint x: 500, endPoint y: 199, distance: 94.0
click at [499, 196] on div "Comprobante Tipo Comprobante Tipo Start date – End date Fec. Comprobante Desde …" at bounding box center [471, 218] width 681 height 81
paste input "27262573201"
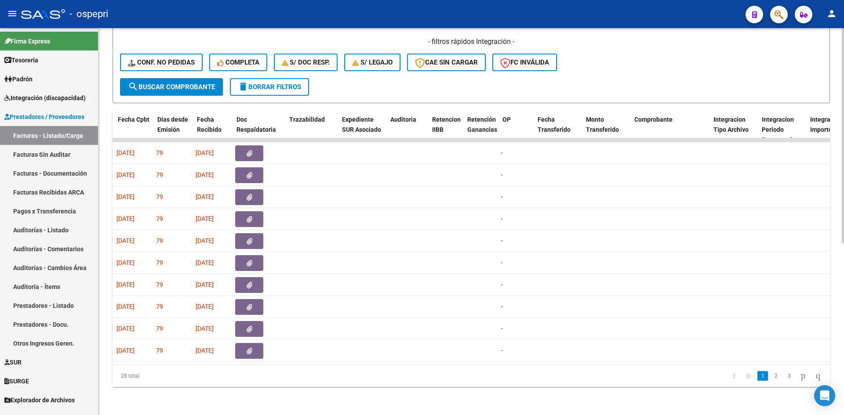
scroll to position [0, 474]
type input "27262573201"
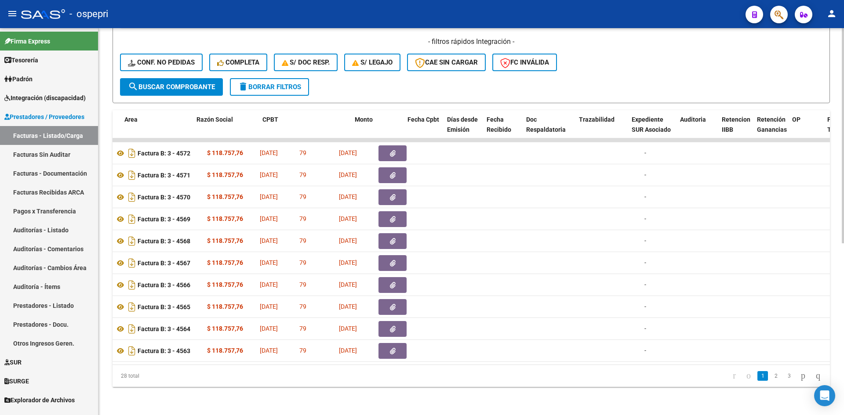
scroll to position [0, 67]
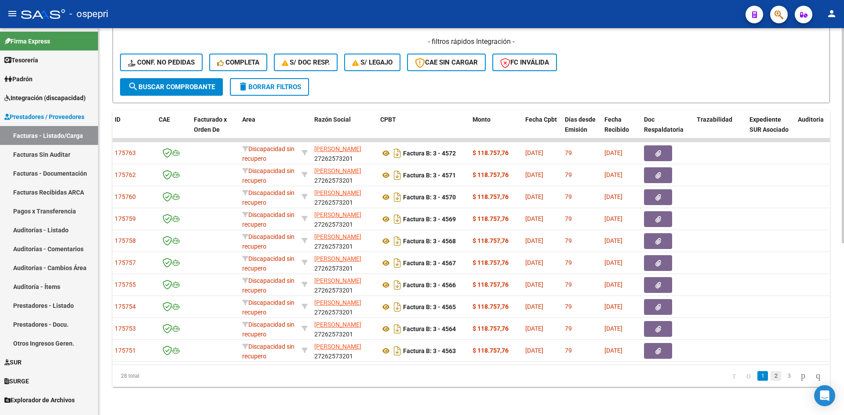
click at [770, 376] on link "2" at bounding box center [775, 376] width 11 height 10
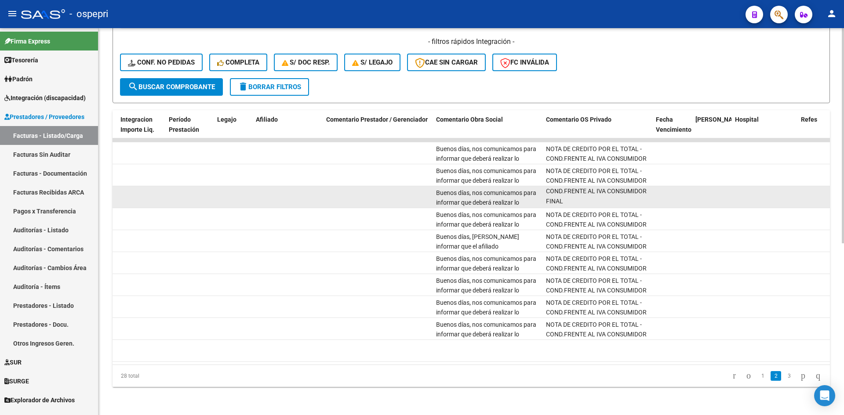
scroll to position [0, 0]
drag, startPoint x: 546, startPoint y: 186, endPoint x: 634, endPoint y: 197, distance: 88.6
click at [634, 197] on div "NOTA DE CREDITO POR EL TOTAL - COND.FRENTE AL IVA CONSUMIDOR FINAL" at bounding box center [597, 197] width 103 height 18
copy span "NOTA DE CREDITO POR EL TOTAL - COND.FRENTE AL IVA CONSUMIDOR FINAL"
